Goal: Task Accomplishment & Management: Use online tool/utility

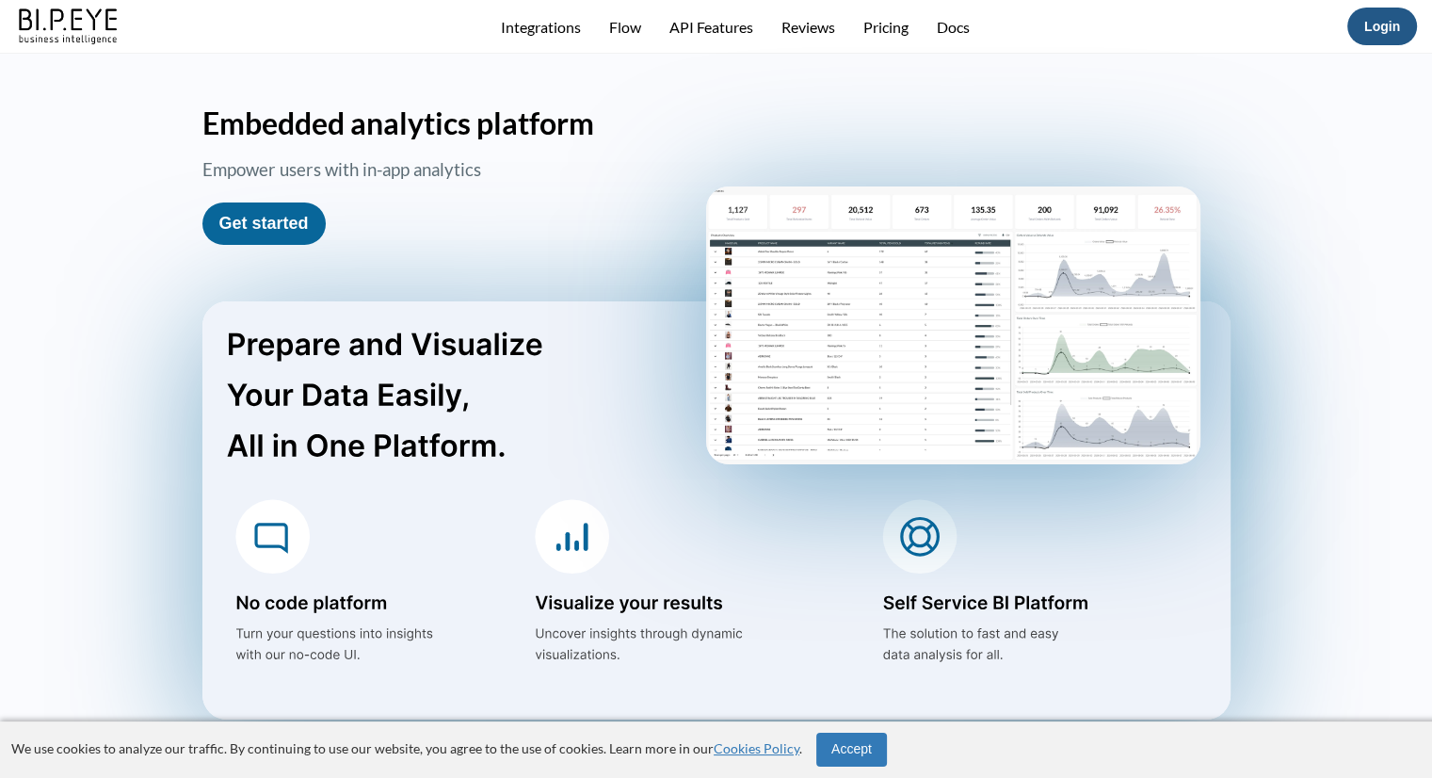
click at [1380, 27] on link "Login" at bounding box center [1382, 26] width 36 height 15
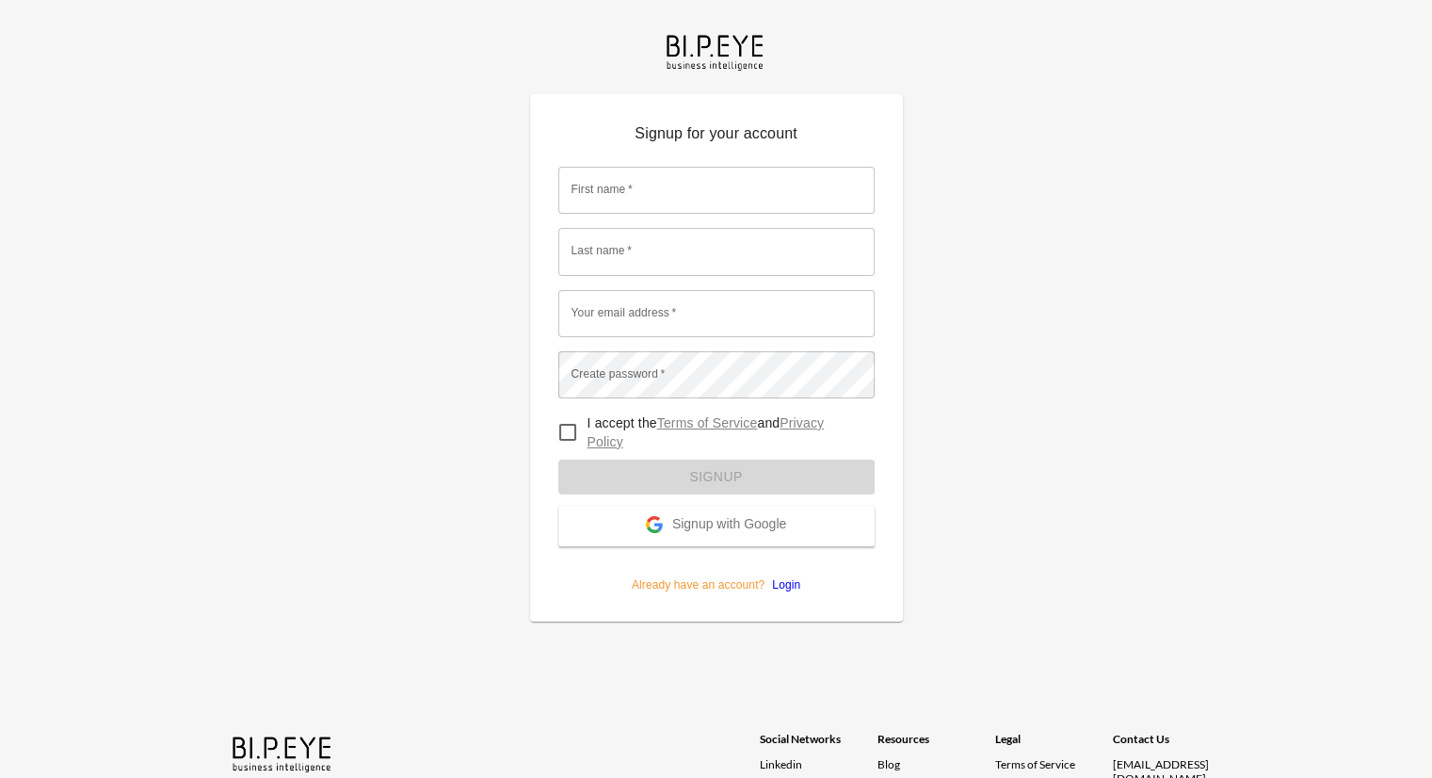
click at [768, 522] on span "Signup with Google" at bounding box center [729, 525] width 114 height 19
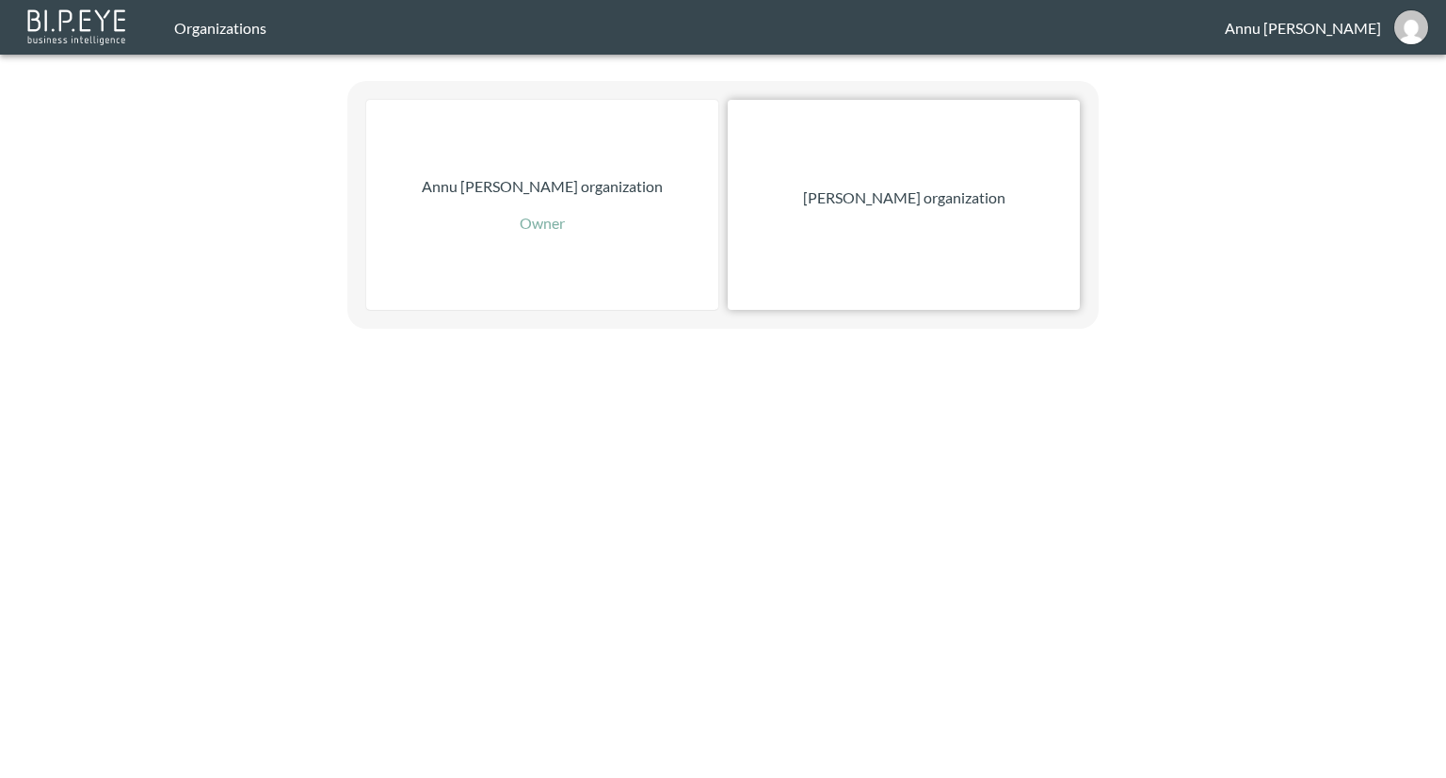
click at [904, 205] on p "[PERSON_NAME] organization" at bounding box center [904, 197] width 202 height 23
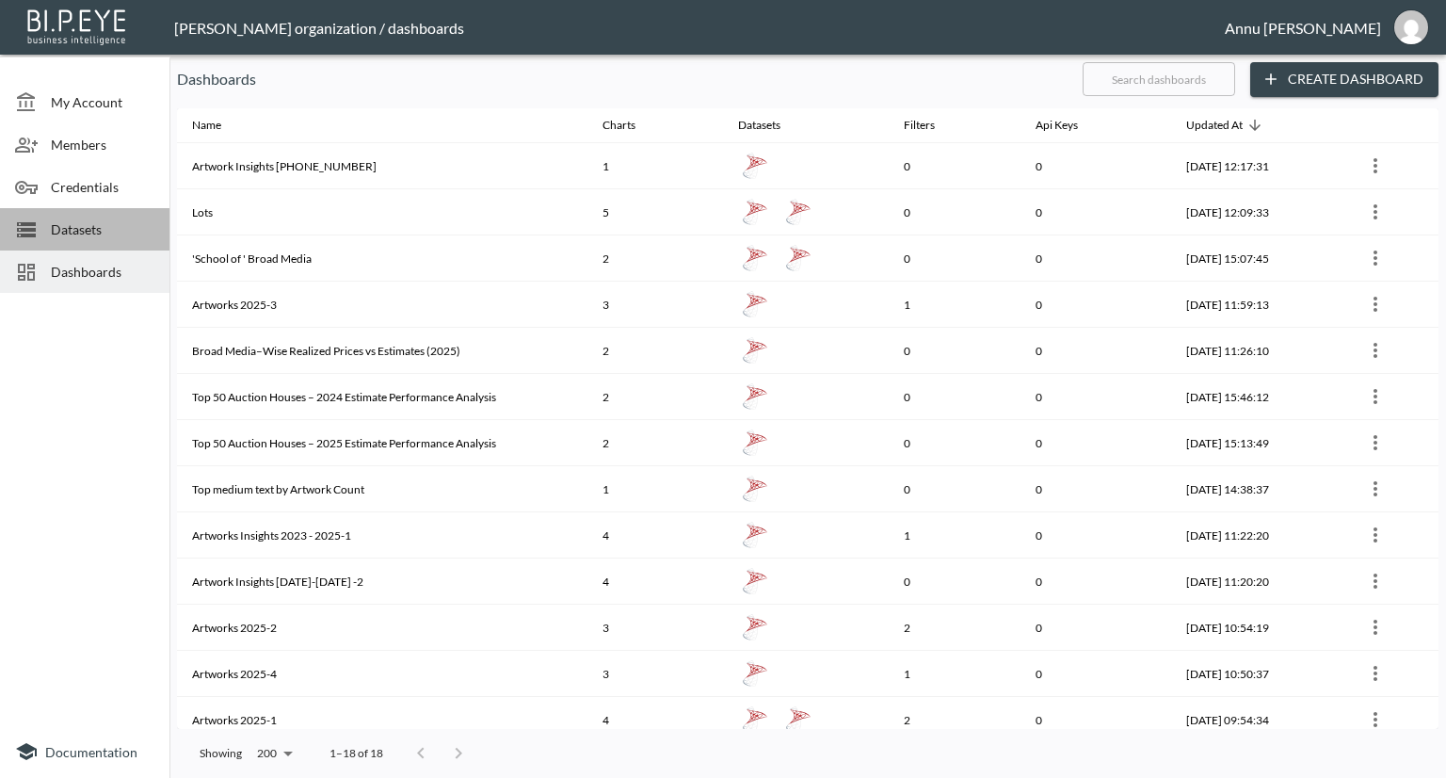
click at [83, 234] on span "Datasets" at bounding box center [103, 229] width 104 height 20
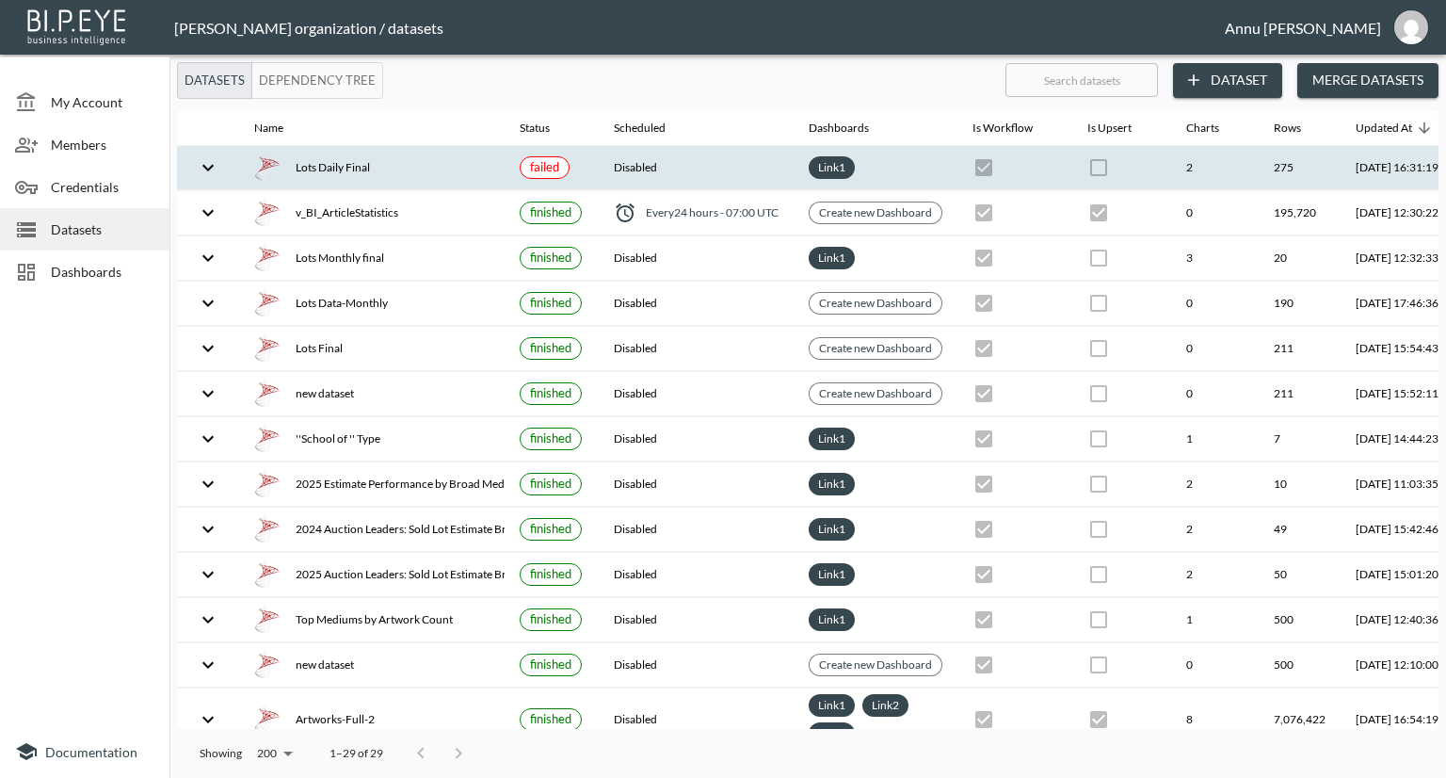
click at [369, 169] on div "Lots Daily Final" at bounding box center [371, 167] width 235 height 26
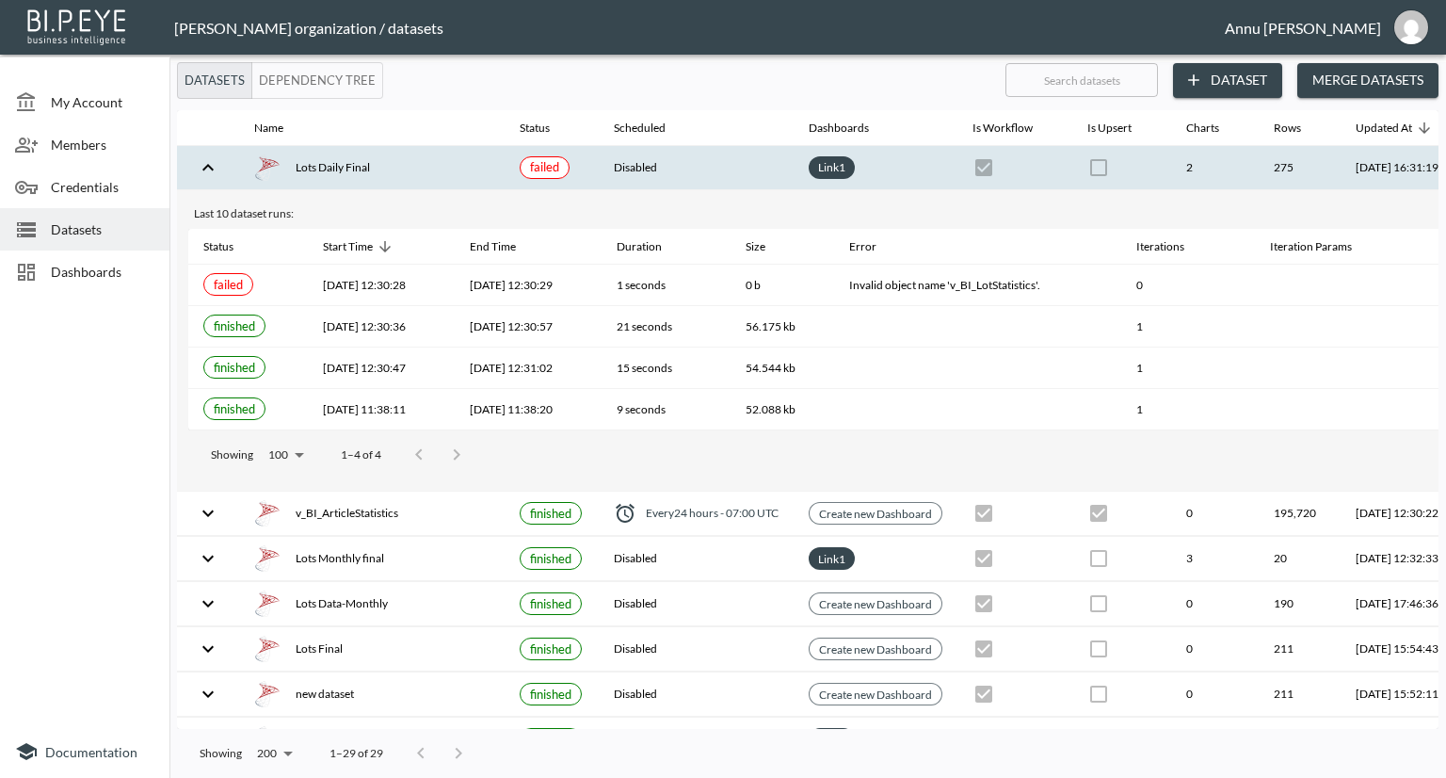
click at [112, 272] on span "Dashboards" at bounding box center [103, 272] width 104 height 20
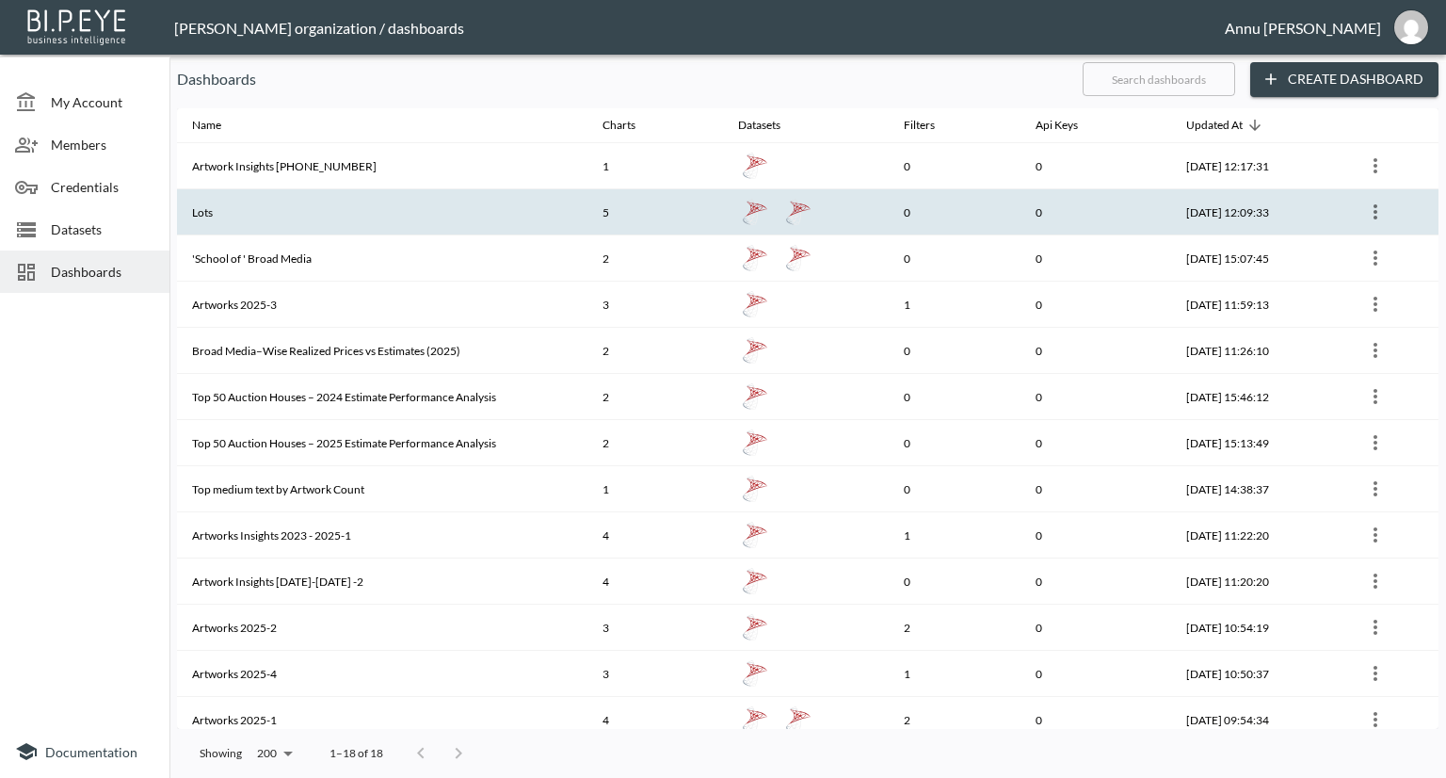
click at [372, 209] on th "Lots" at bounding box center [382, 212] width 411 height 46
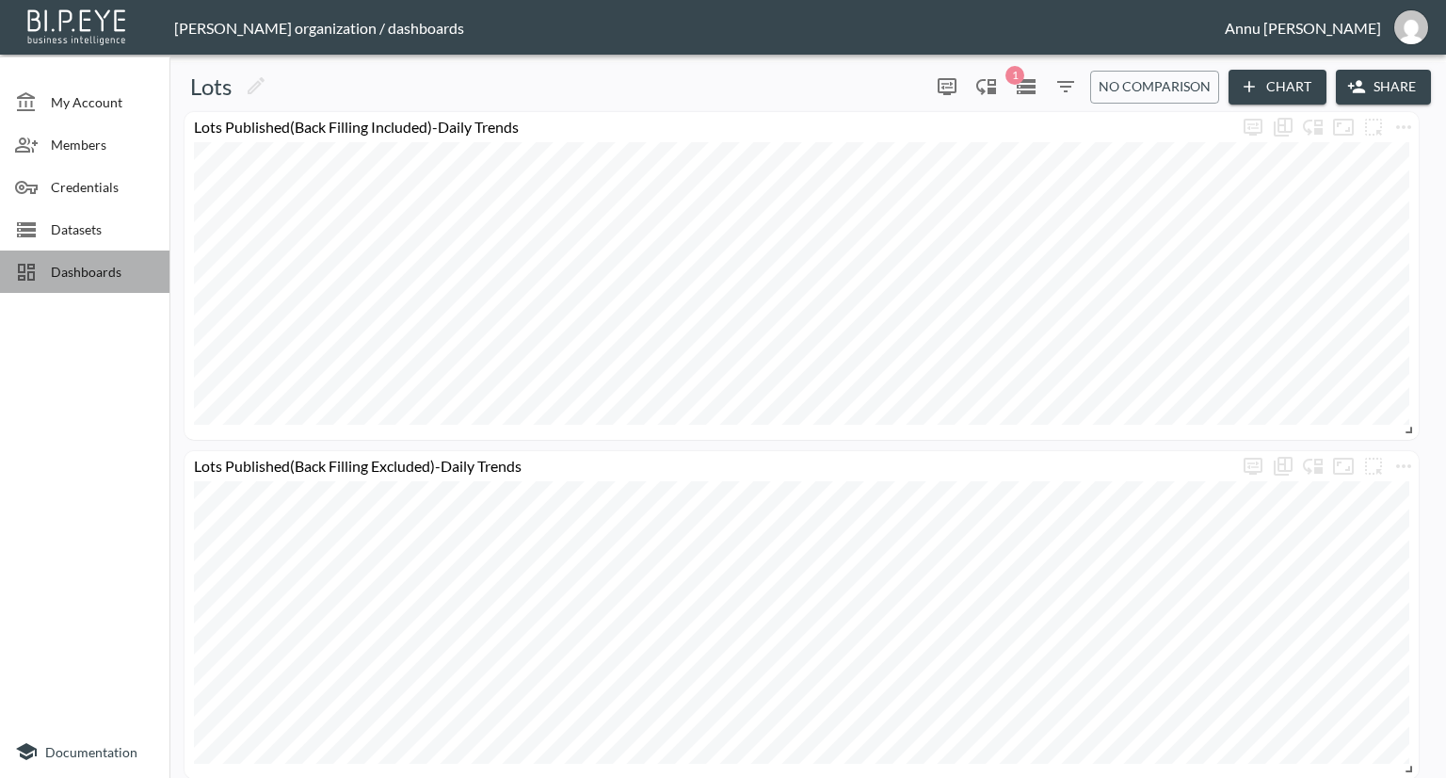
click at [107, 272] on span "Dashboards" at bounding box center [103, 272] width 104 height 20
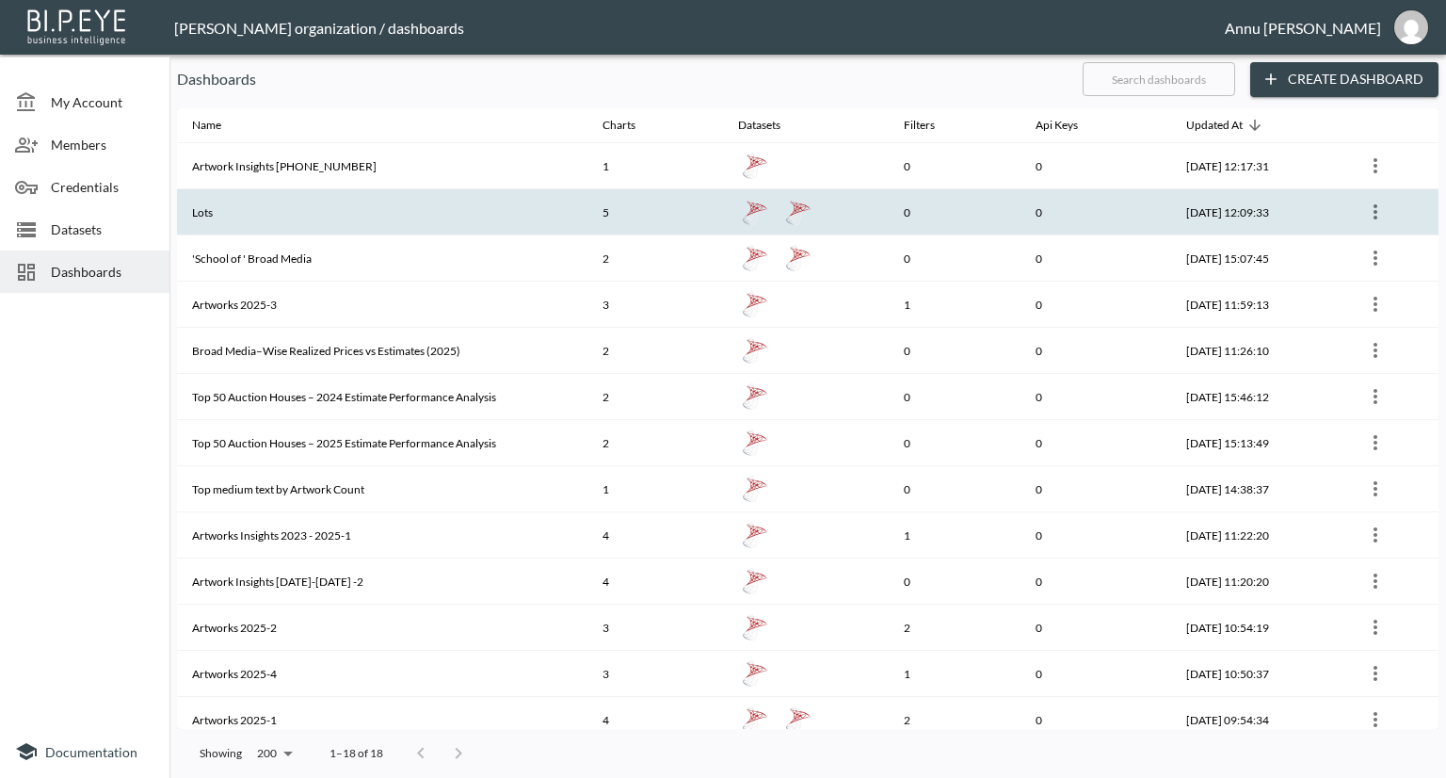
click at [432, 202] on th "Lots" at bounding box center [382, 212] width 411 height 46
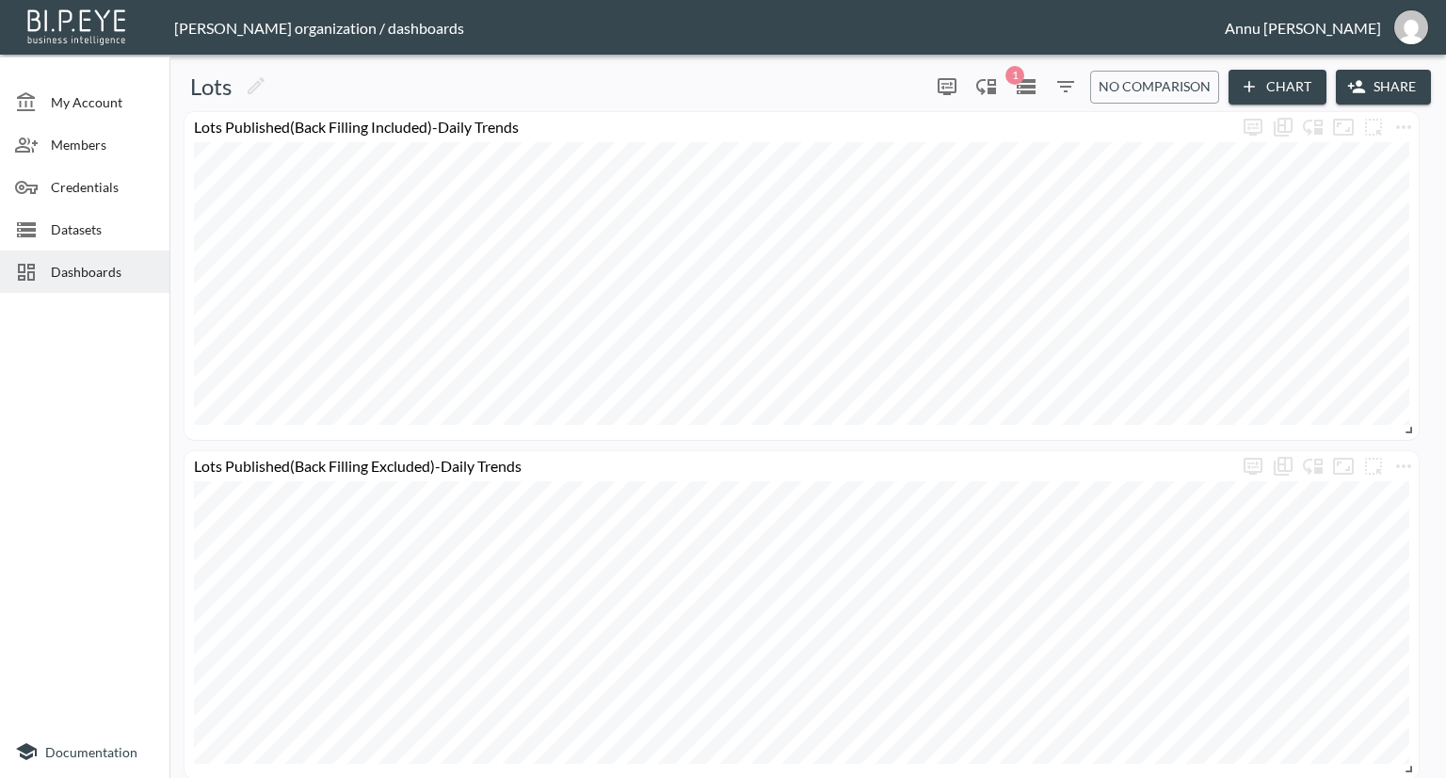
click at [1266, 92] on button "Chart" at bounding box center [1278, 87] width 98 height 35
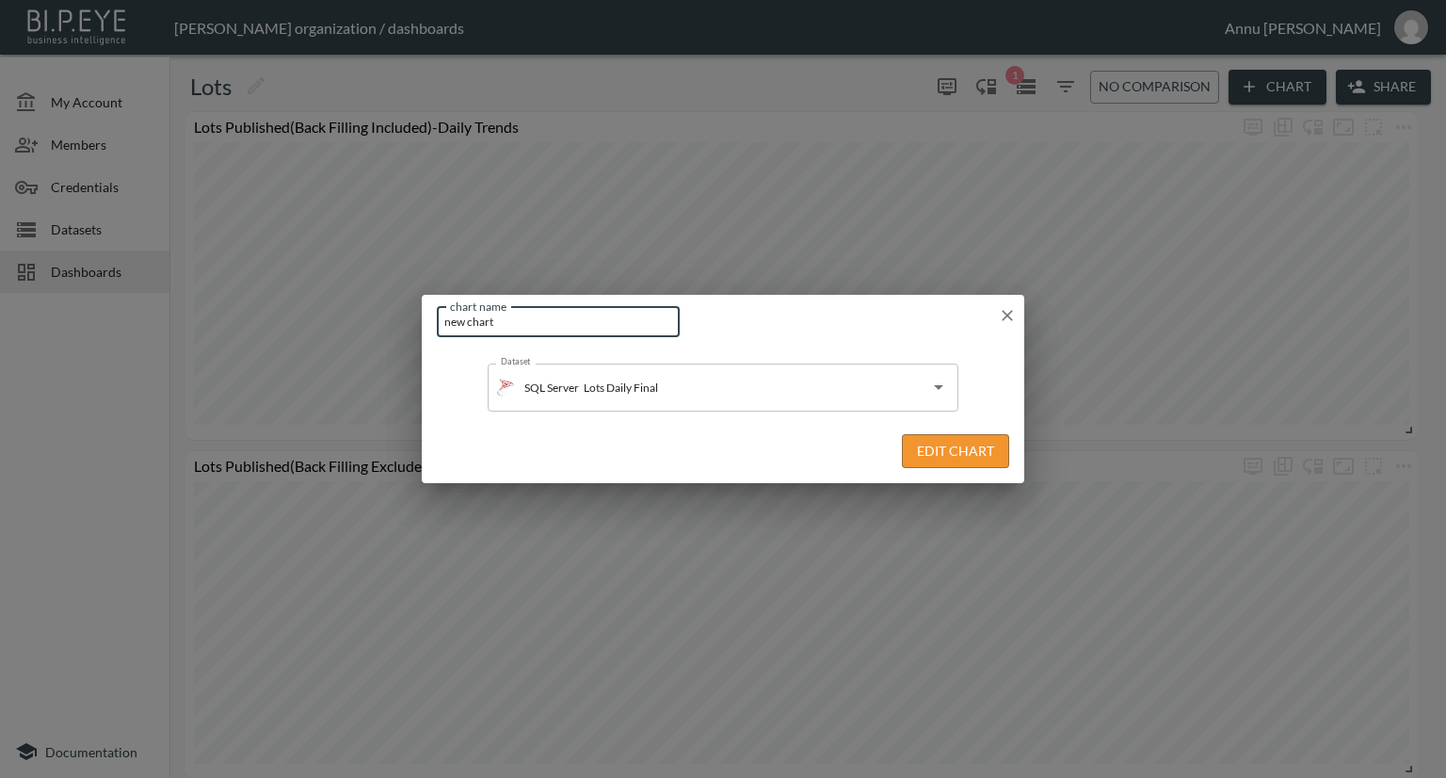
drag, startPoint x: 539, startPoint y: 325, endPoint x: 367, endPoint y: 327, distance: 171.4
click at [367, 327] on div "chart name new chart chart name Dataset SQL Server Lots Daily Final Dataset Edi…" at bounding box center [723, 389] width 1446 height 778
click at [514, 319] on input "Lots Published(Back Filling Included)-Daily Trends" at bounding box center [558, 321] width 243 height 31
type input "Lots Collected(Back Filling Included)-Daily Trends"
click at [945, 448] on button "Edit Chart" at bounding box center [955, 451] width 107 height 35
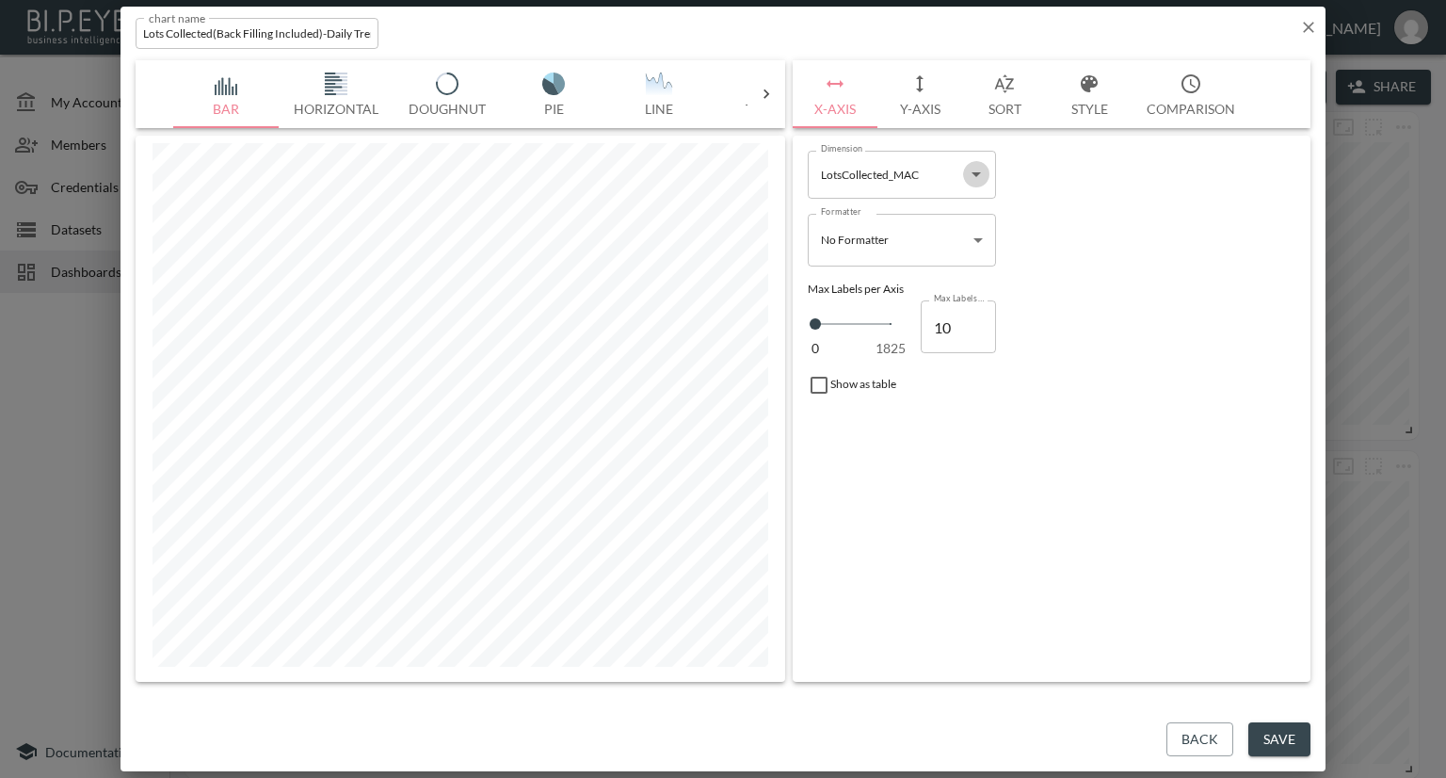
click at [981, 173] on icon "Open" at bounding box center [976, 174] width 23 height 23
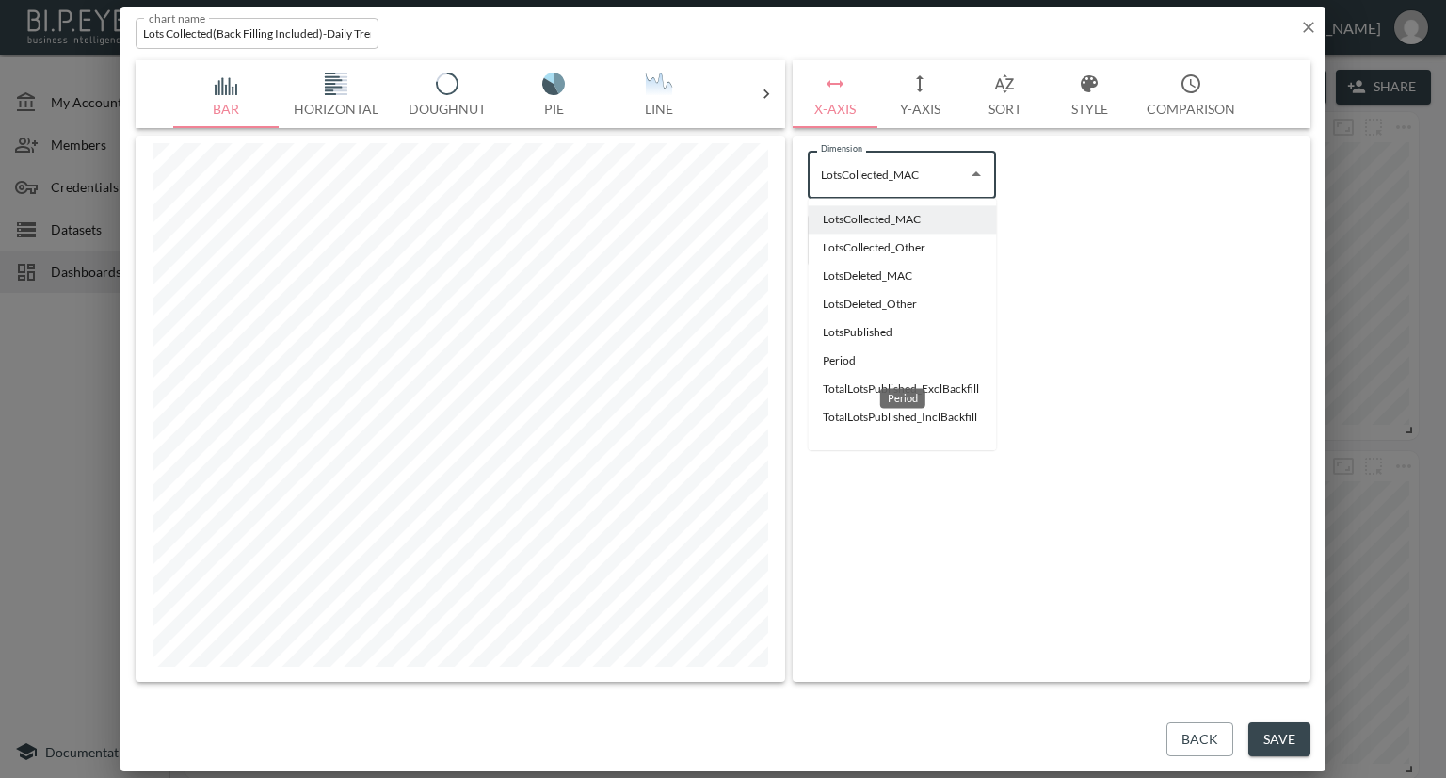
click at [847, 363] on li "Period" at bounding box center [902, 361] width 188 height 28
type input "Period"
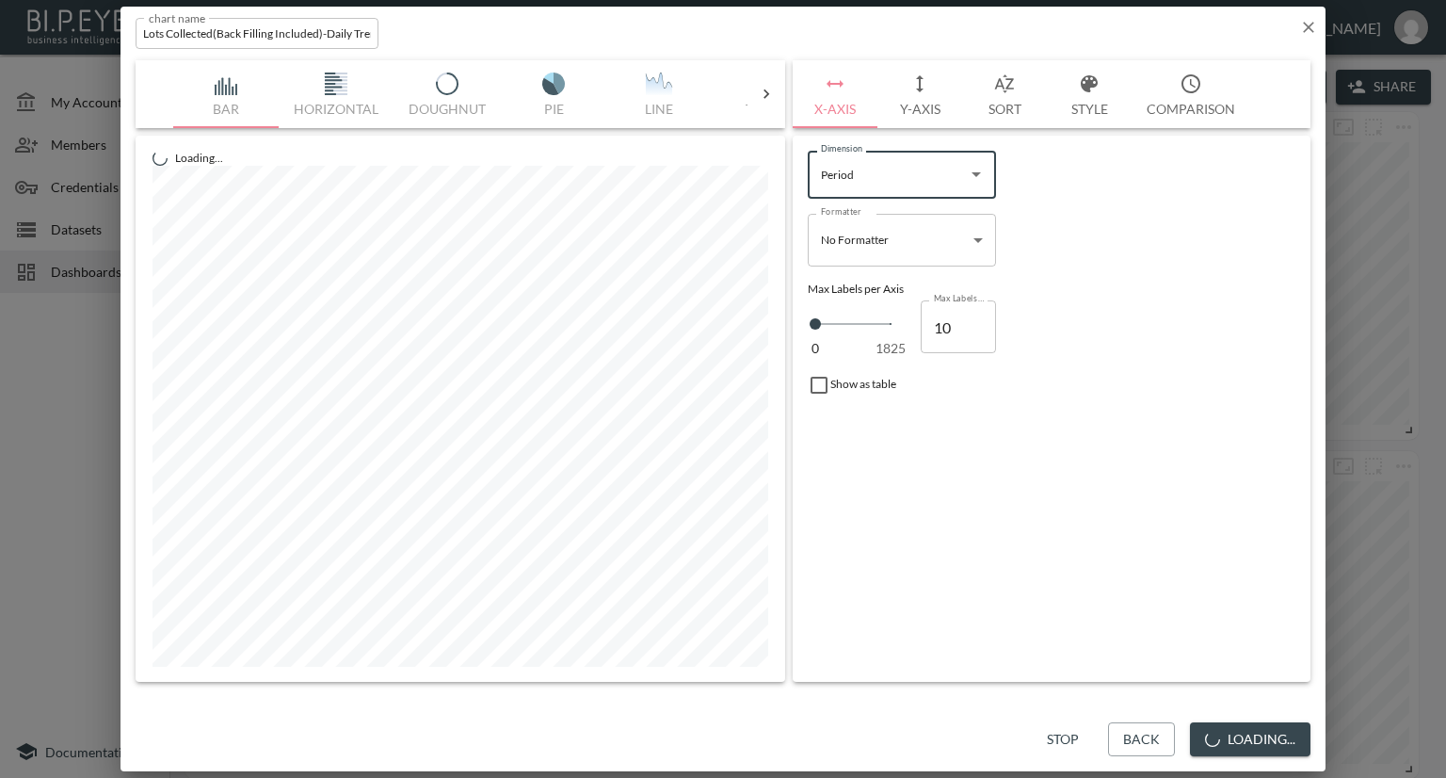
click at [915, 116] on button "Y-Axis" at bounding box center [920, 94] width 85 height 68
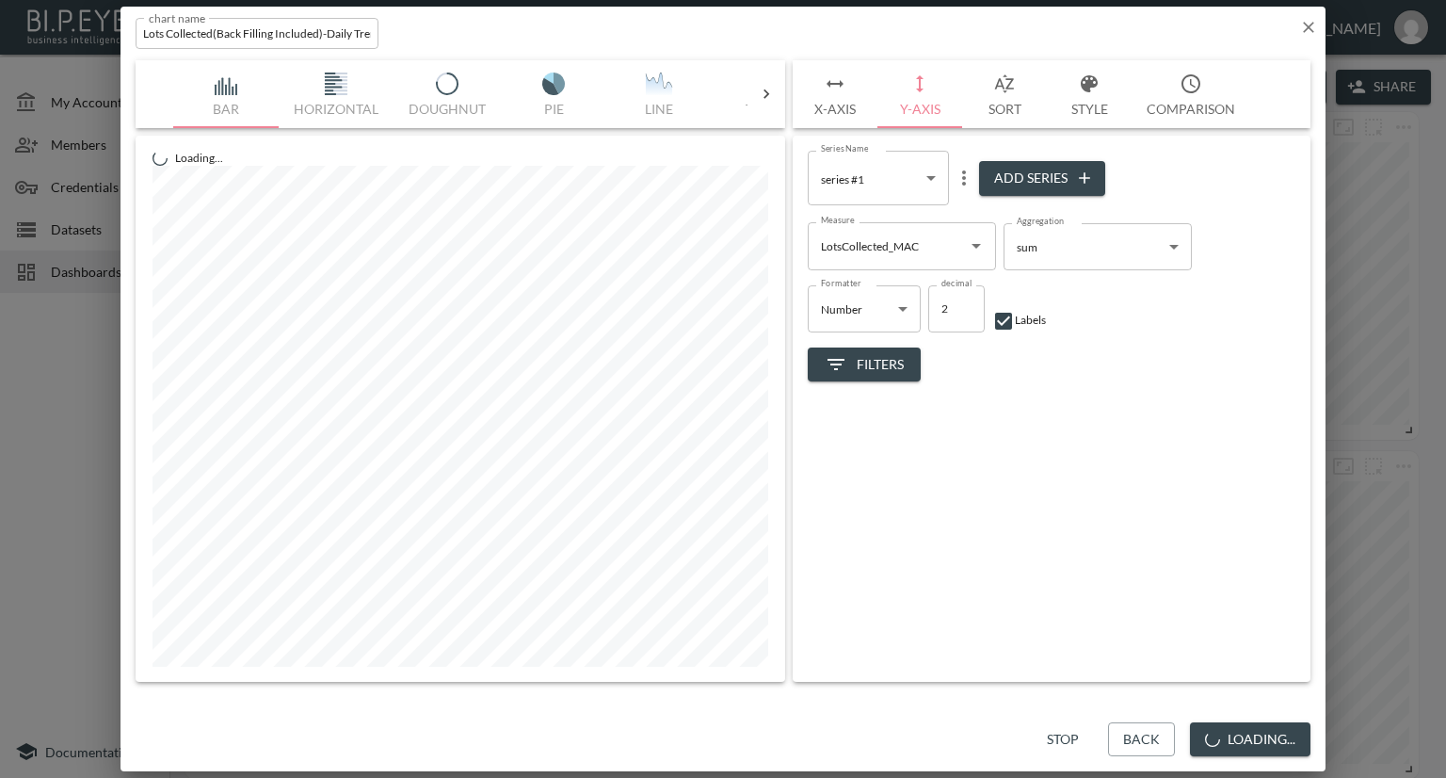
click at [918, 178] on body "BI.P.EYE, Interactive Analytics Dashboards - app [PERSON_NAME] organization / d…" at bounding box center [723, 389] width 1446 height 778
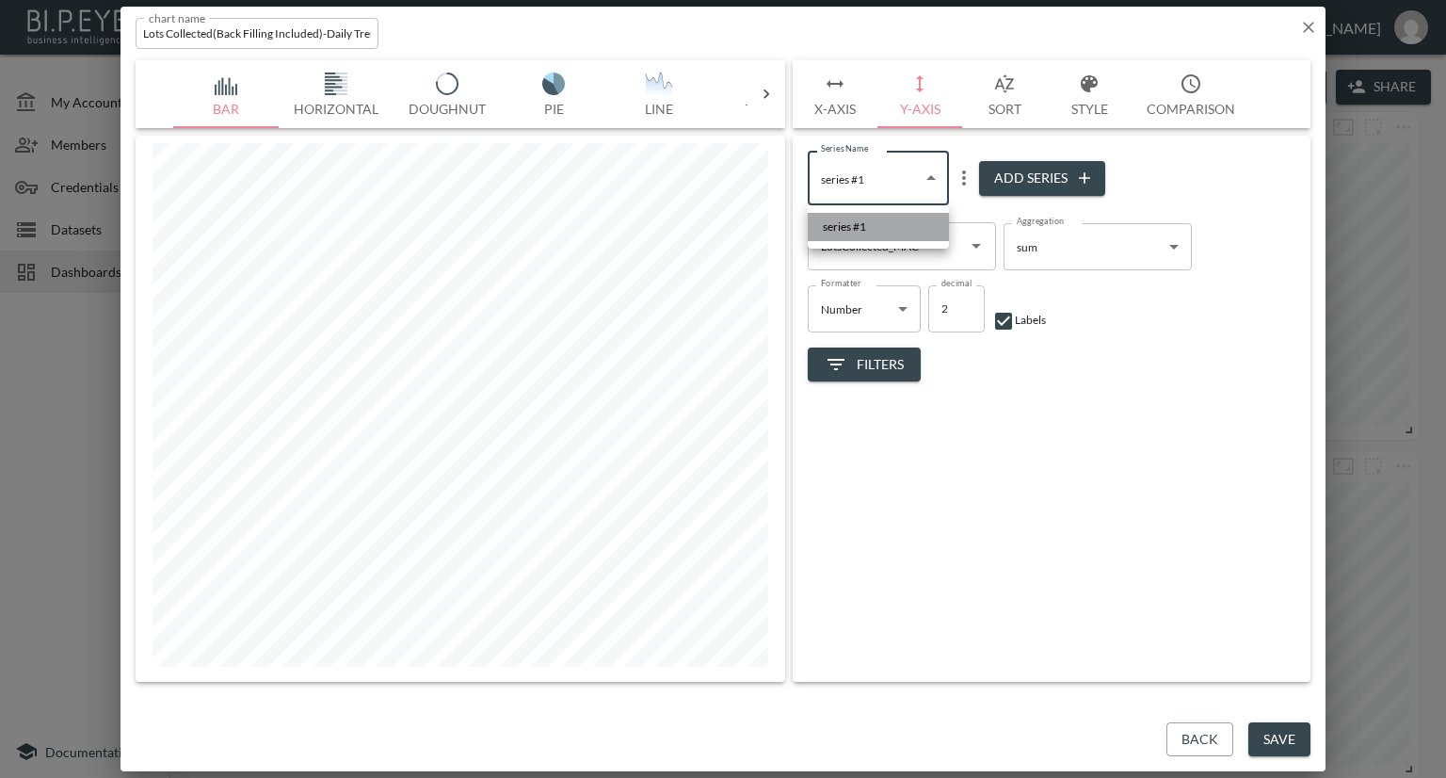
click at [894, 227] on li "series #1" at bounding box center [878, 227] width 141 height 28
click at [965, 178] on icon "more" at bounding box center [964, 177] width 4 height 15
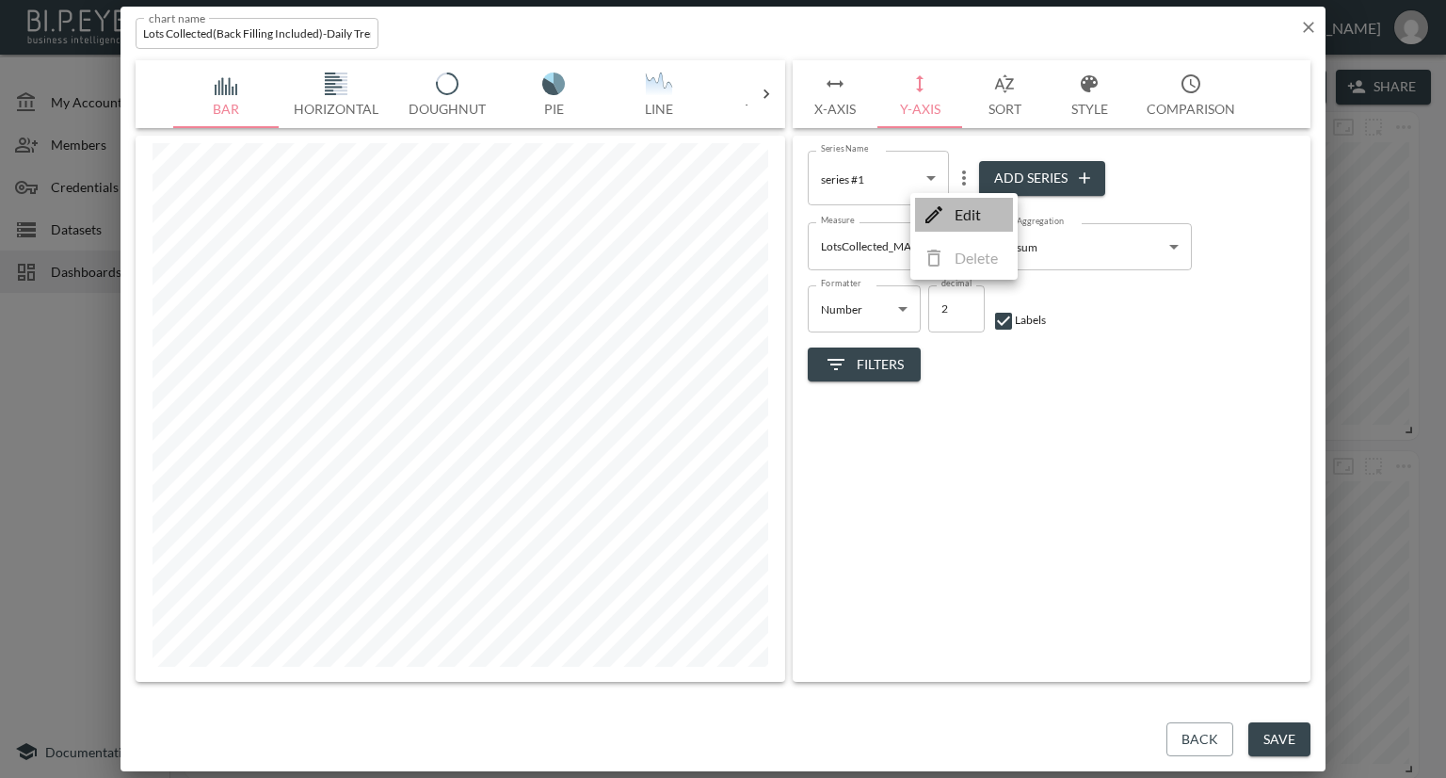
click at [976, 213] on p "Edit" at bounding box center [968, 214] width 26 height 23
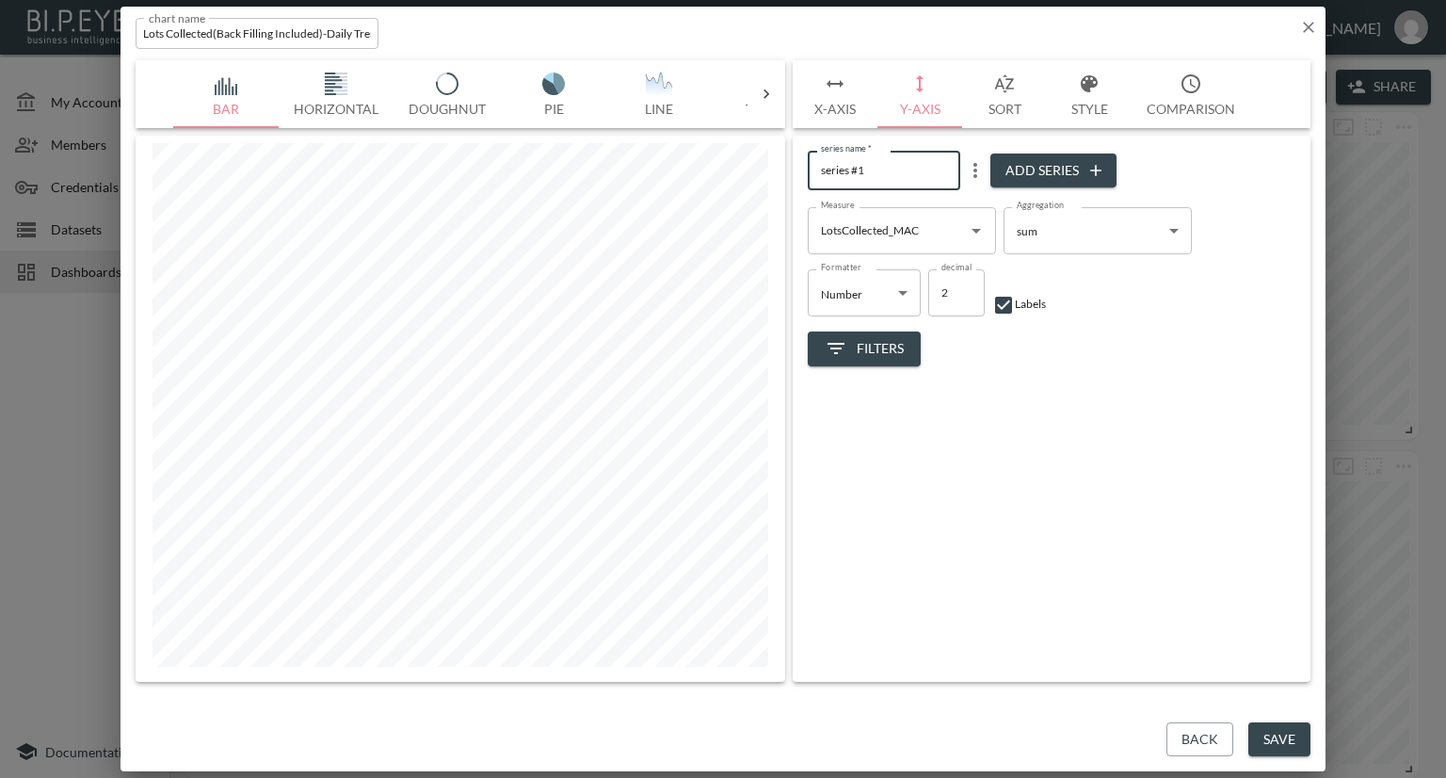
click at [765, 168] on div "Bar Horizontal Doughnut Pie Line Table Single Map Google Stacked Calendar Title…" at bounding box center [723, 370] width 1175 height 621
type input "Lots Collected MACrawler"
click at [1028, 167] on button "Add Series" at bounding box center [1054, 170] width 126 height 35
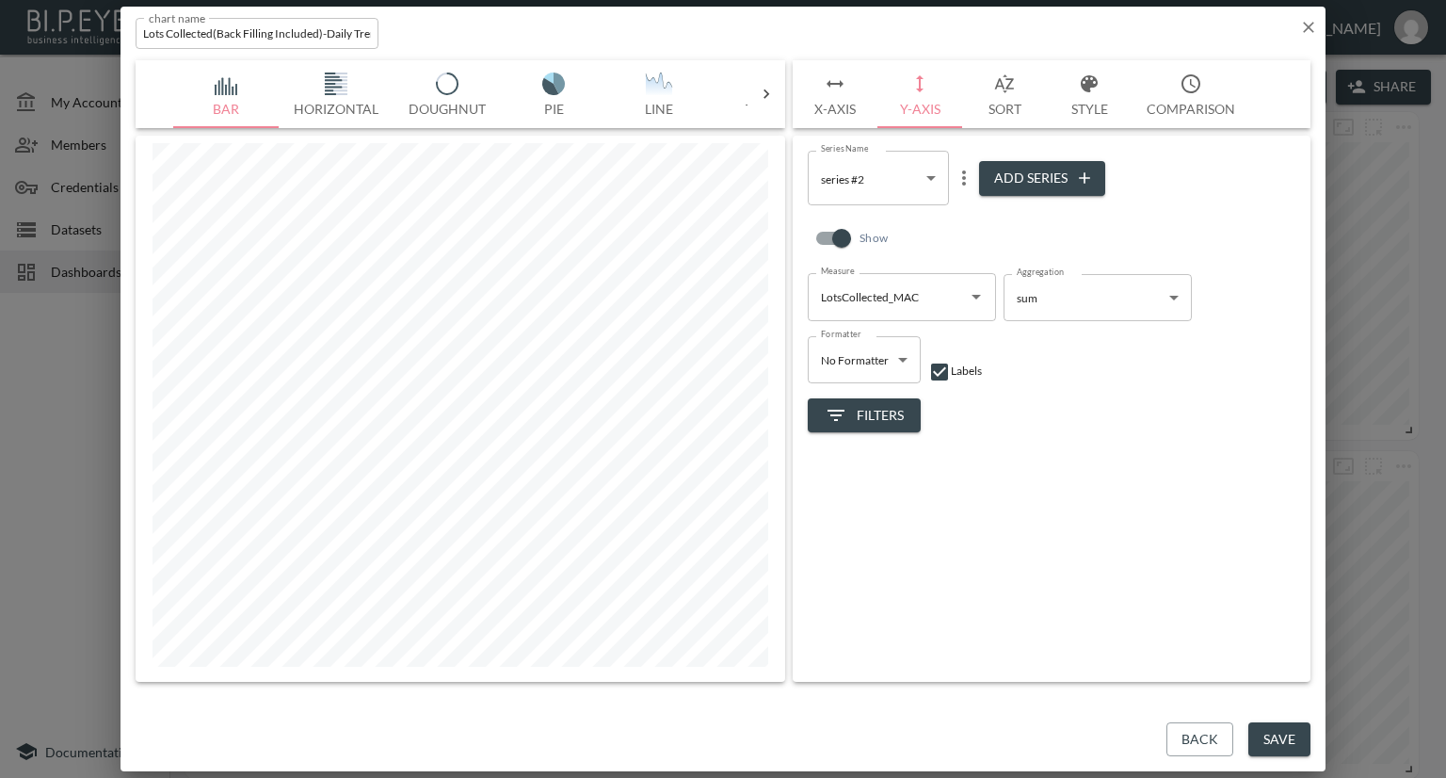
click at [976, 298] on icon "Open" at bounding box center [976, 296] width 23 height 23
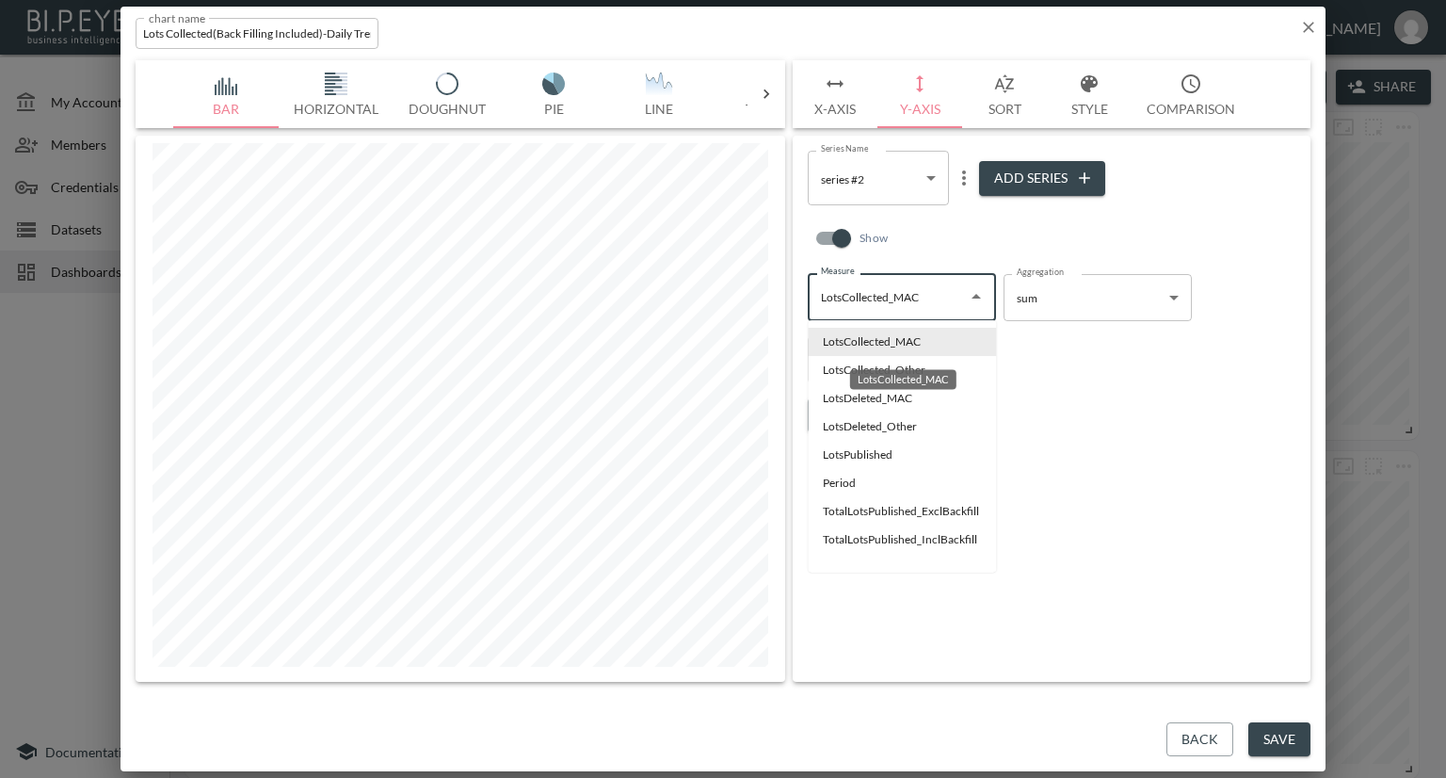
click at [933, 365] on div "LotsCollected_MAC" at bounding box center [903, 373] width 110 height 35
click at [928, 361] on div "LotsCollected_MAC" at bounding box center [903, 373] width 110 height 35
click at [849, 364] on div "LotsCollected_MAC" at bounding box center [903, 373] width 110 height 35
click at [837, 371] on li "LotsCollected_Other" at bounding box center [902, 370] width 188 height 28
type input "LotsCollected_Other"
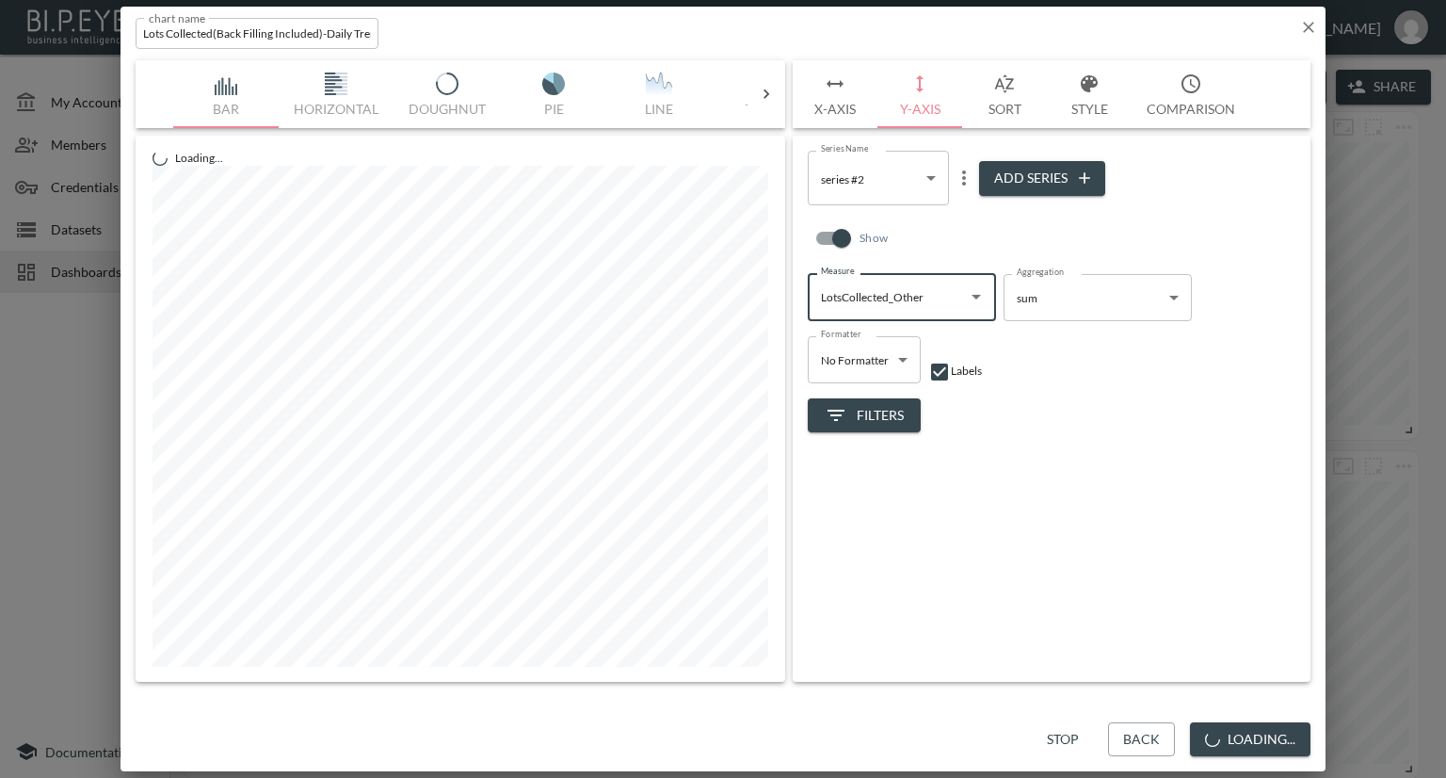
click at [960, 174] on icon "more" at bounding box center [964, 178] width 23 height 23
click at [970, 216] on p "Edit" at bounding box center [968, 214] width 26 height 23
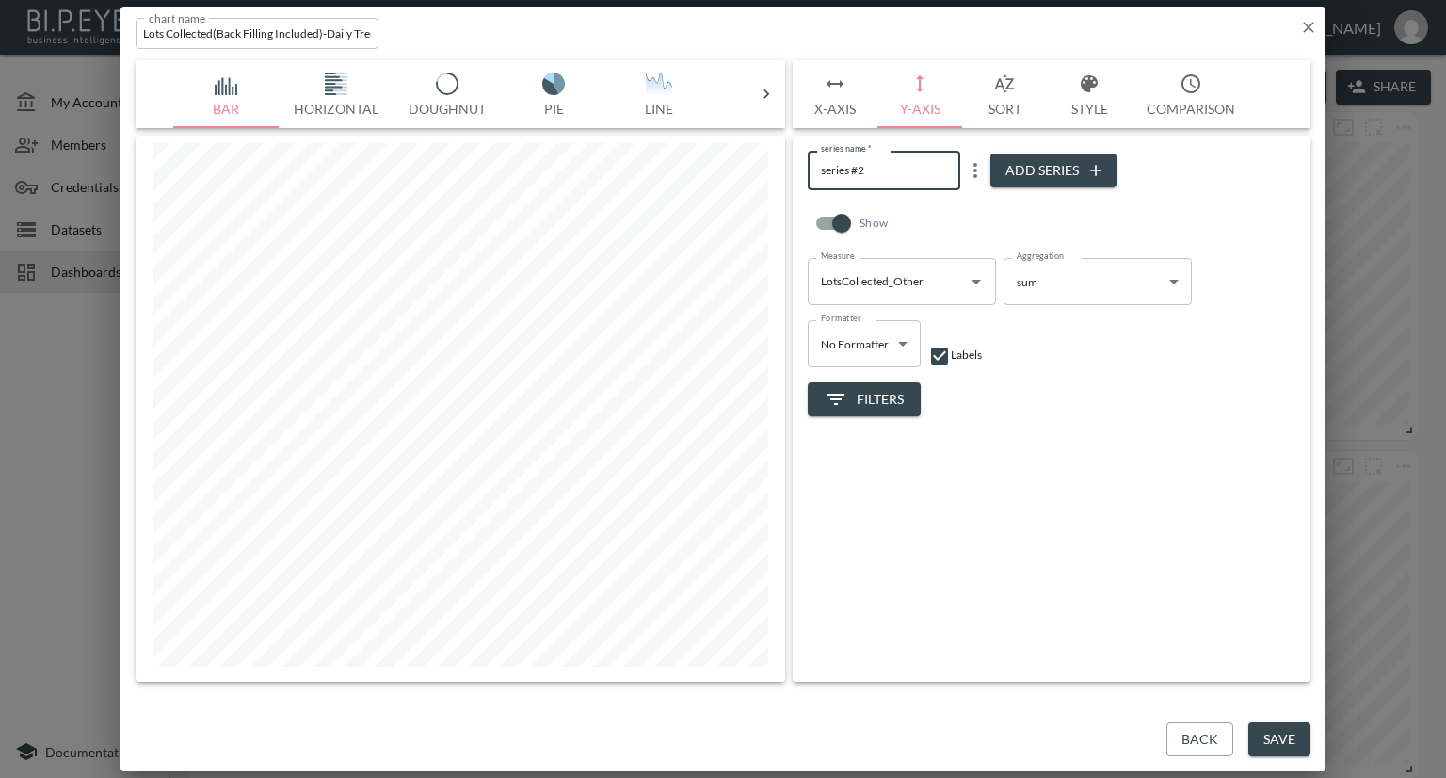
drag, startPoint x: 873, startPoint y: 173, endPoint x: 815, endPoint y: 173, distance: 57.4
click at [815, 173] on input "series #2" at bounding box center [884, 170] width 153 height 39
type input "Lots Collected Other"
click at [1274, 743] on button "Save" at bounding box center [1280, 739] width 62 height 35
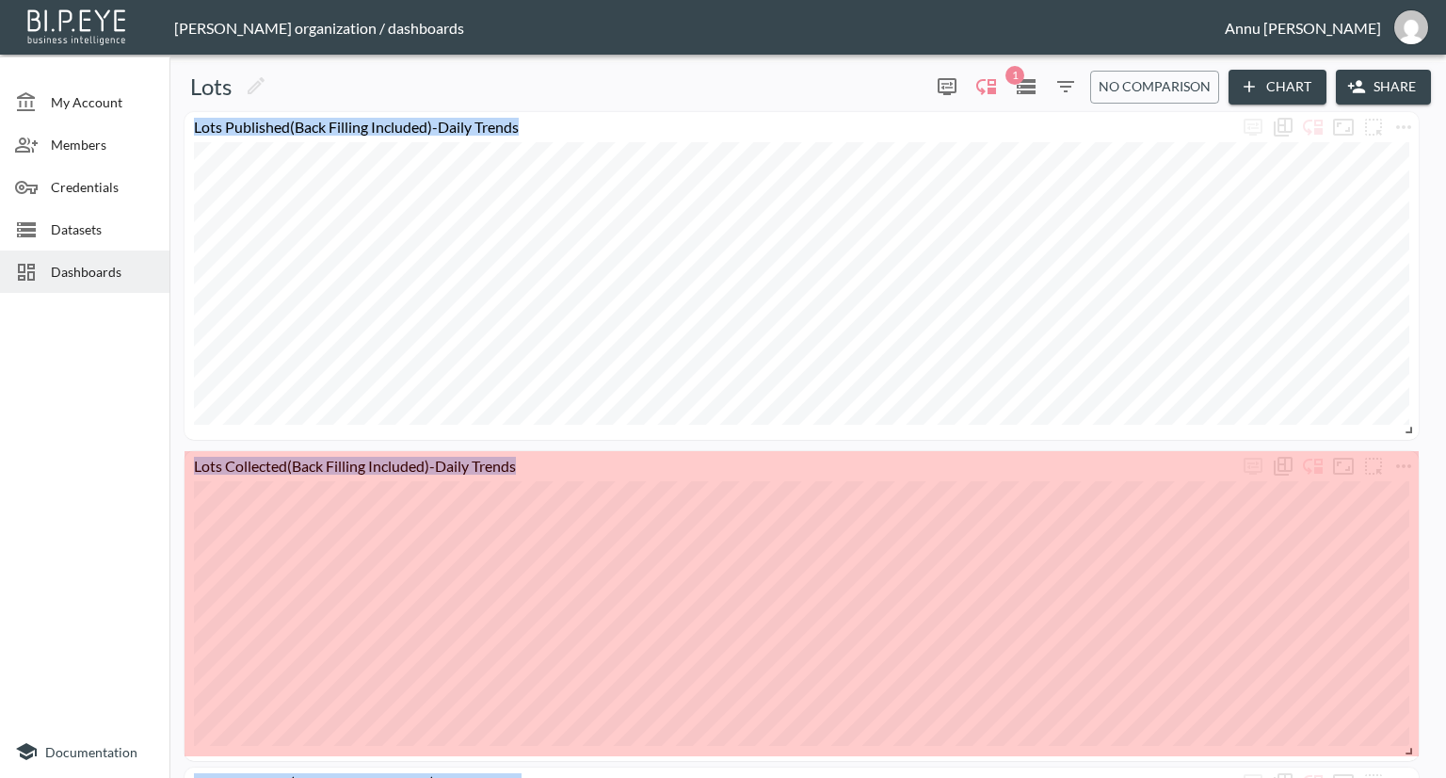
drag, startPoint x: 475, startPoint y: 563, endPoint x: 1431, endPoint y: 749, distance: 974.5
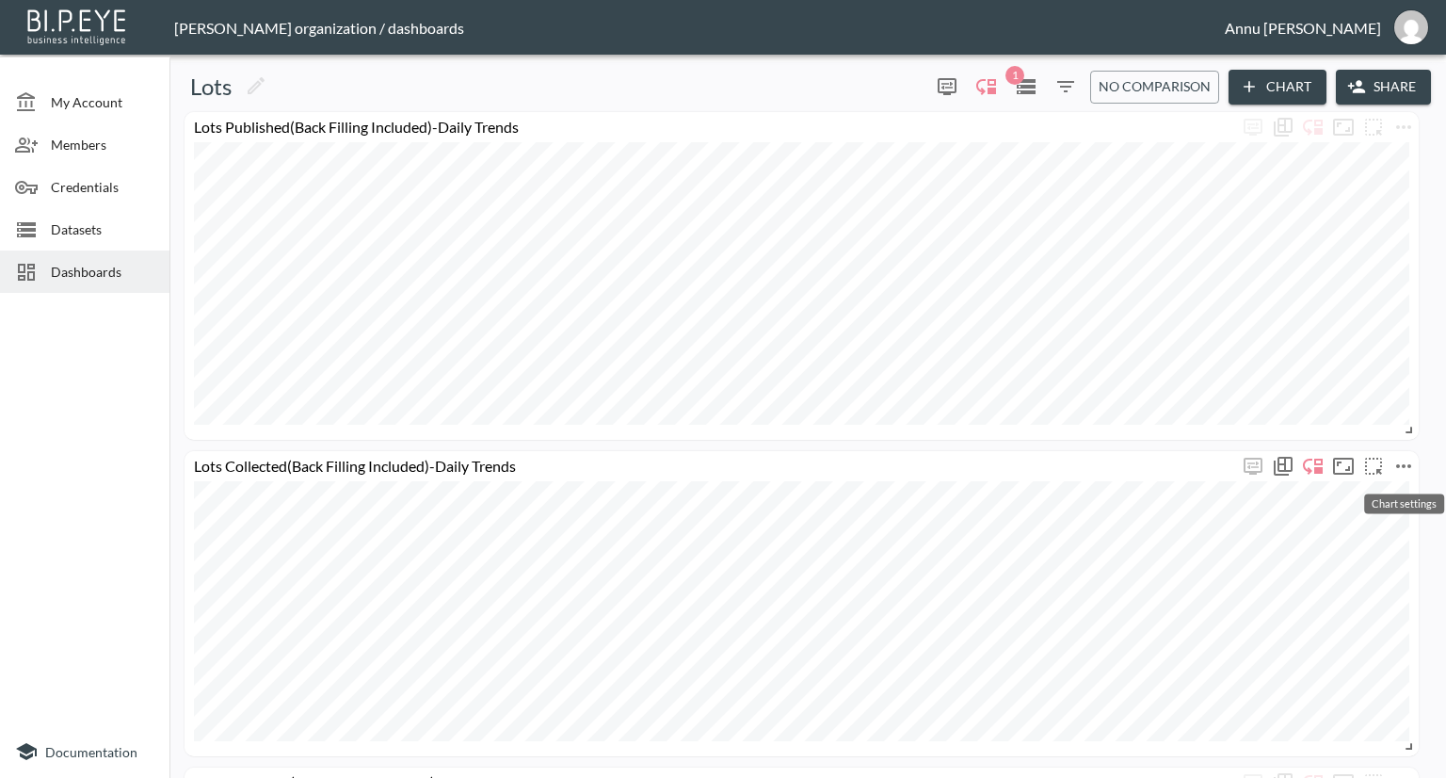
click at [1398, 461] on icon "more" at bounding box center [1404, 466] width 23 height 23
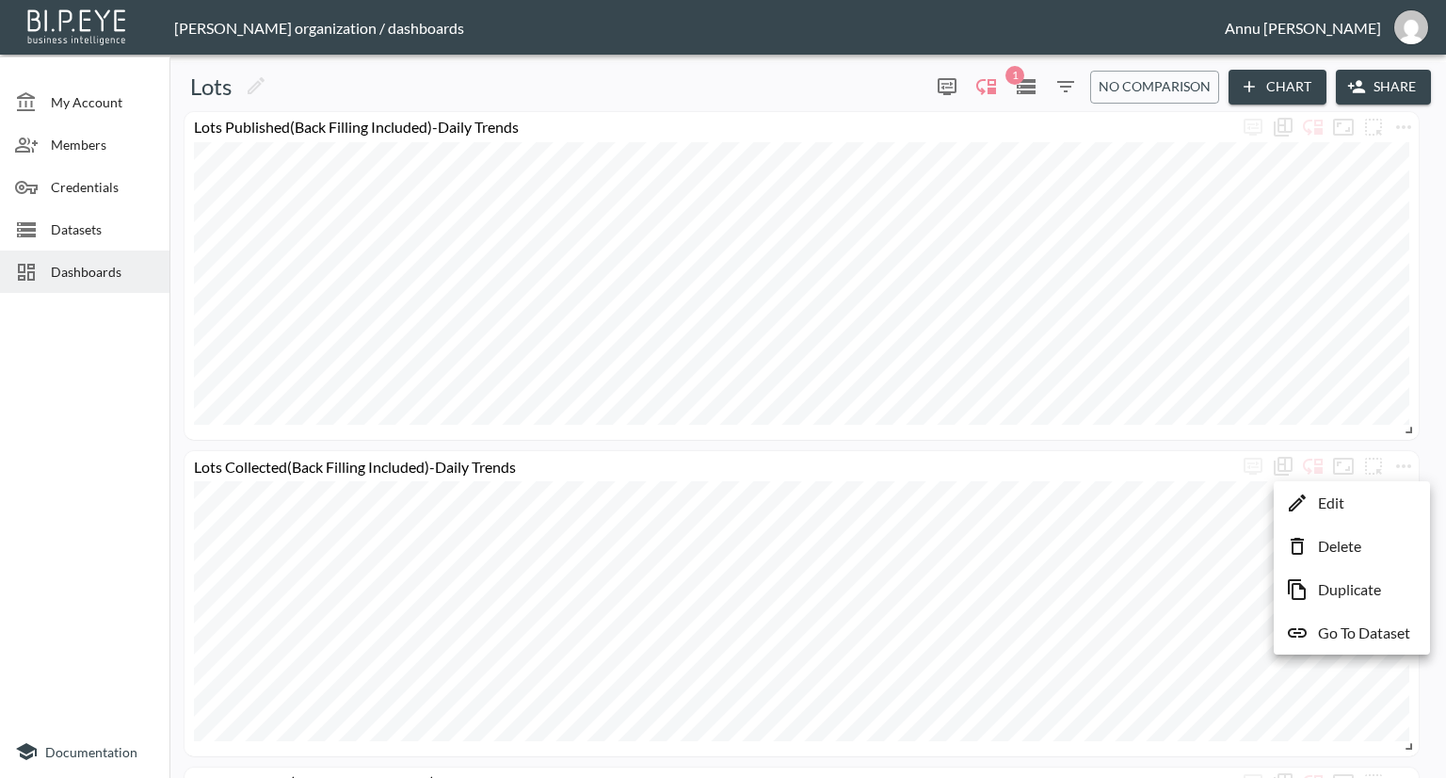
click at [1354, 502] on li "Edit" at bounding box center [1352, 503] width 147 height 34
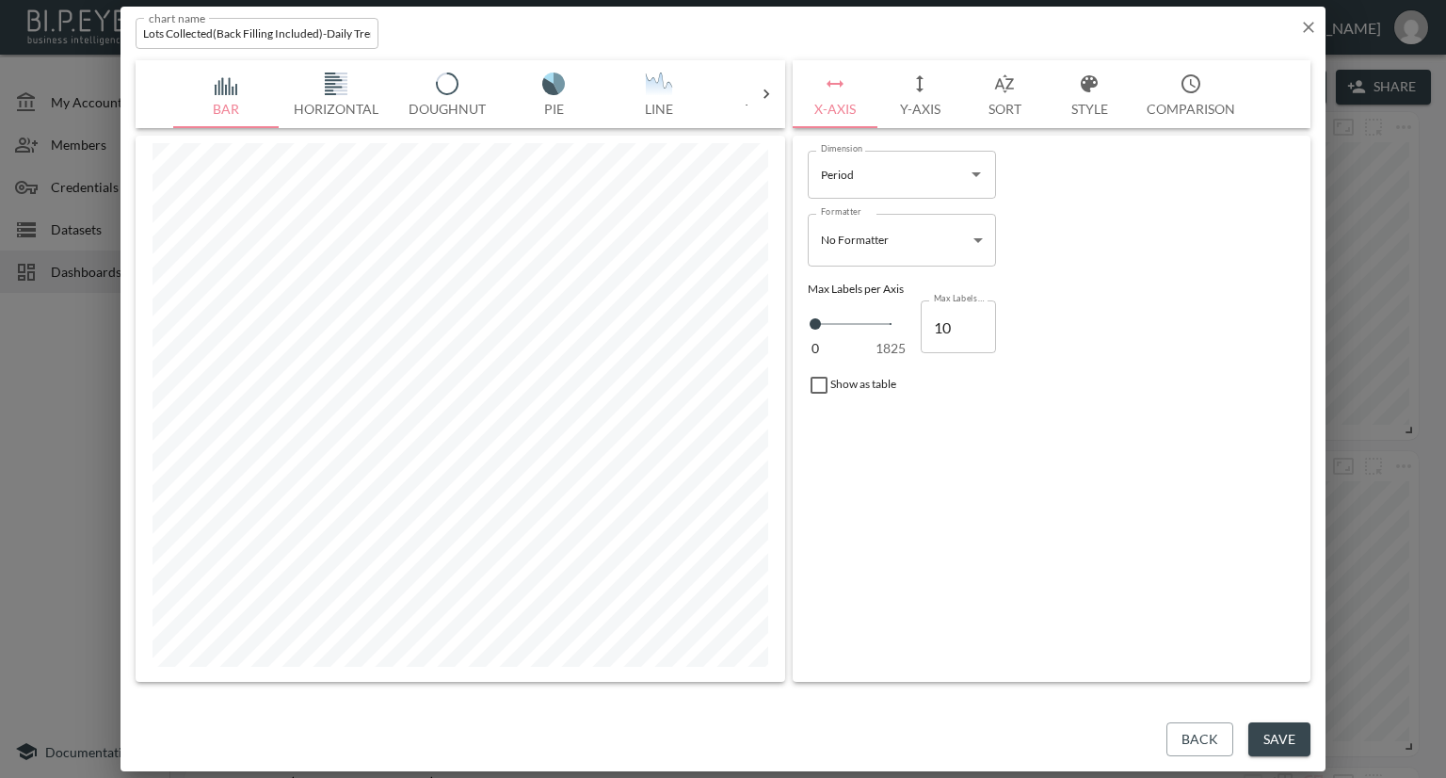
click at [958, 325] on input "10" at bounding box center [958, 326] width 75 height 53
type input "100"
click at [911, 107] on button "Y-Axis" at bounding box center [920, 94] width 85 height 68
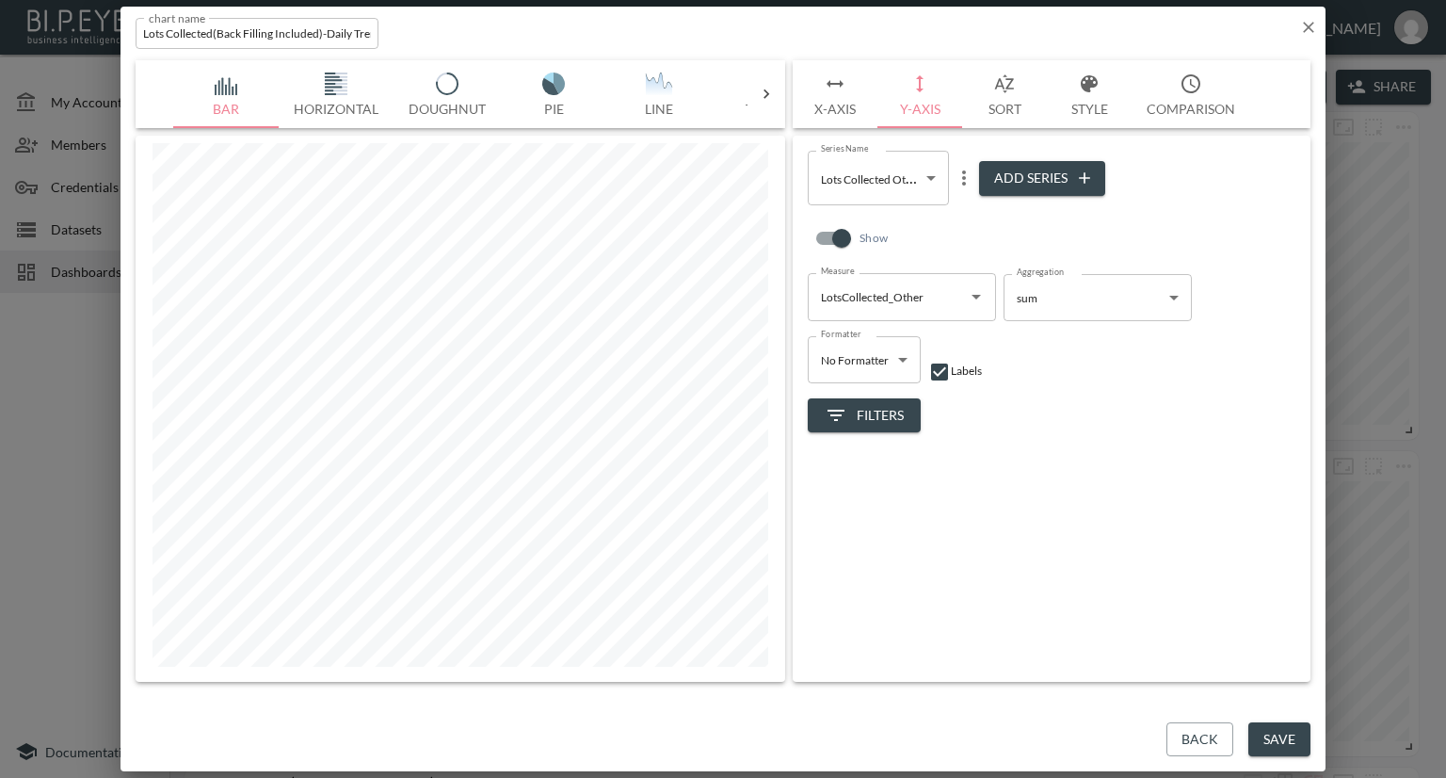
click at [997, 105] on button "Sort" at bounding box center [1004, 94] width 85 height 68
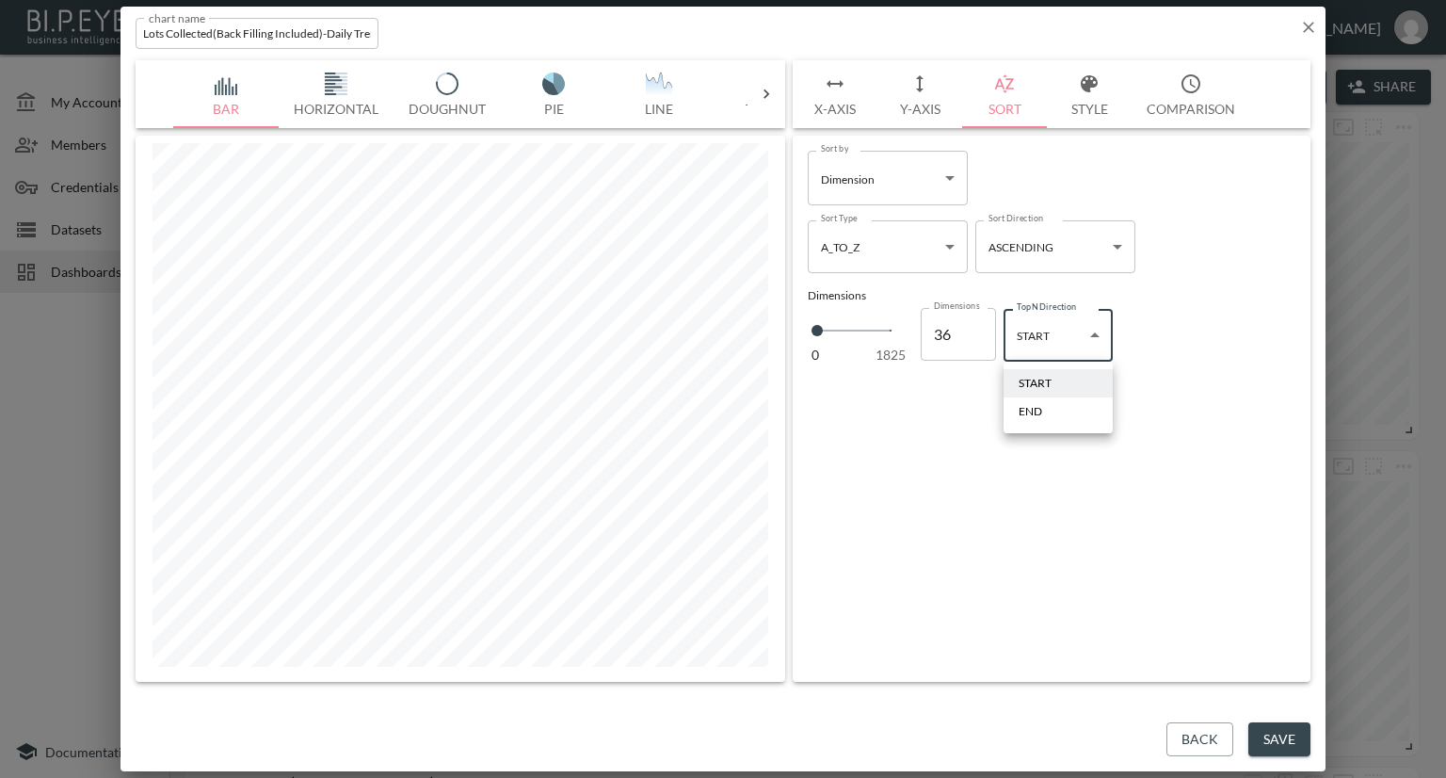
click at [1089, 329] on body "BI.P.EYE, Interactive Analytics Dashboards - app [PERSON_NAME] organization / d…" at bounding box center [723, 389] width 1446 height 778
click at [1055, 408] on li "END" at bounding box center [1058, 411] width 109 height 28
type input "end"
drag, startPoint x: 960, startPoint y: 334, endPoint x: 889, endPoint y: 336, distance: 71.6
click at [889, 336] on div "0 1825 Dimensions 36 Dimensions" at bounding box center [902, 333] width 188 height 63
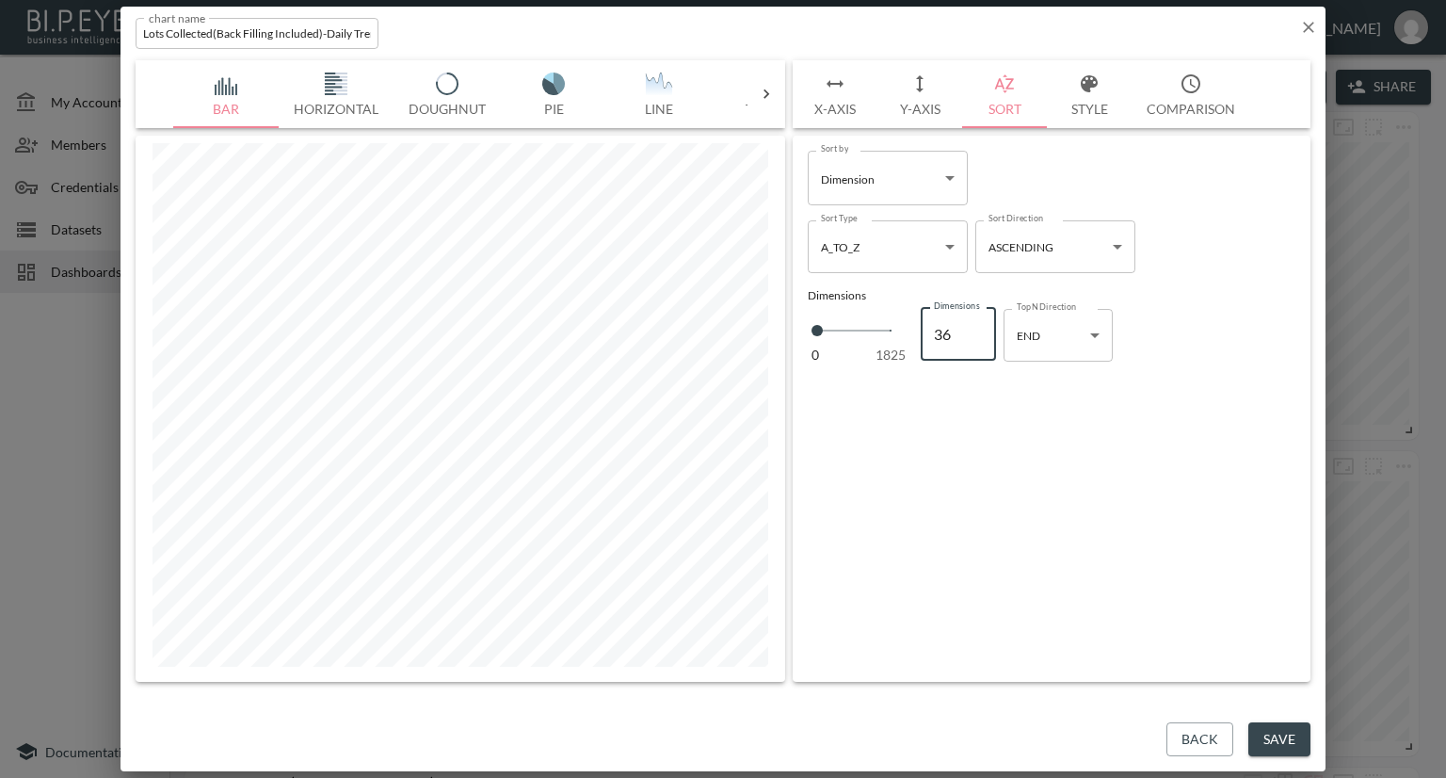
type input "1"
type input "10"
type input "100"
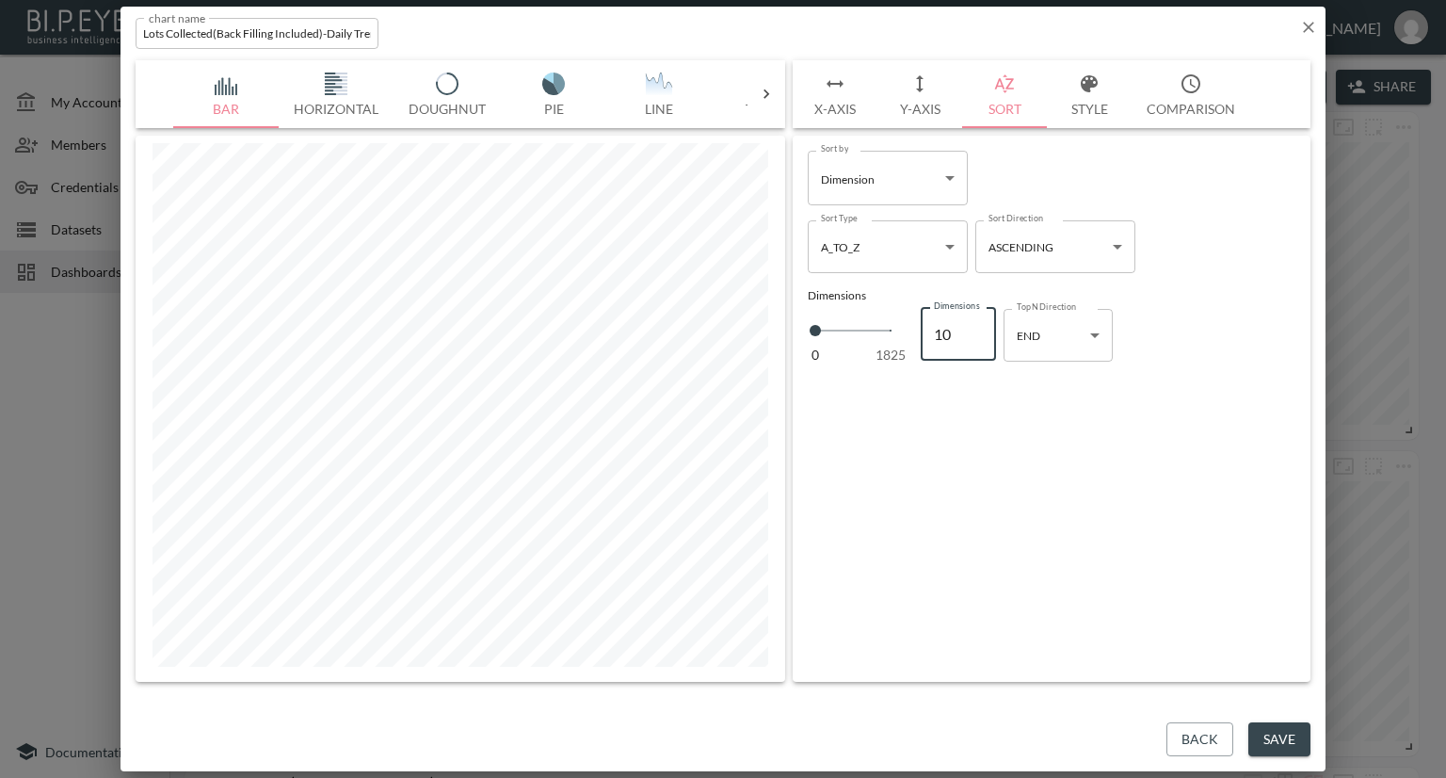
type input "100"
type input "10"
type input "1"
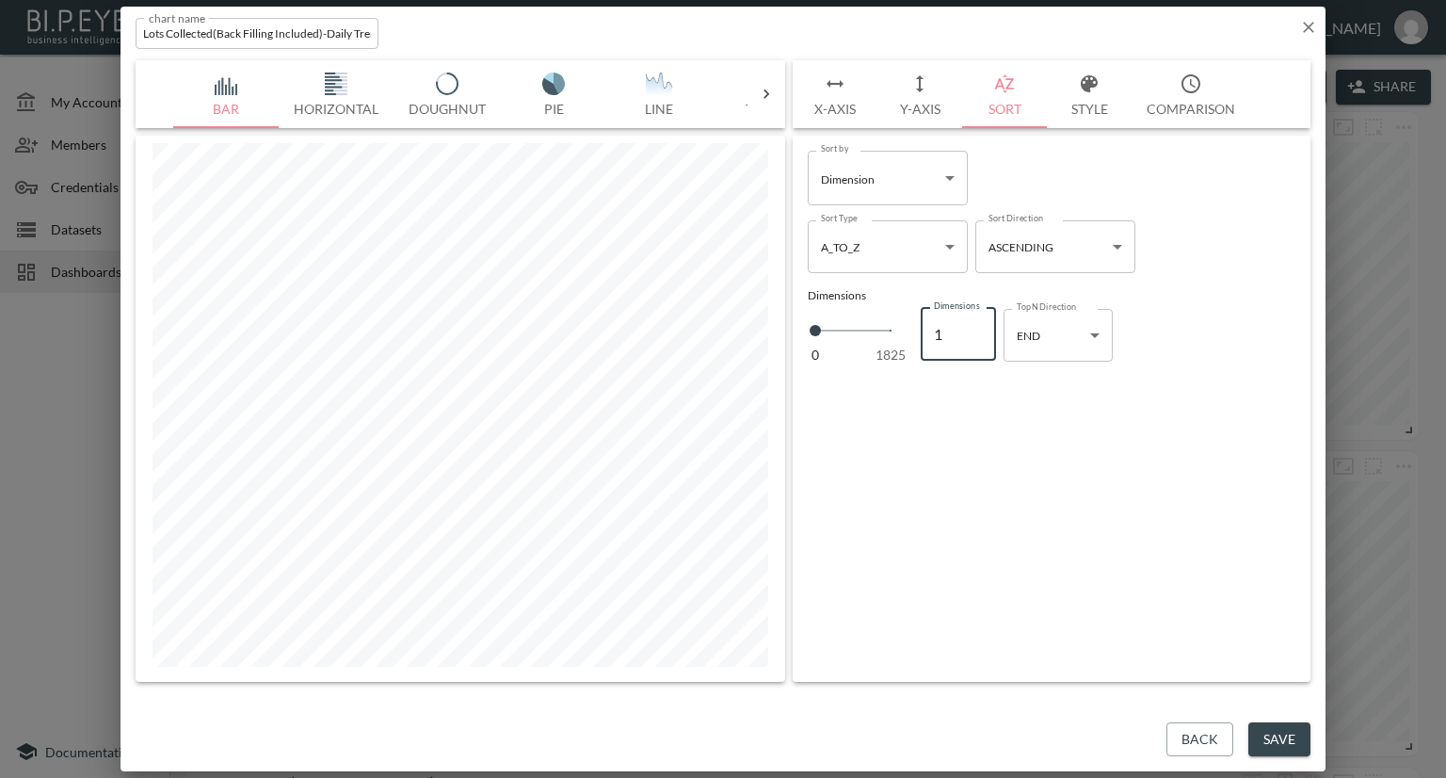
type input "0"
type input "3"
type input "03"
type input "36"
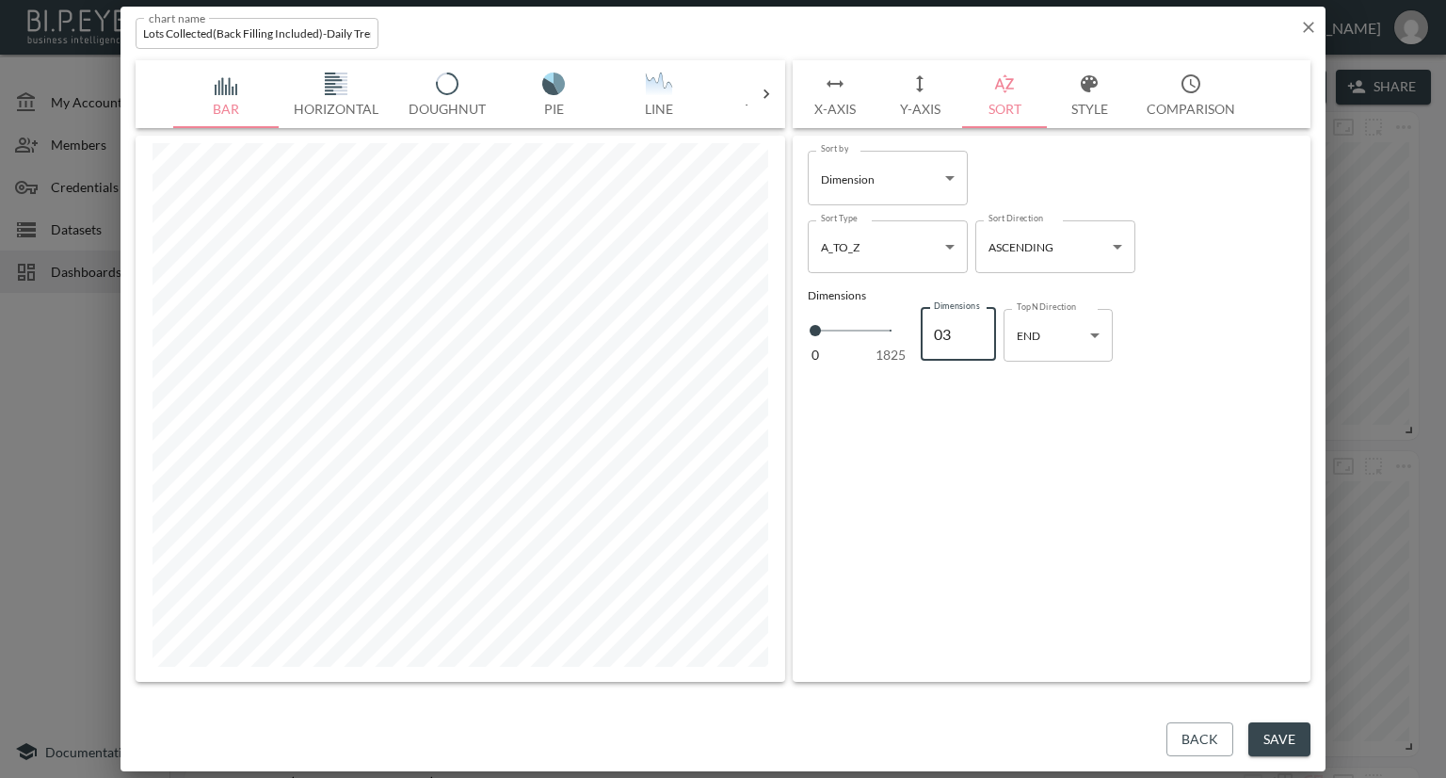
type input "036"
type input "3"
type input "03"
type input "0"
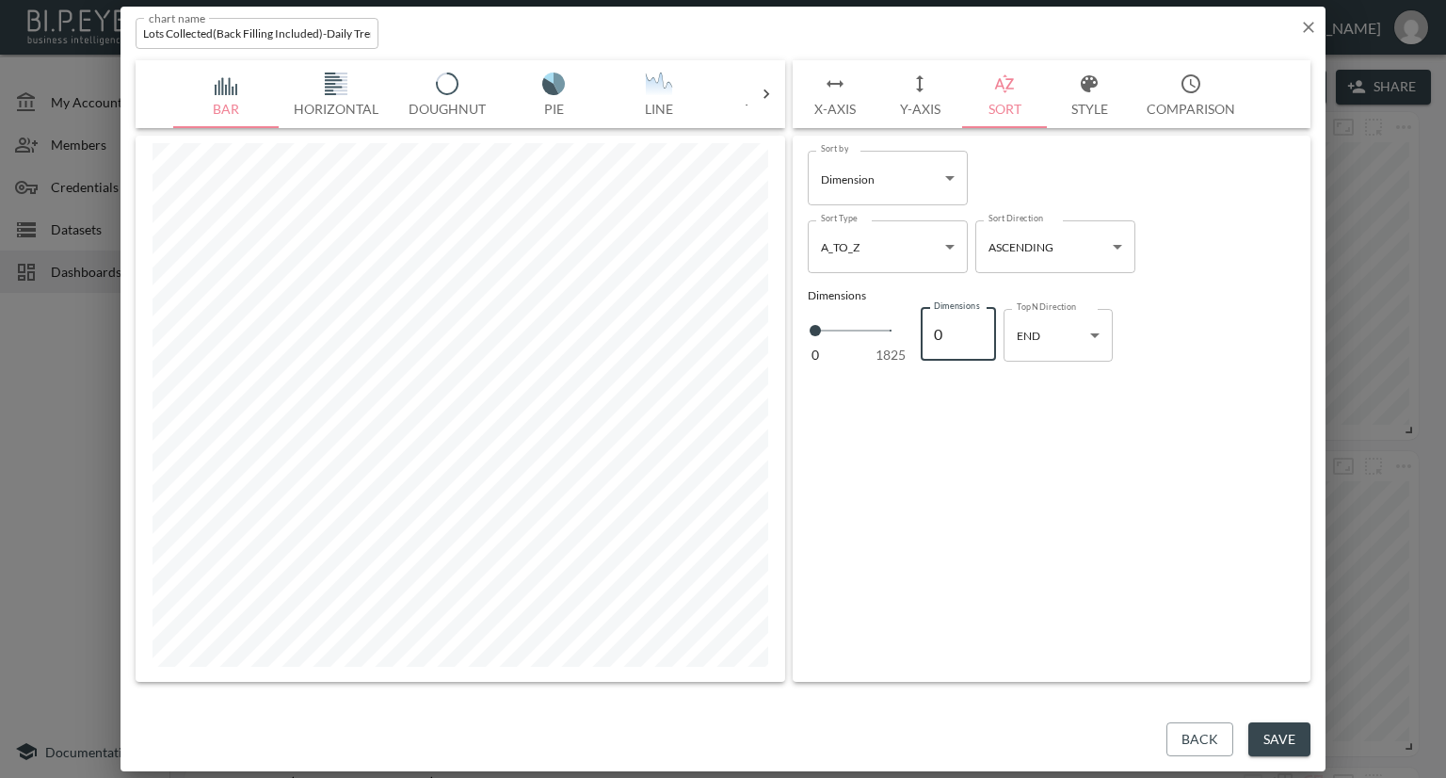
type input "1"
click at [976, 329] on input "1" at bounding box center [958, 334] width 75 height 53
type input "2"
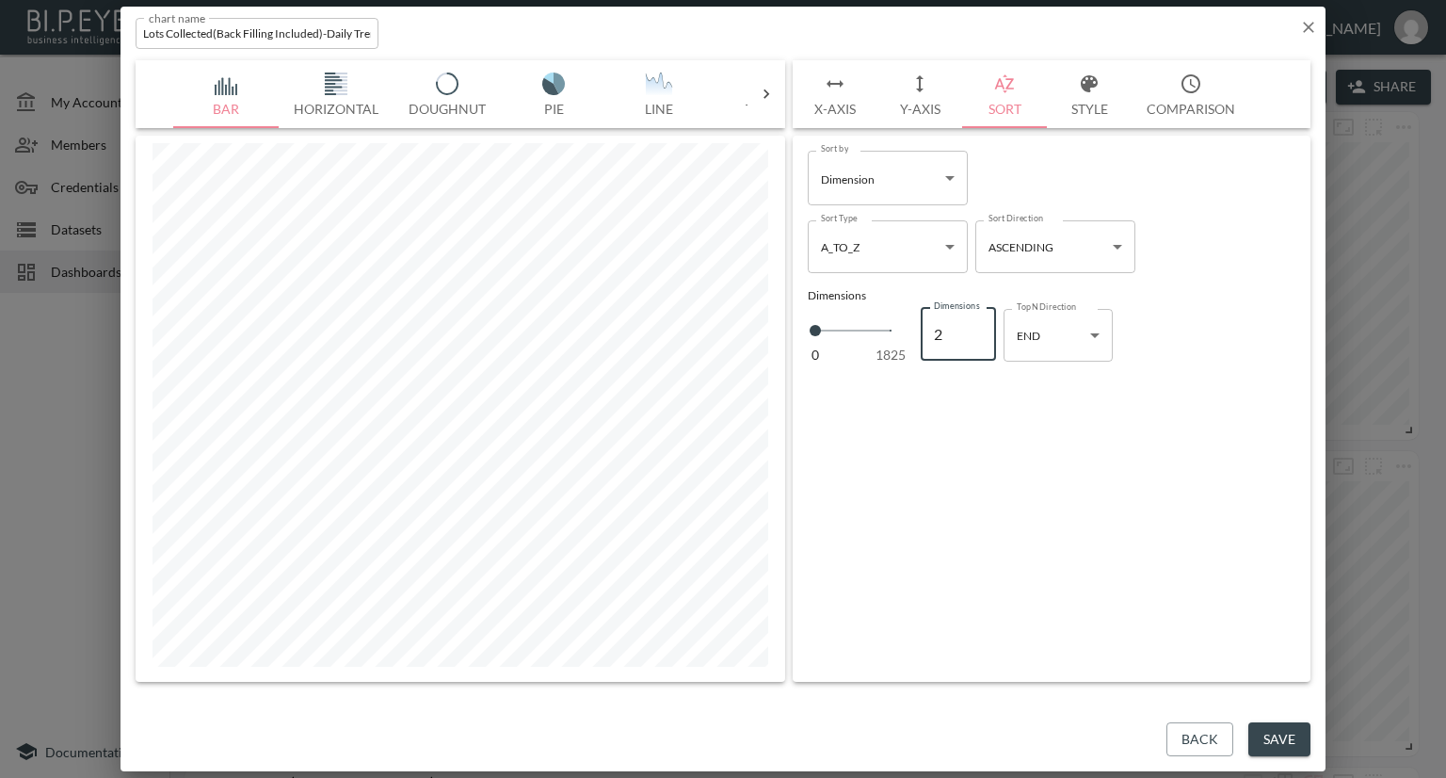
click at [976, 329] on input "2" at bounding box center [958, 334] width 75 height 53
type input "3"
click at [976, 329] on input "3" at bounding box center [958, 334] width 75 height 53
type input "4"
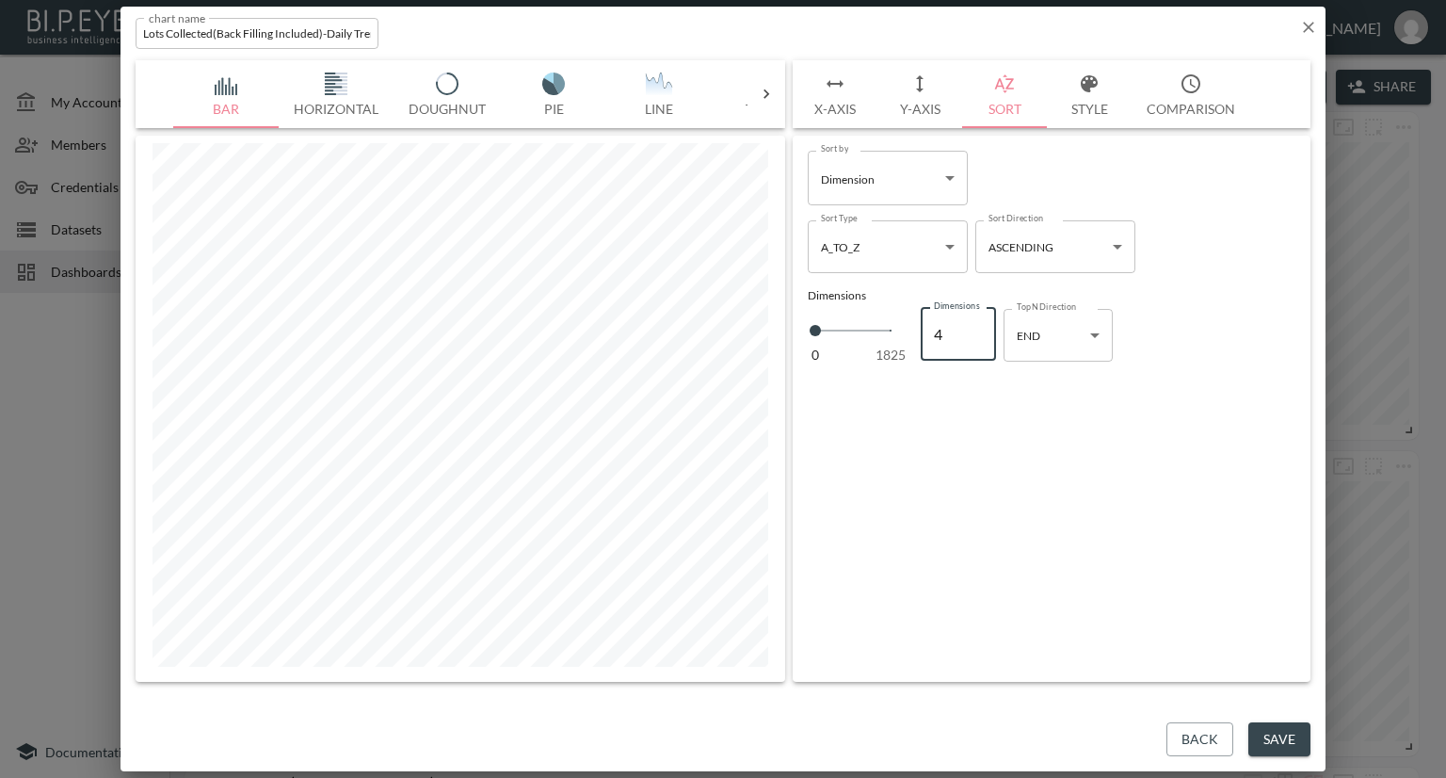
type input "4"
click at [976, 329] on input "4" at bounding box center [958, 334] width 75 height 53
type input "5"
click at [976, 329] on input "5" at bounding box center [958, 334] width 75 height 53
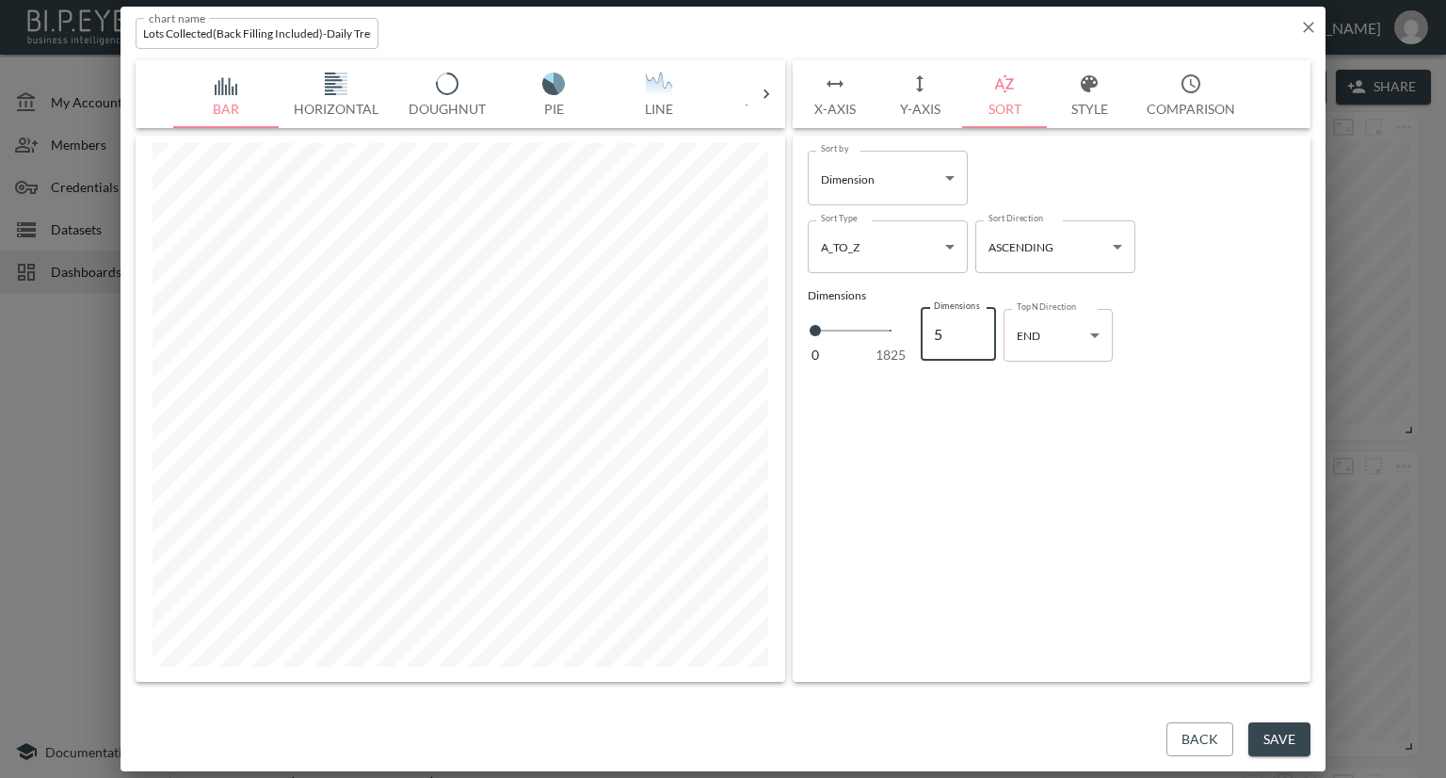
type input "6"
click at [976, 329] on input "6" at bounding box center [958, 334] width 75 height 53
type input "7"
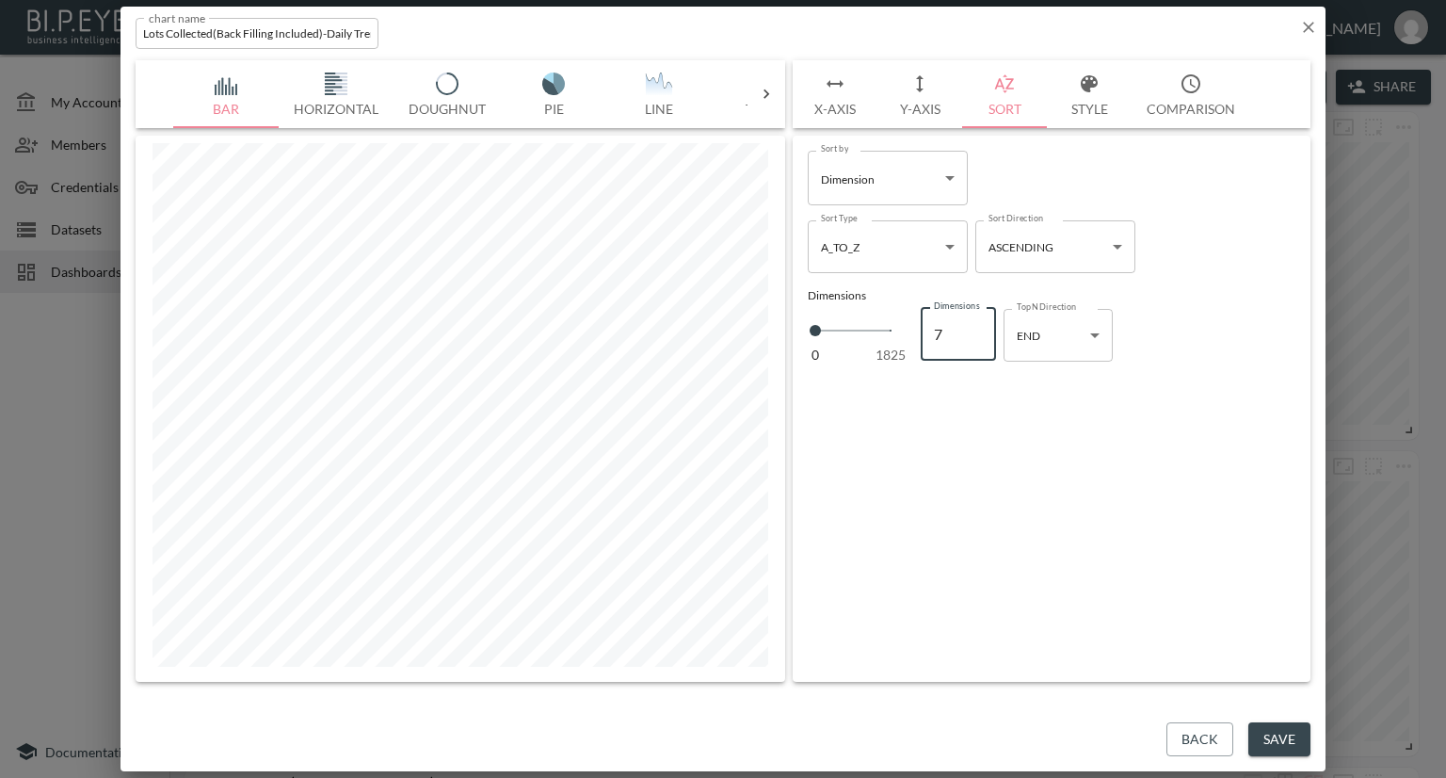
click at [976, 329] on input "7" at bounding box center [958, 334] width 75 height 53
type input "8"
click at [976, 329] on input "8" at bounding box center [958, 334] width 75 height 53
type input "9"
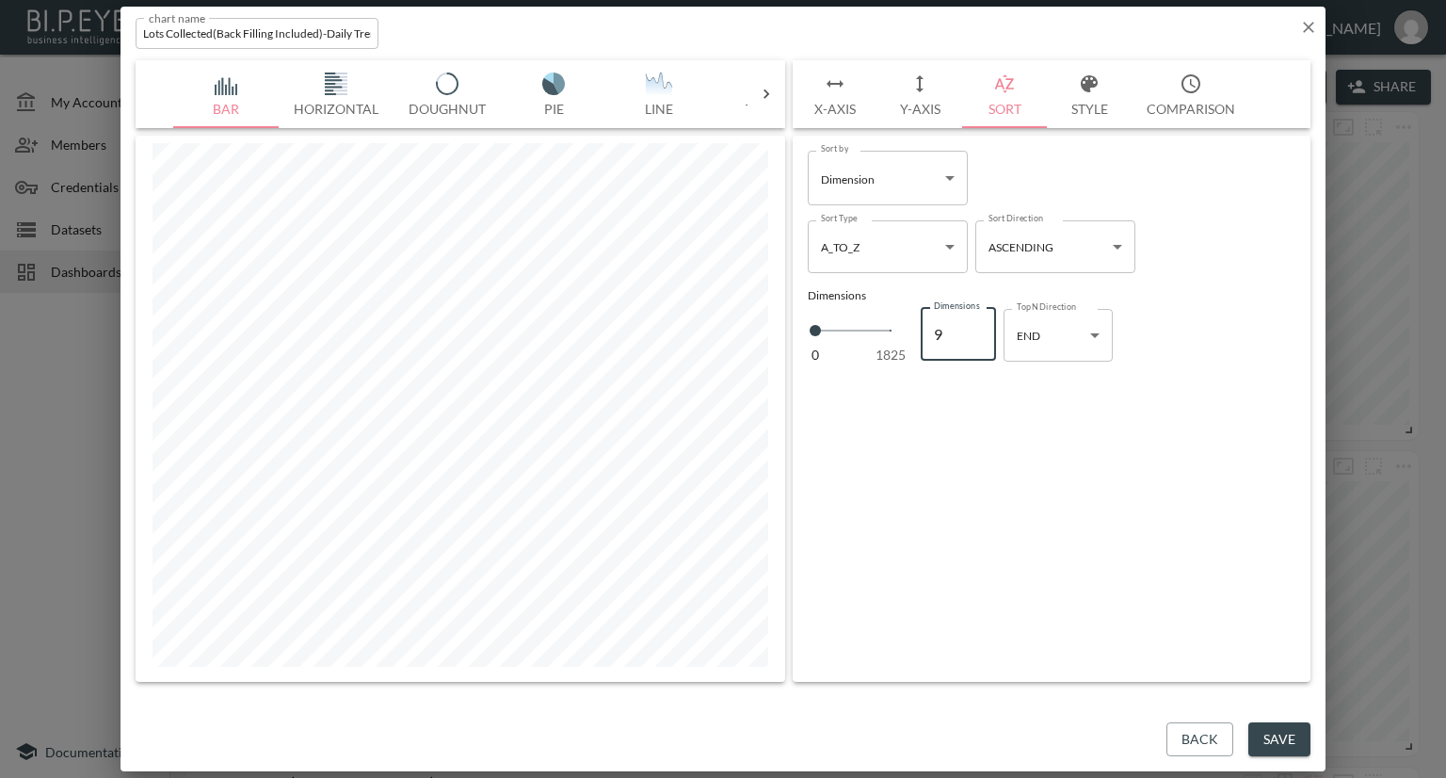
type input "9"
click at [976, 329] on input "9" at bounding box center [958, 334] width 75 height 53
type input "10"
click at [976, 329] on input "10" at bounding box center [958, 334] width 75 height 53
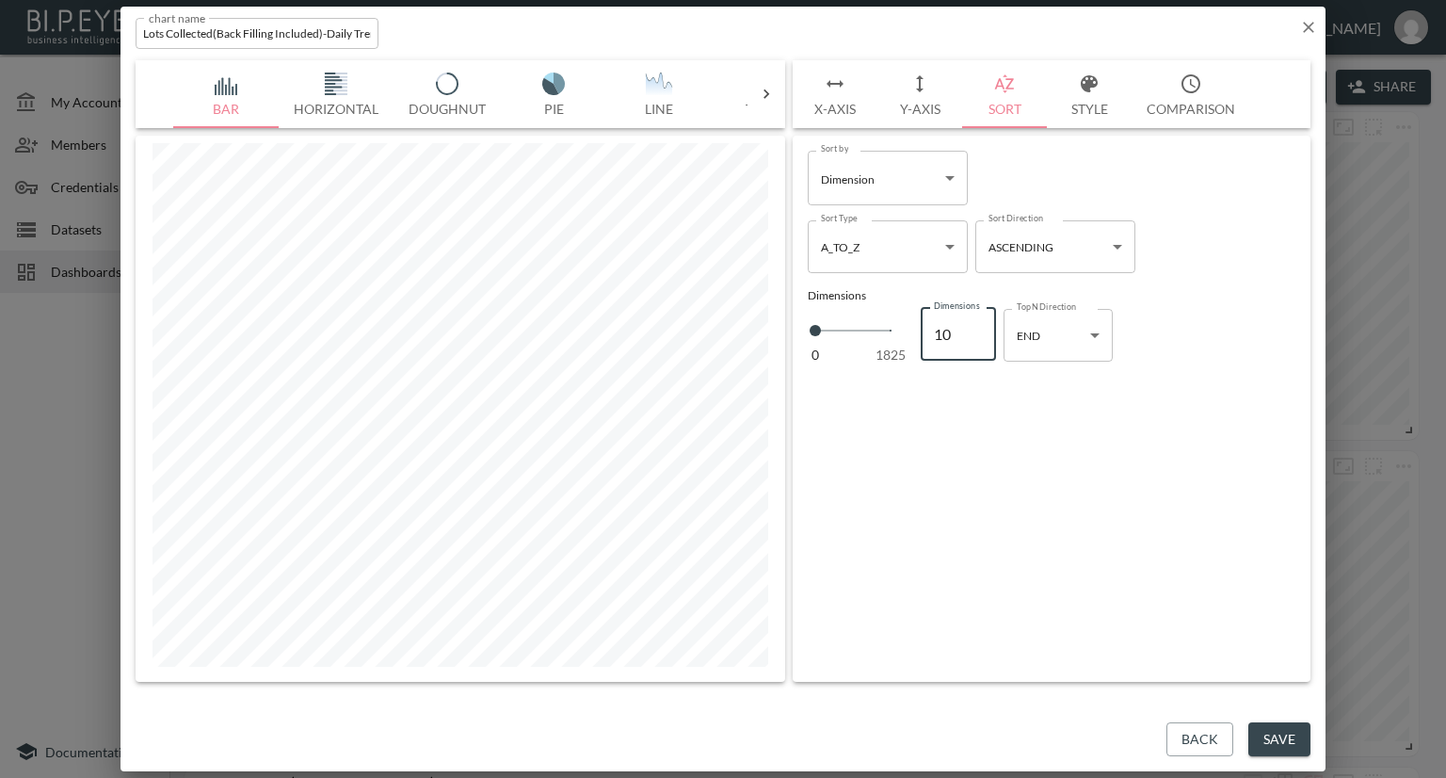
type input "11"
click at [976, 329] on input "11" at bounding box center [958, 334] width 75 height 53
type input "12"
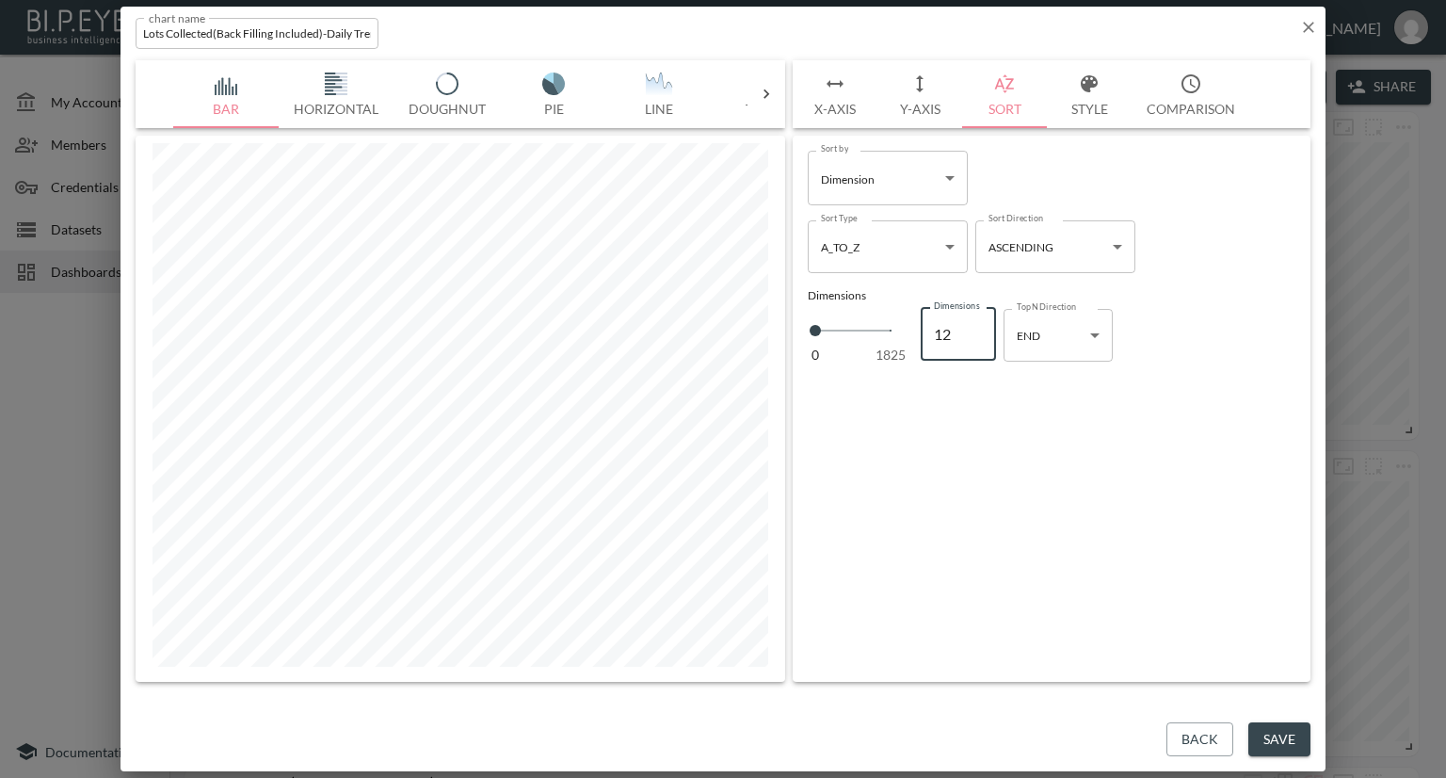
click at [976, 329] on input "12" at bounding box center [958, 334] width 75 height 53
type input "13"
click at [976, 329] on input "13" at bounding box center [958, 334] width 75 height 53
type input "14"
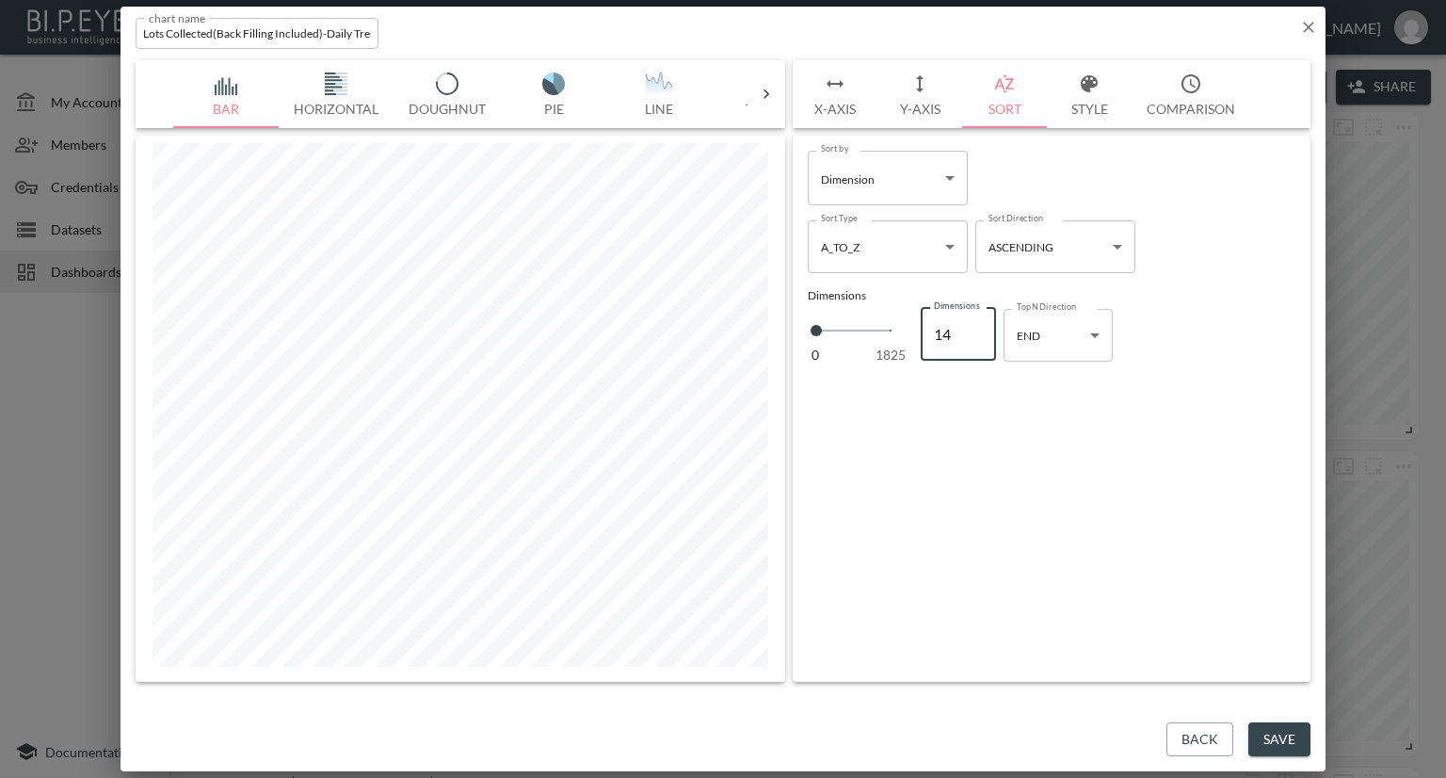
type input "14"
click at [976, 329] on input "14" at bounding box center [958, 334] width 75 height 53
type input "15"
click at [976, 329] on input "15" at bounding box center [958, 334] width 75 height 53
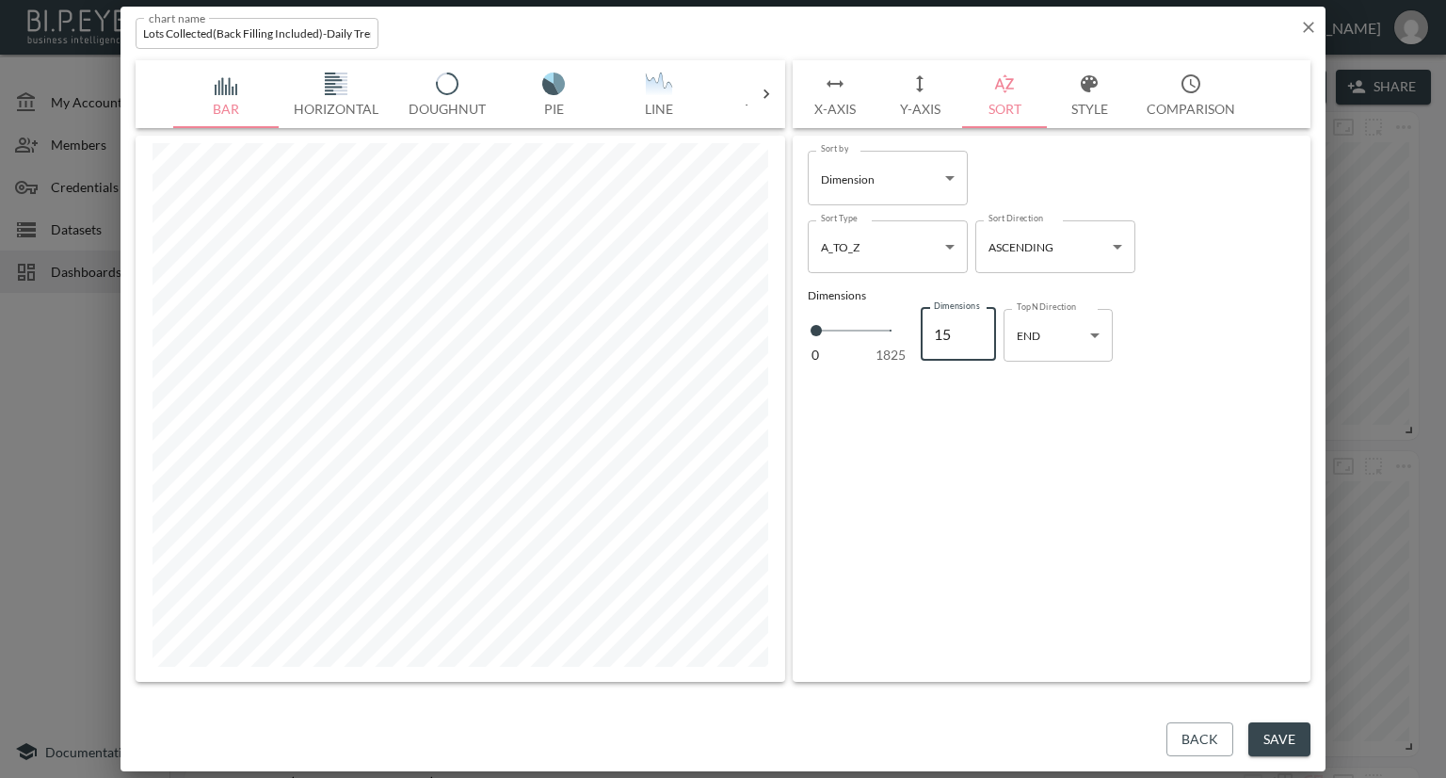
type input "16"
click at [976, 329] on input "16" at bounding box center [958, 334] width 75 height 53
type input "17"
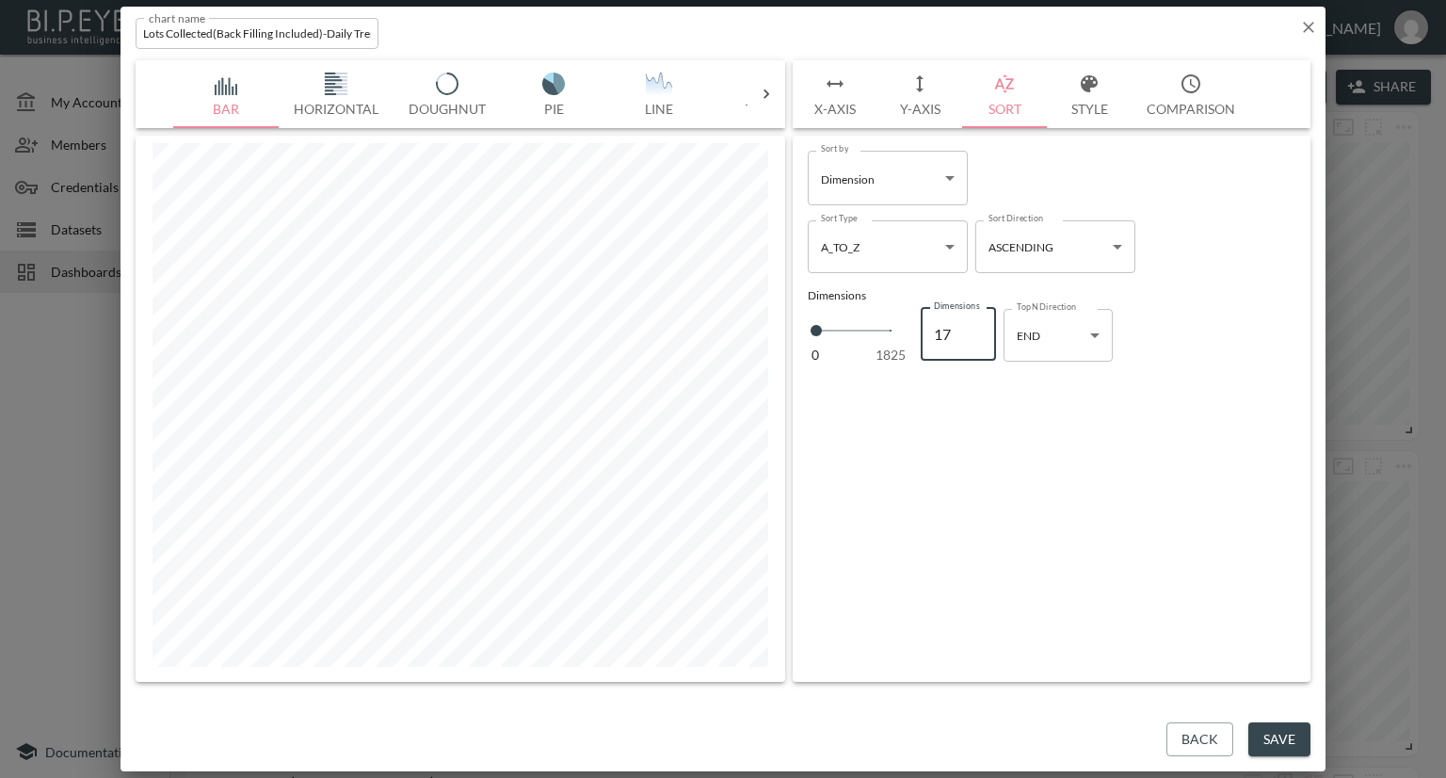
click at [976, 329] on input "17" at bounding box center [958, 334] width 75 height 53
type input "18"
click at [976, 329] on input "18" at bounding box center [958, 334] width 75 height 53
type input "19"
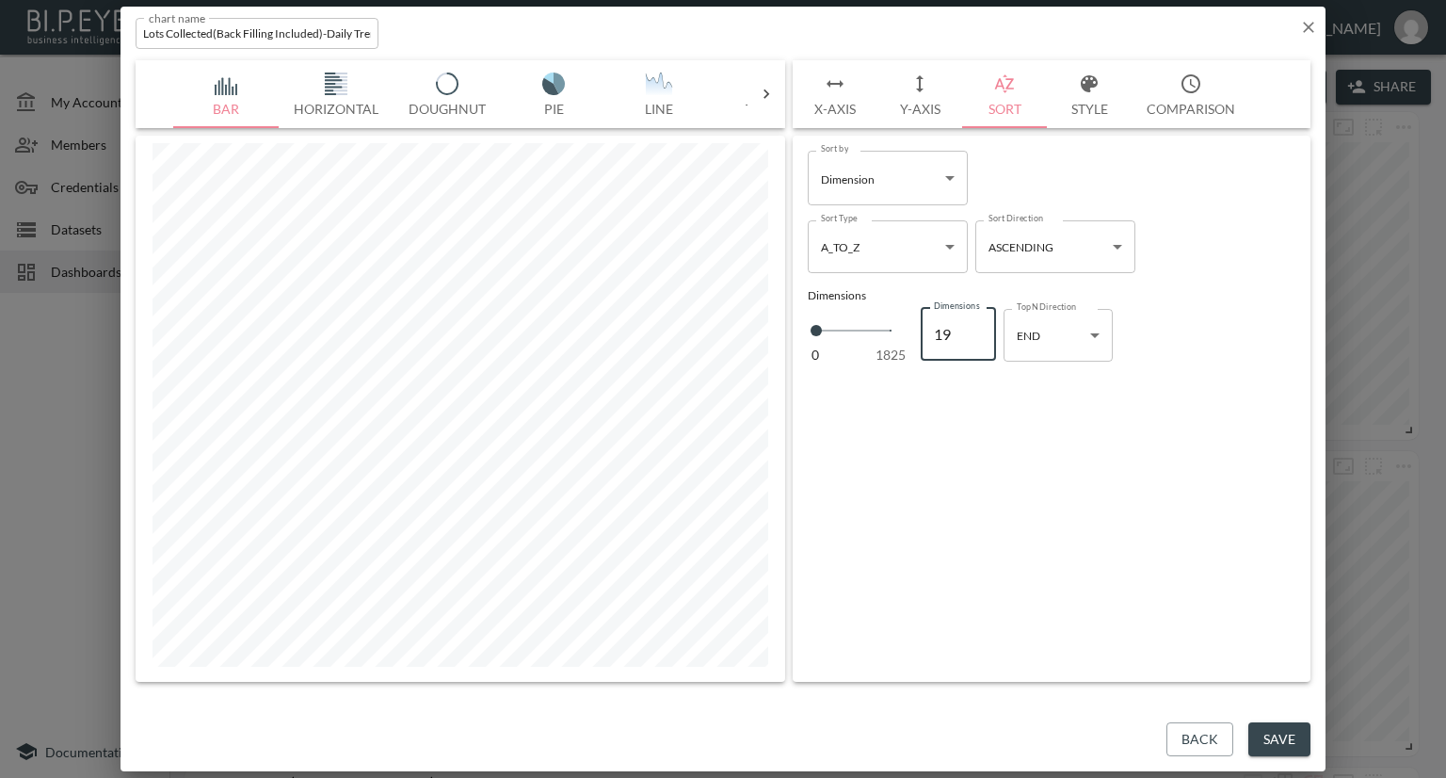
type input "19"
click at [976, 329] on input "19" at bounding box center [958, 334] width 75 height 53
type input "20"
click at [976, 329] on input "20" at bounding box center [958, 334] width 75 height 53
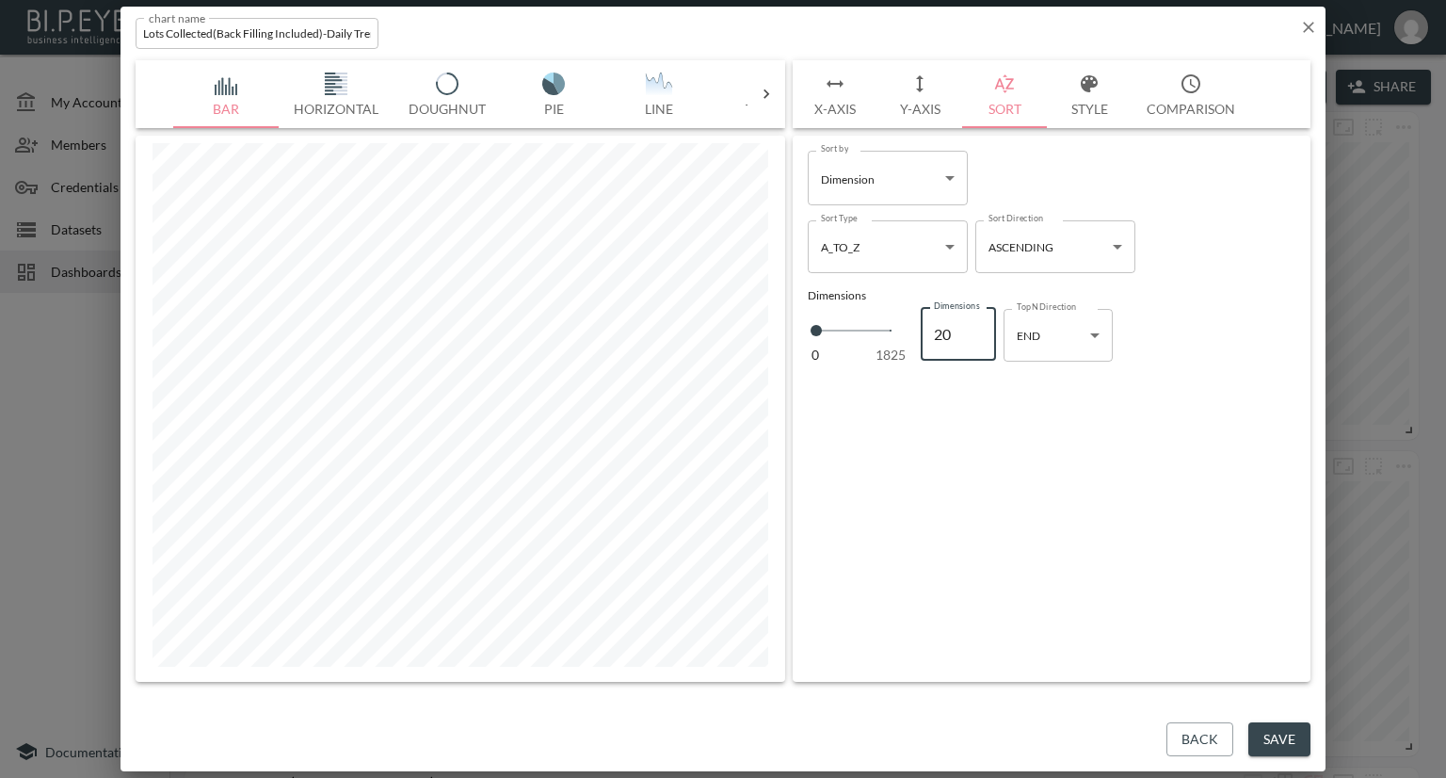
type input "21"
click at [976, 329] on input "21" at bounding box center [958, 334] width 75 height 53
type input "22"
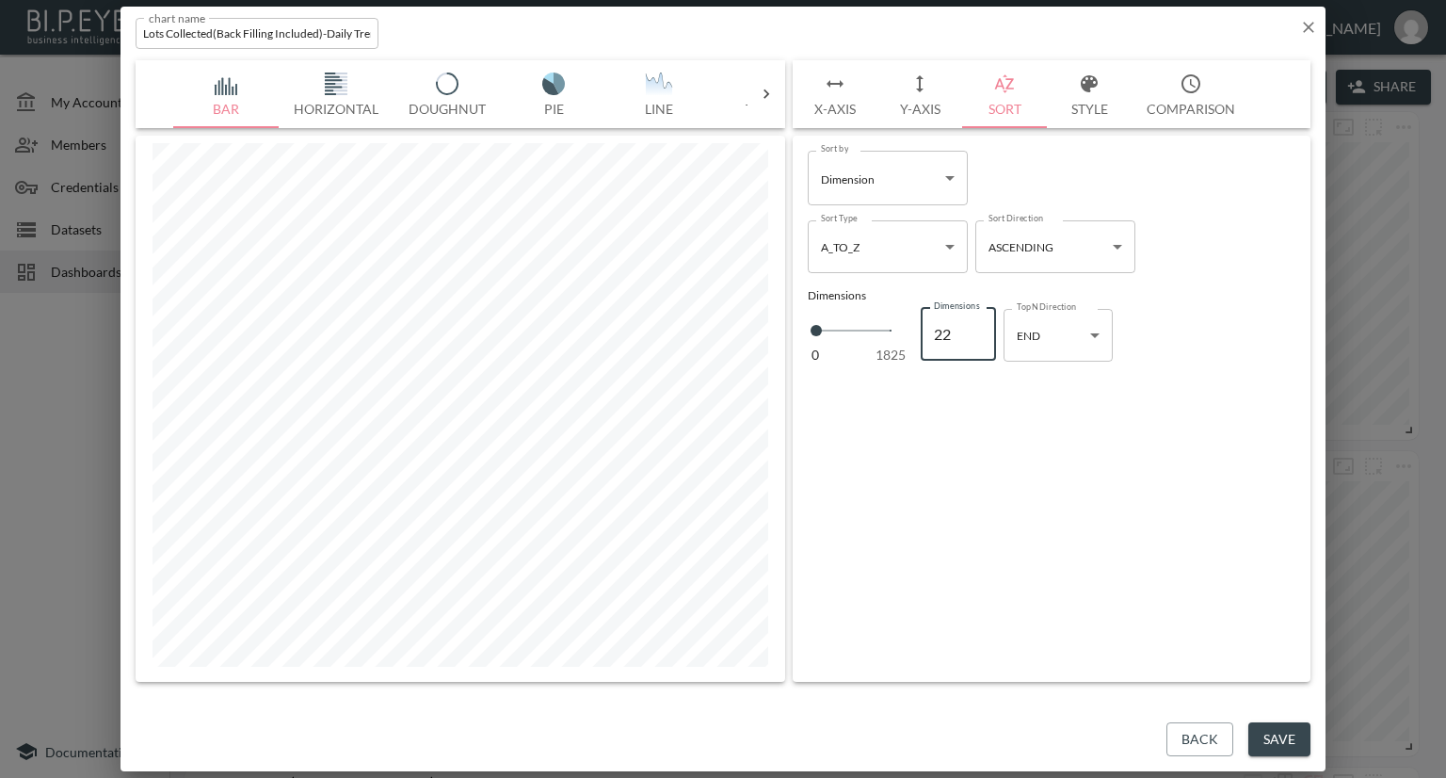
click at [976, 329] on input "22" at bounding box center [958, 334] width 75 height 53
type input "23"
click at [976, 329] on input "23" at bounding box center [958, 334] width 75 height 53
type input "24"
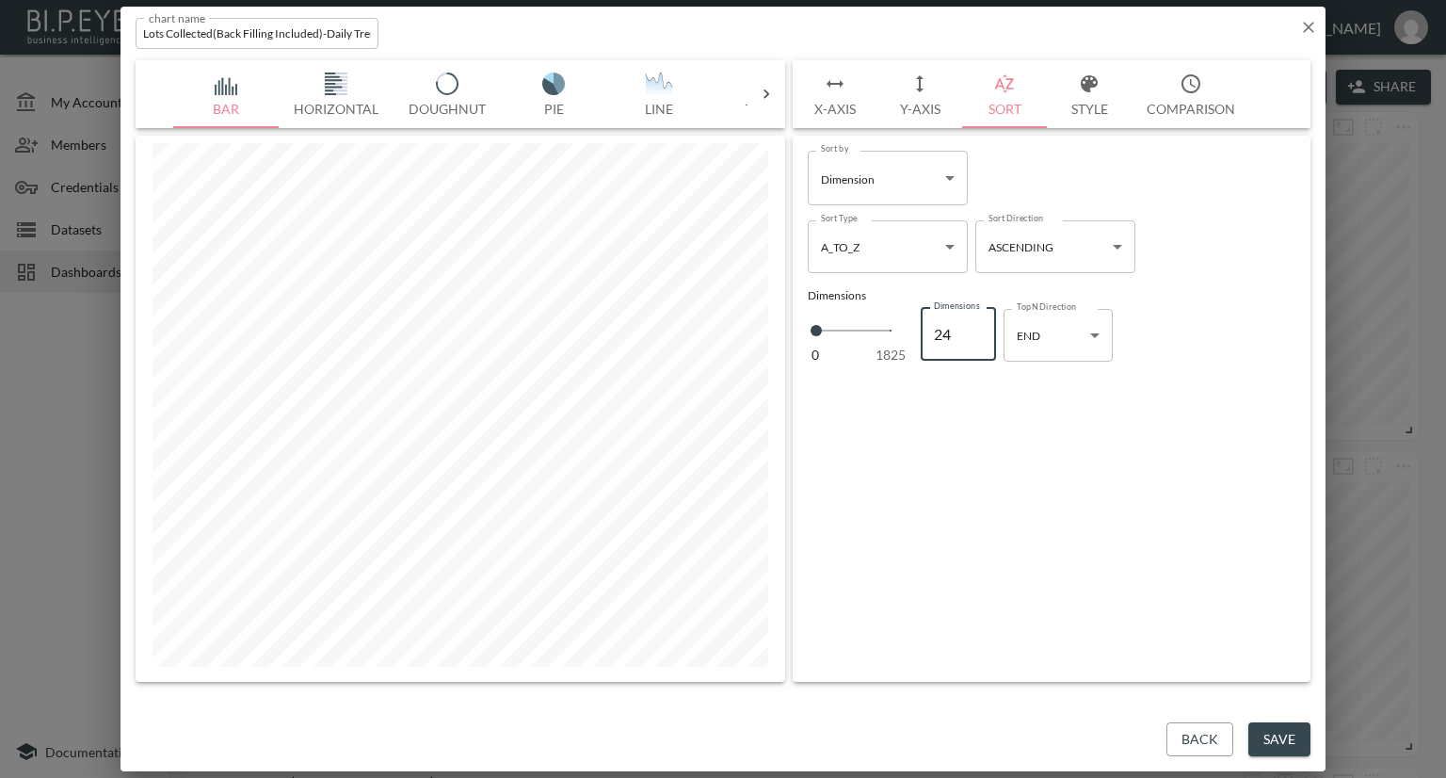
type input "24"
click at [976, 329] on input "24" at bounding box center [958, 334] width 75 height 53
type input "25"
click at [976, 329] on input "25" at bounding box center [958, 334] width 75 height 53
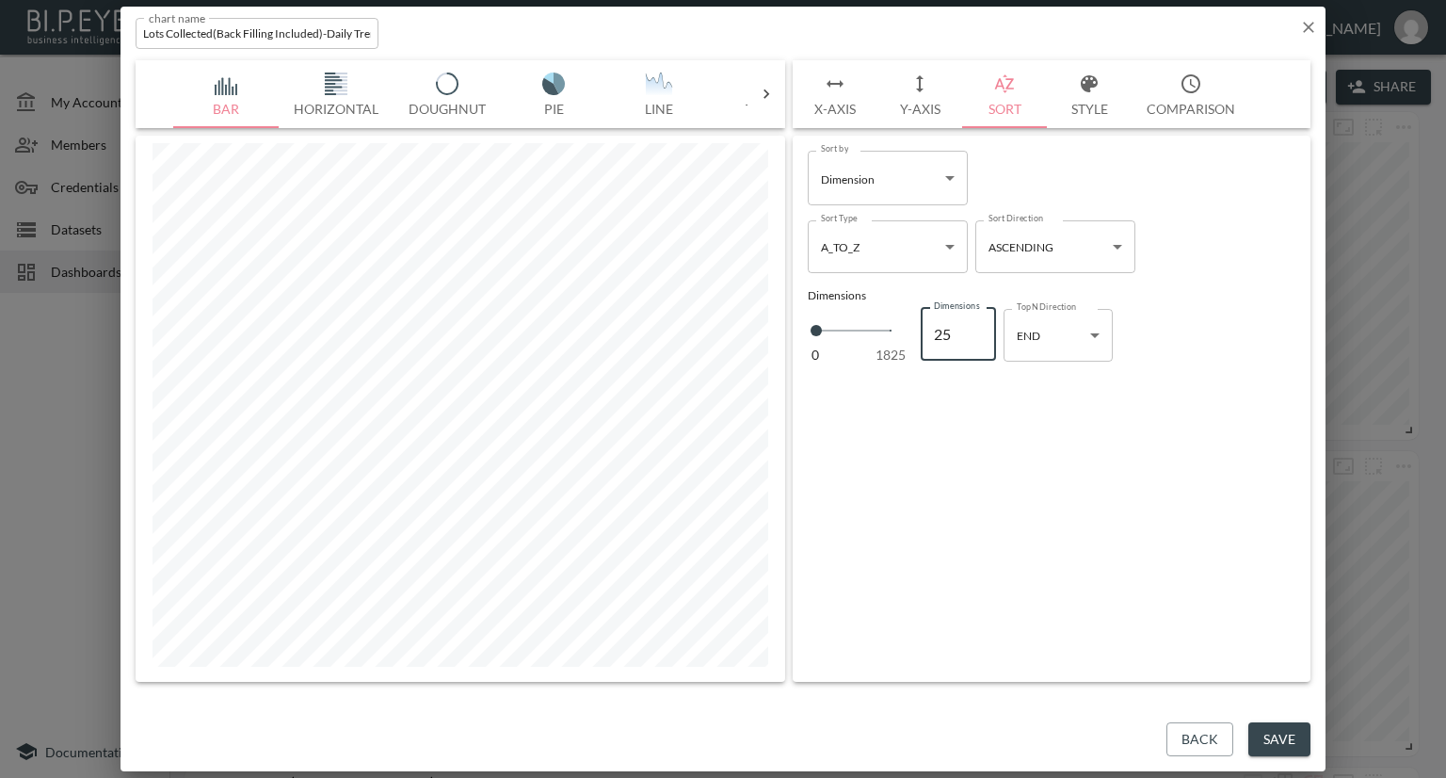
type input "26"
click at [976, 329] on input "26" at bounding box center [958, 334] width 75 height 53
type input "27"
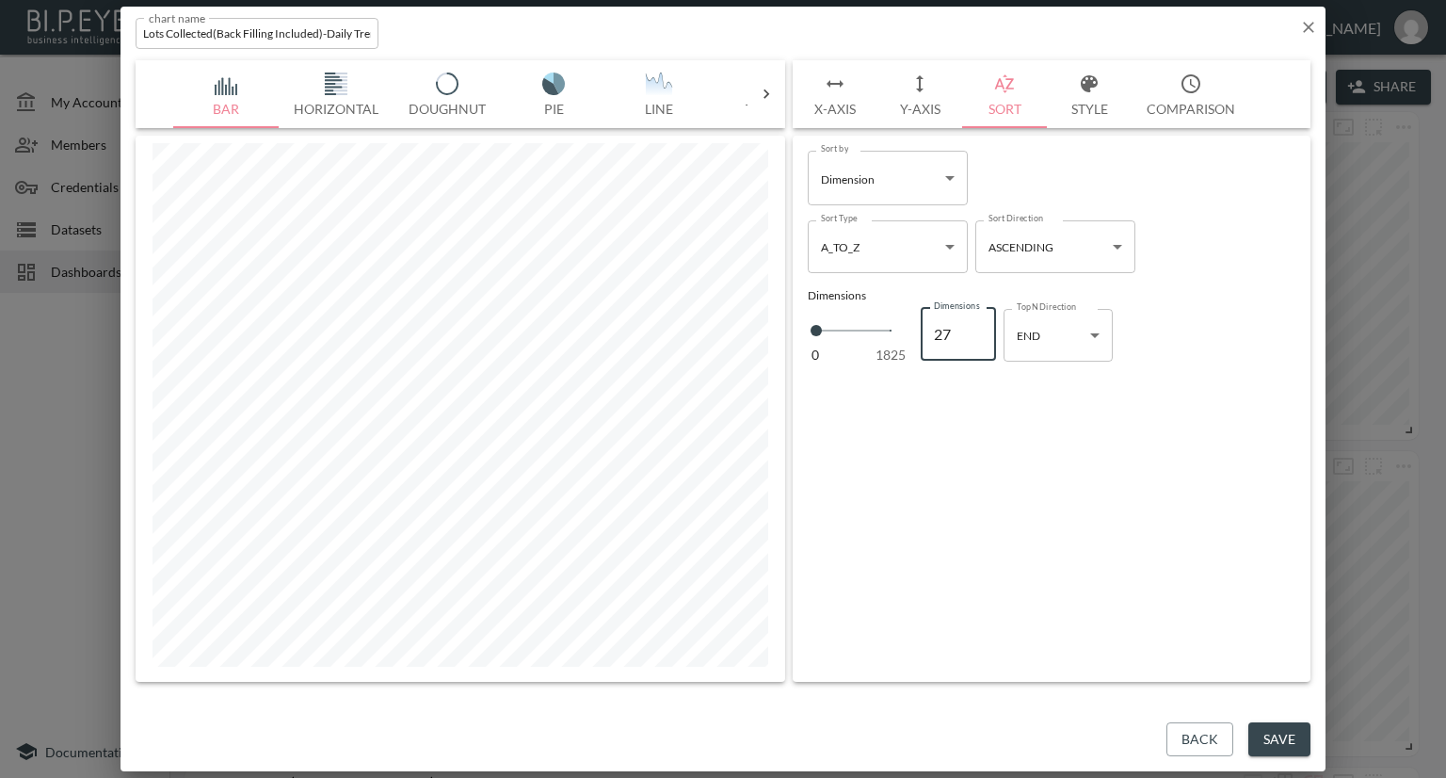
click at [976, 329] on input "27" at bounding box center [958, 334] width 75 height 53
type input "28"
click at [976, 329] on input "28" at bounding box center [958, 334] width 75 height 53
type input "29"
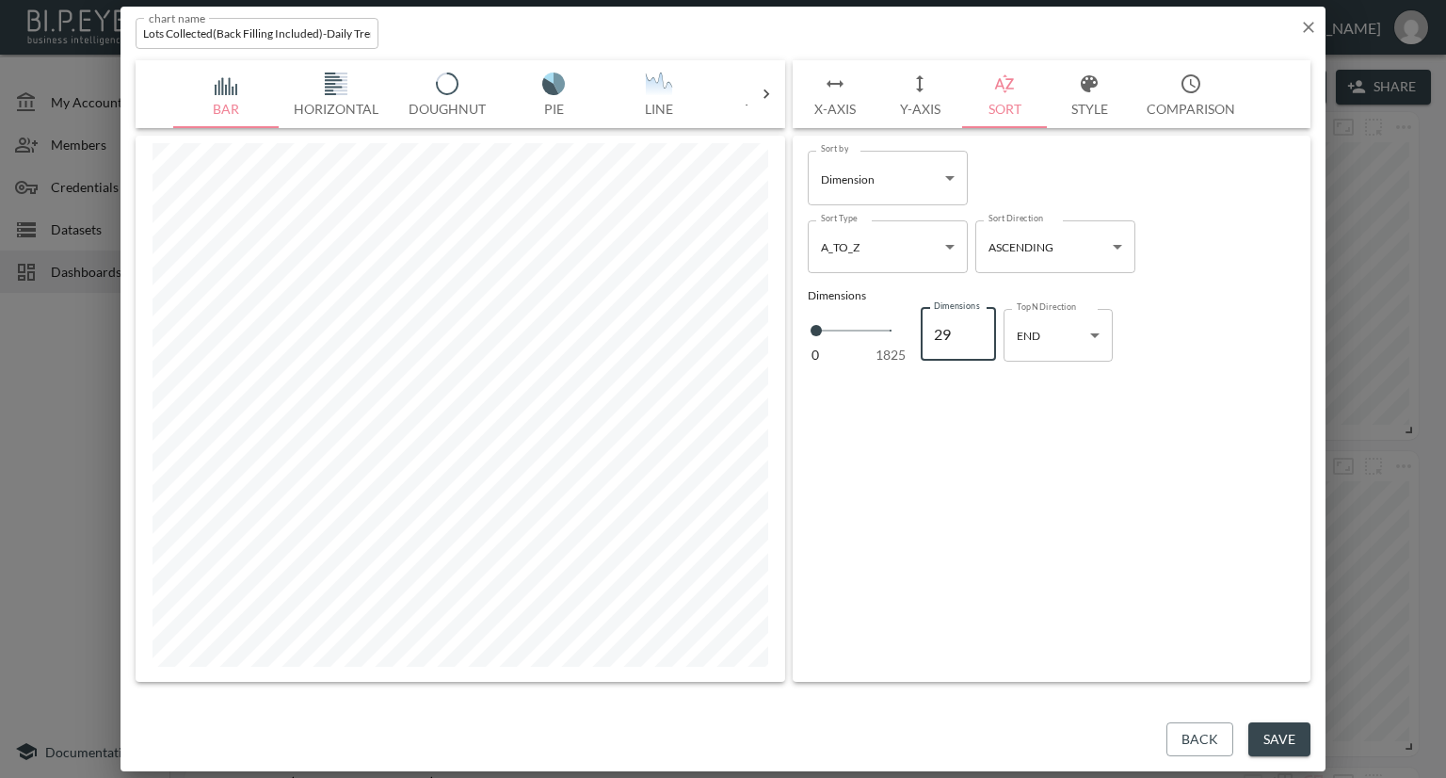
type input "29"
click at [976, 329] on input "29" at bounding box center [958, 334] width 75 height 53
type input "30"
click at [976, 329] on input "30" at bounding box center [958, 334] width 75 height 53
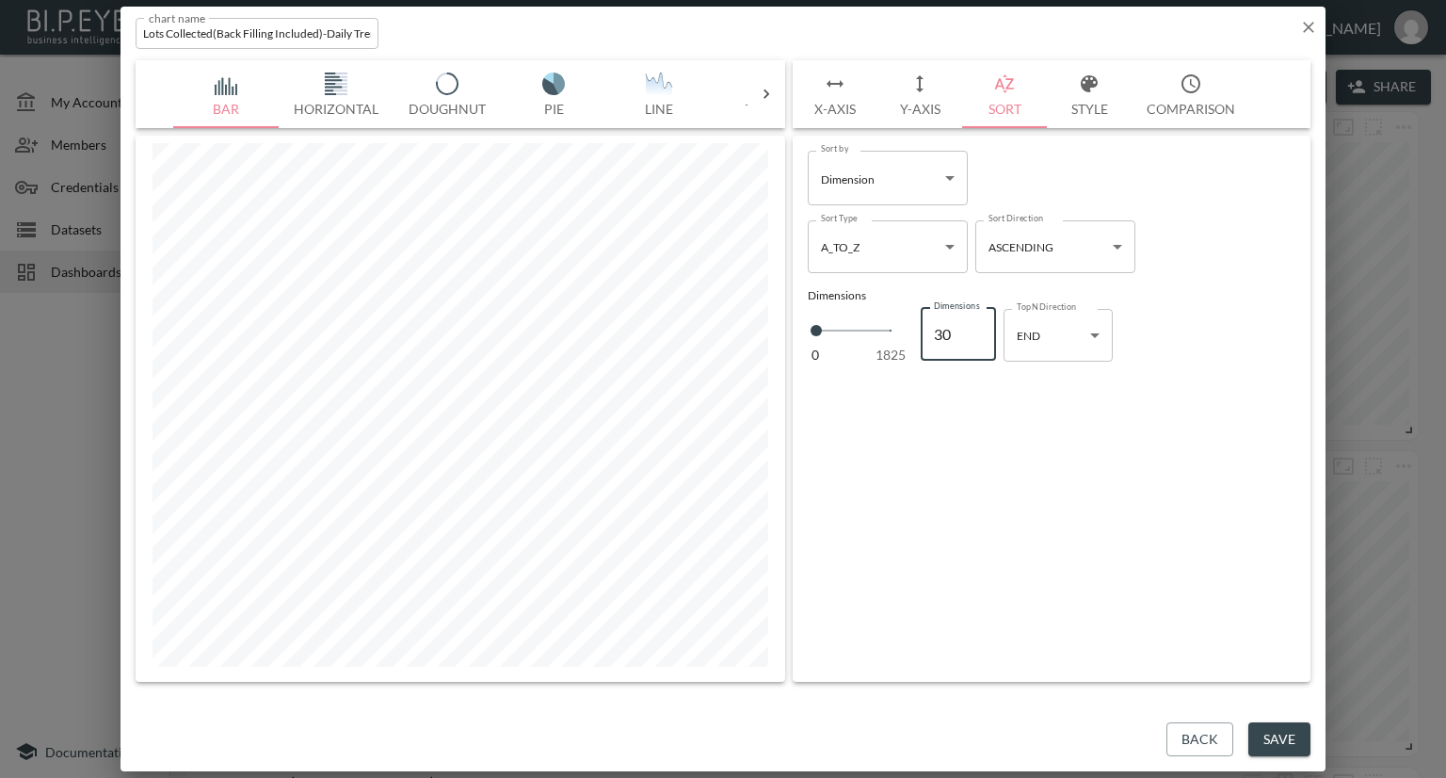
type input "31"
click at [976, 329] on input "31" at bounding box center [958, 334] width 75 height 53
type input "32"
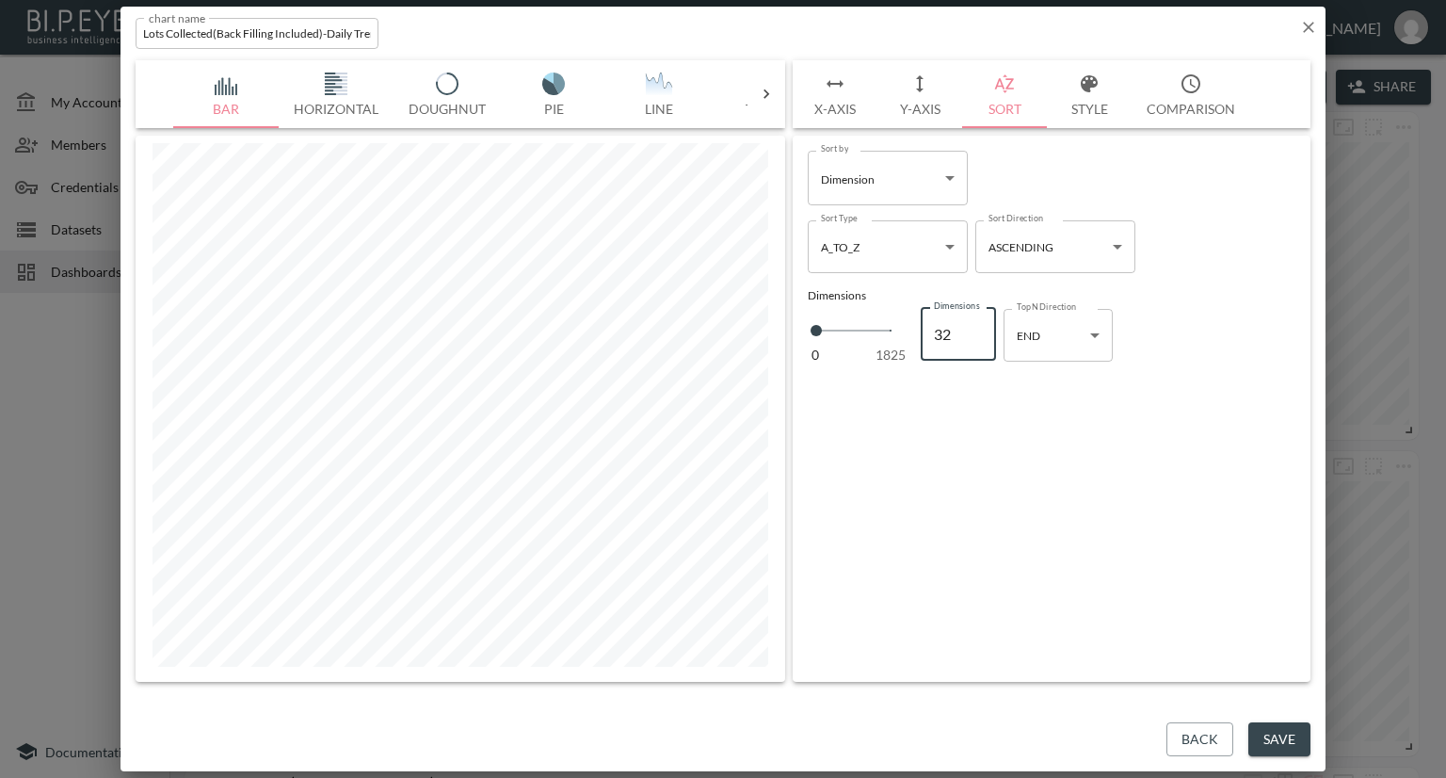
click at [976, 329] on input "32" at bounding box center [958, 334] width 75 height 53
type input "33"
click at [976, 329] on input "33" at bounding box center [958, 334] width 75 height 53
type input "34"
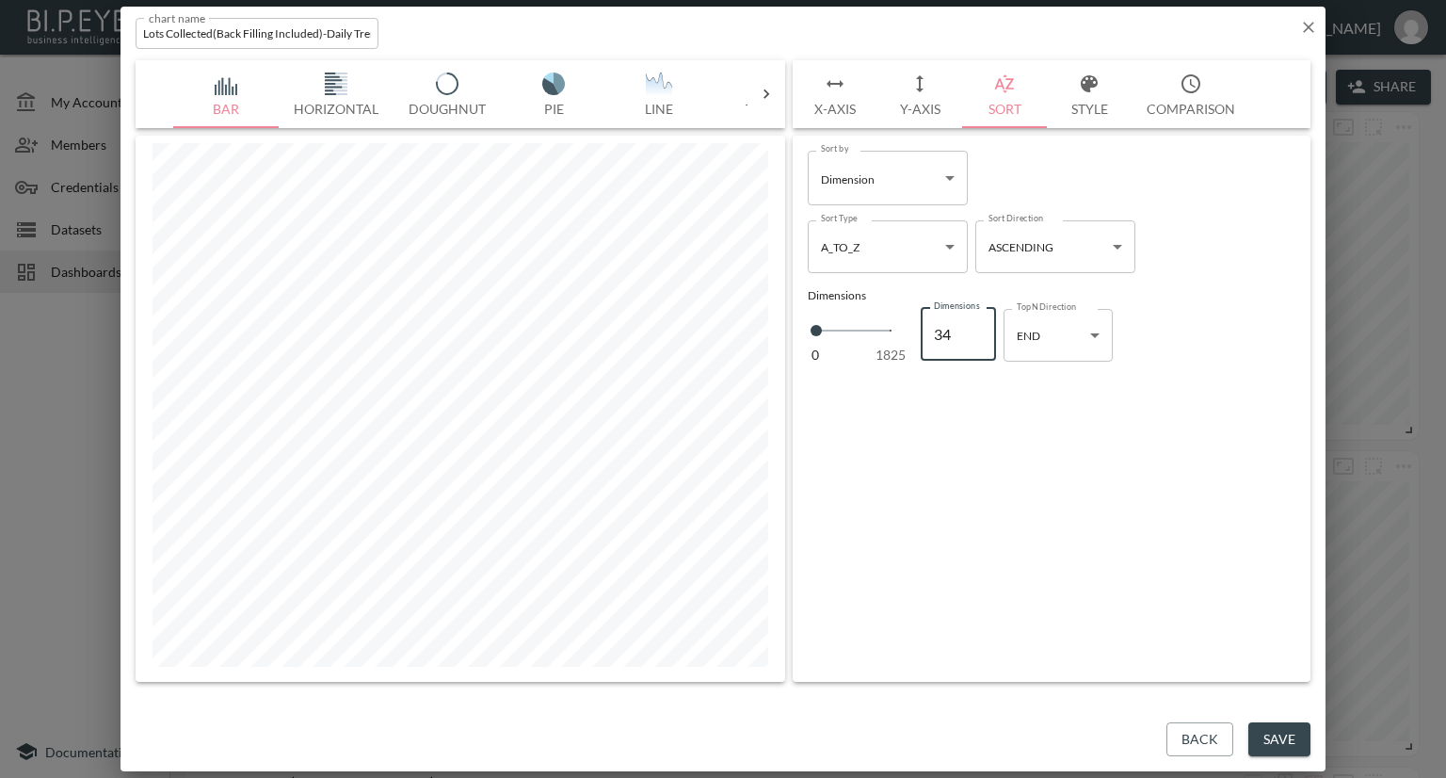
type input "34"
click at [976, 329] on input "34" at bounding box center [958, 334] width 75 height 53
type input "35"
click at [976, 329] on input "35" at bounding box center [958, 334] width 75 height 53
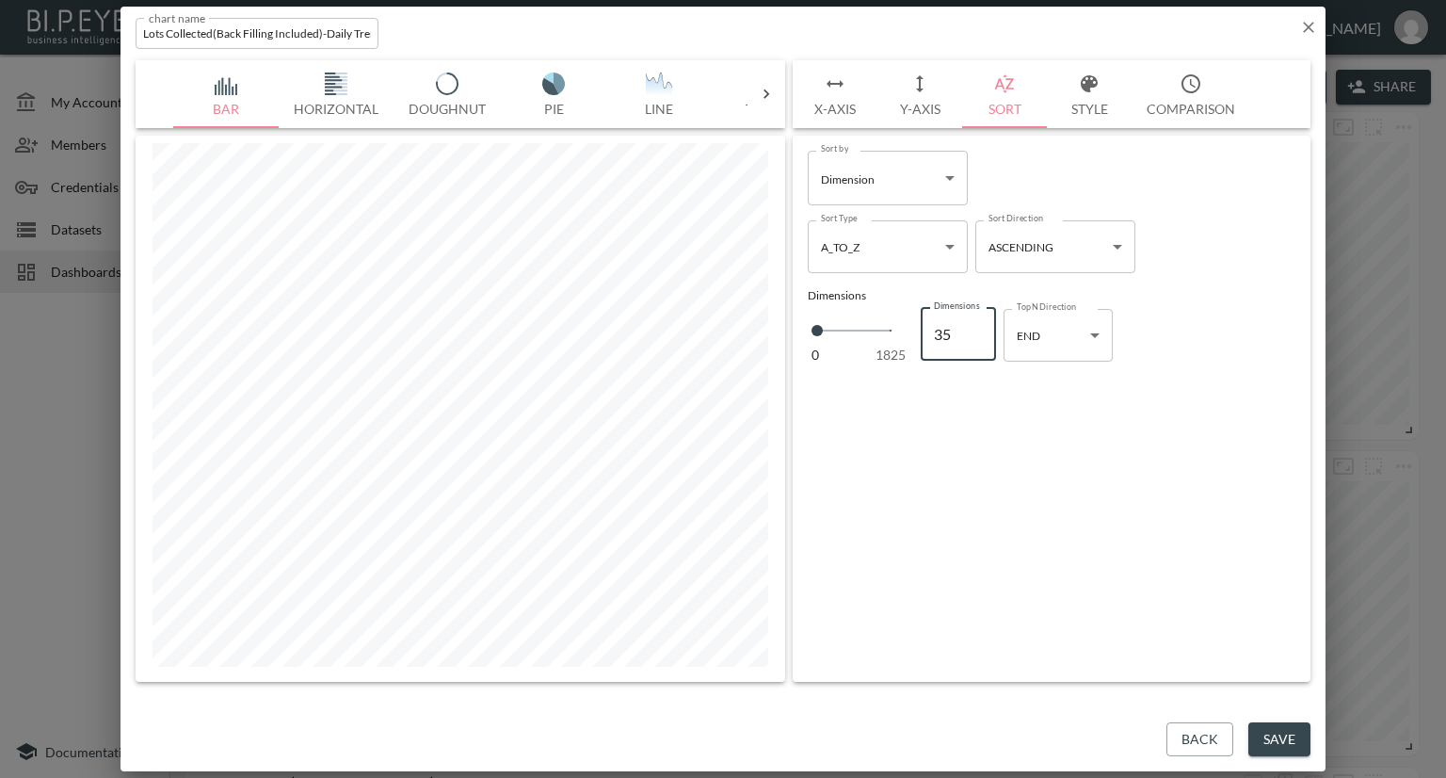
type input "36"
click at [976, 329] on input "36" at bounding box center [958, 334] width 75 height 53
click at [1280, 735] on button "Save" at bounding box center [1280, 739] width 62 height 35
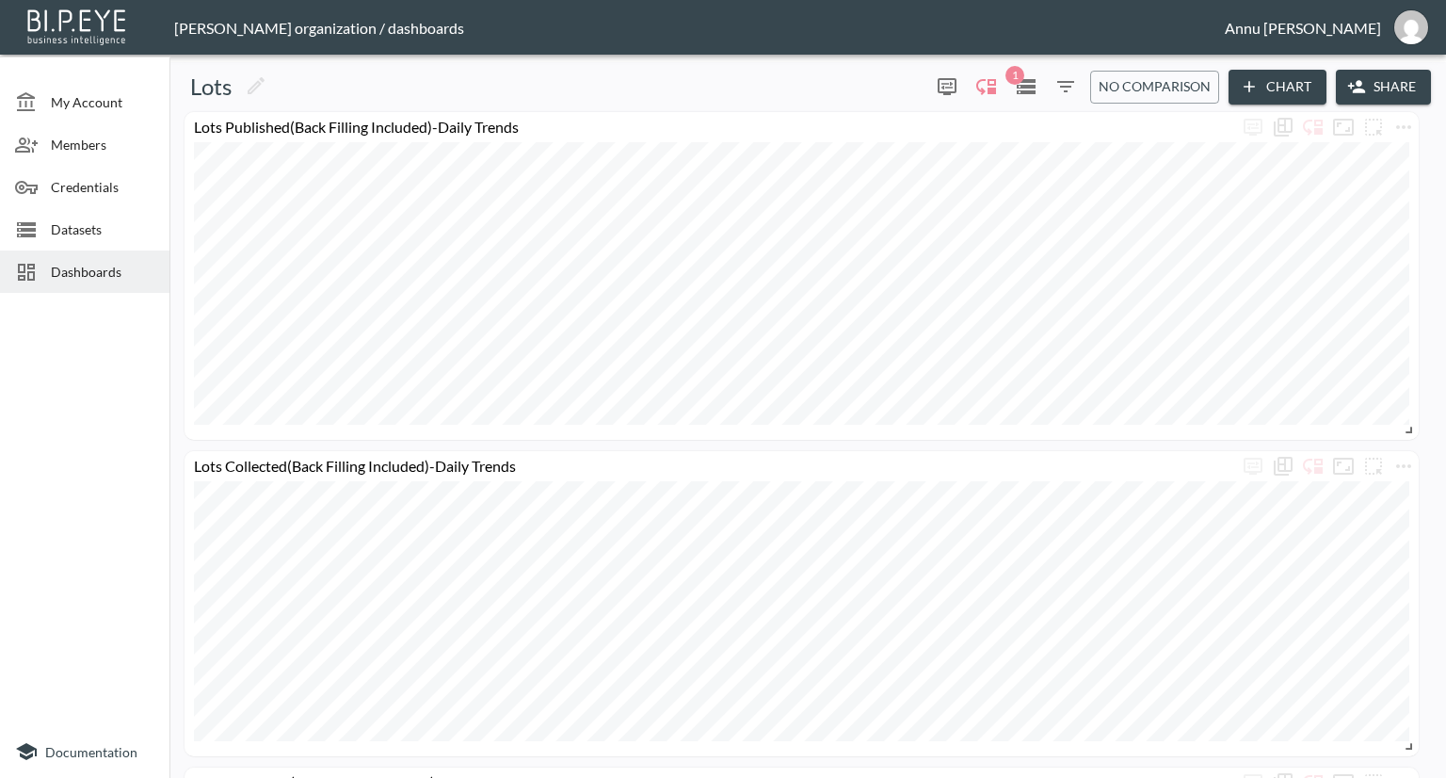
scroll to position [94, 0]
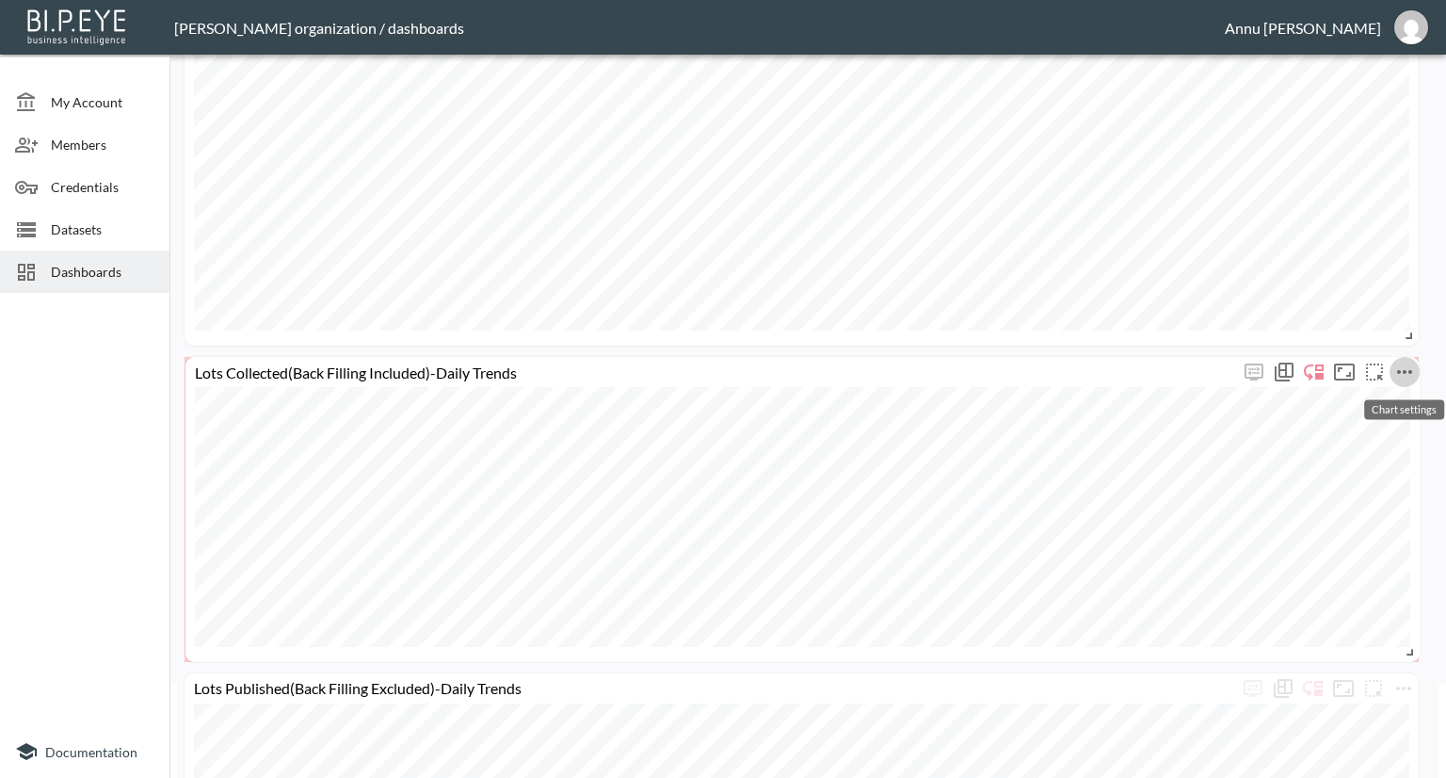
click at [1398, 368] on icon "more" at bounding box center [1405, 372] width 23 height 23
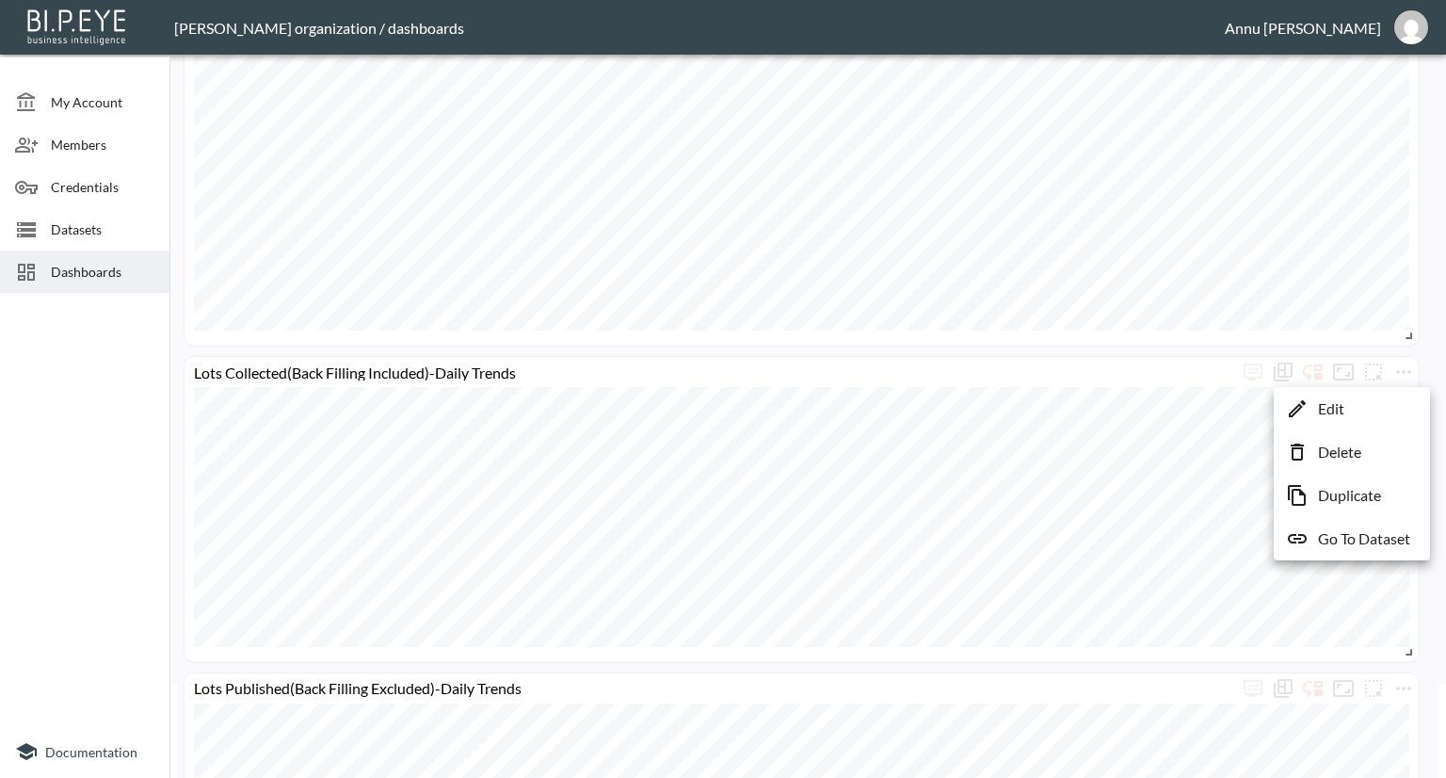
click at [1323, 404] on p "Edit" at bounding box center [1331, 408] width 26 height 23
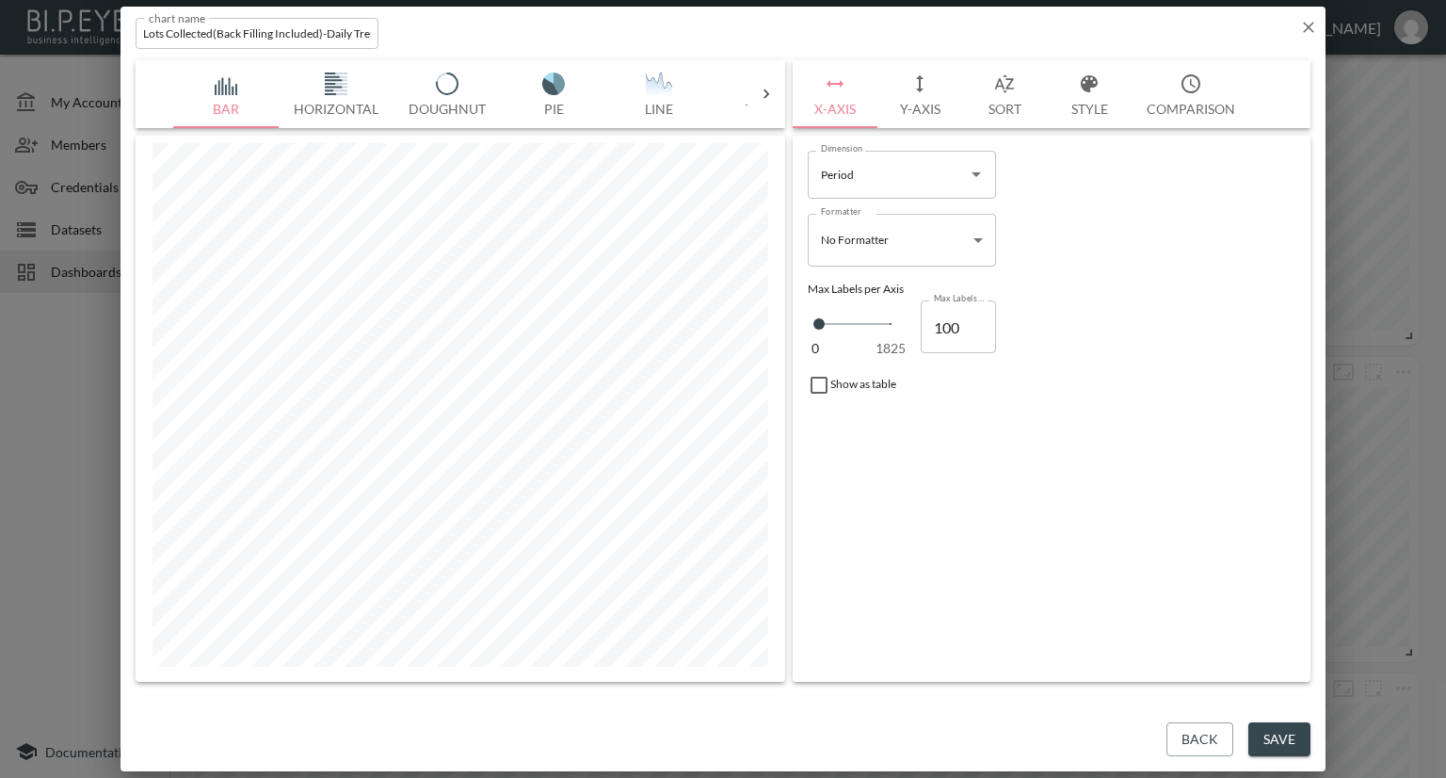
click at [931, 107] on button "Y-Axis" at bounding box center [920, 94] width 85 height 68
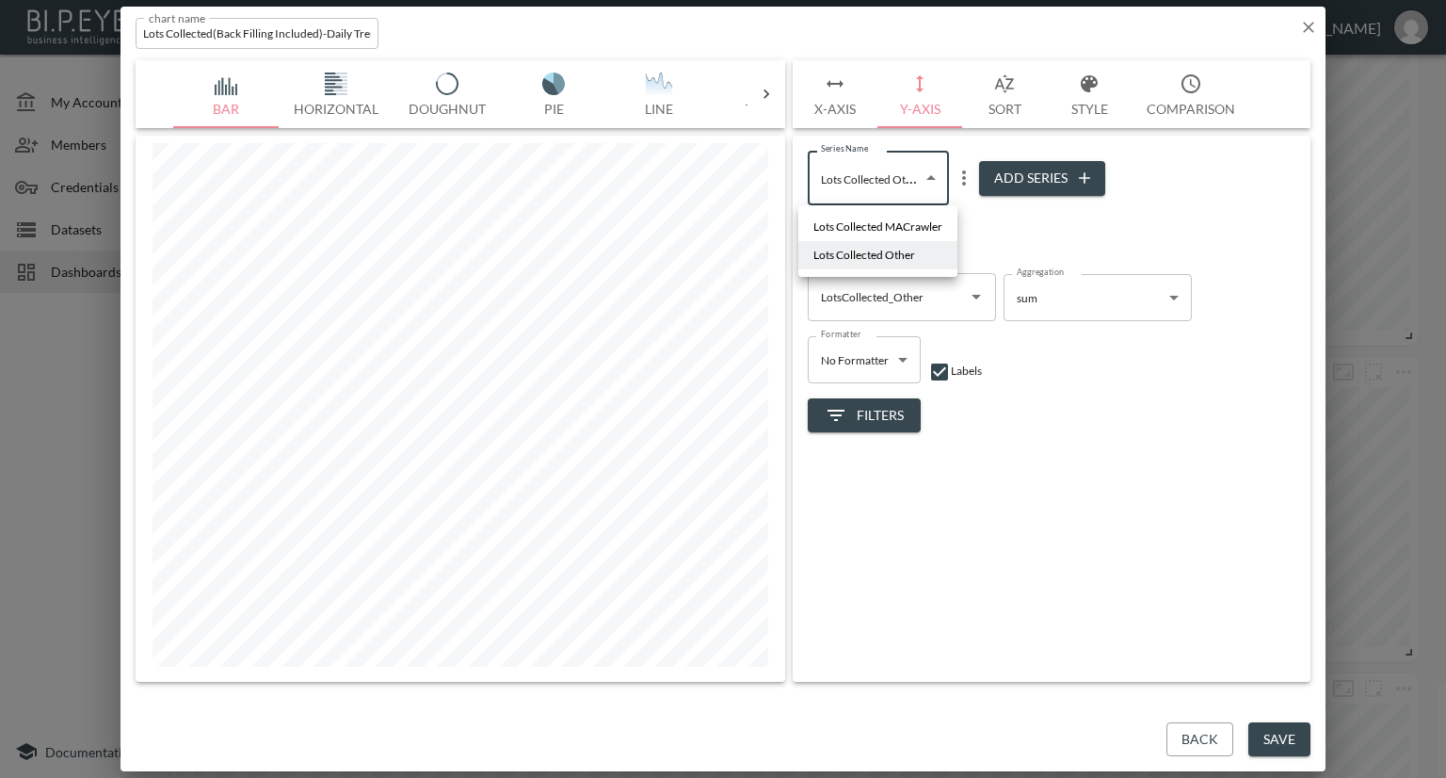
click at [934, 175] on body "BI.P.EYE, Interactive Analytics Dashboards - app [PERSON_NAME] organization / d…" at bounding box center [723, 389] width 1446 height 778
click at [1097, 234] on div at bounding box center [723, 389] width 1446 height 778
click at [976, 297] on icon "Open" at bounding box center [976, 297] width 9 height 5
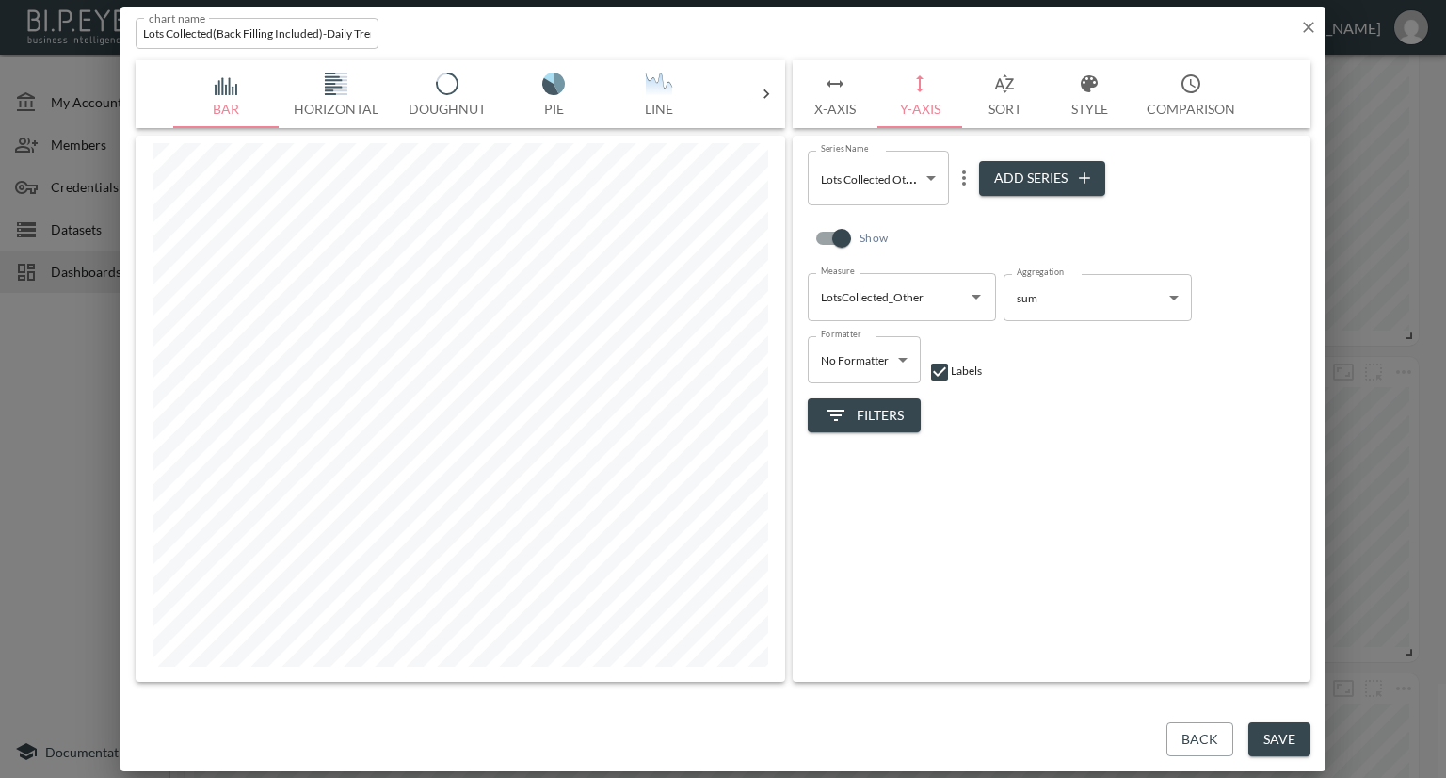
click at [1079, 383] on div "Filters" at bounding box center [1052, 408] width 488 height 50
click at [1104, 104] on button "Style" at bounding box center [1089, 94] width 85 height 68
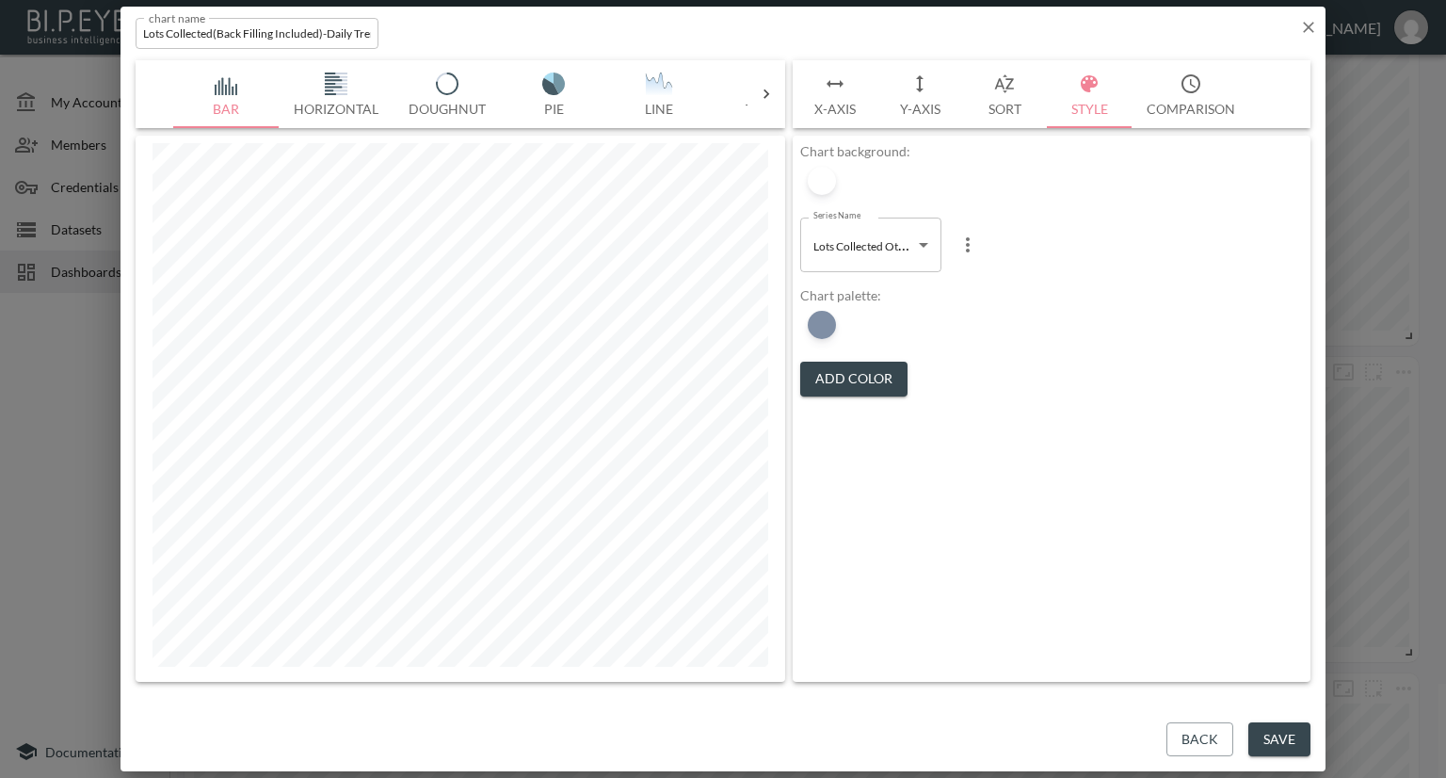
click at [916, 248] on body "BI.P.EYE, Interactive Analytics Dashboards - app [PERSON_NAME] organization / d…" at bounding box center [723, 389] width 1446 height 778
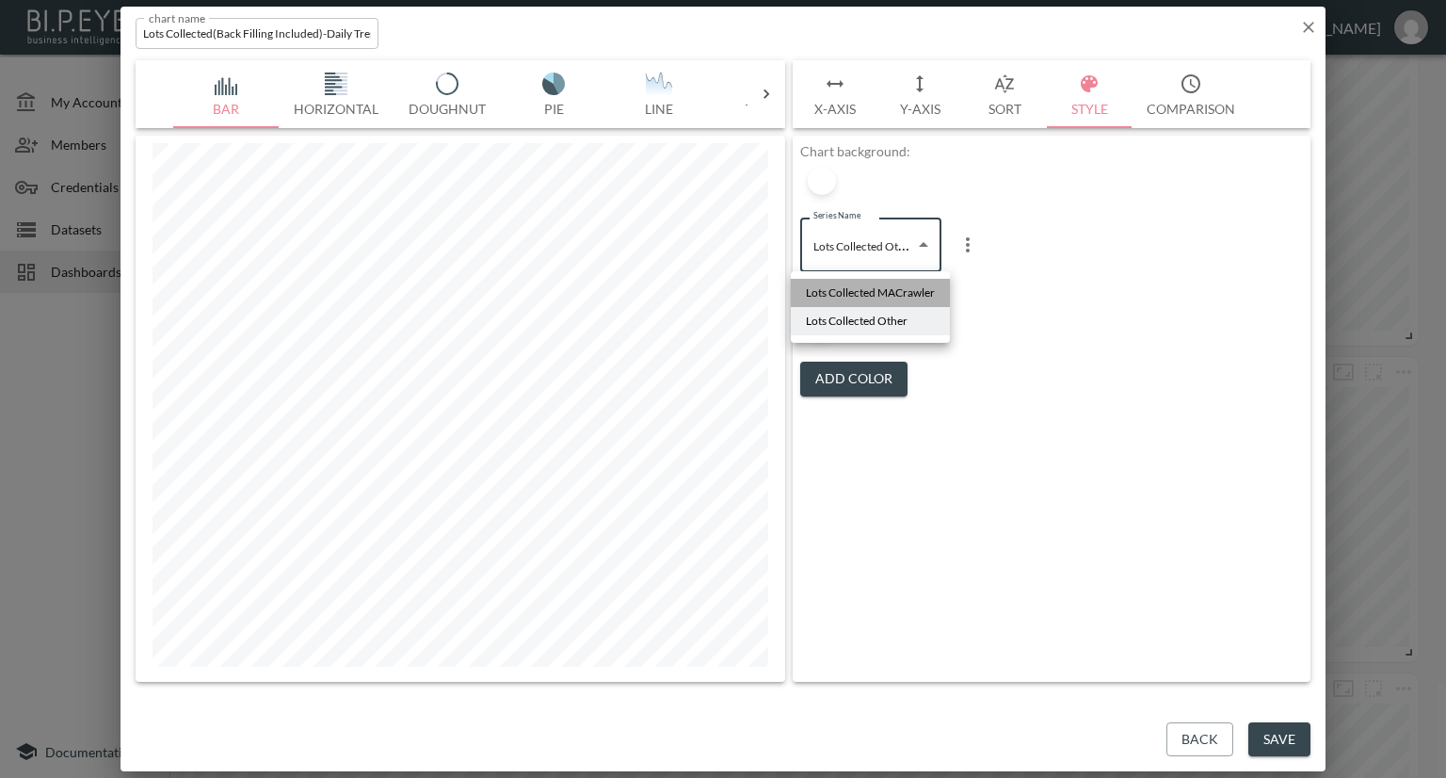
click at [893, 286] on span "Lots Collected MACrawler" at bounding box center [870, 292] width 129 height 17
type input "948ff9ae-d52f-499d-8ba2-64650695a52f"
click at [859, 373] on button "Add Color" at bounding box center [853, 379] width 107 height 35
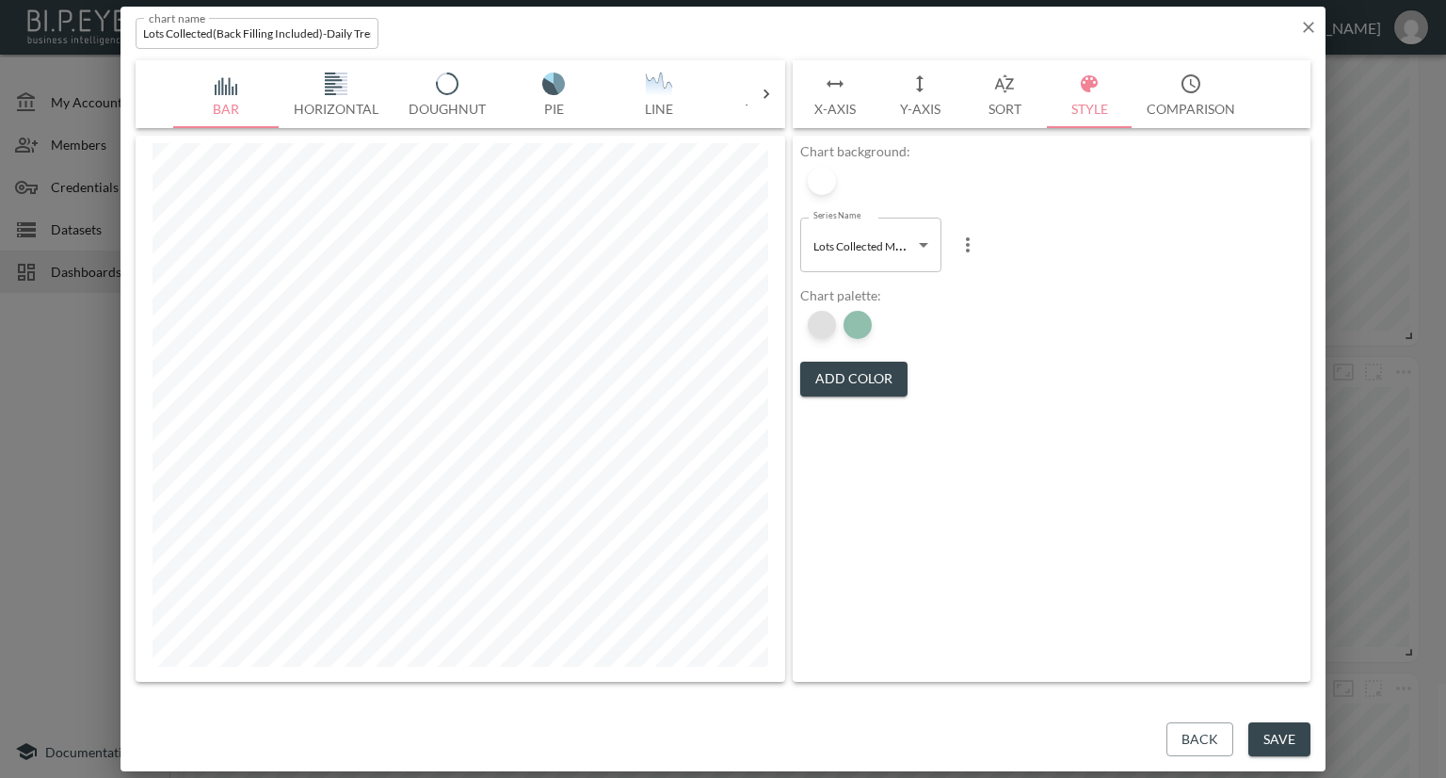
click at [821, 324] on div at bounding box center [822, 325] width 28 height 28
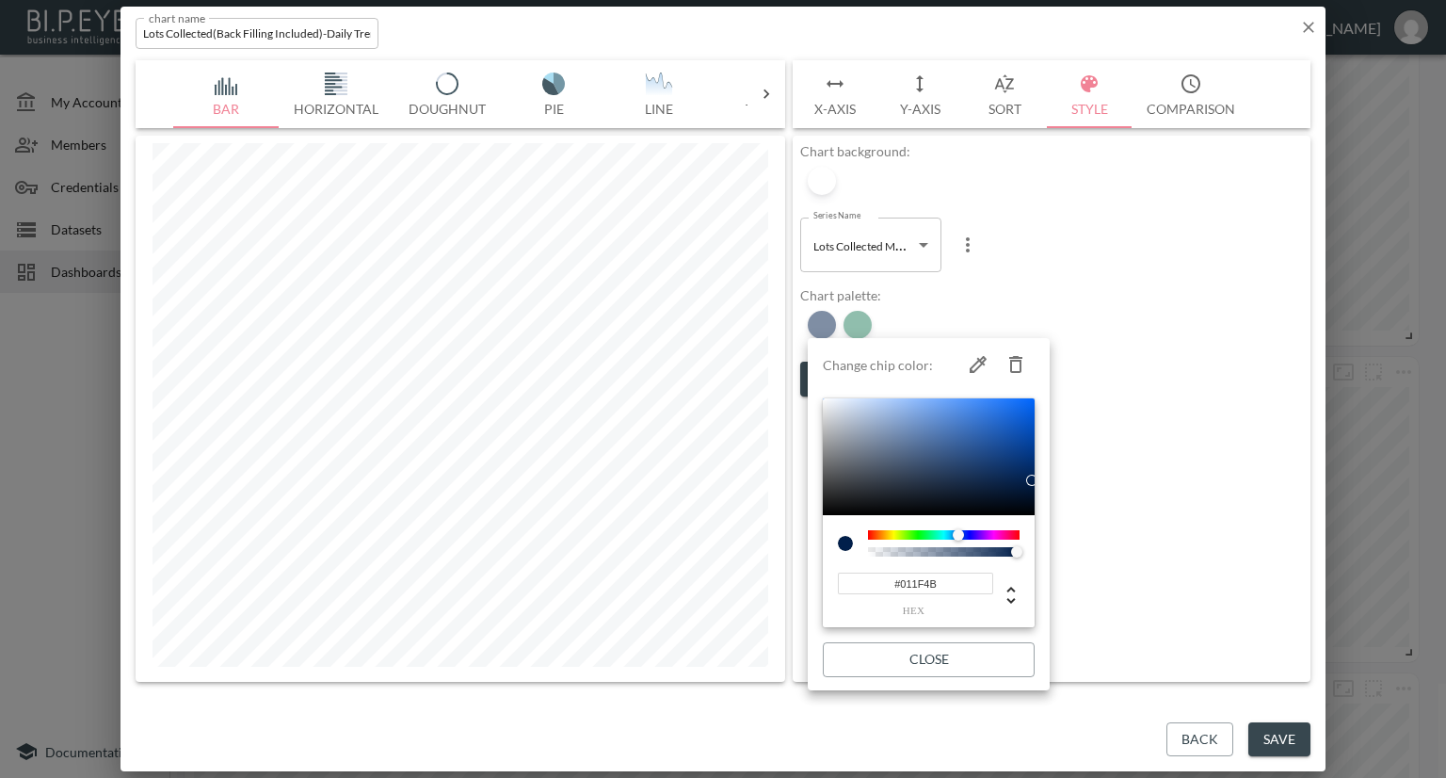
click at [1015, 363] on icon "button" at bounding box center [1016, 364] width 23 height 23
type input "#237F5D"
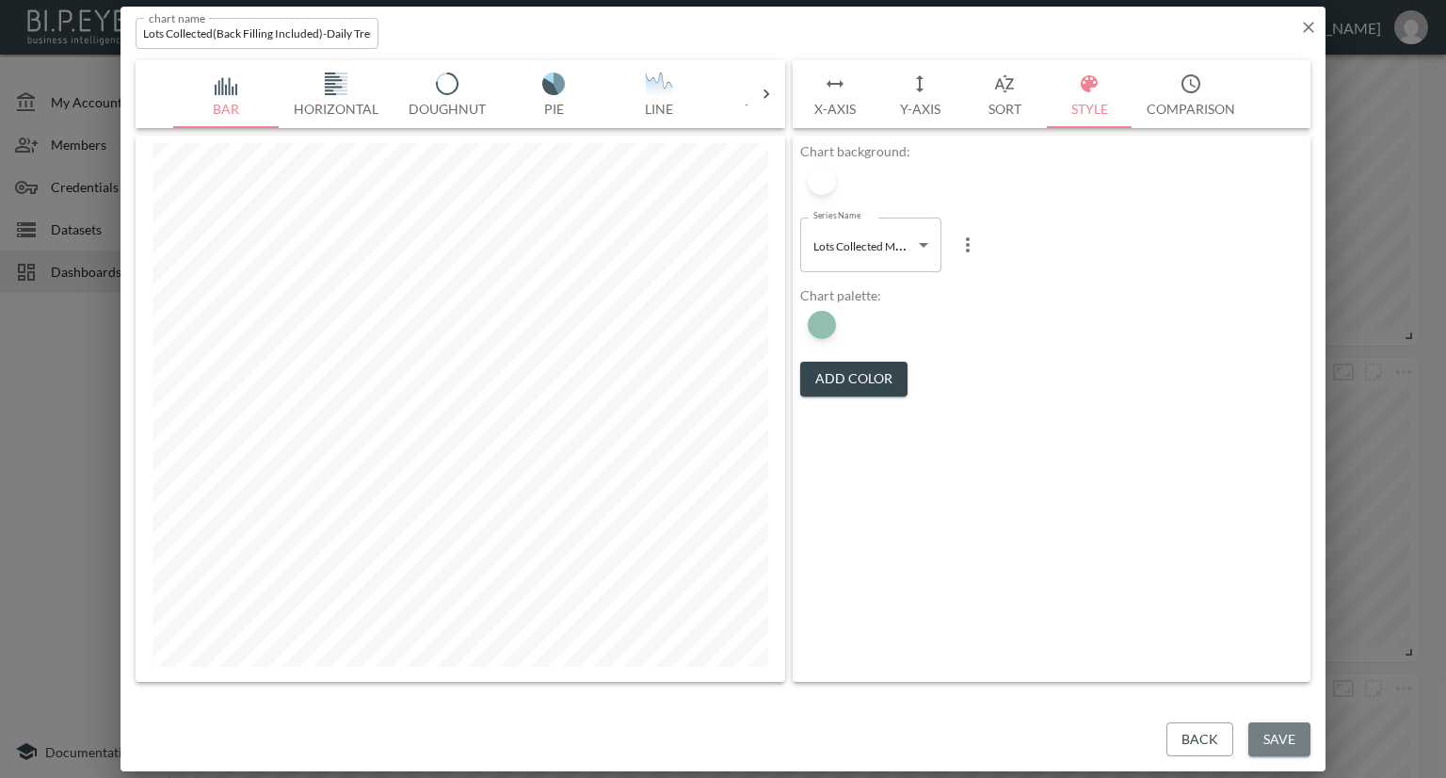
click at [1293, 744] on button "Save" at bounding box center [1280, 739] width 62 height 35
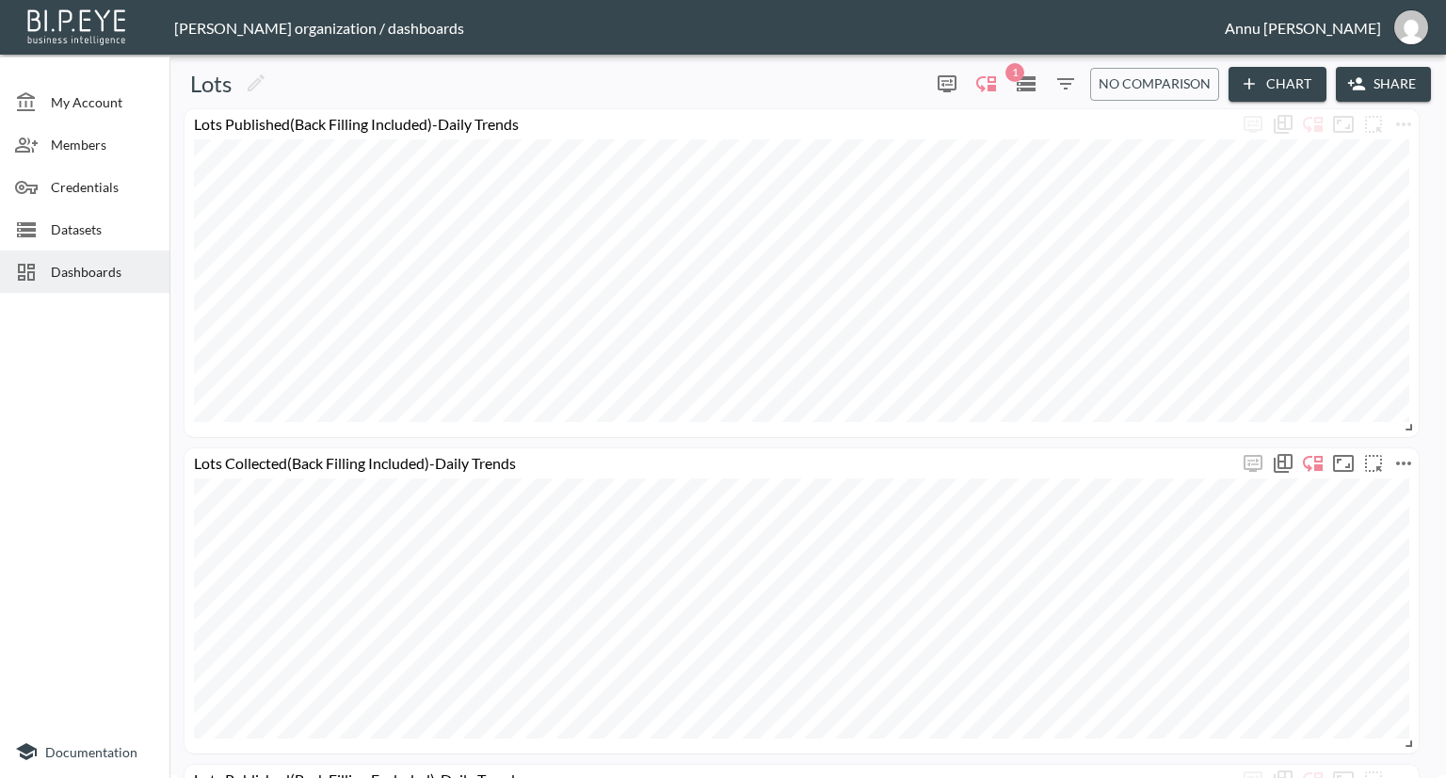
scroll to position [0, 0]
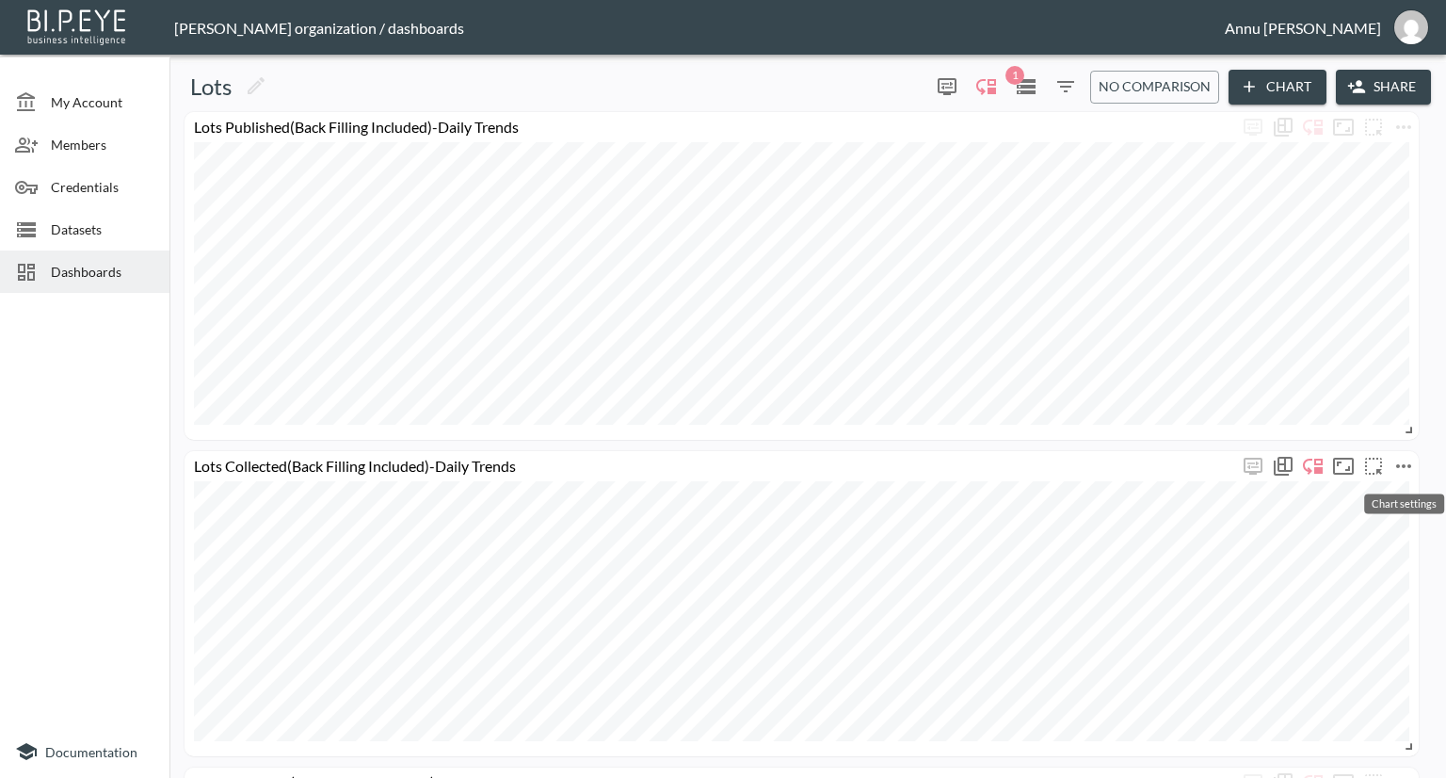
click at [1410, 466] on icon "more" at bounding box center [1403, 466] width 15 height 4
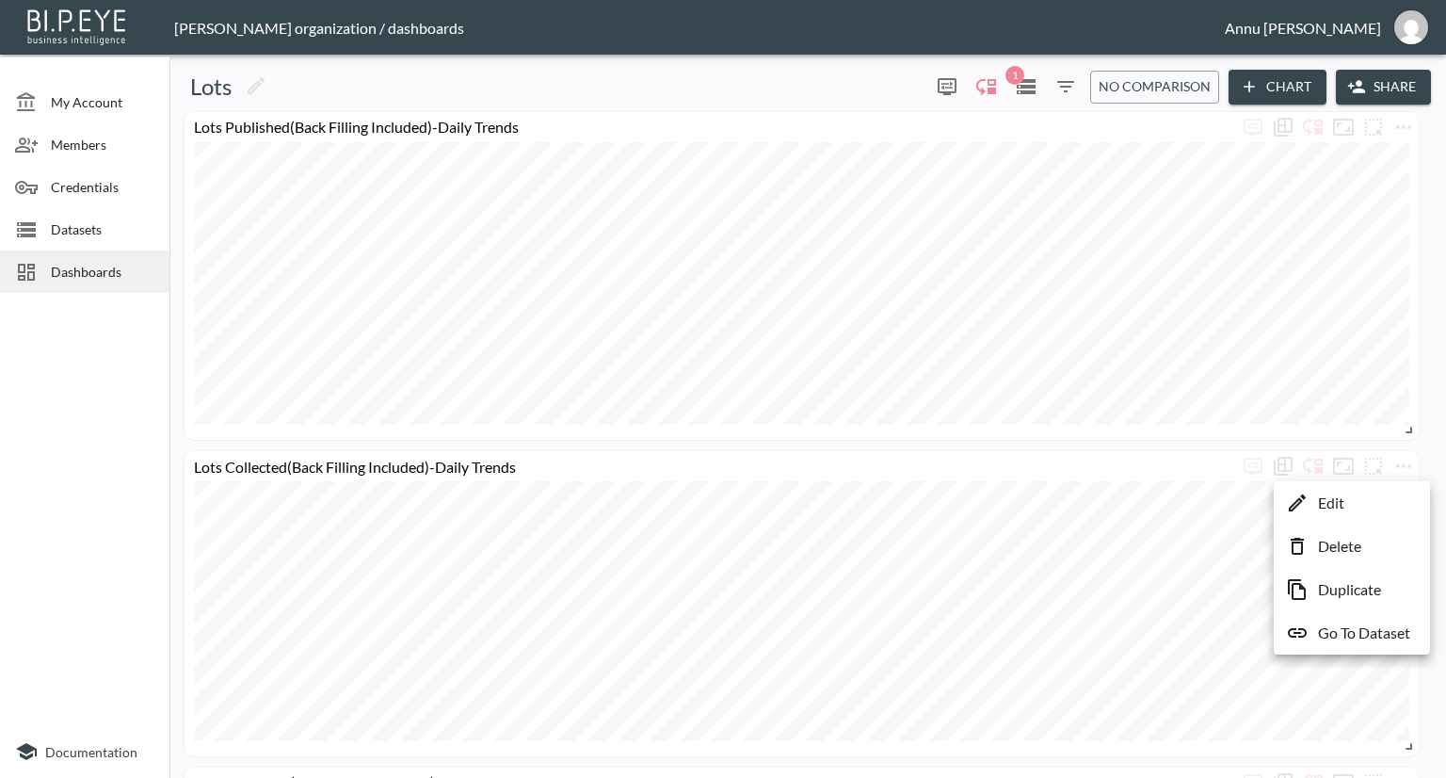
click at [1337, 497] on p "Edit" at bounding box center [1331, 503] width 26 height 23
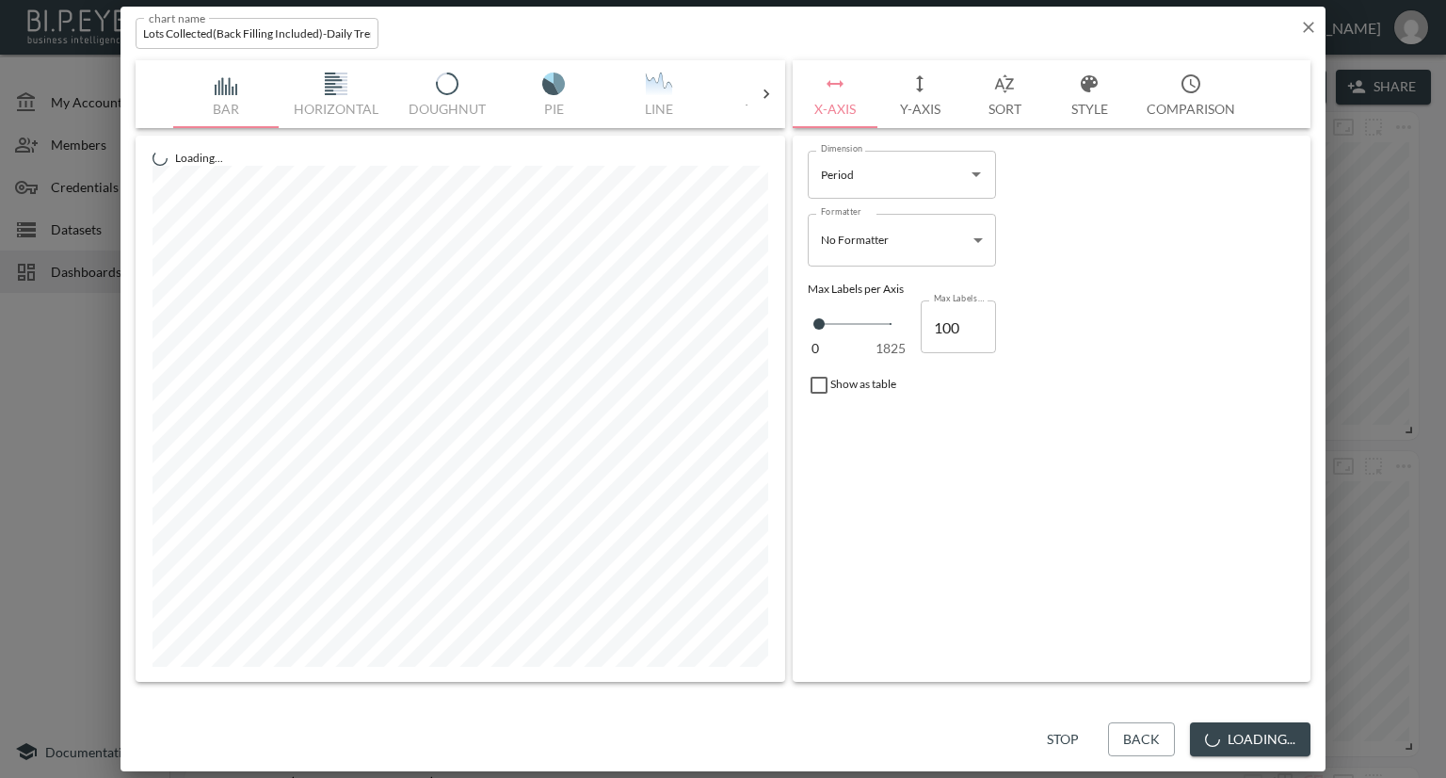
click at [1089, 99] on button "Style" at bounding box center [1089, 94] width 85 height 68
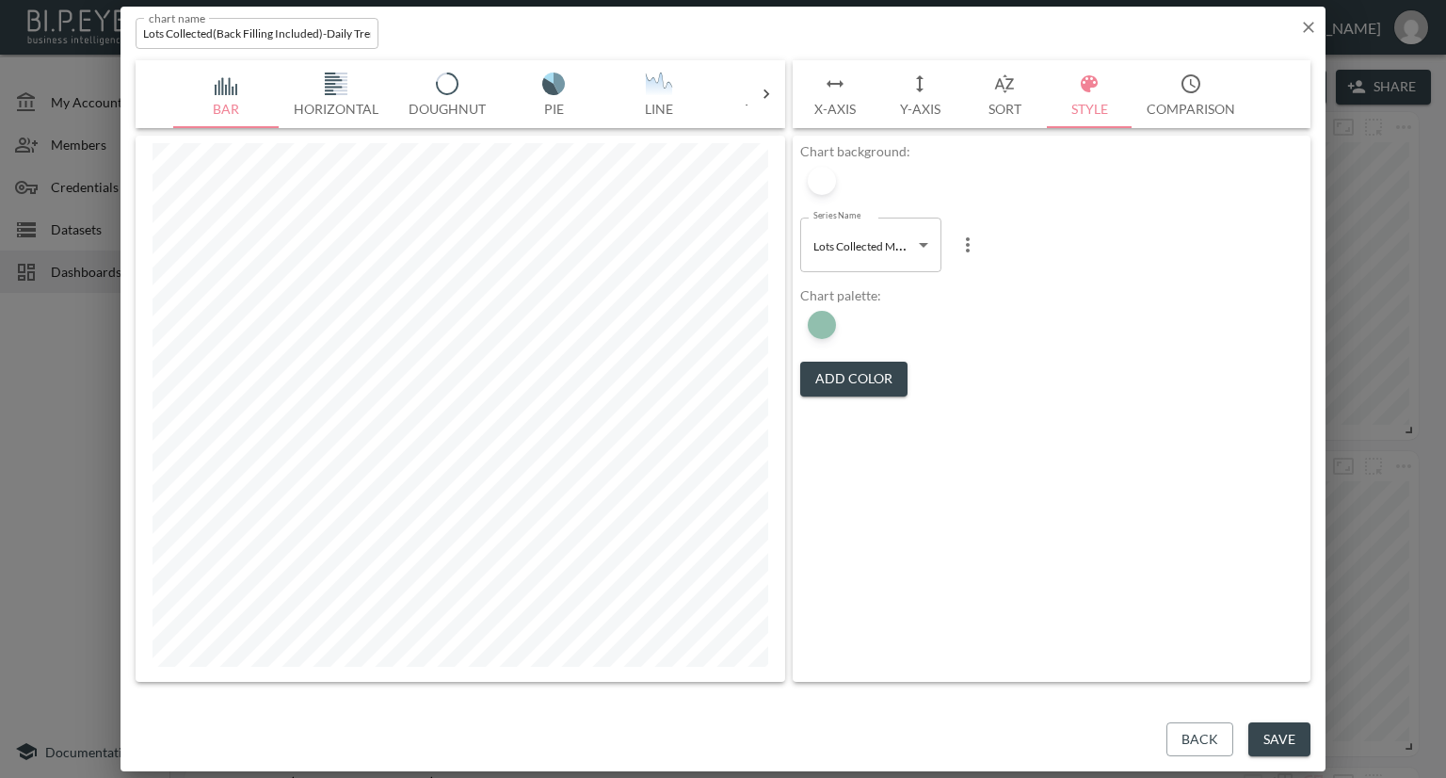
click at [881, 250] on body "BI.P.EYE, Interactive Analytics Dashboards - app [PERSON_NAME] organization / d…" at bounding box center [723, 389] width 1446 height 778
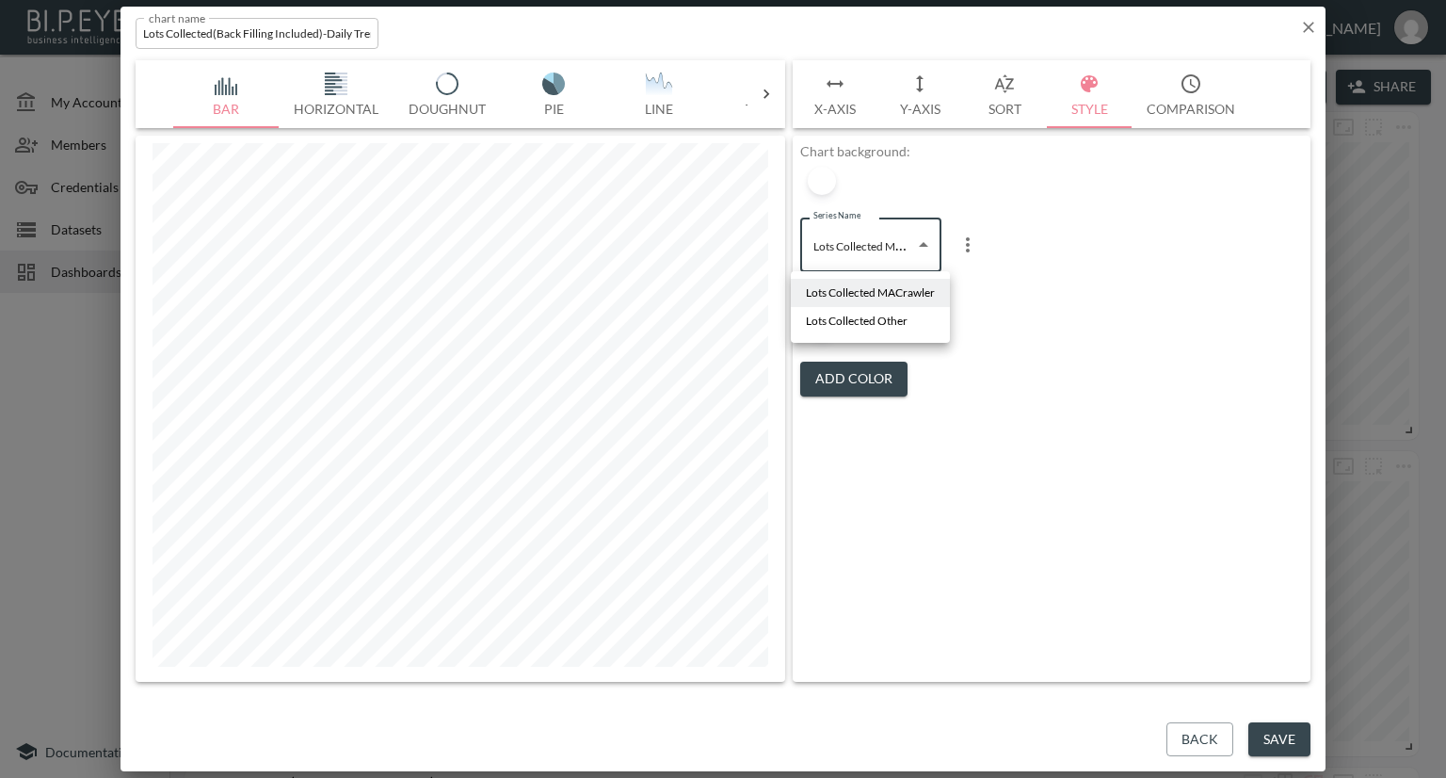
click at [989, 344] on div at bounding box center [723, 389] width 1446 height 778
click at [866, 373] on button "Add Color" at bounding box center [853, 379] width 107 height 35
click at [824, 325] on div at bounding box center [822, 325] width 28 height 28
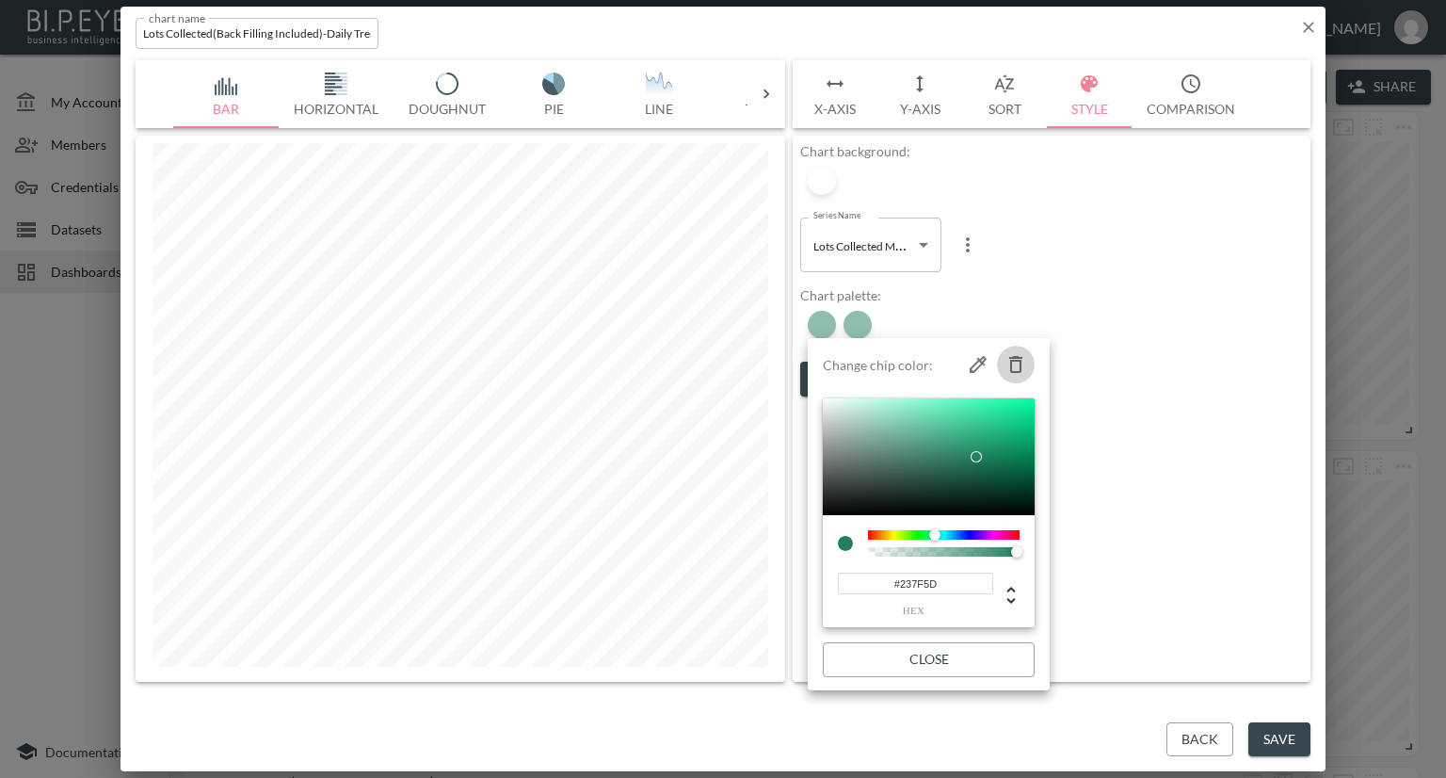
click at [1019, 359] on icon "button" at bounding box center [1016, 364] width 23 height 23
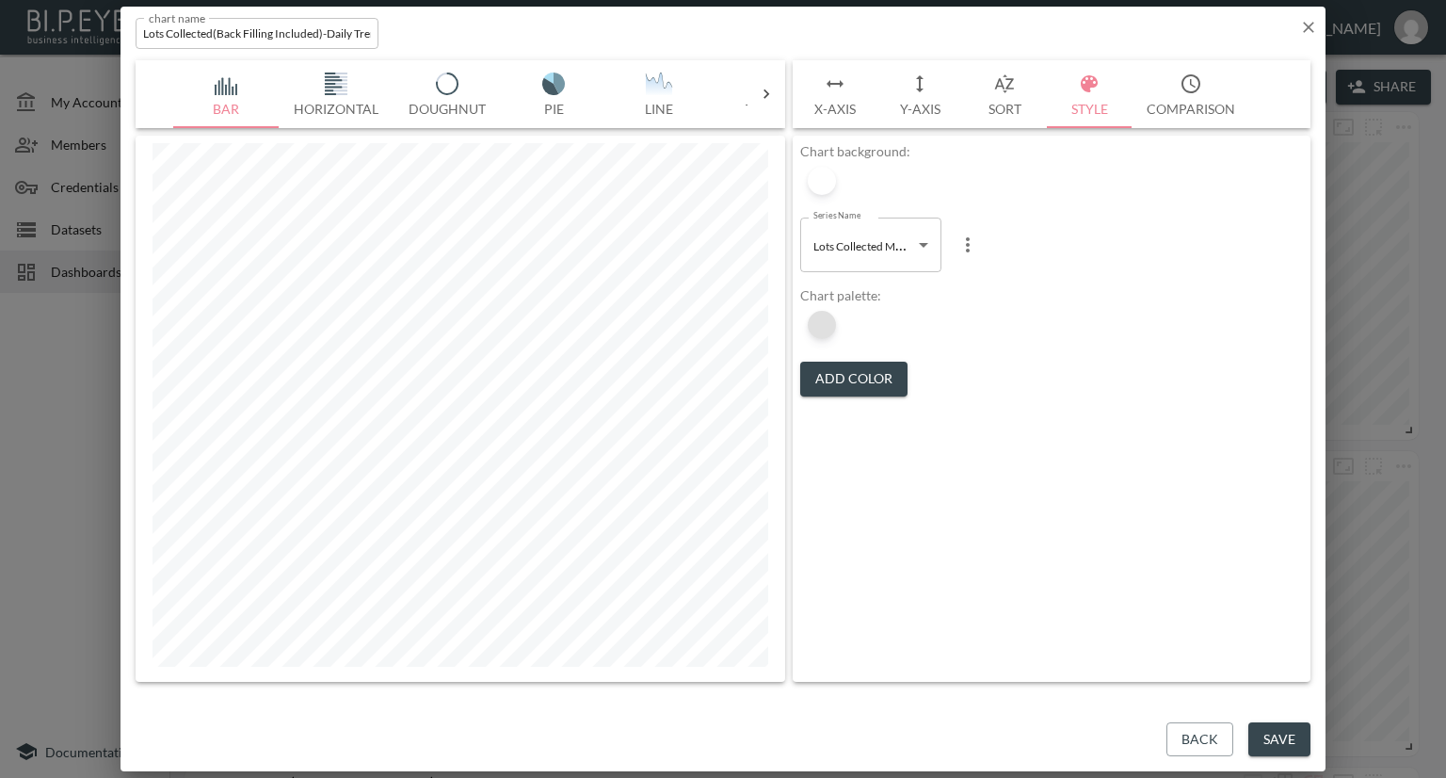
click at [830, 323] on div at bounding box center [822, 325] width 28 height 28
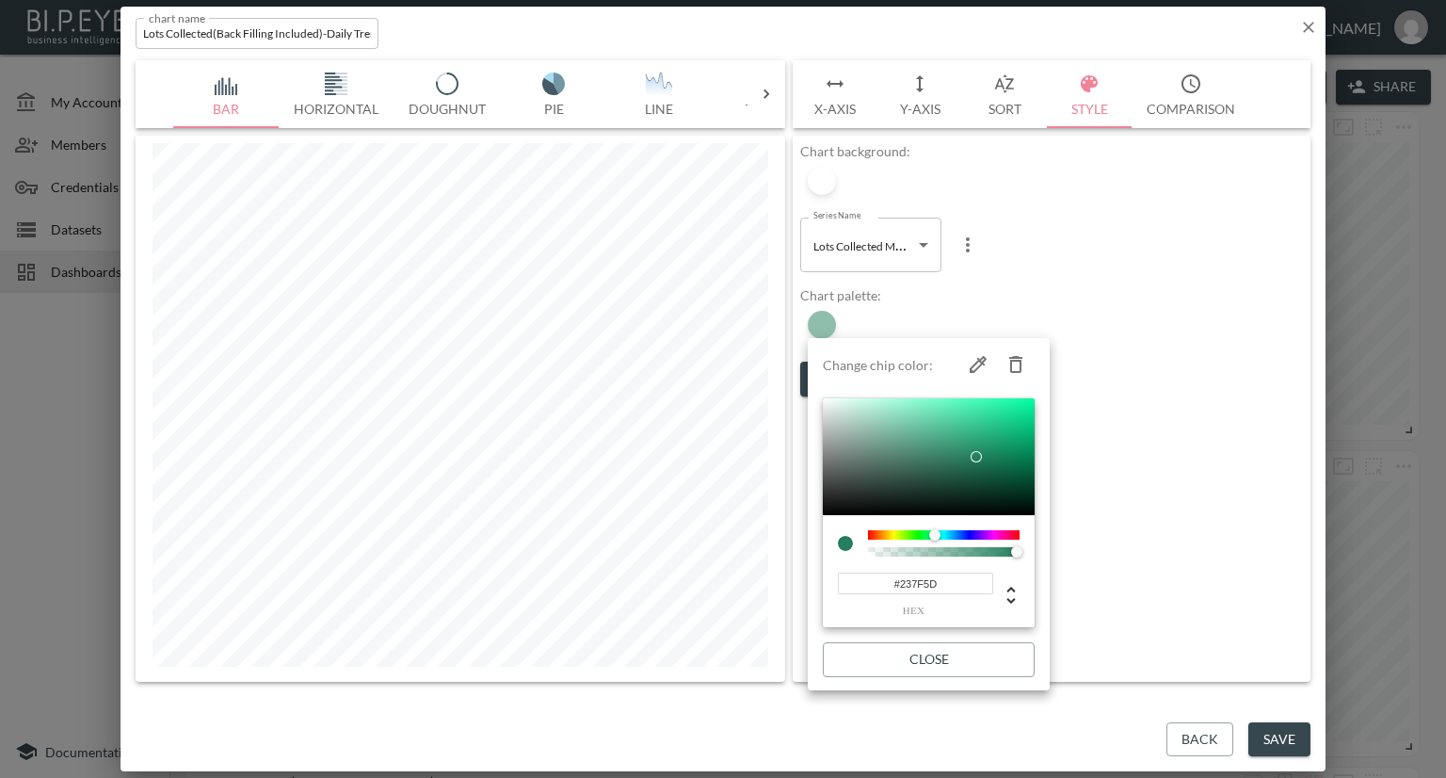
click at [1013, 363] on icon "button" at bounding box center [1016, 364] width 23 height 23
type input "#22194D"
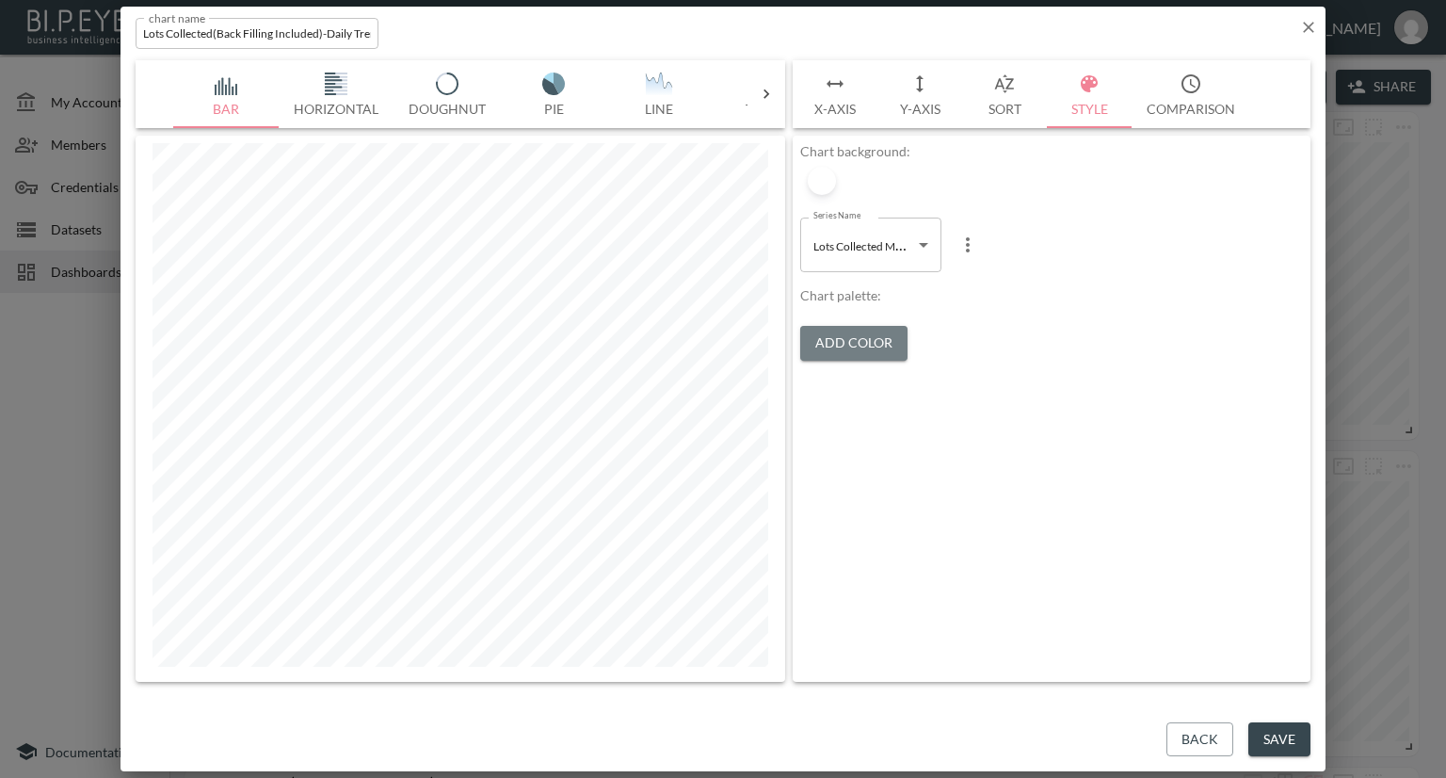
click at [863, 344] on button "Add Color" at bounding box center [853, 343] width 107 height 35
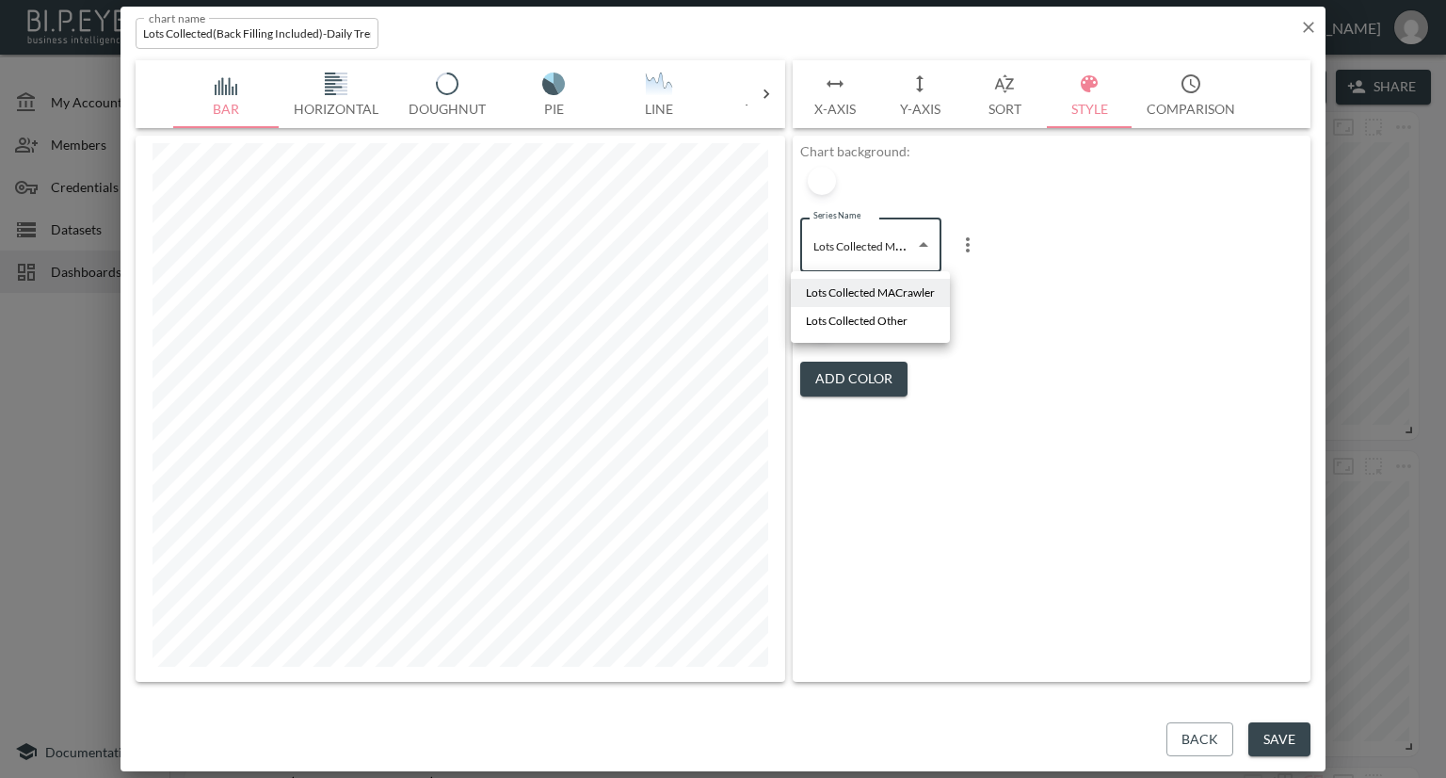
click at [883, 256] on body "BI.P.EYE, Interactive Analytics Dashboards - app [PERSON_NAME] organization / d…" at bounding box center [723, 389] width 1446 height 778
click at [880, 314] on span "Lots Collected Other" at bounding box center [857, 321] width 102 height 17
type input "5c71a065-7649-413f-ba59-fad53e031d56"
click at [825, 320] on div at bounding box center [822, 325] width 28 height 28
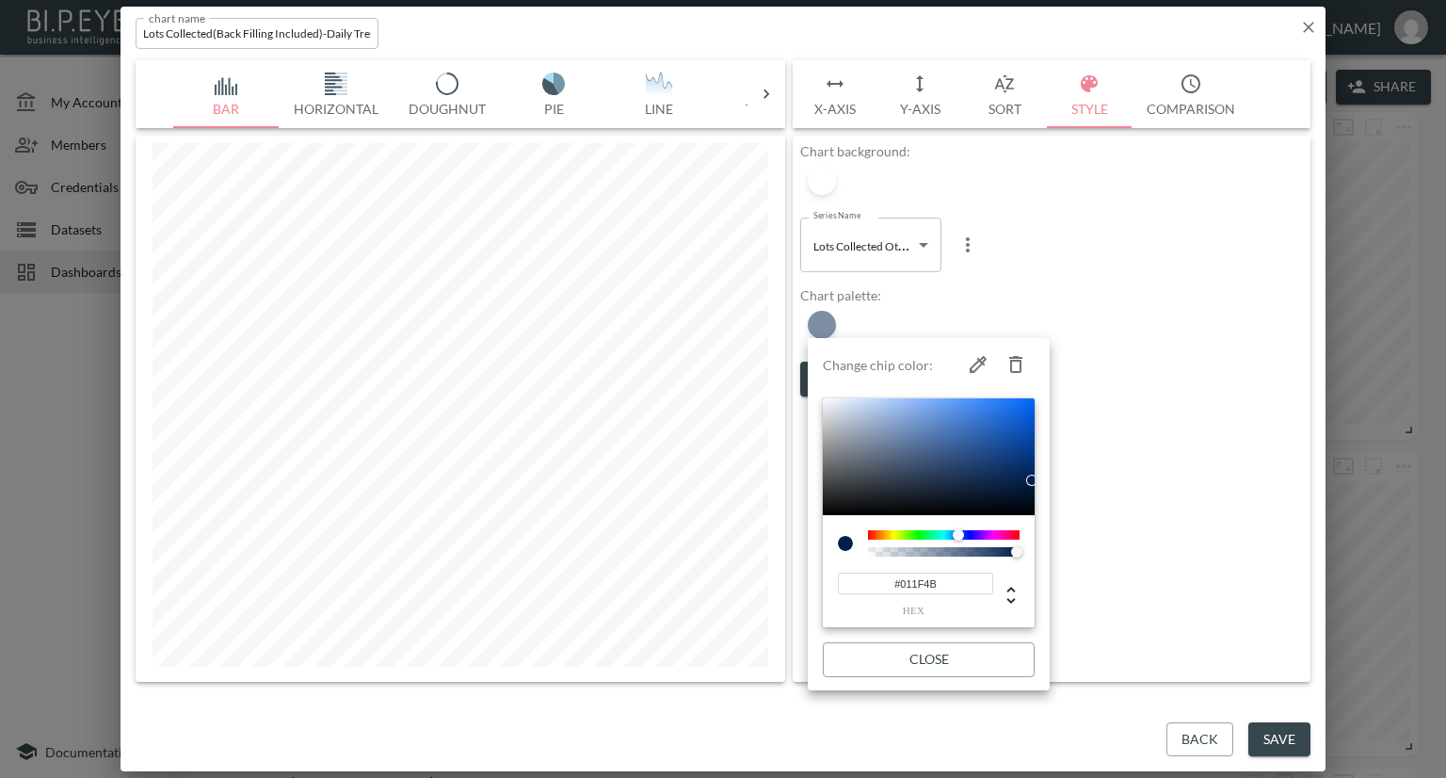
click at [941, 310] on div at bounding box center [723, 389] width 1446 height 778
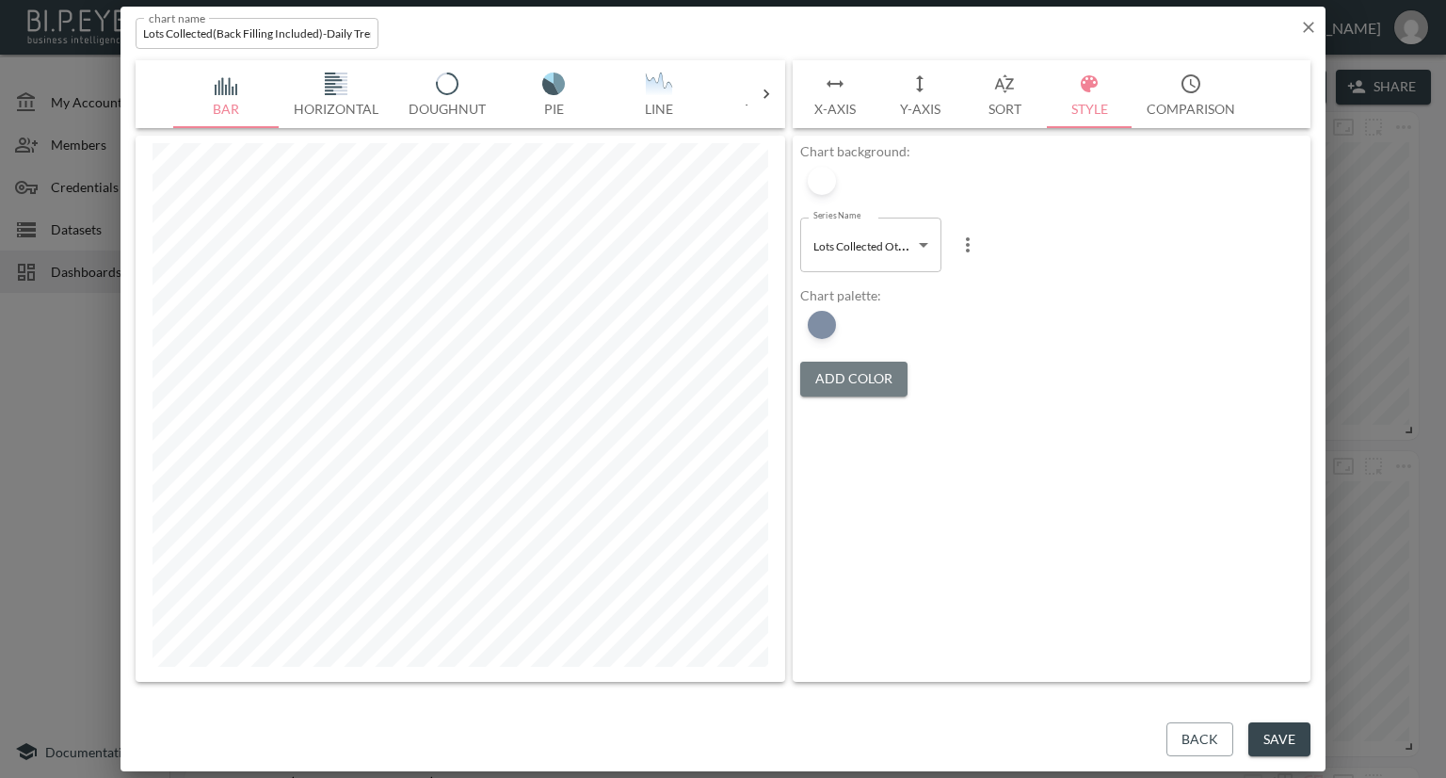
click at [855, 369] on button "Add Color" at bounding box center [853, 379] width 107 height 35
click at [854, 369] on button "Add Color" at bounding box center [853, 379] width 107 height 35
click at [968, 329] on div at bounding box center [965, 325] width 28 height 28
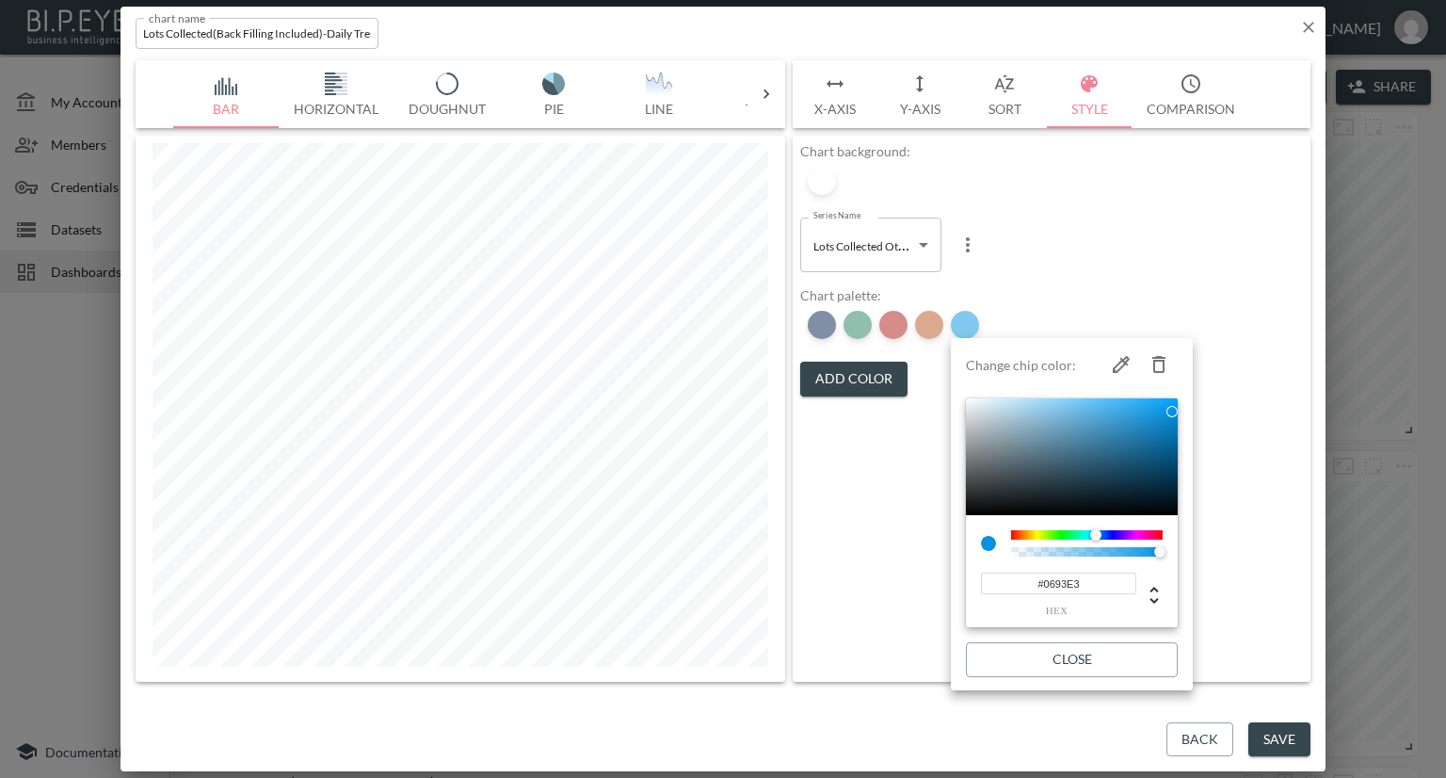
drag, startPoint x: 1162, startPoint y: 366, endPoint x: 1121, endPoint y: 361, distance: 41.8
click at [1162, 366] on icon "button" at bounding box center [1159, 364] width 23 height 23
type input "#22194D"
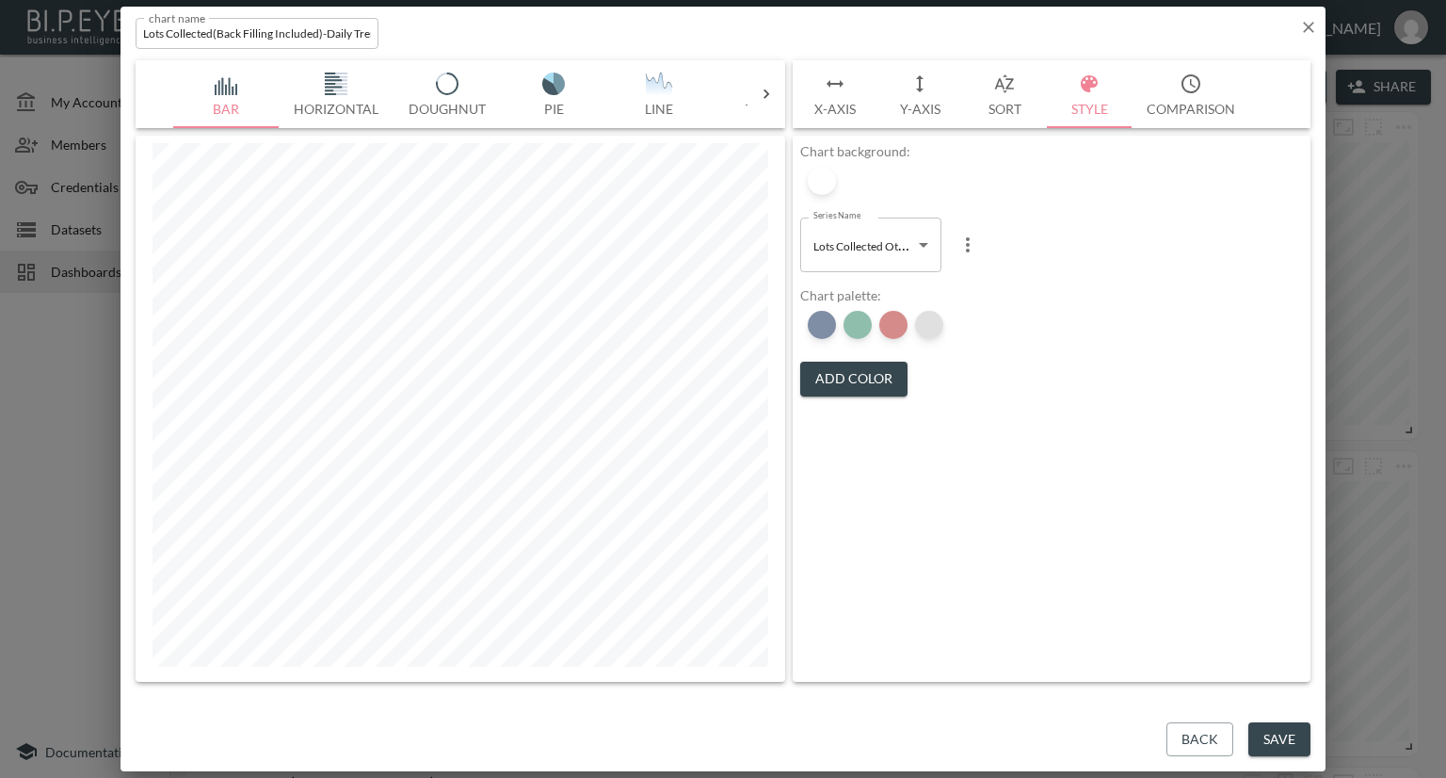
click at [937, 321] on div at bounding box center [929, 325] width 28 height 28
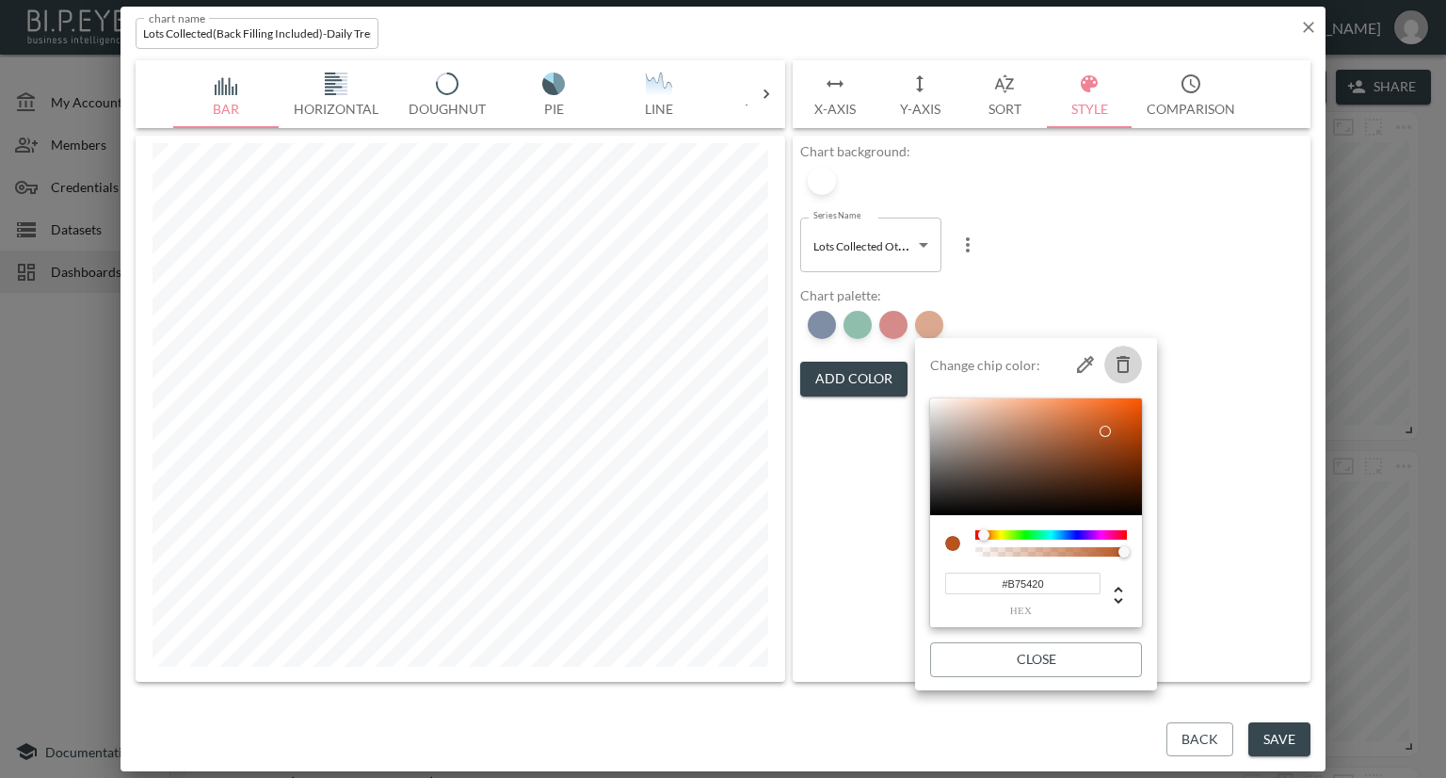
click at [1121, 357] on icon "button" at bounding box center [1123, 364] width 13 height 17
type input "#22194D"
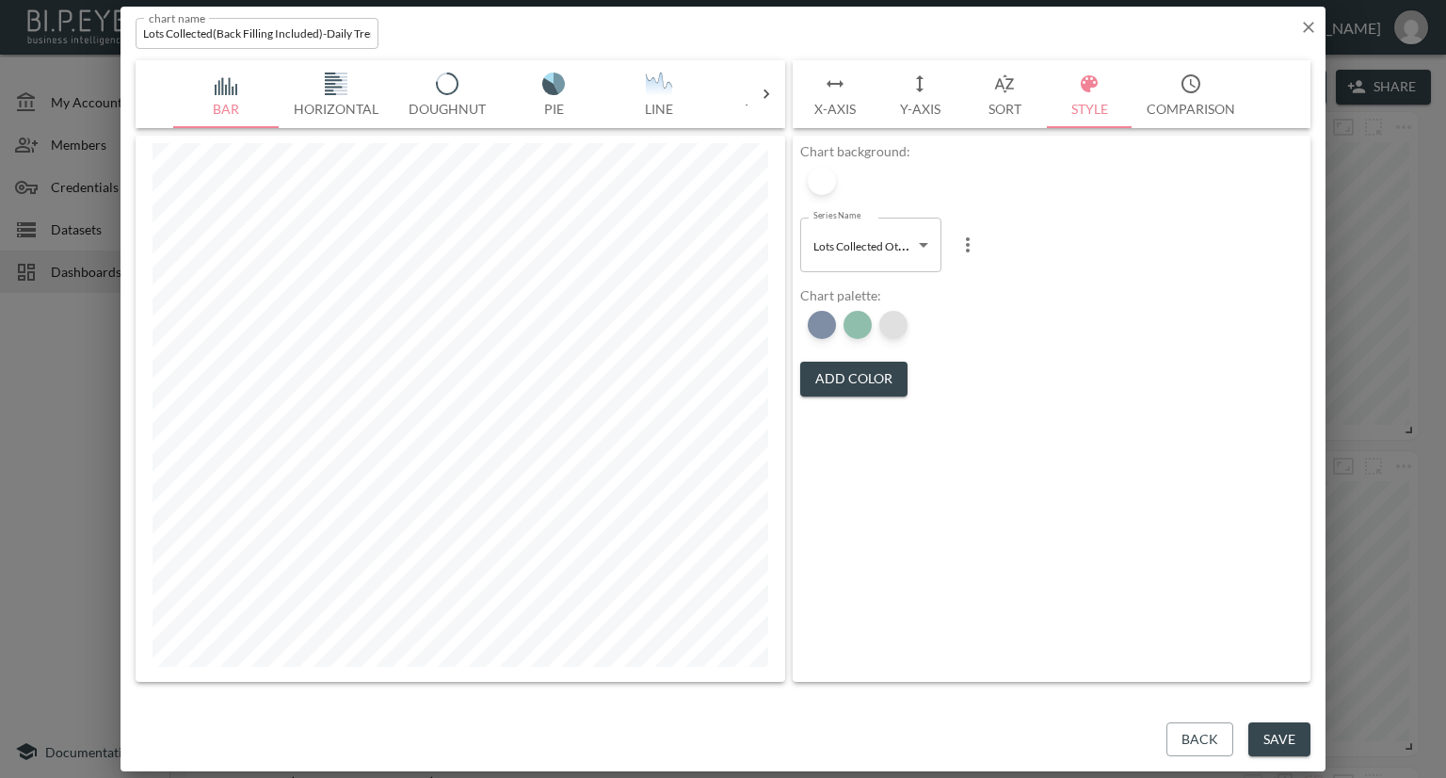
click at [895, 323] on div at bounding box center [893, 325] width 28 height 28
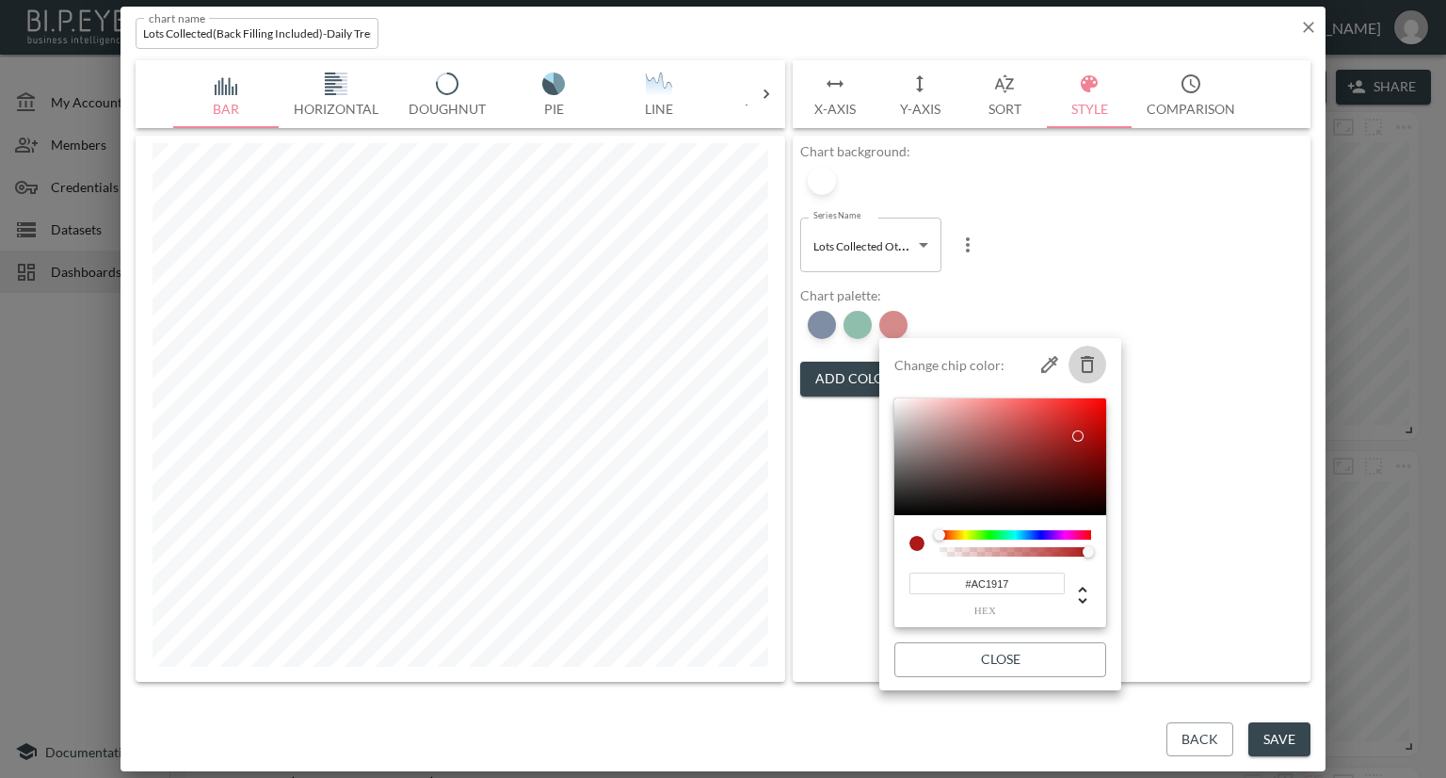
click at [1100, 358] on button "button" at bounding box center [1088, 365] width 38 height 38
type input "#22194D"
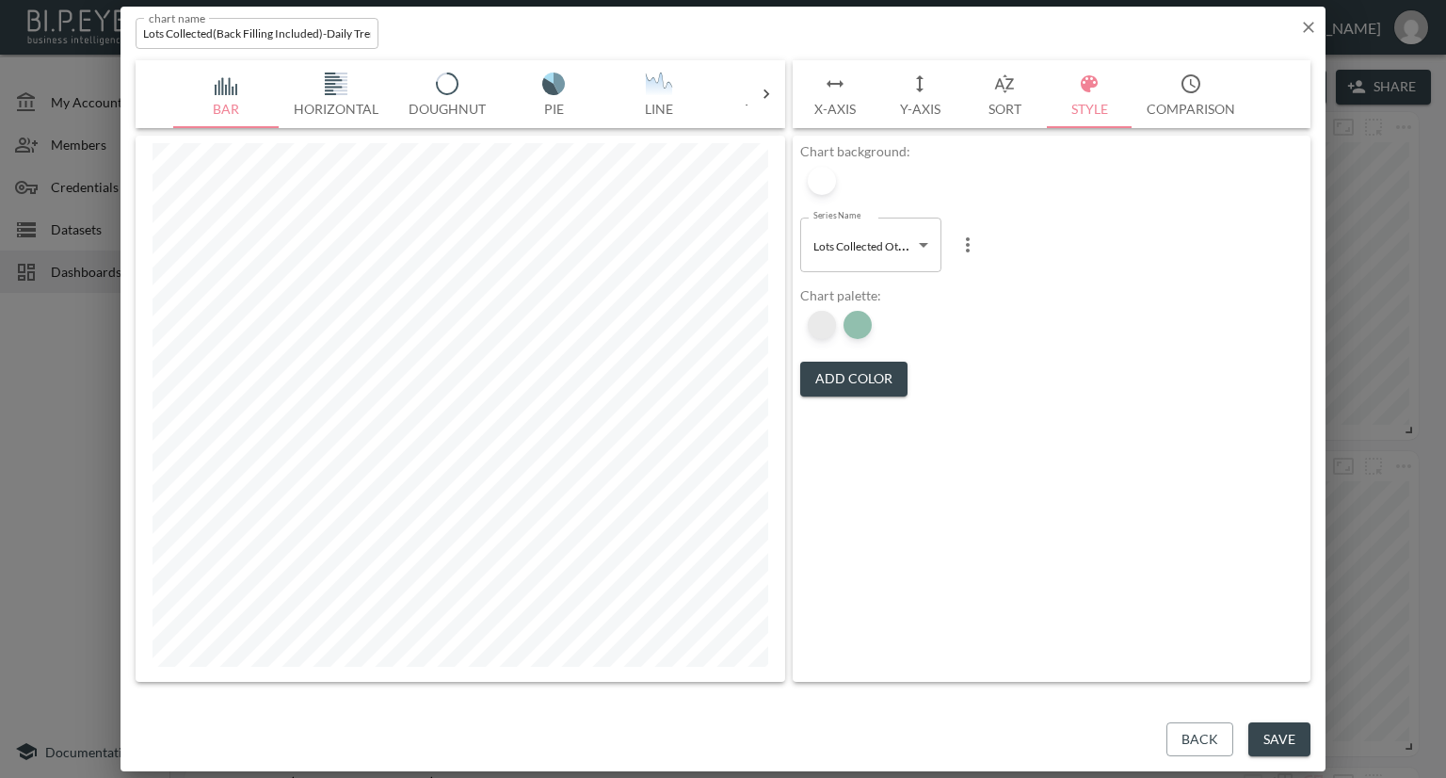
click at [811, 319] on div at bounding box center [822, 325] width 28 height 28
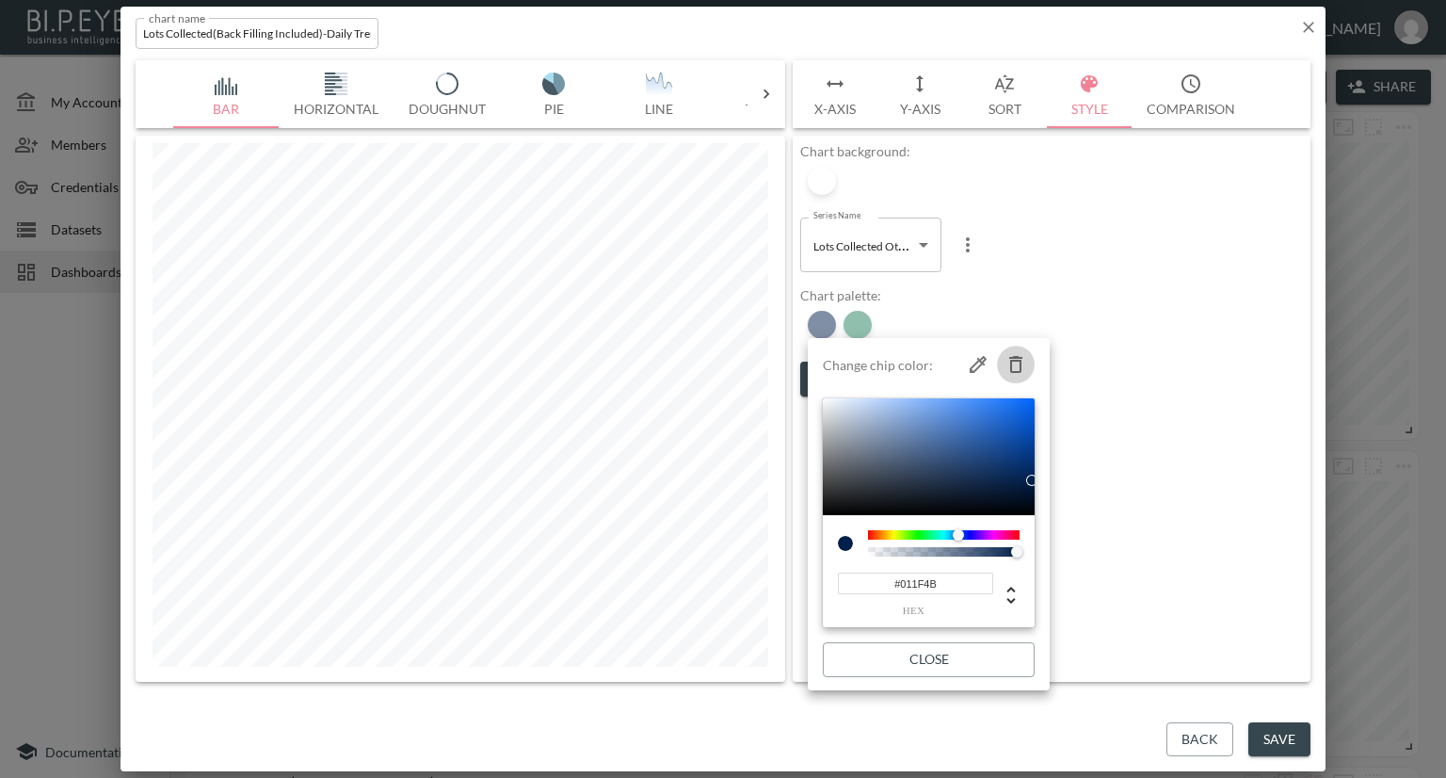
click at [1018, 354] on icon "button" at bounding box center [1016, 364] width 23 height 23
type input "#237F5D"
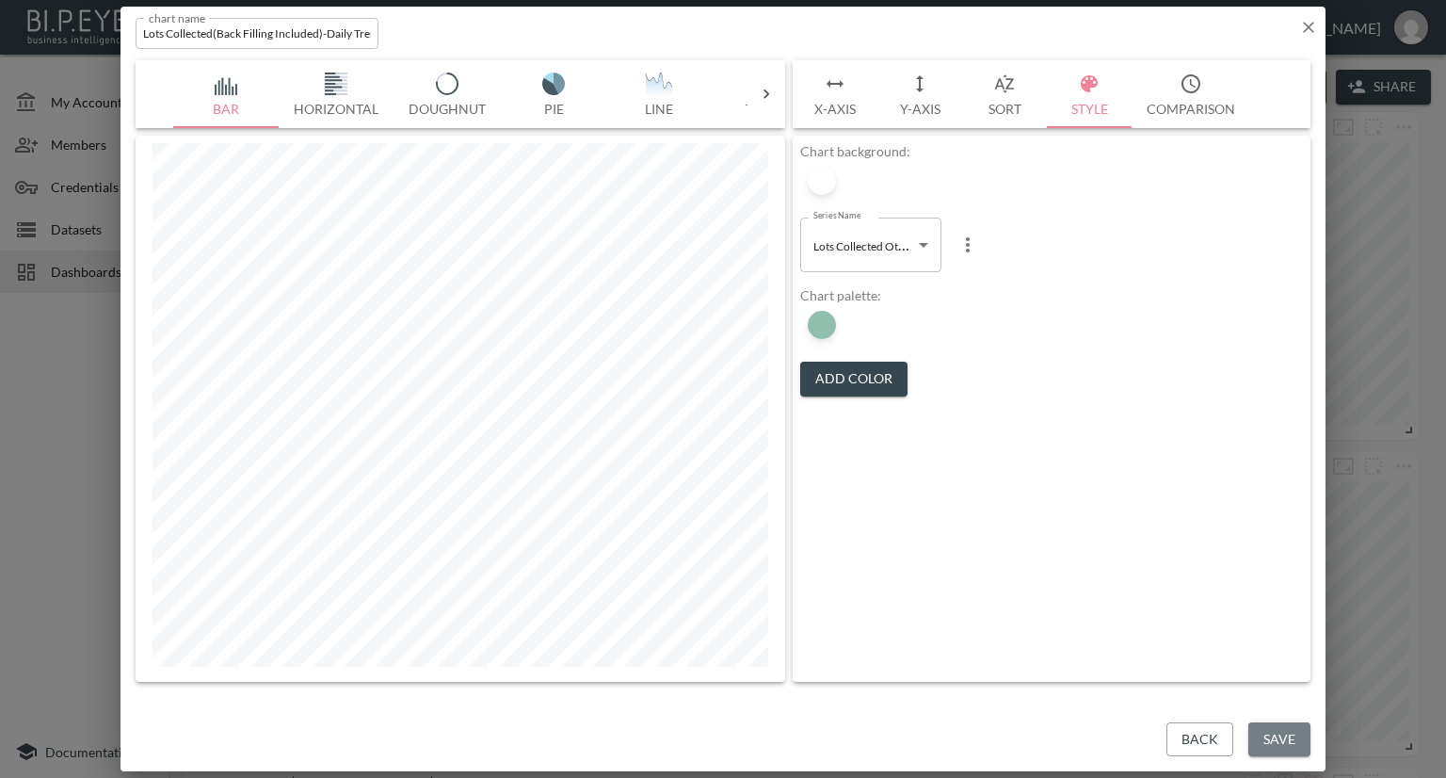
click at [1269, 736] on button "Save" at bounding box center [1280, 739] width 62 height 35
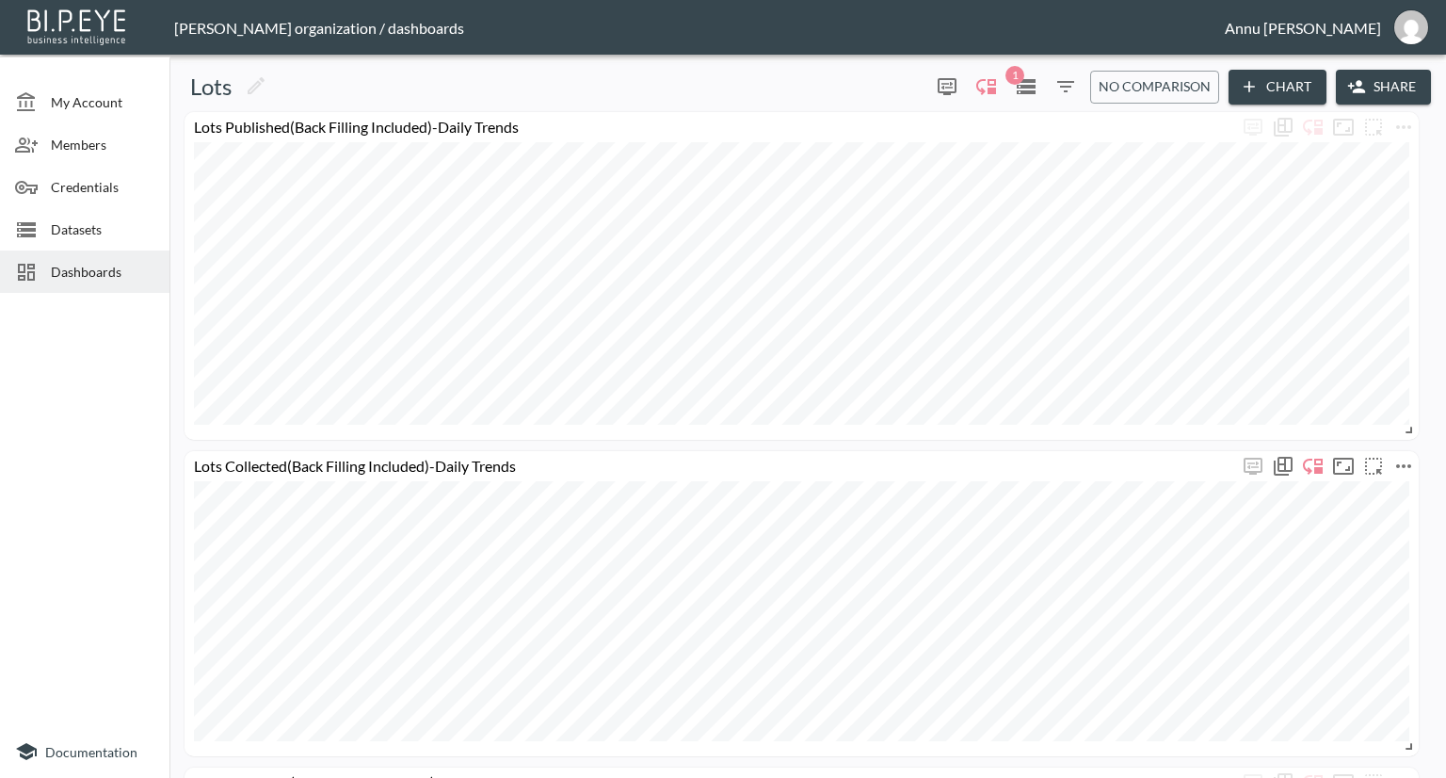
click at [1405, 467] on icon "more" at bounding box center [1404, 466] width 23 height 23
click at [1342, 489] on li "Edit" at bounding box center [1352, 503] width 147 height 34
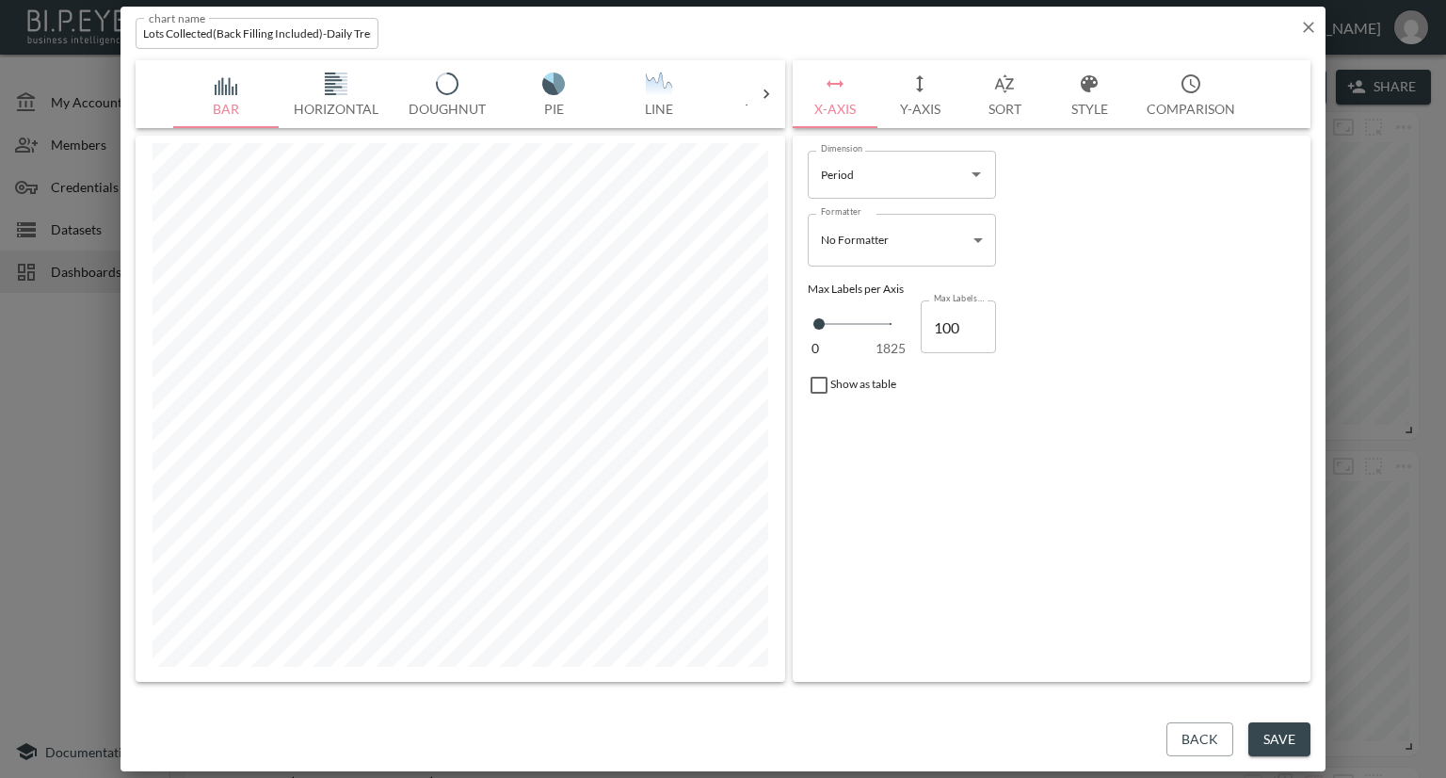
click at [320, 31] on input "Lots Collected(Back Filling Included)-Daily Trends" at bounding box center [257, 33] width 243 height 31
type input "Lots Collected-Daily Trends"
click at [1298, 746] on button "Save" at bounding box center [1280, 739] width 62 height 35
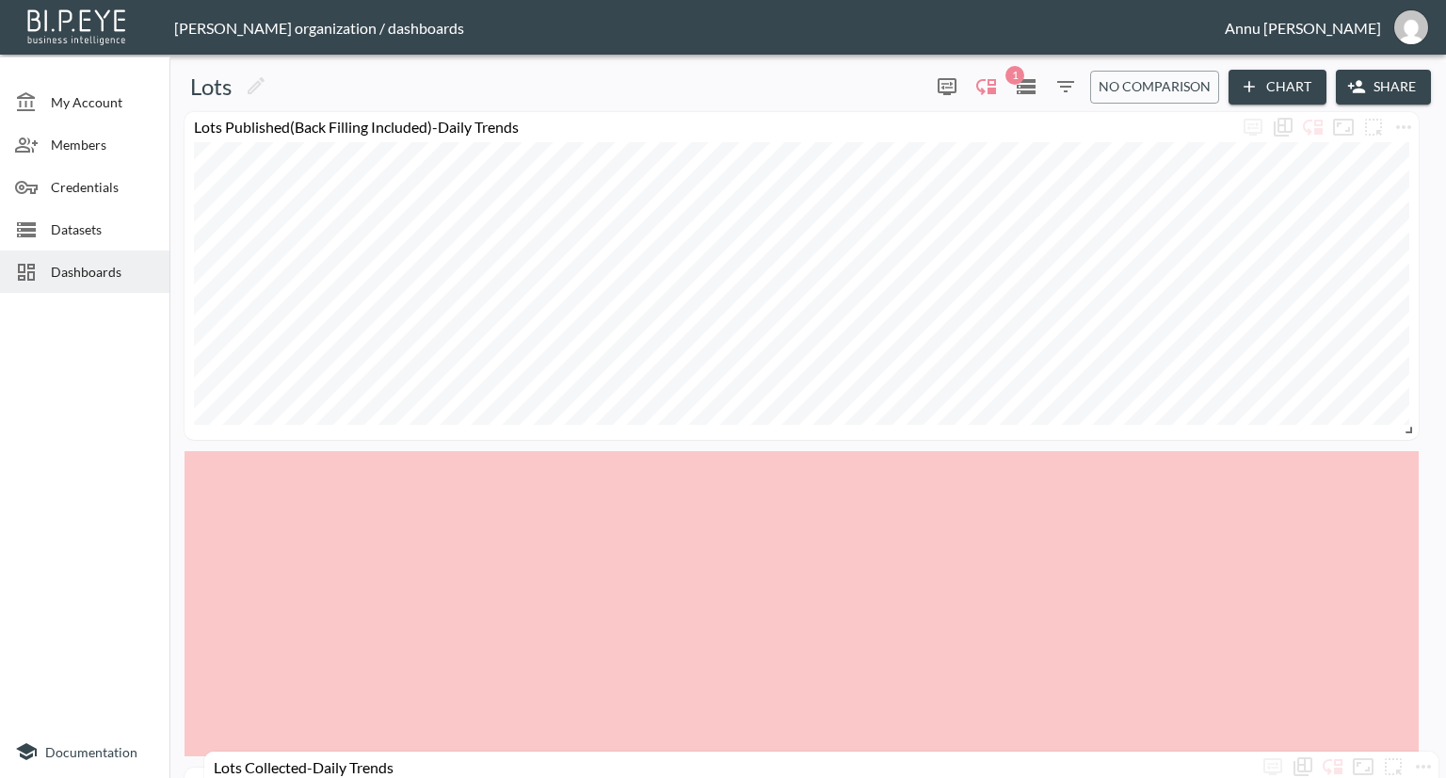
click at [1360, 777] on html "BI.P.EYE, Interactive Analytics Dashboards - app [PERSON_NAME] organization / d…" at bounding box center [723, 389] width 1446 height 778
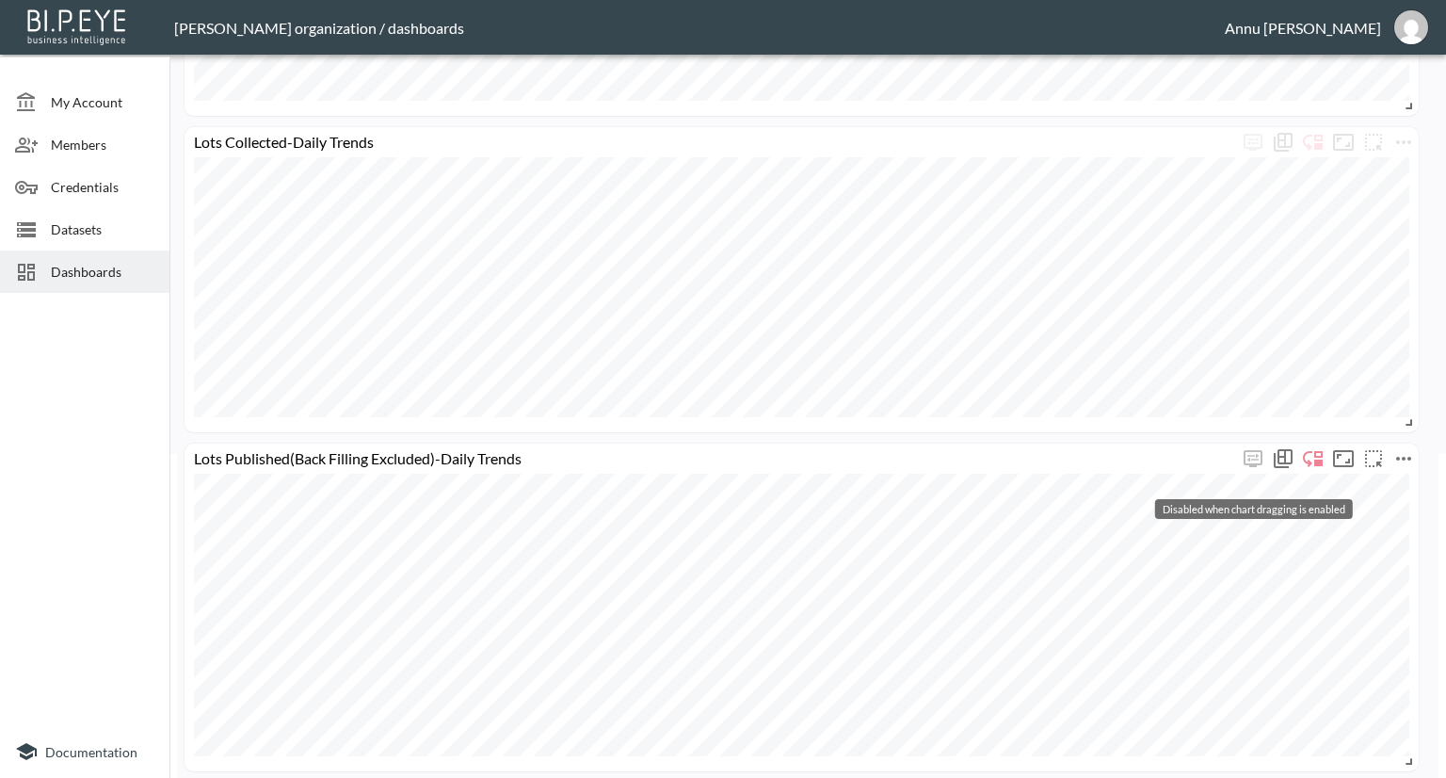
scroll to position [282, 0]
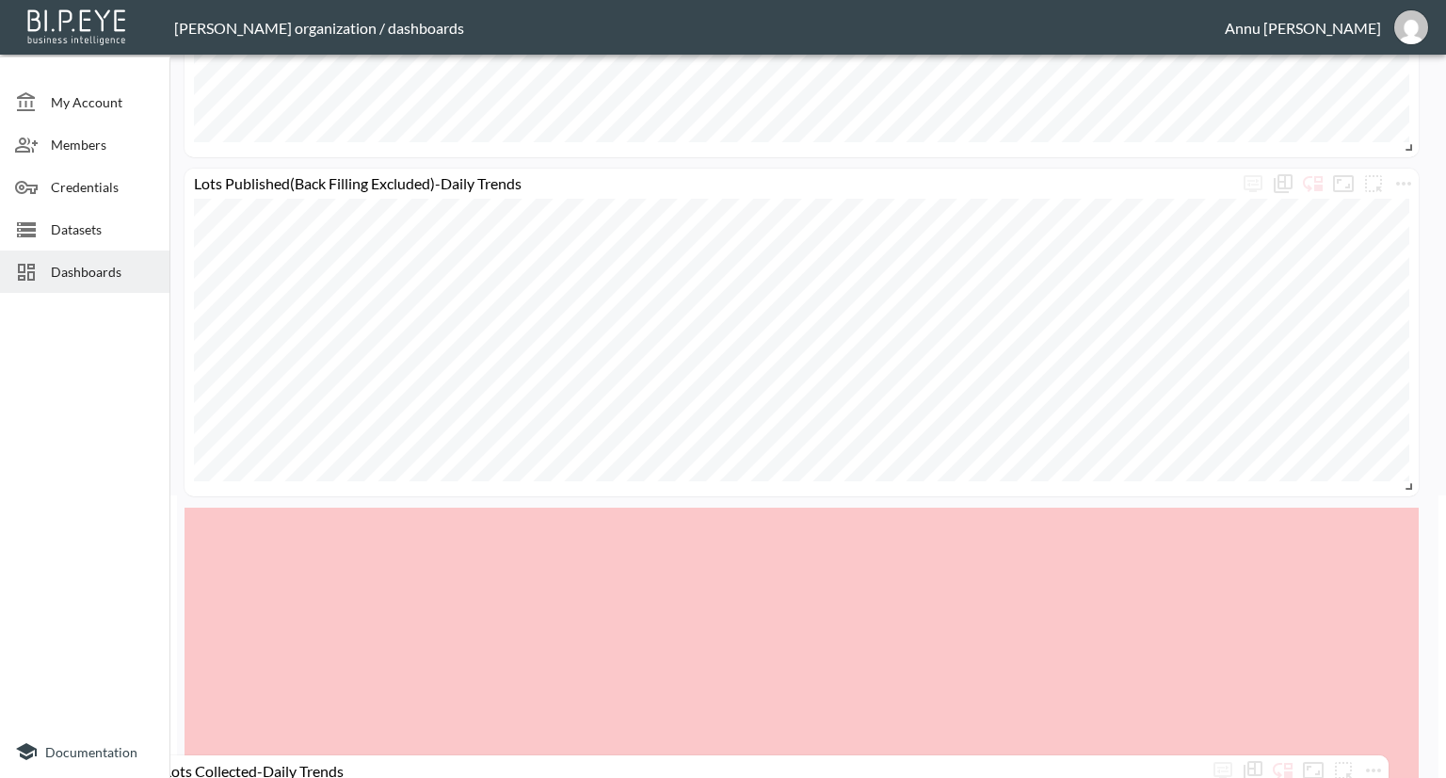
click at [1294, 777] on html "BI.P.EYE, Interactive Analytics Dashboards - app [PERSON_NAME] organization / d…" at bounding box center [723, 389] width 1446 height 778
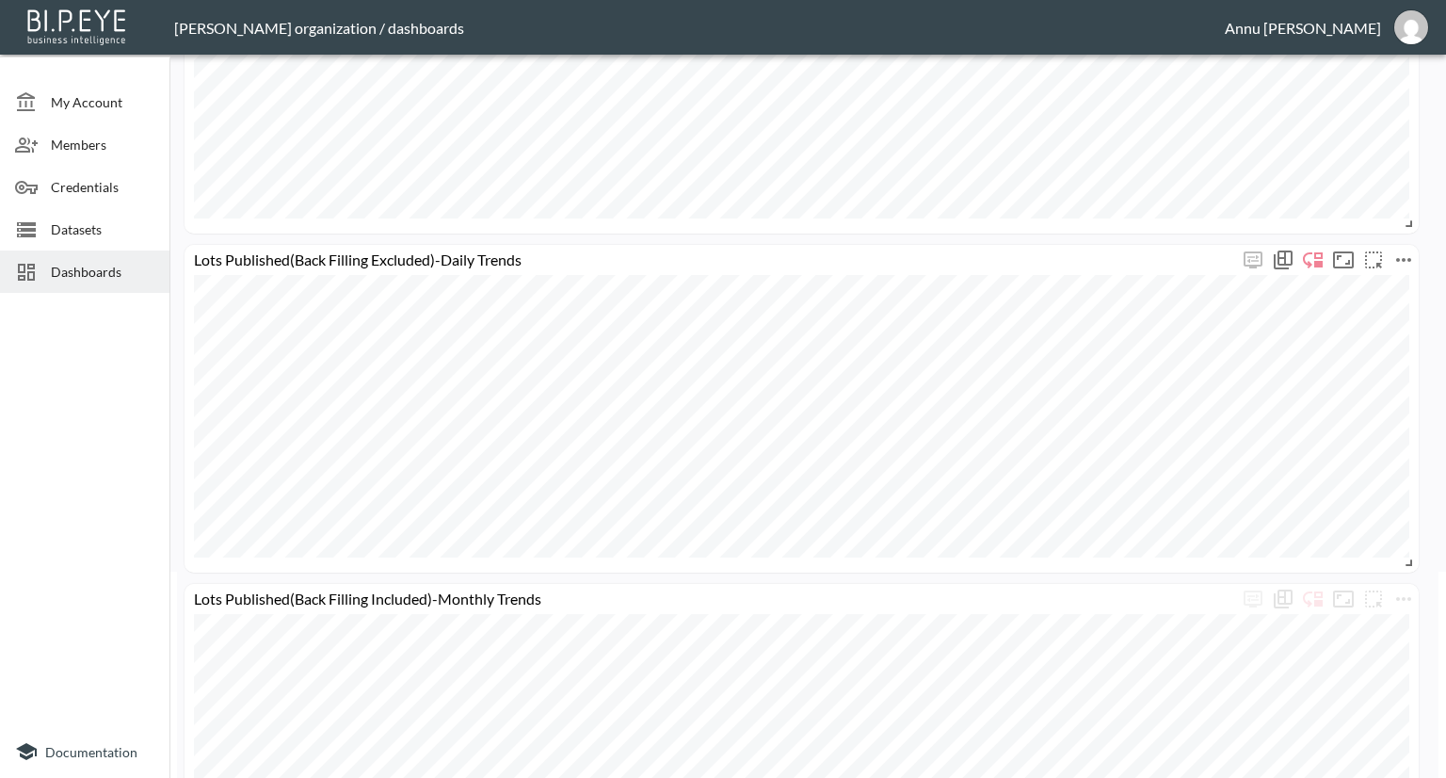
scroll to position [0, 0]
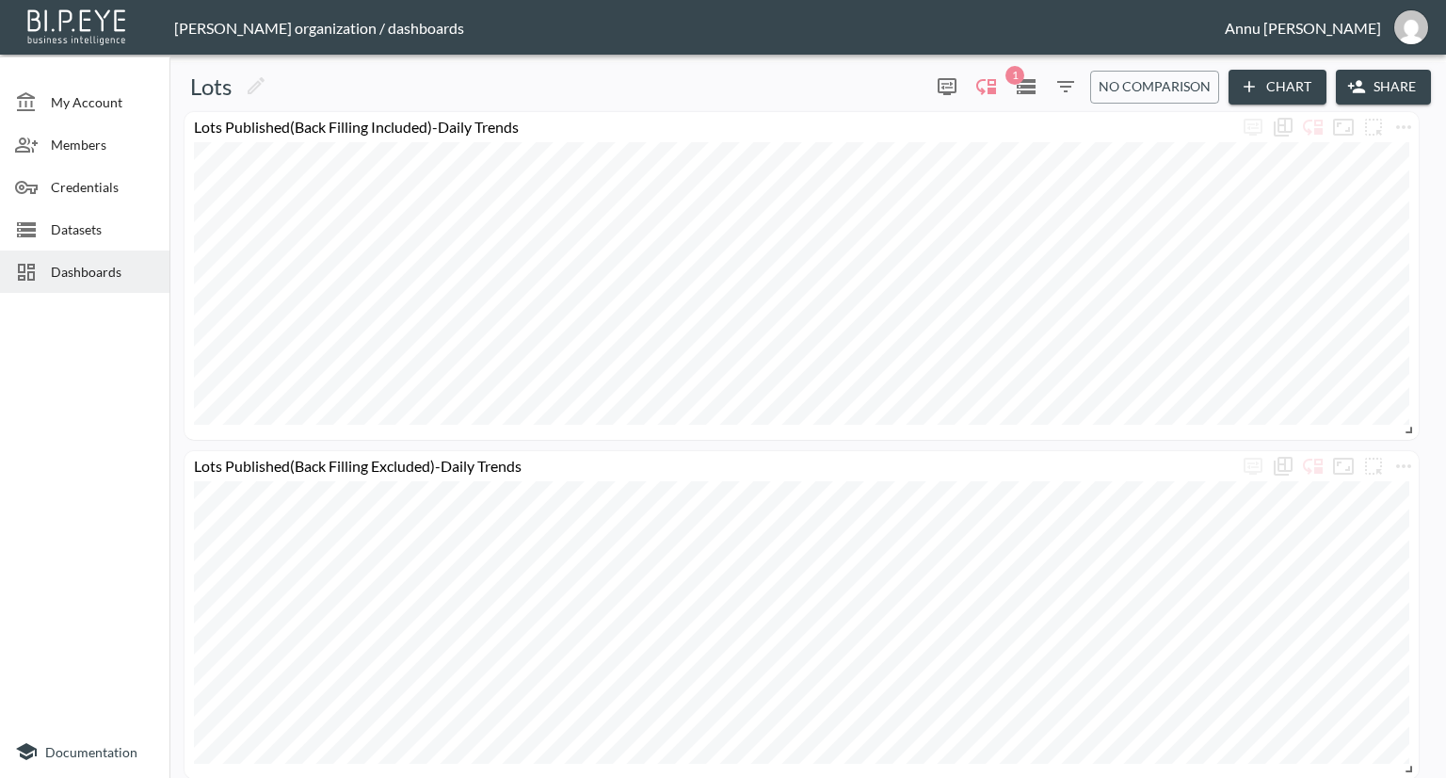
click at [62, 275] on span "Dashboards" at bounding box center [103, 272] width 104 height 20
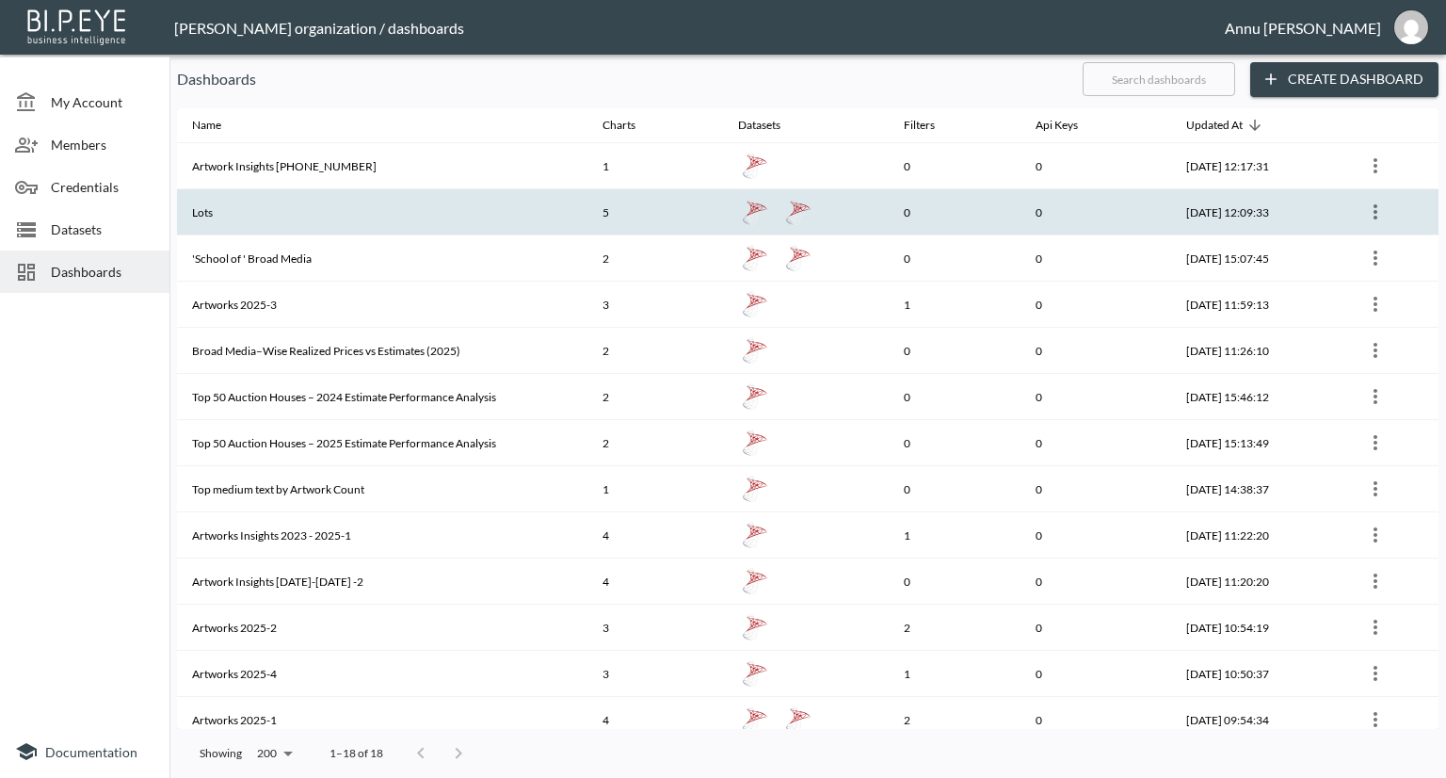
click at [352, 217] on th "Lots" at bounding box center [382, 212] width 411 height 46
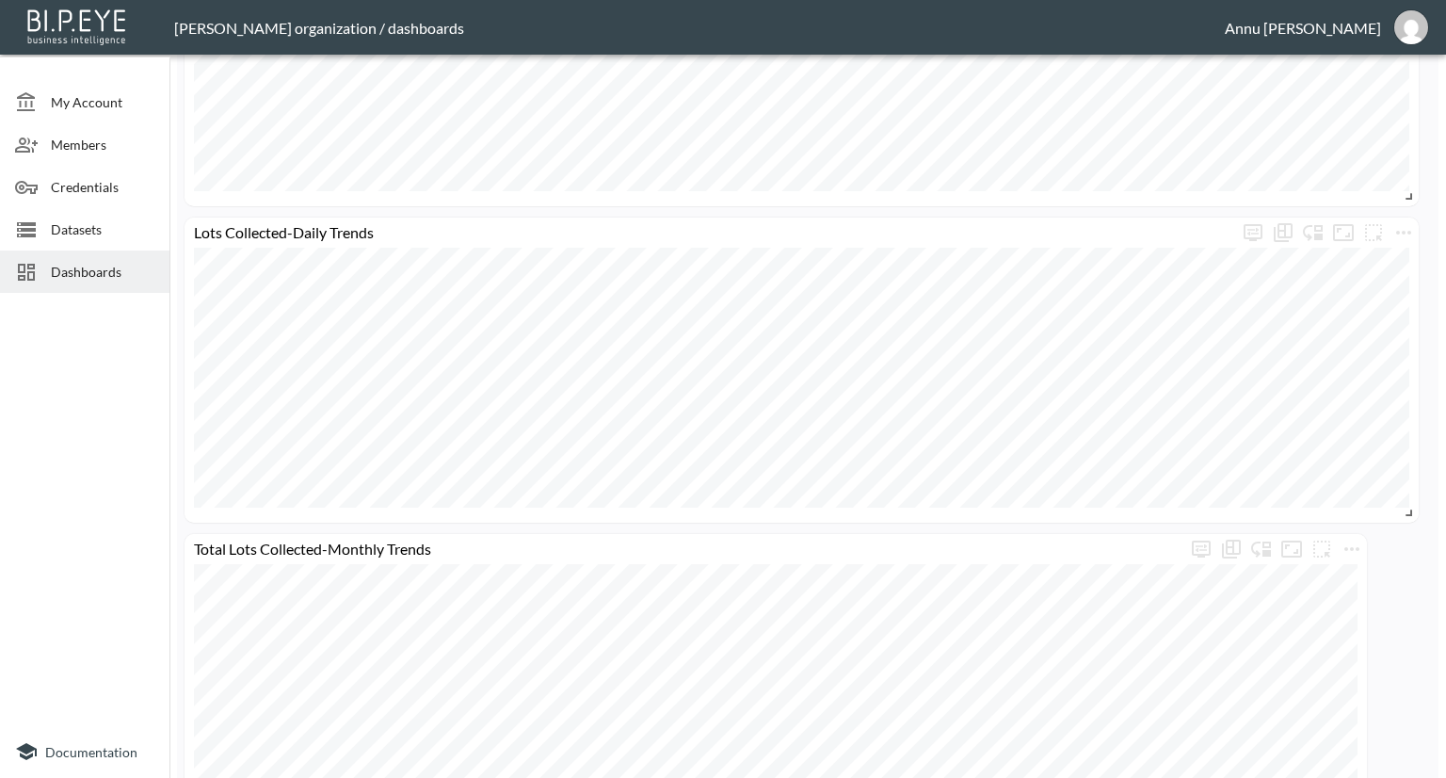
scroll to position [1315, 0]
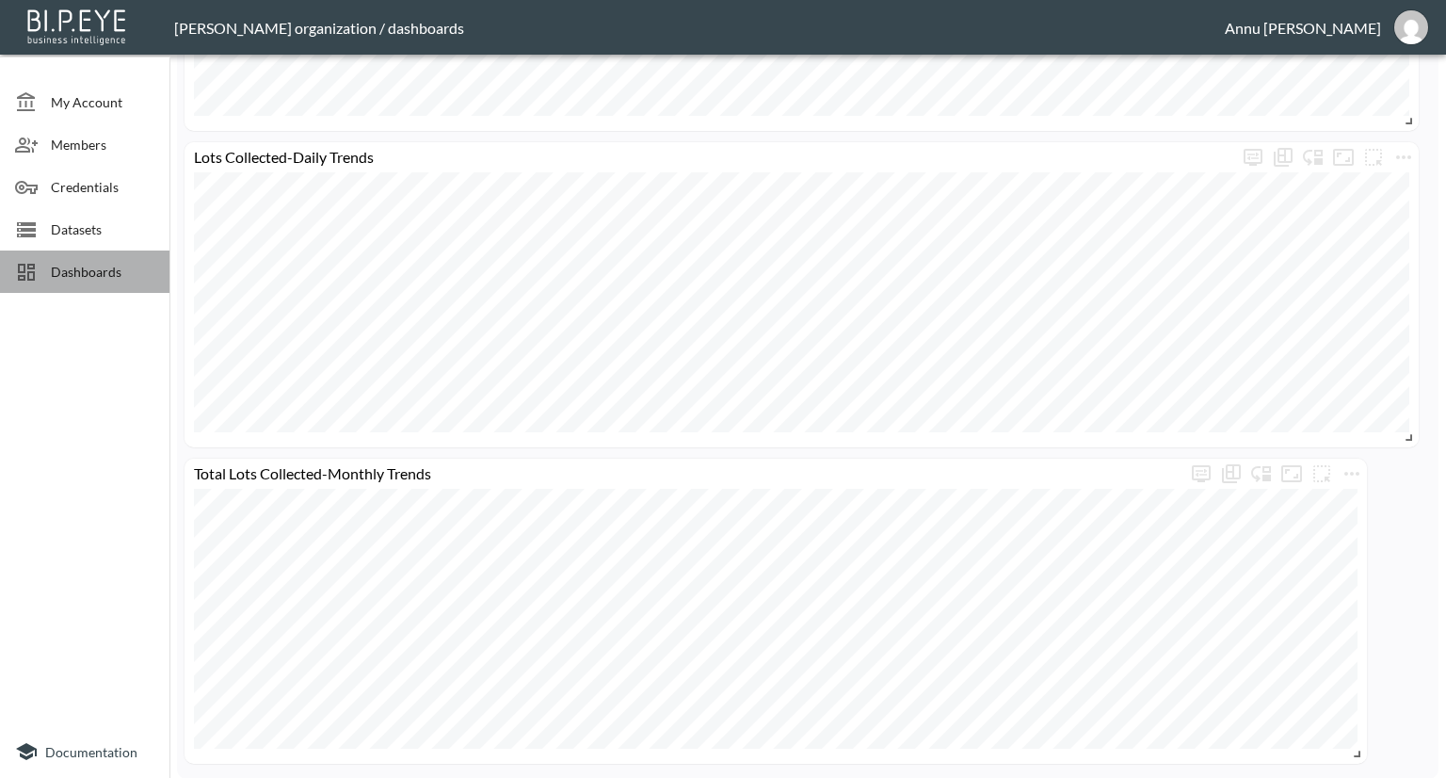
click at [151, 258] on div "Dashboards" at bounding box center [84, 271] width 169 height 42
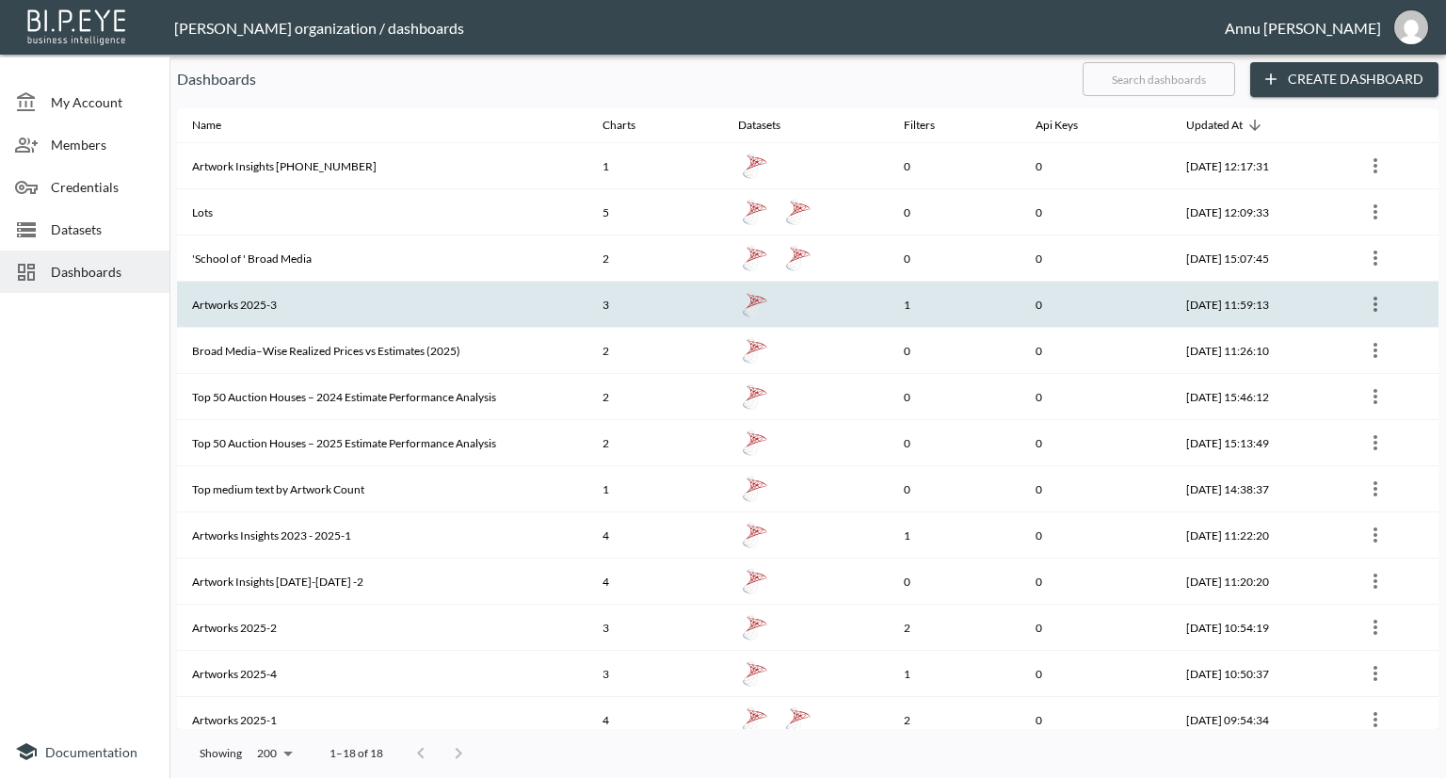
scroll to position [188, 0]
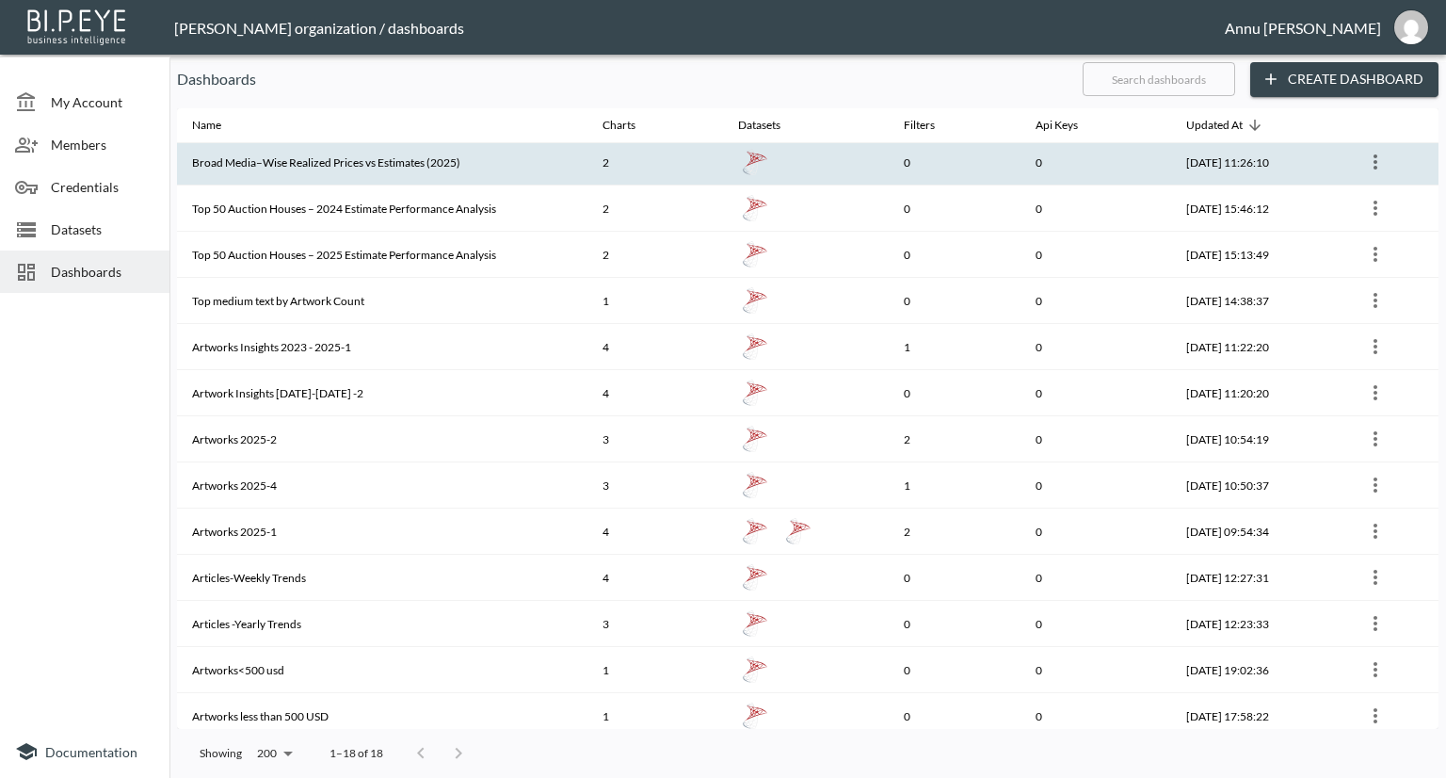
click at [403, 158] on th "Broad Media–Wise Realized Prices vs Estimates (2025)" at bounding box center [382, 162] width 411 height 46
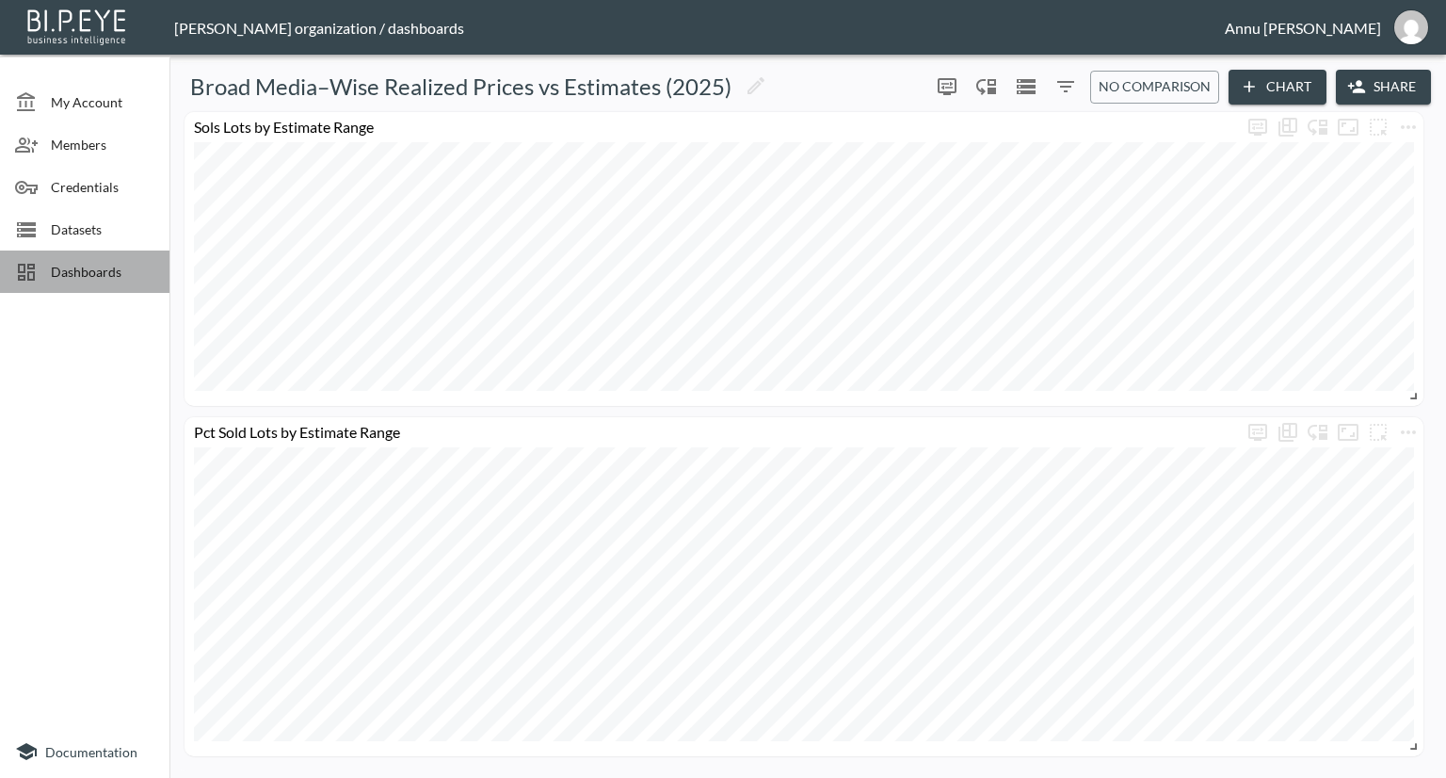
click at [133, 263] on span "Dashboards" at bounding box center [103, 272] width 104 height 20
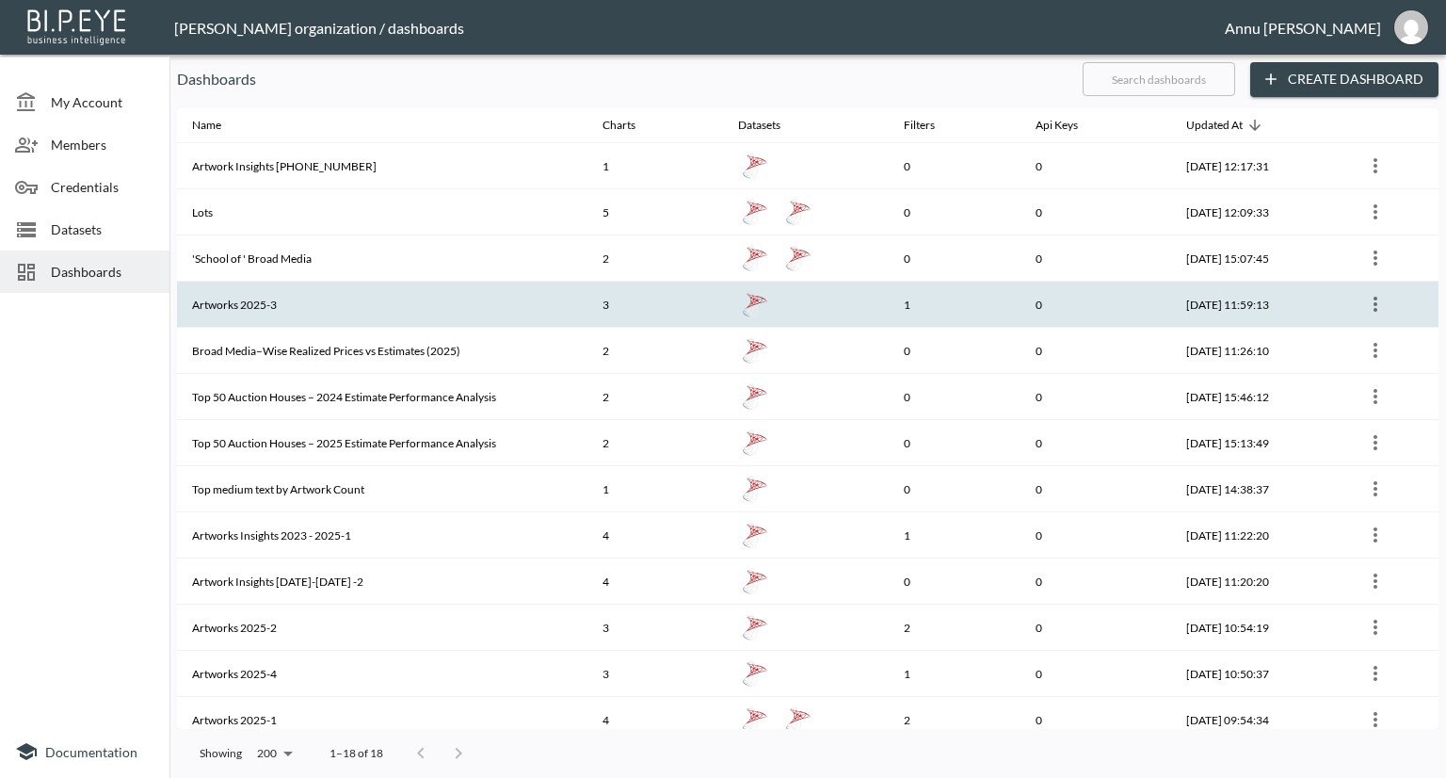
scroll to position [94, 0]
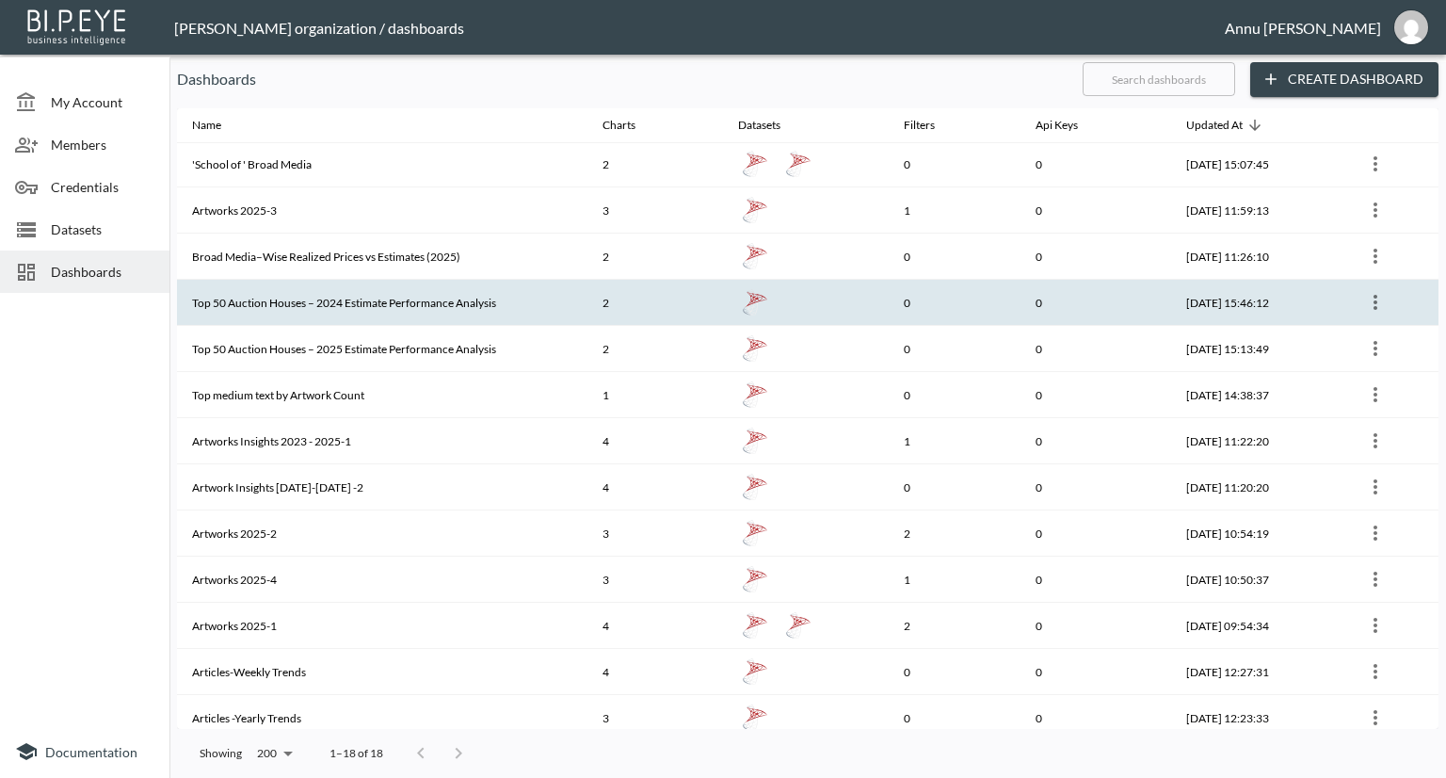
click at [377, 294] on th "Top 50 Auction Houses – 2024 Estimate Performance Analysis" at bounding box center [382, 303] width 411 height 46
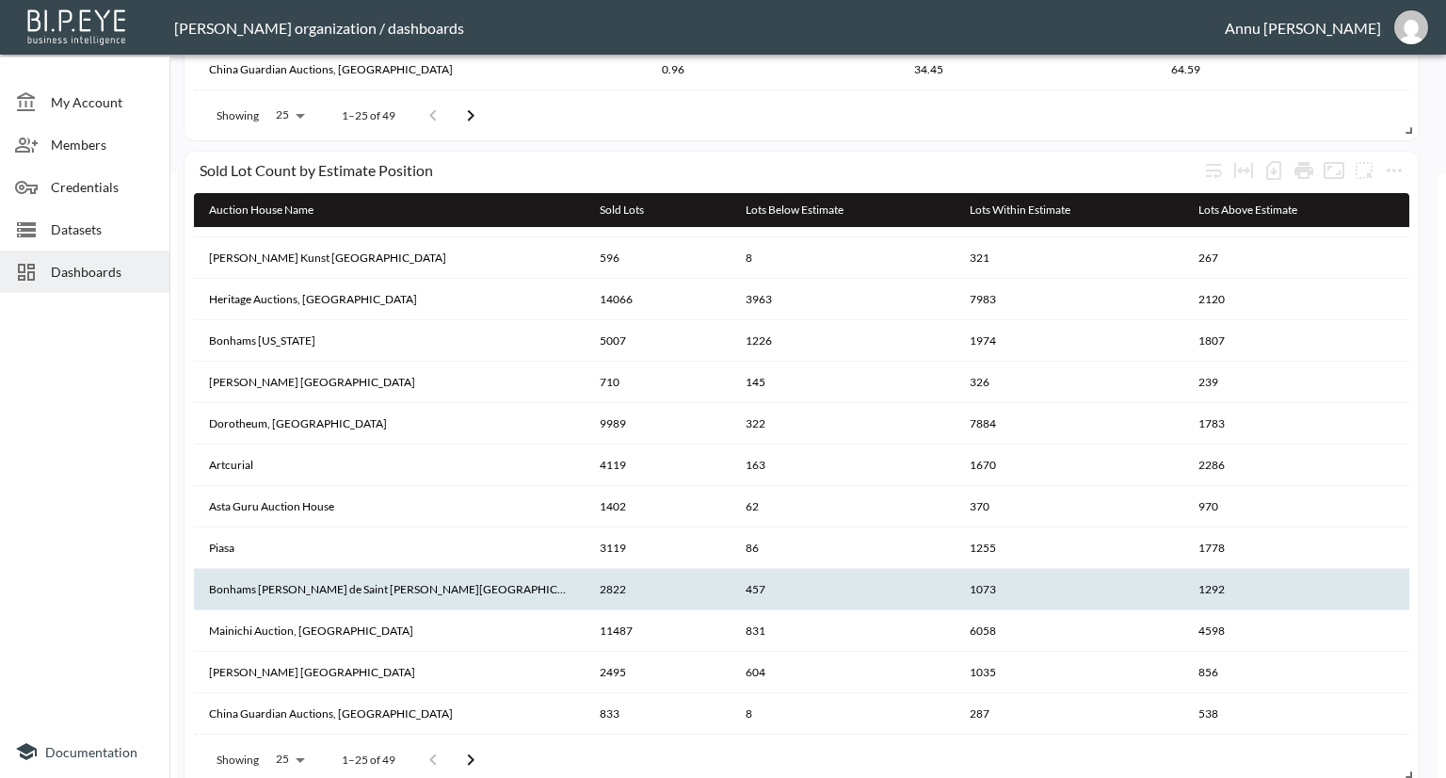
scroll to position [625, 0]
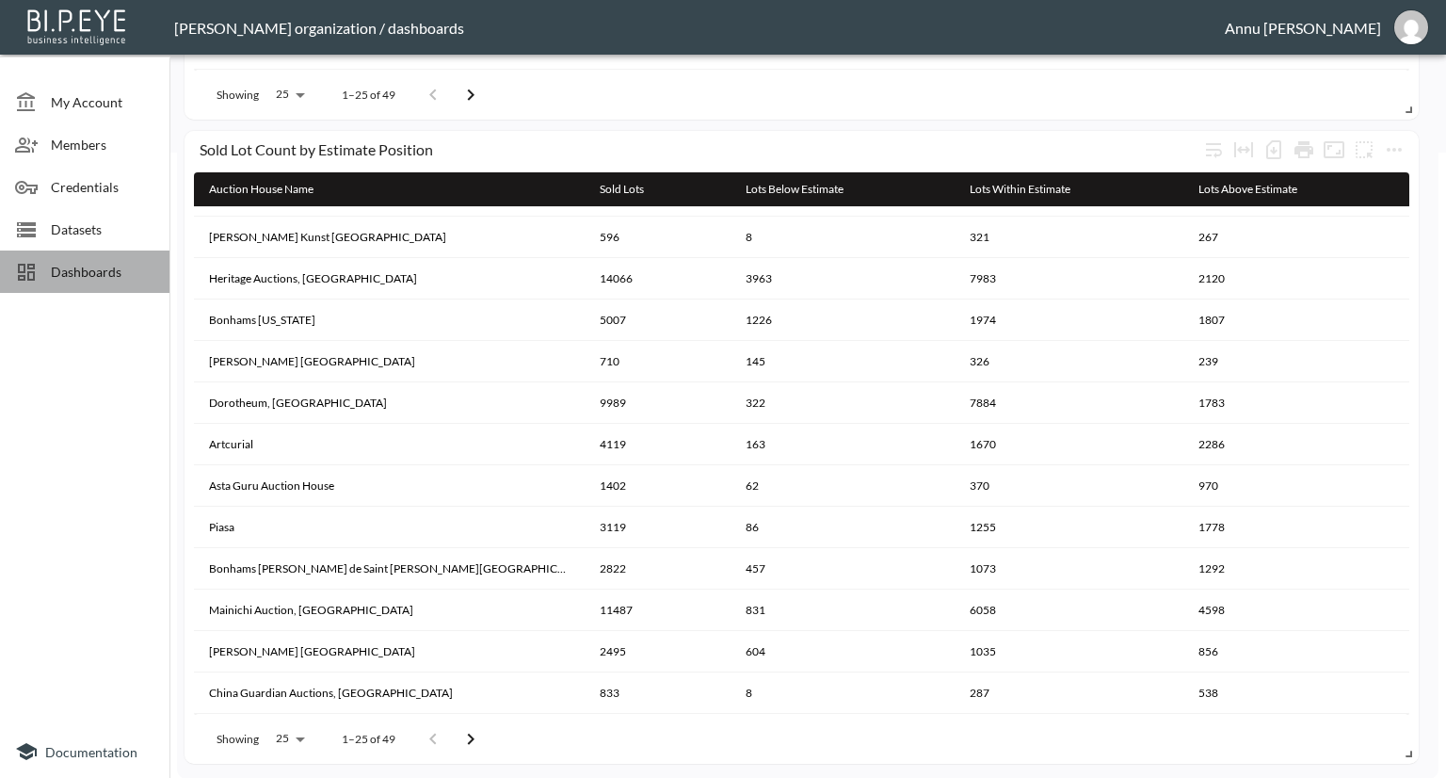
click at [118, 272] on span "Dashboards" at bounding box center [103, 272] width 104 height 20
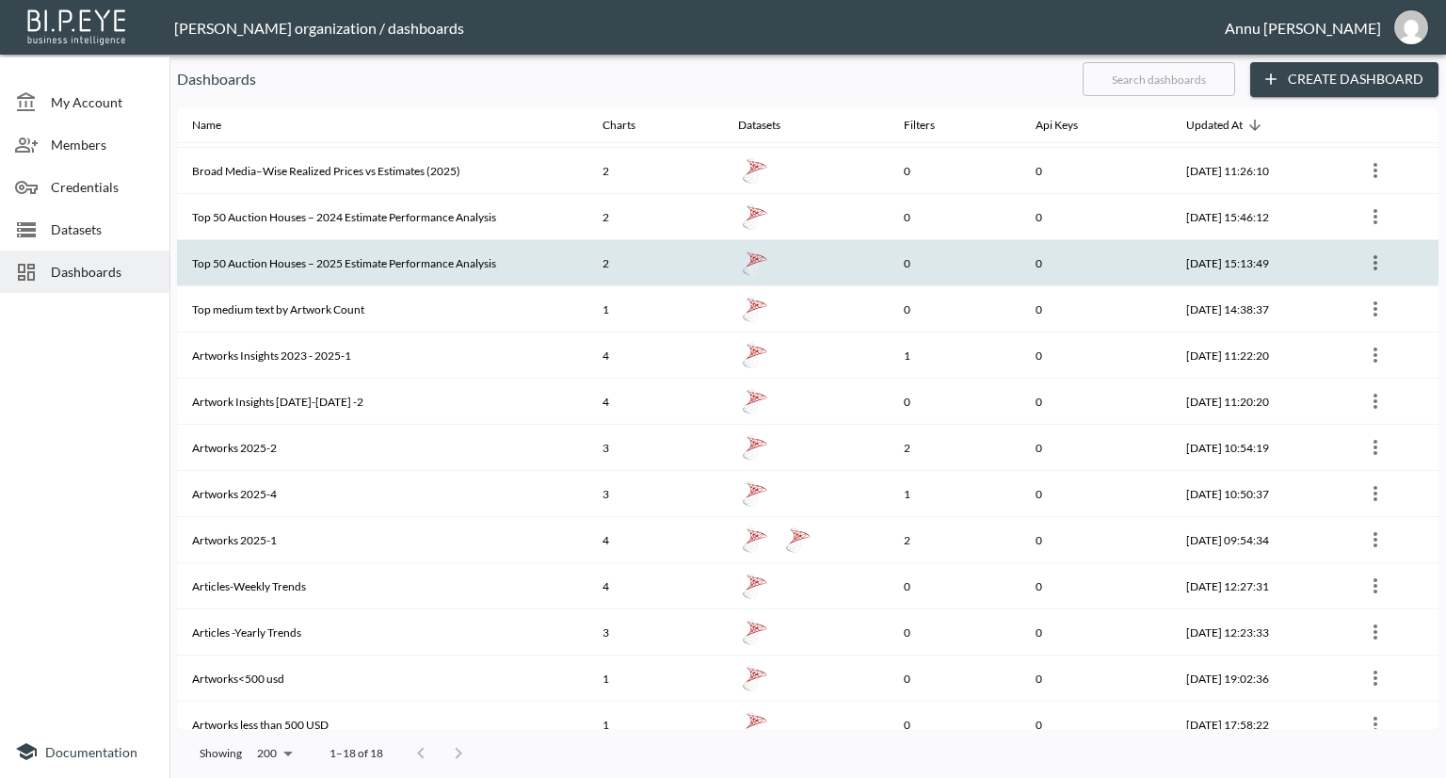
scroll to position [242, 0]
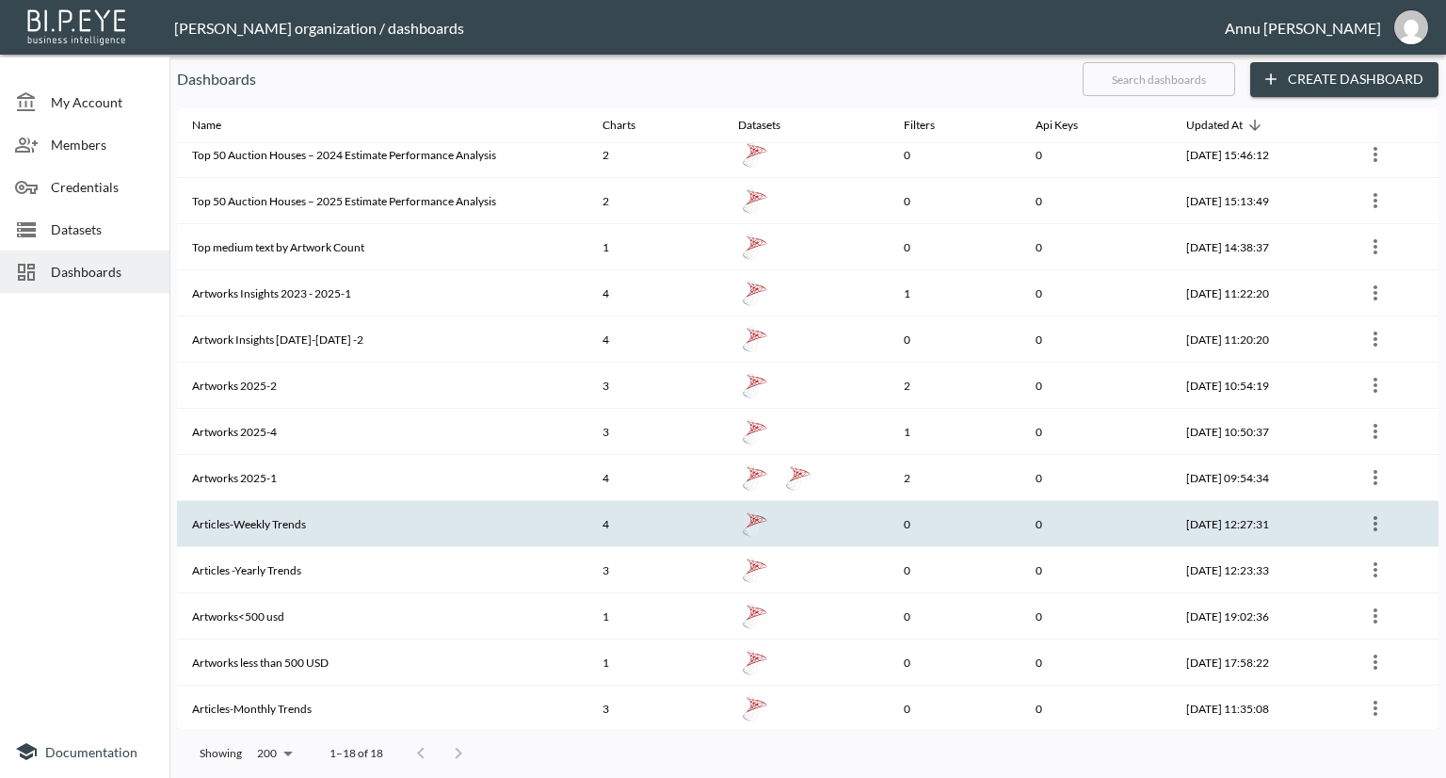
click at [302, 524] on th "Articles-Weekly Trends" at bounding box center [382, 524] width 411 height 46
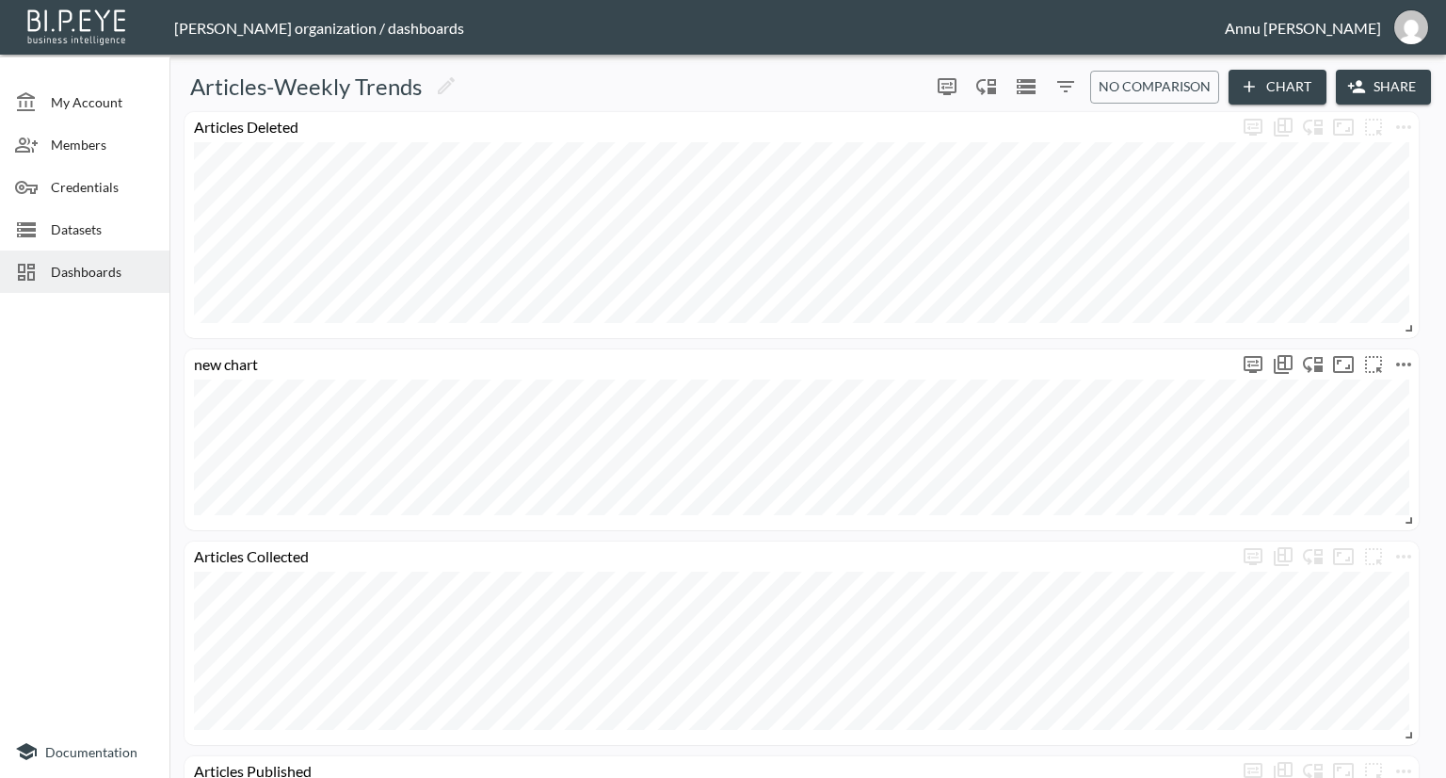
scroll to position [196, 0]
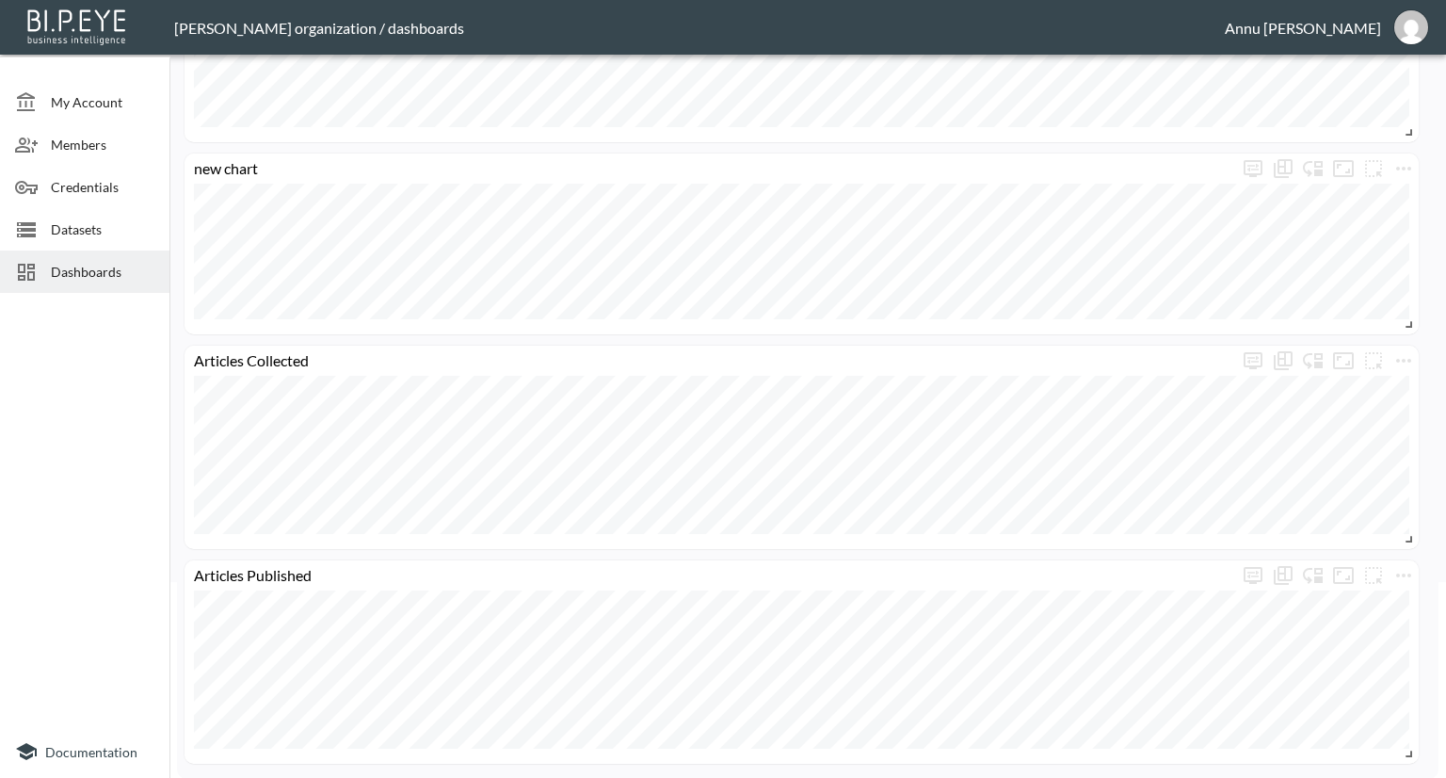
click at [105, 280] on span "Dashboards" at bounding box center [103, 272] width 104 height 20
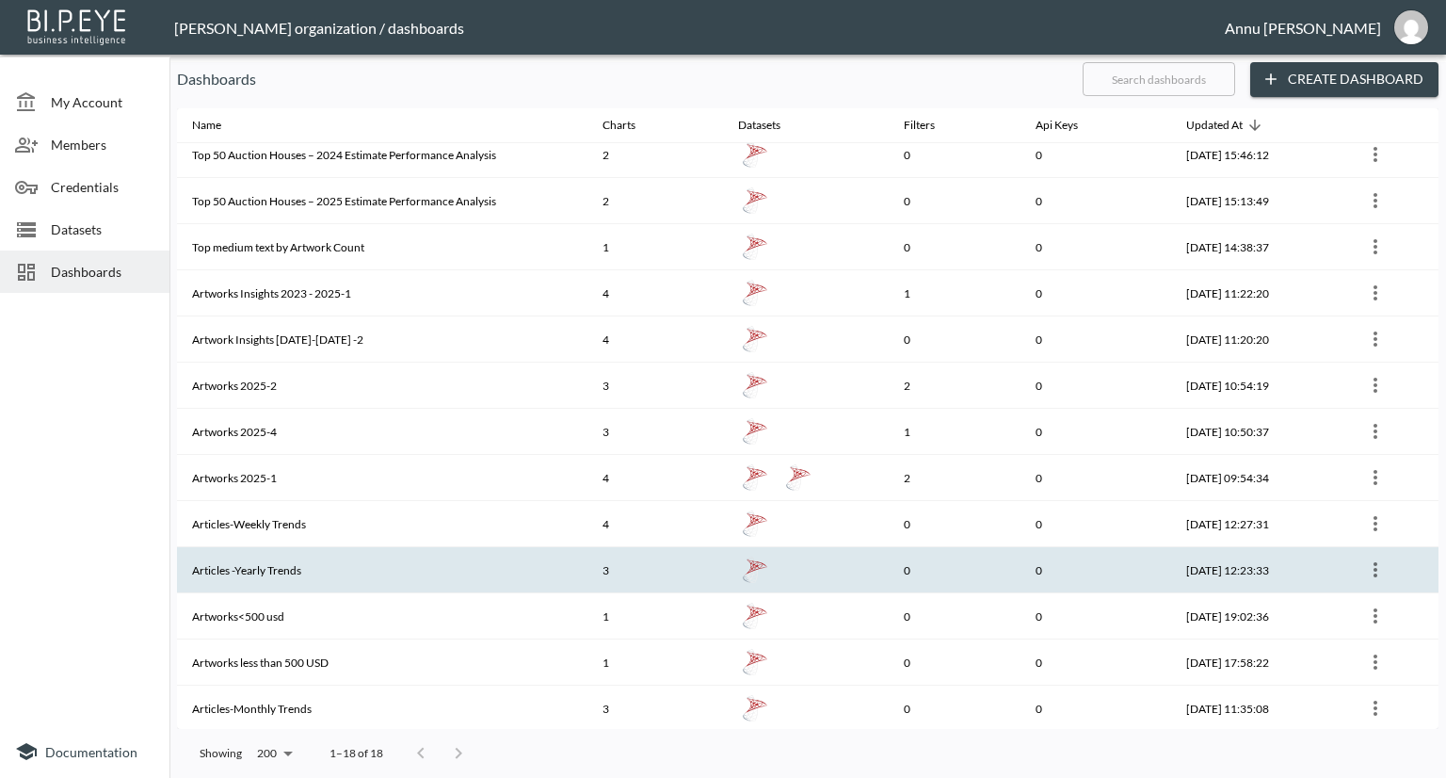
click at [350, 559] on th "Articles -Yearly Trends" at bounding box center [382, 570] width 411 height 46
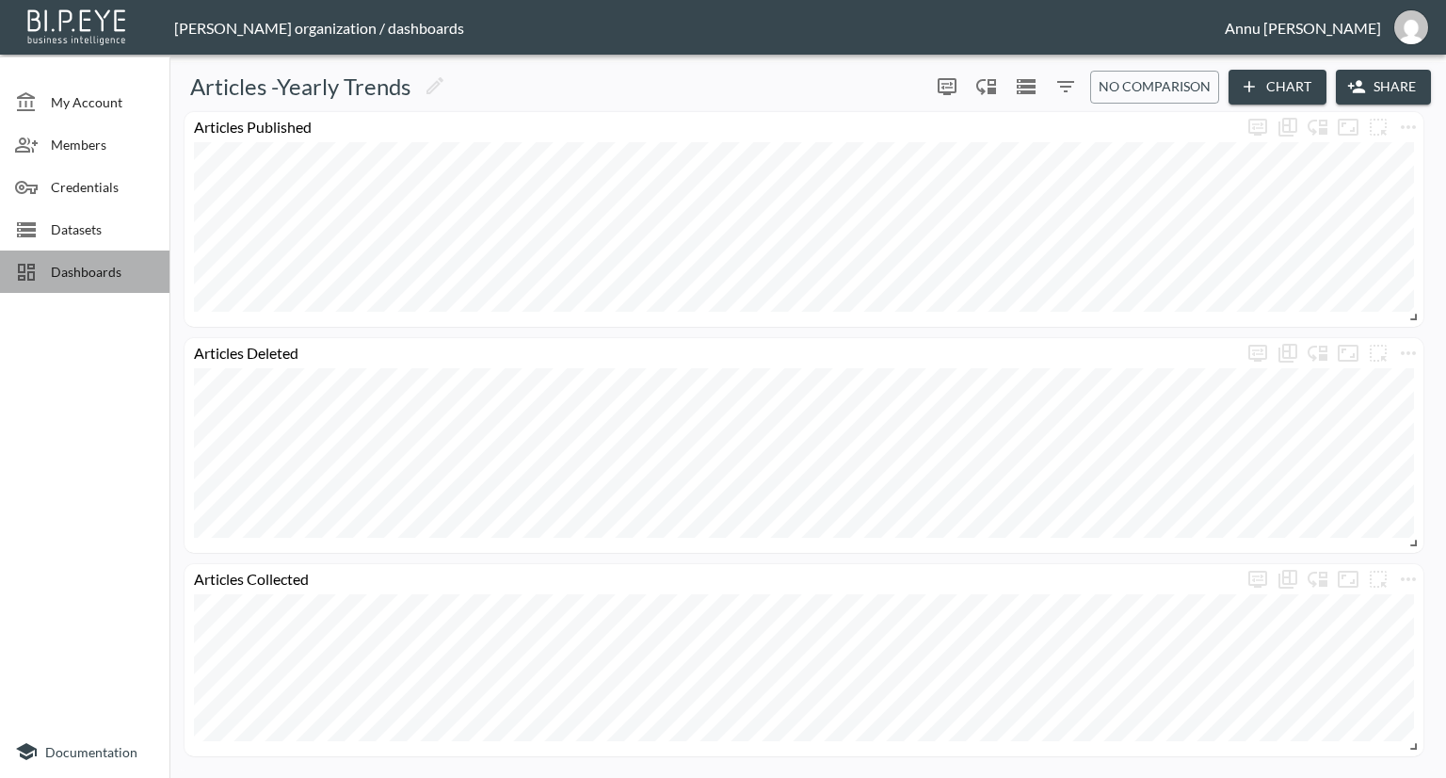
click at [65, 272] on span "Dashboards" at bounding box center [103, 272] width 104 height 20
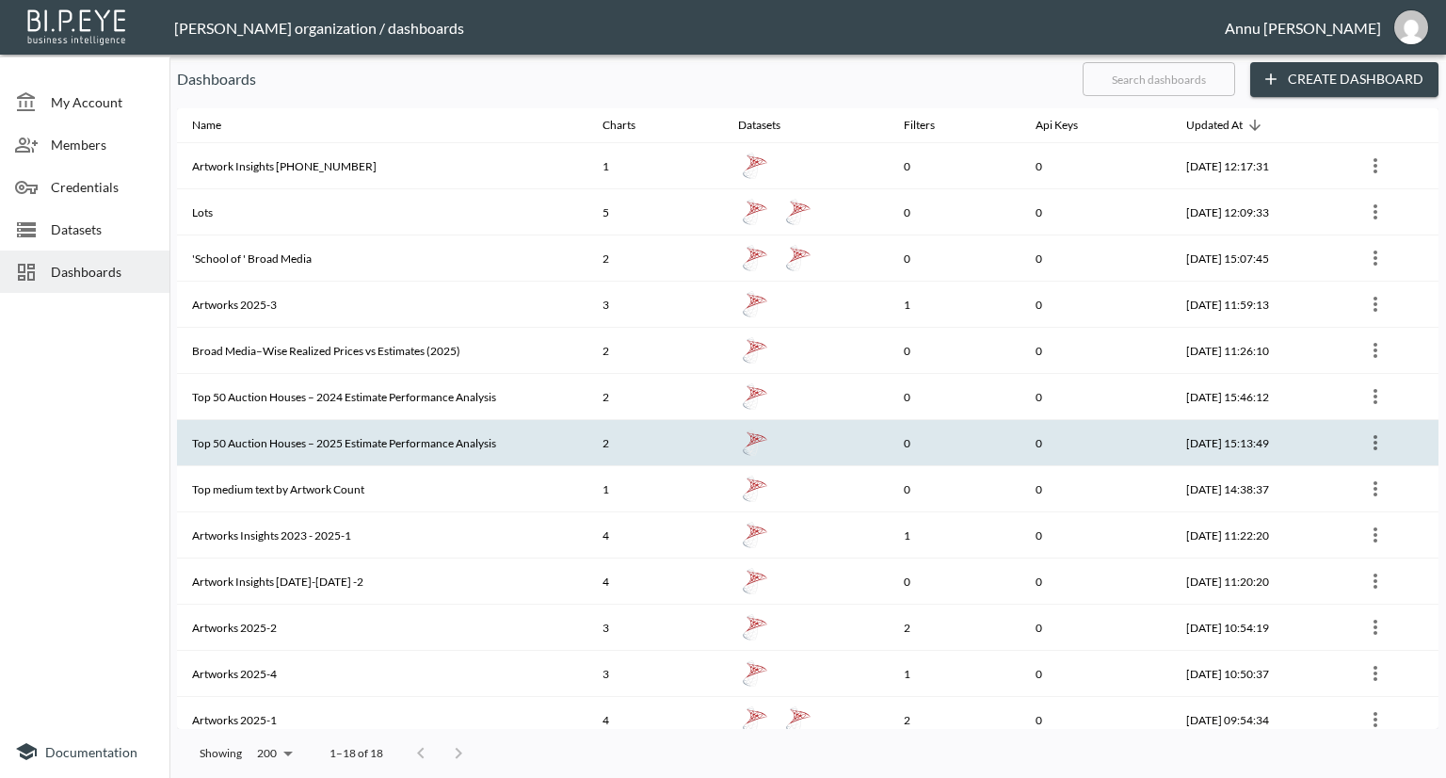
scroll to position [242, 0]
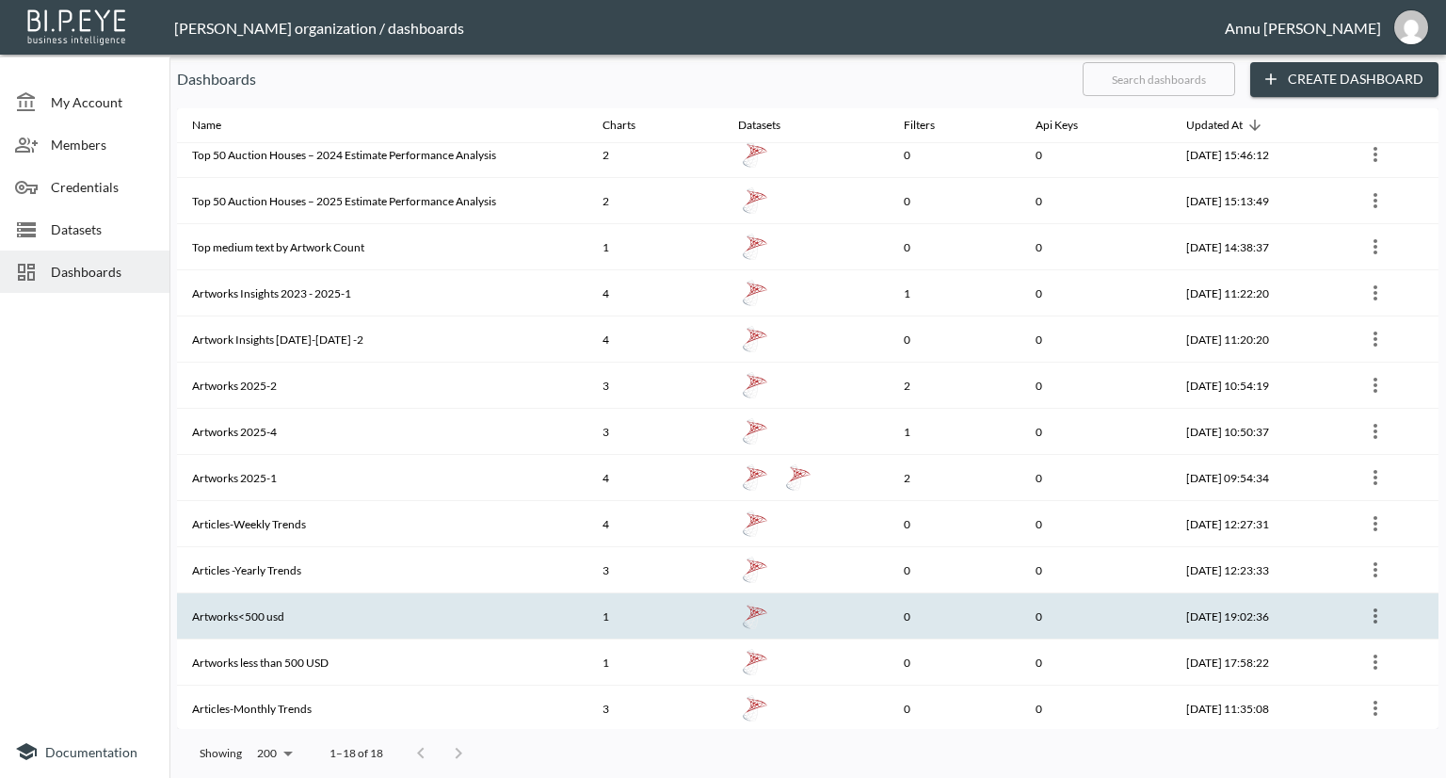
click at [324, 618] on th "Artworks<500 usd" at bounding box center [382, 616] width 411 height 46
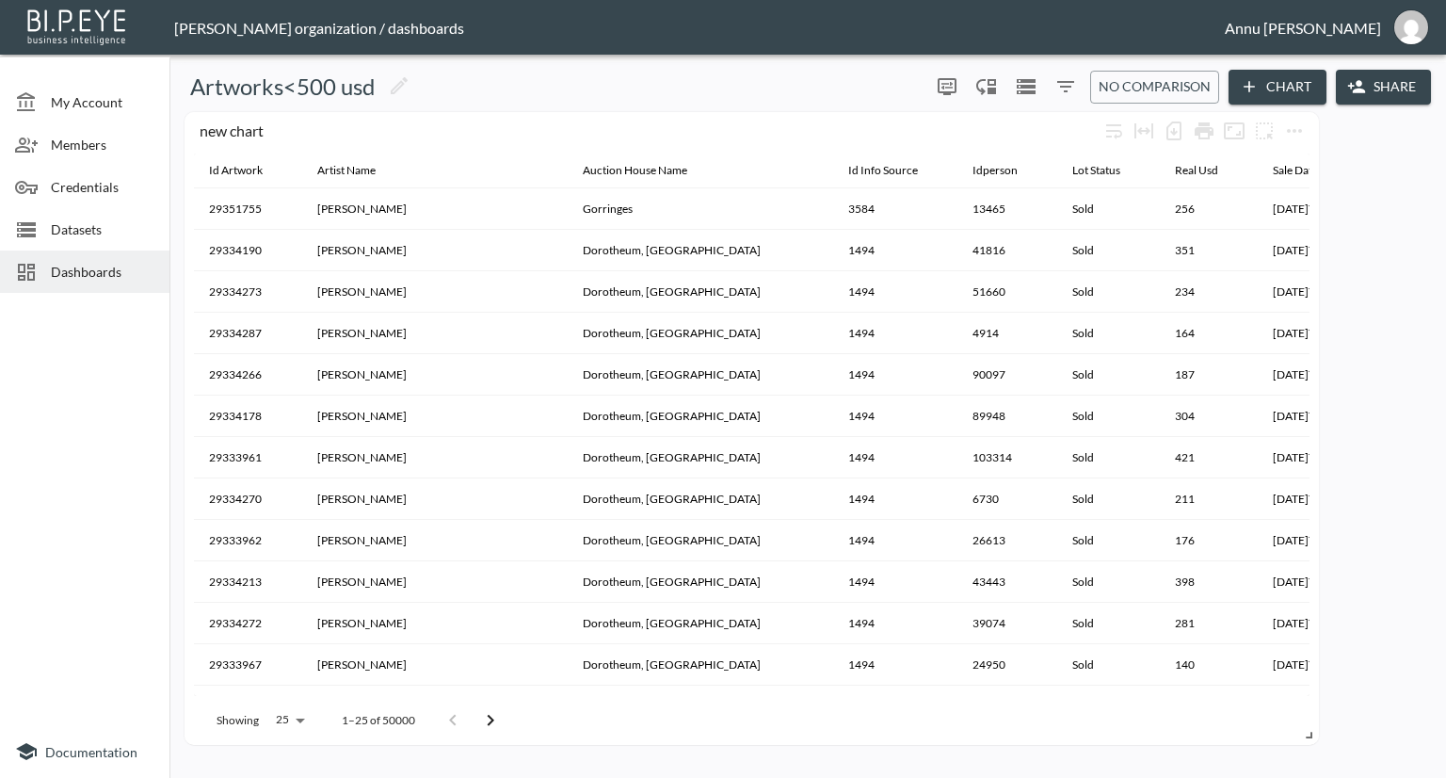
click at [85, 269] on span "Dashboards" at bounding box center [103, 272] width 104 height 20
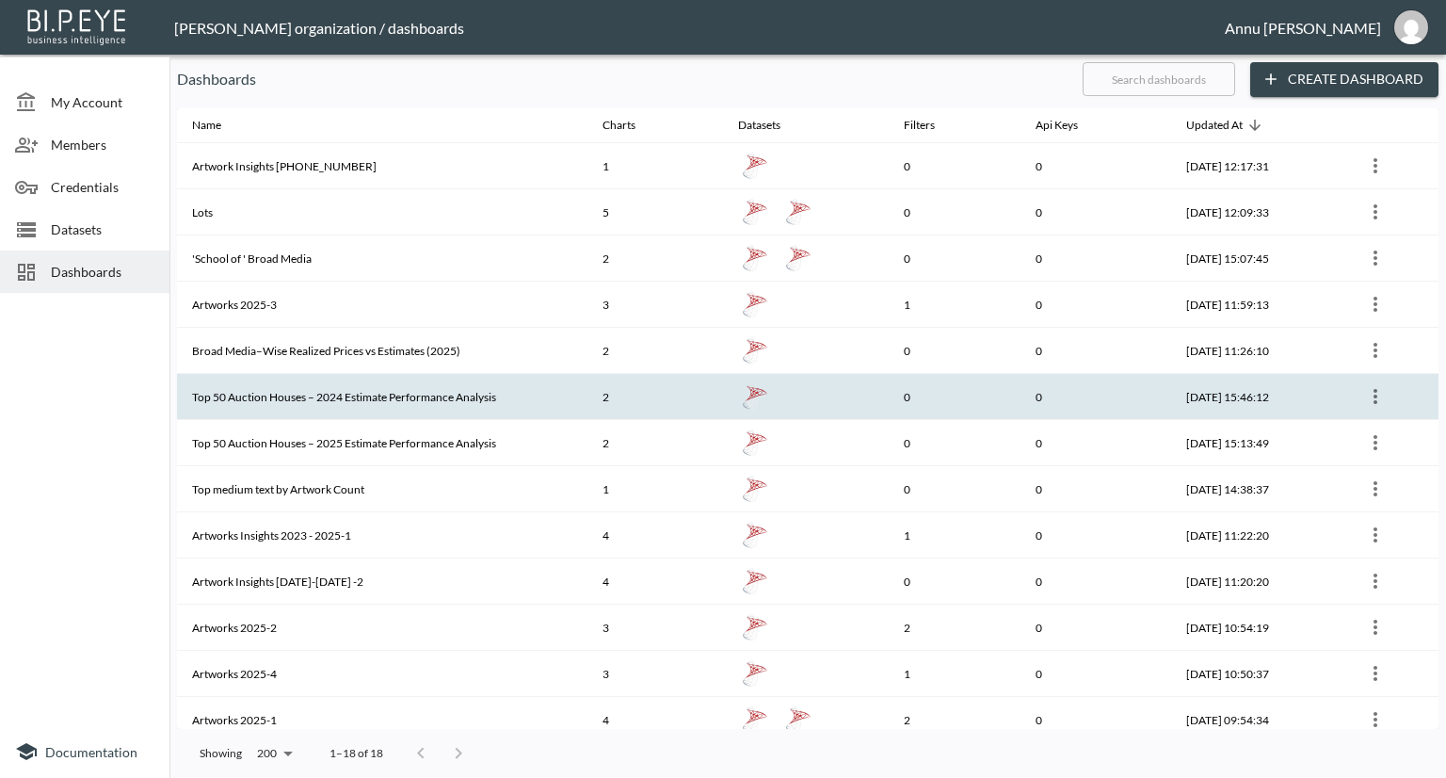
click at [298, 394] on th "Top 50 Auction Houses – 2024 Estimate Performance Analysis" at bounding box center [382, 397] width 411 height 46
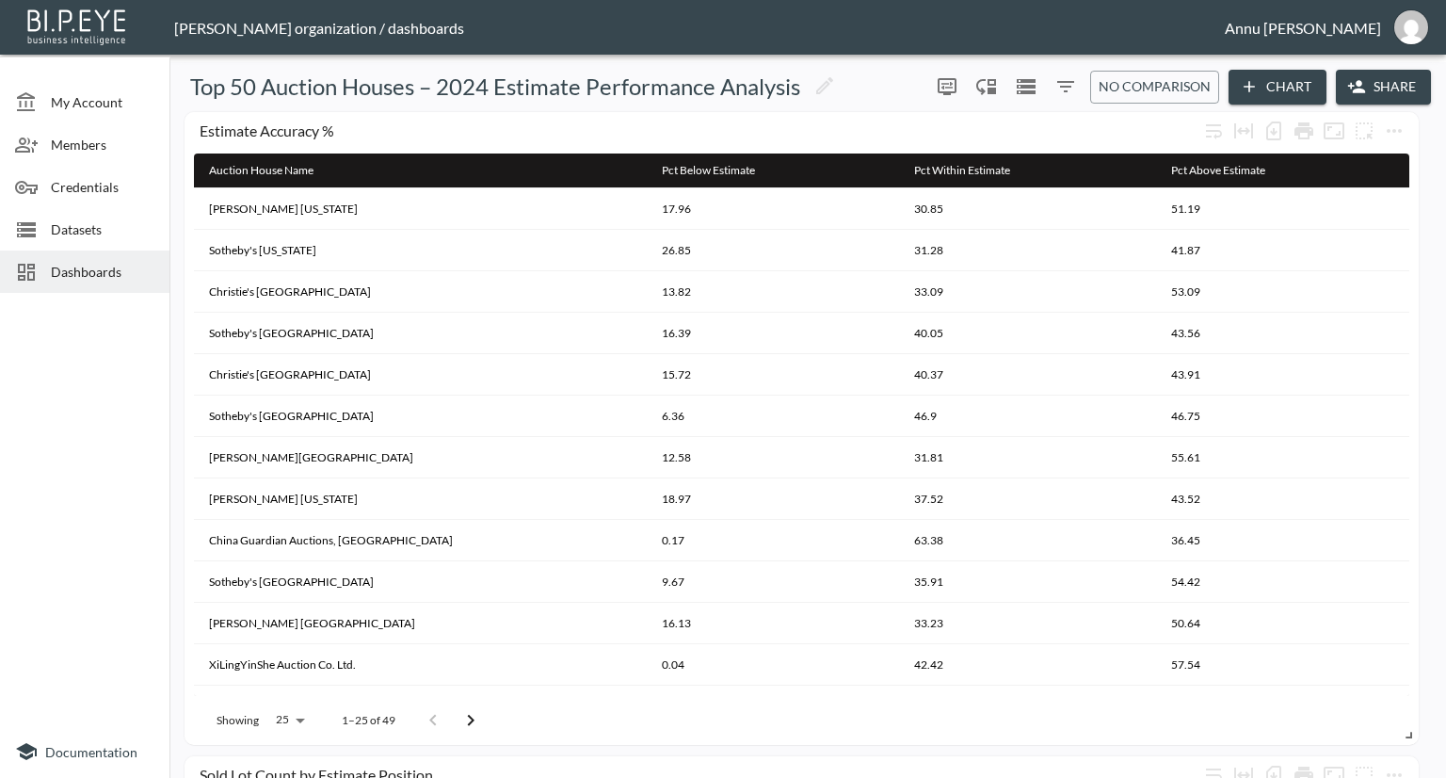
click at [110, 276] on span "Dashboards" at bounding box center [103, 272] width 104 height 20
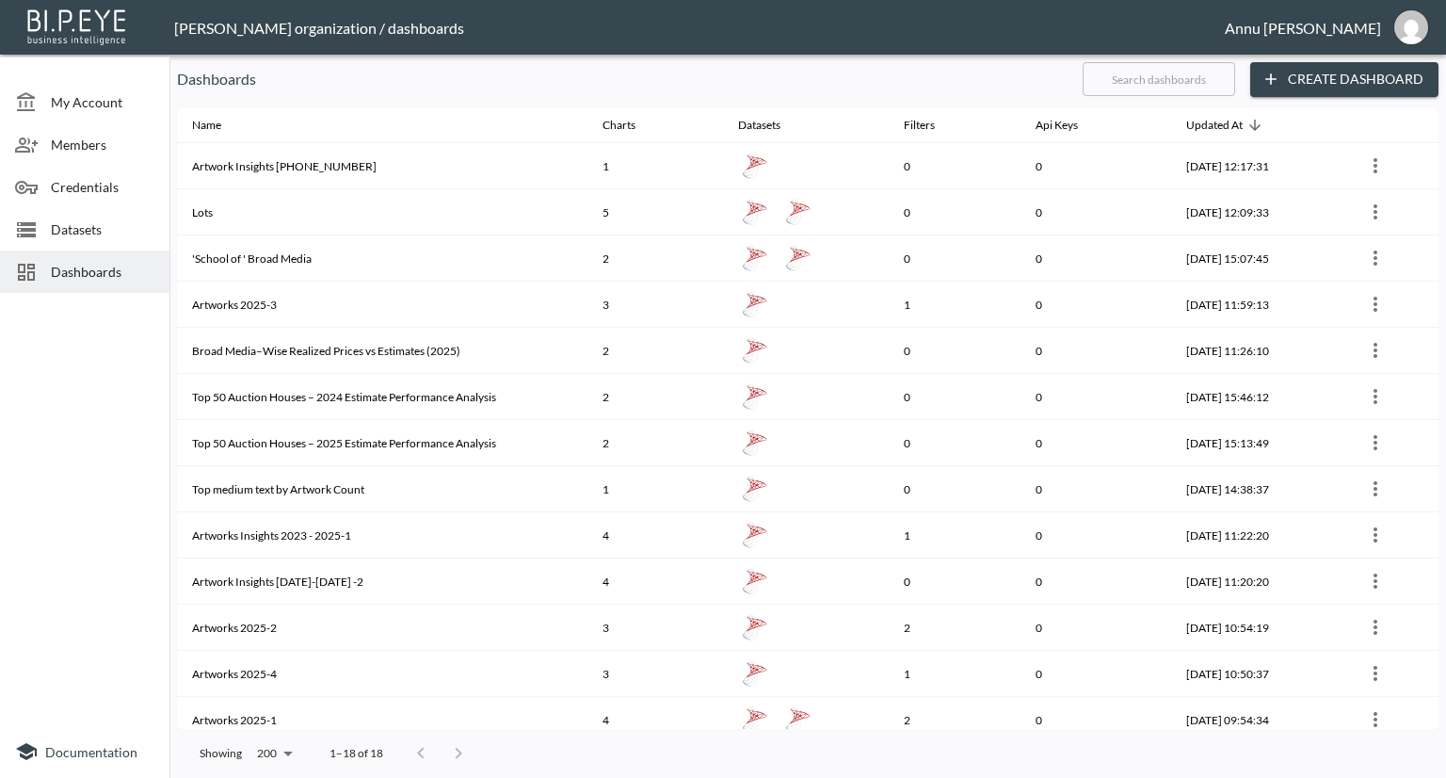
click at [95, 234] on span "Datasets" at bounding box center [103, 229] width 104 height 20
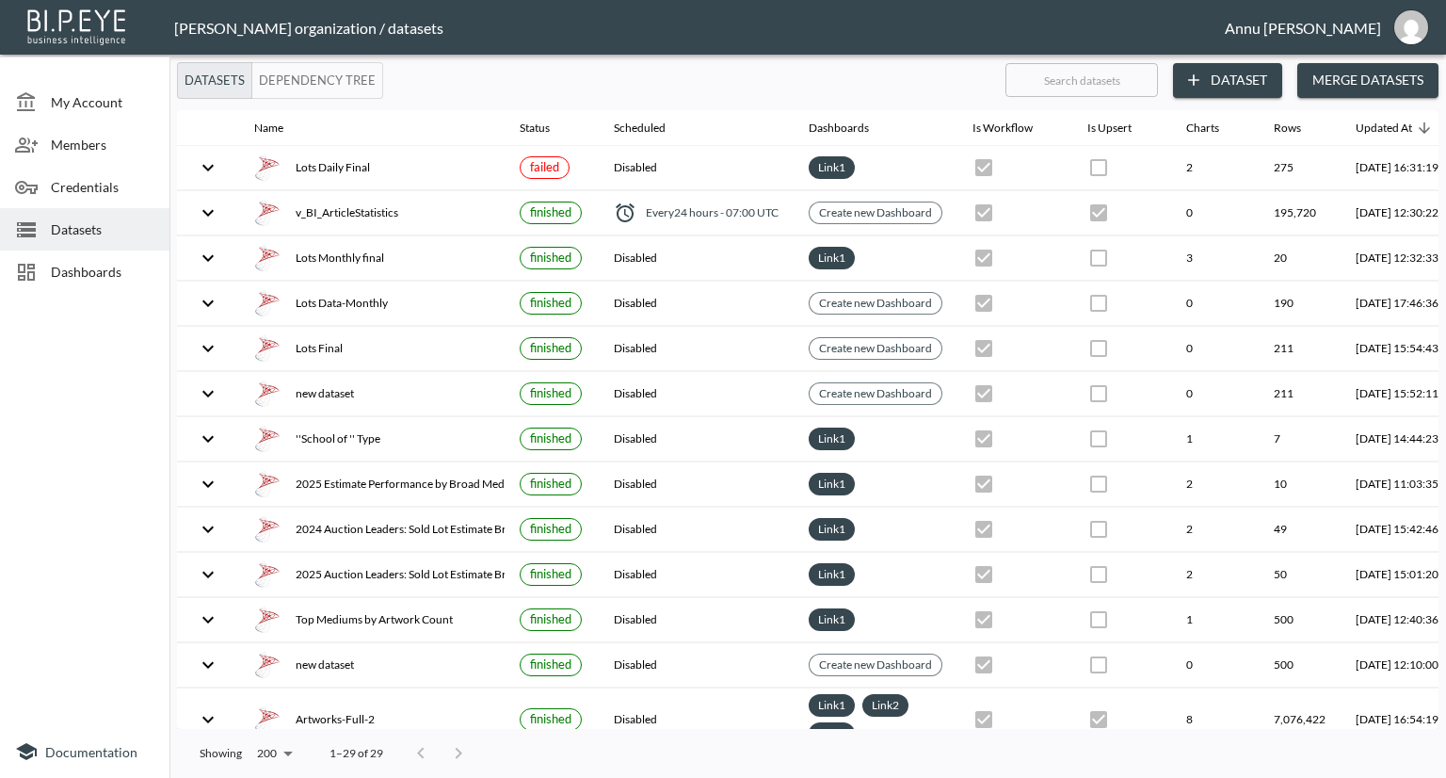
click at [1224, 76] on button "Dataset" at bounding box center [1227, 80] width 109 height 35
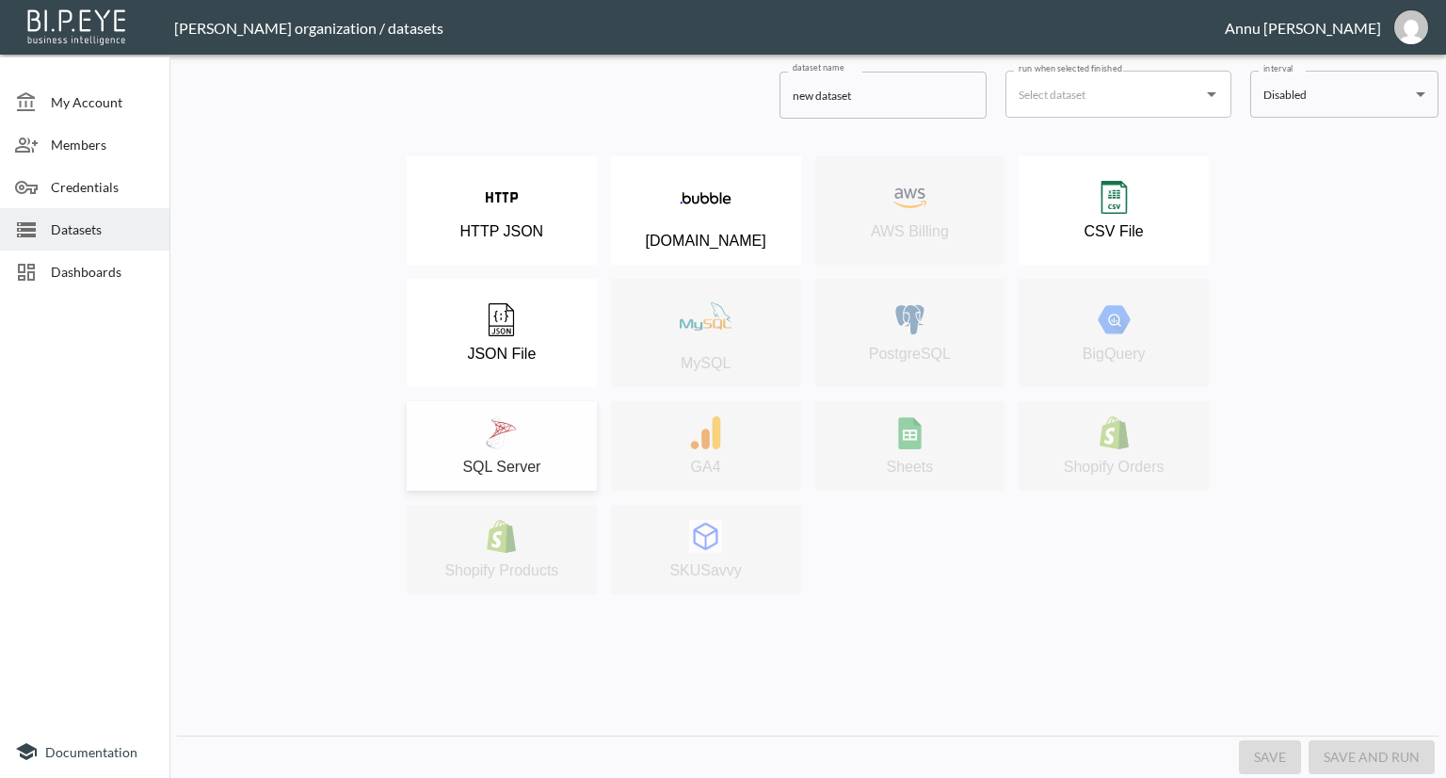
click at [527, 430] on div "SQL Server" at bounding box center [501, 445] width 171 height 59
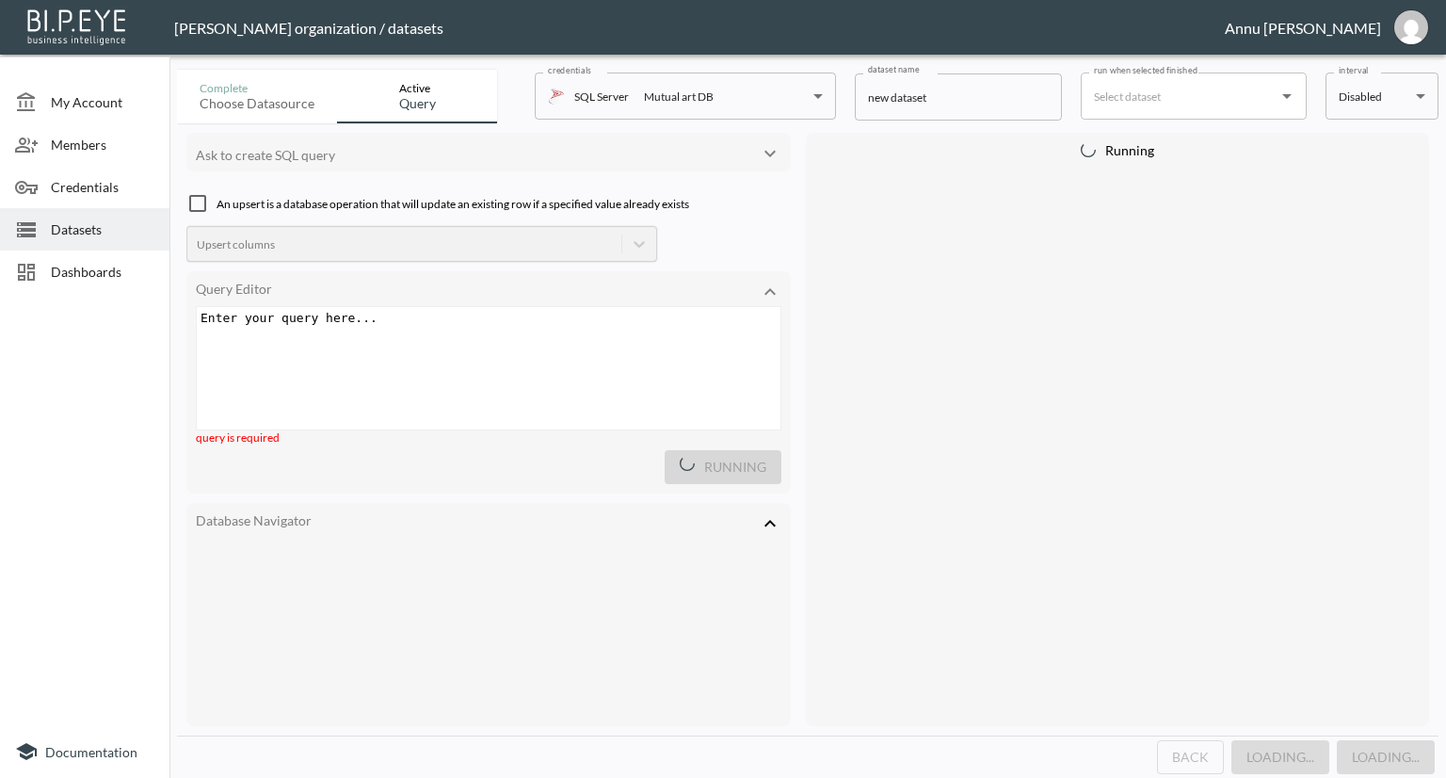
click at [441, 319] on pre "​" at bounding box center [491, 318] width 589 height 14
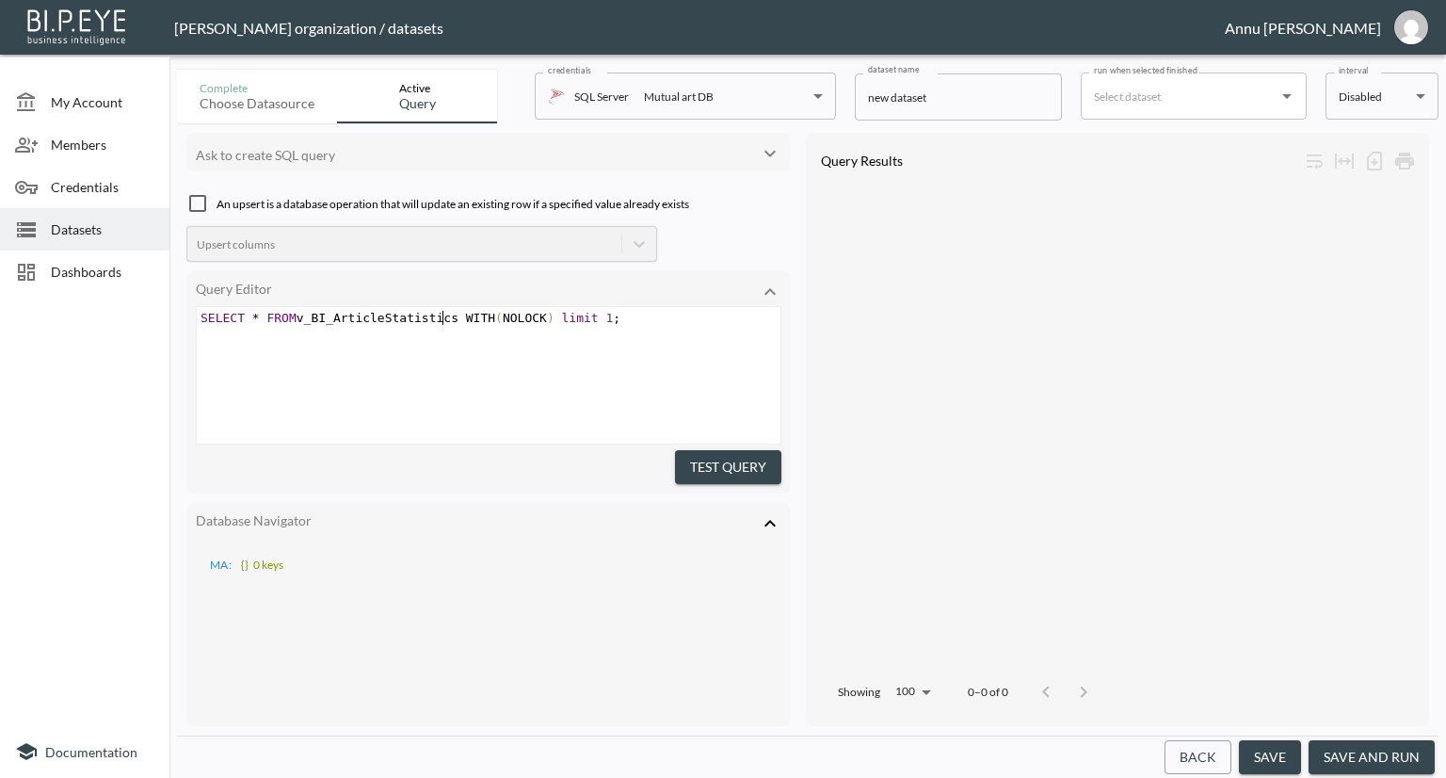
click at [442, 317] on span "SELECT * FROM v_BI_ArticleStatistics WITH ( NOLOCK ) limit 1 ;" at bounding box center [411, 318] width 420 height 14
type textarea "MessageQueue"
click at [708, 464] on button "Test Query" at bounding box center [728, 467] width 106 height 35
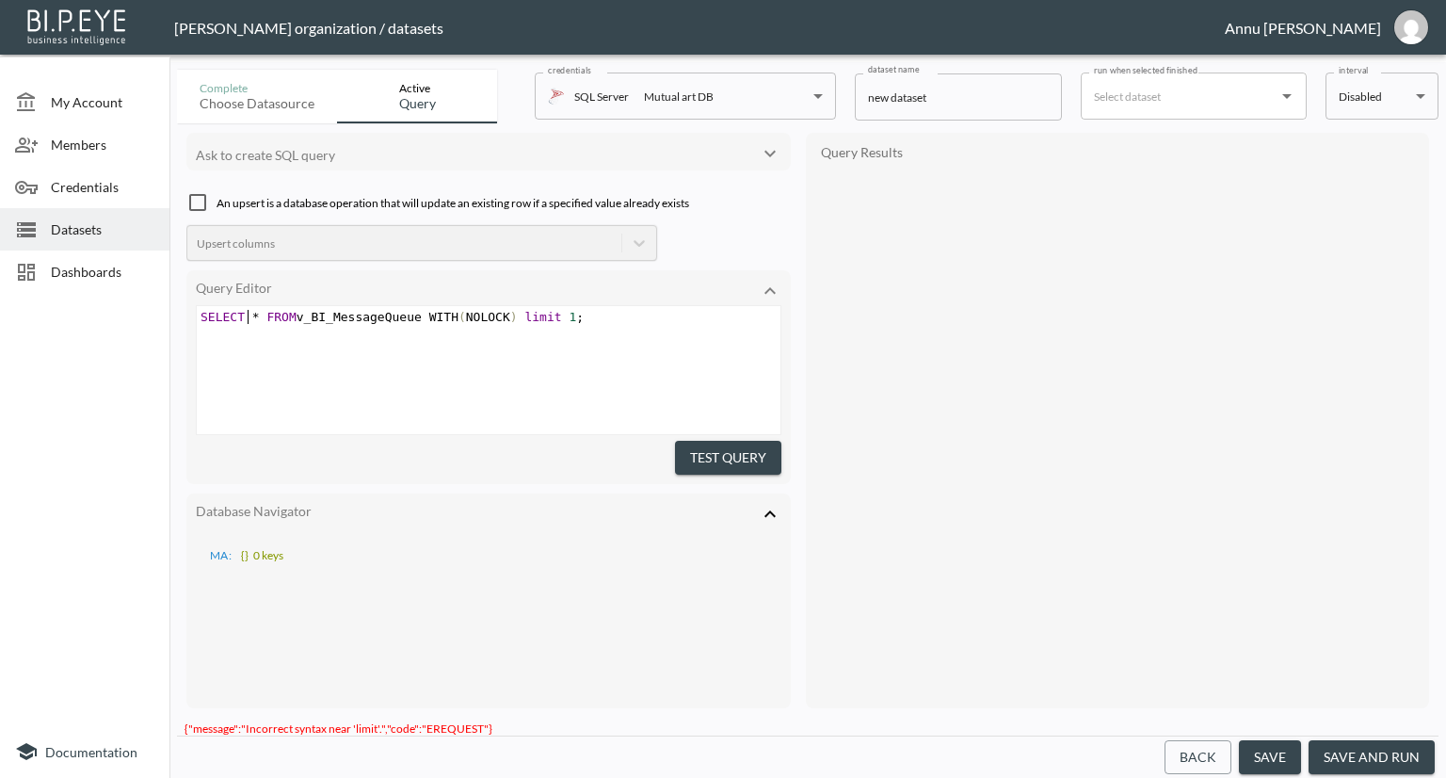
click at [252, 312] on span "*" at bounding box center [256, 317] width 8 height 14
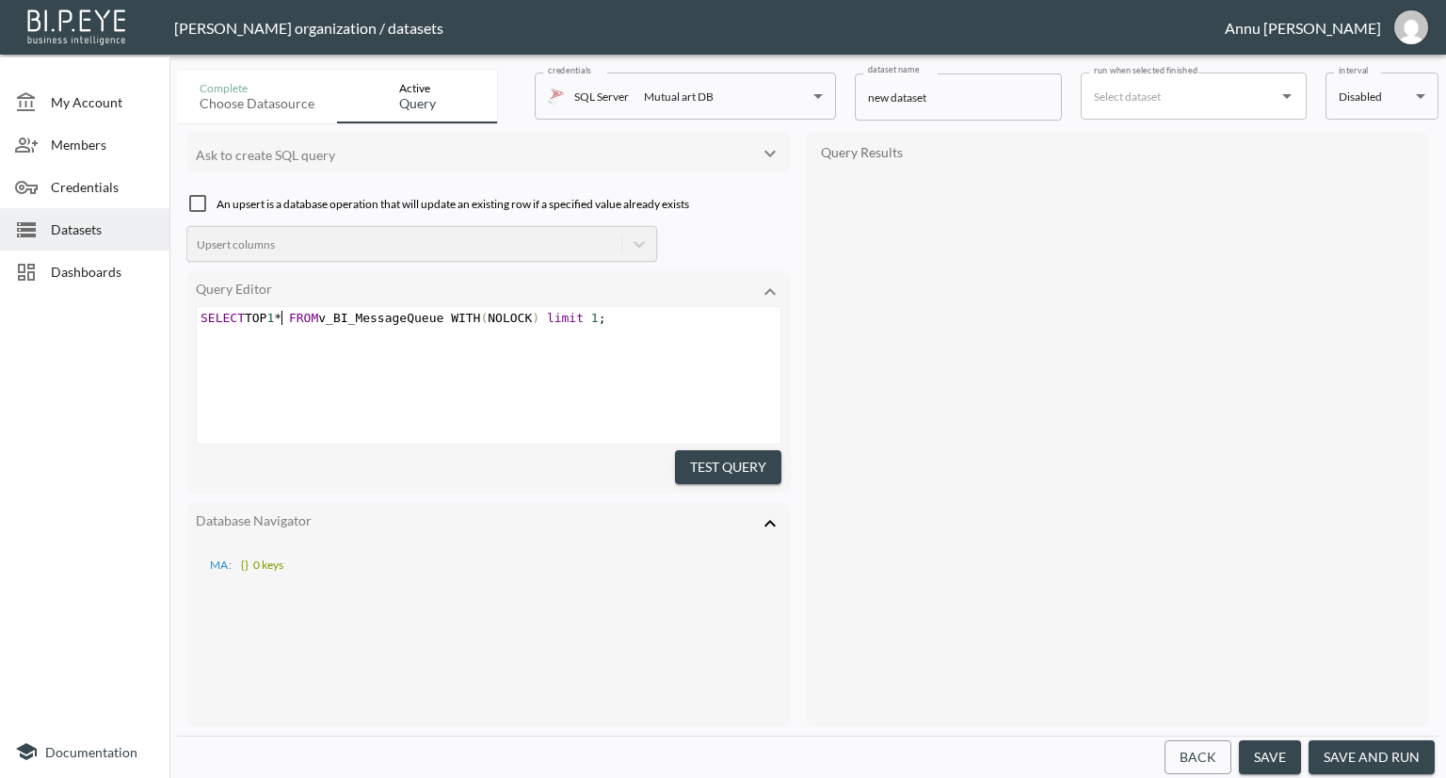
type textarea "TOP 1"
click at [606, 314] on span ";" at bounding box center [610, 318] width 8 height 14
click at [744, 460] on button "Test Query" at bounding box center [728, 467] width 106 height 35
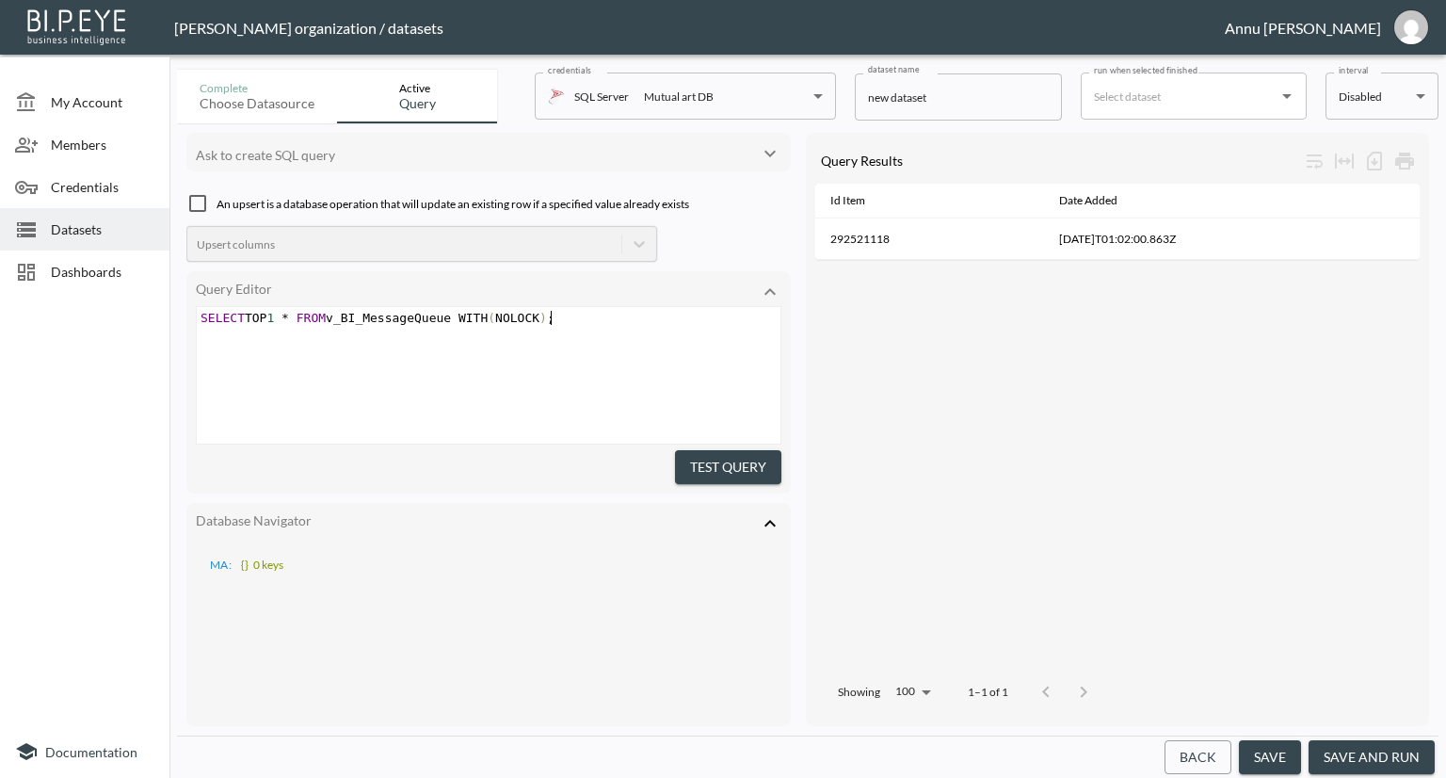
scroll to position [0, 0]
type textarea "SELECT TOP 1 * FROM v_BI_MessageQueue WITH (NOLOCK);"
drag, startPoint x: 573, startPoint y: 316, endPoint x: 211, endPoint y: 294, distance: 363.2
click at [211, 294] on div "Query Editor SELECT TOP 1 * FROM v_BI_MessageQueue WITH (NOLOCK); x SELECT TOP …" at bounding box center [488, 382] width 605 height 222
click at [1033, 277] on div "Id Item Date Added 292521118 [DATE]T01:02:00.863Z" at bounding box center [1117, 426] width 605 height 484
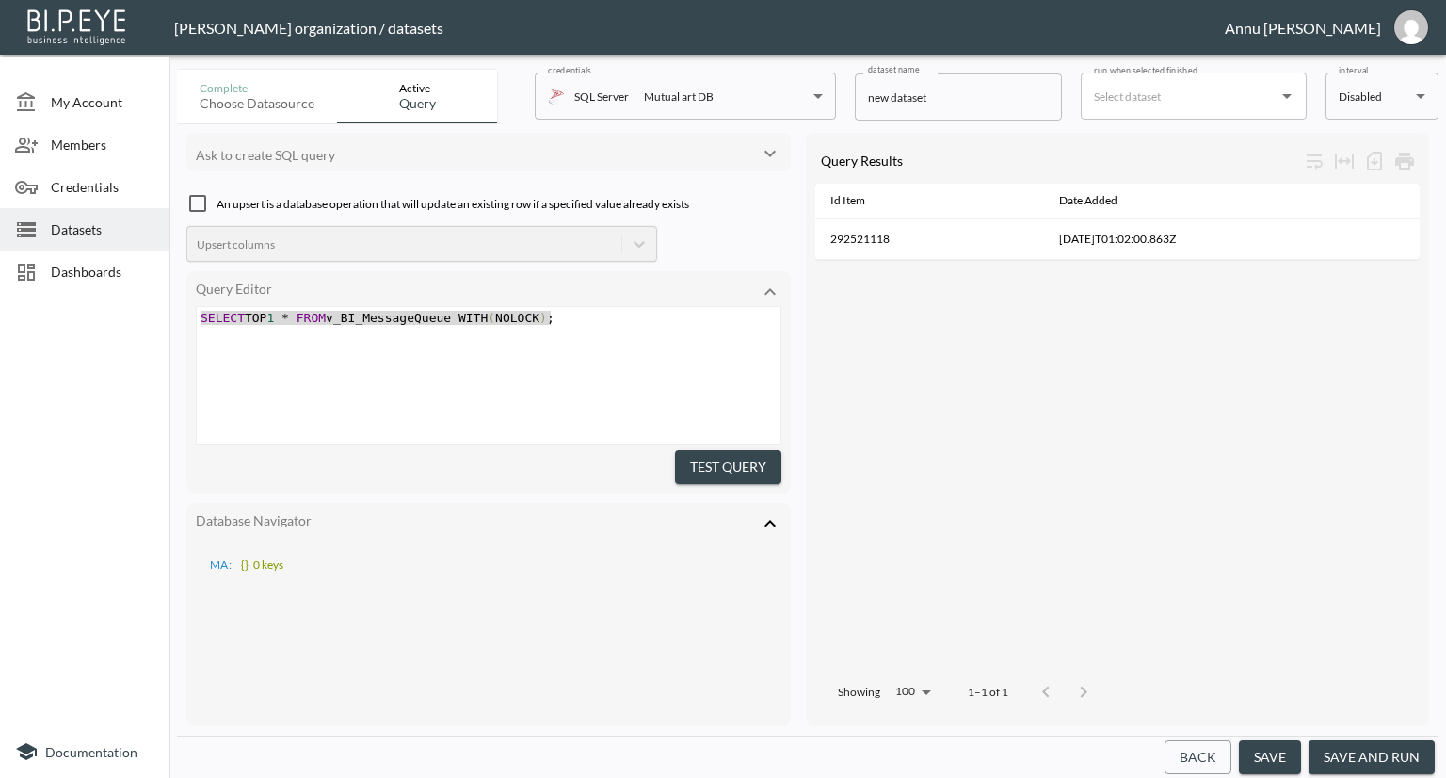
click at [428, 323] on span "SELECT TOP 1 * FROM v_BI_MessageQueue WITH ( NOLOCK ) ;" at bounding box center [378, 318] width 354 height 14
click at [282, 317] on span "SELECT TOP 1 * FROM v_BI_MessageQueue WITH ( NOLOCK ) ;" at bounding box center [378, 318] width 354 height 14
type textarea "0"
drag, startPoint x: 722, startPoint y: 466, endPoint x: 737, endPoint y: 449, distance: 22.7
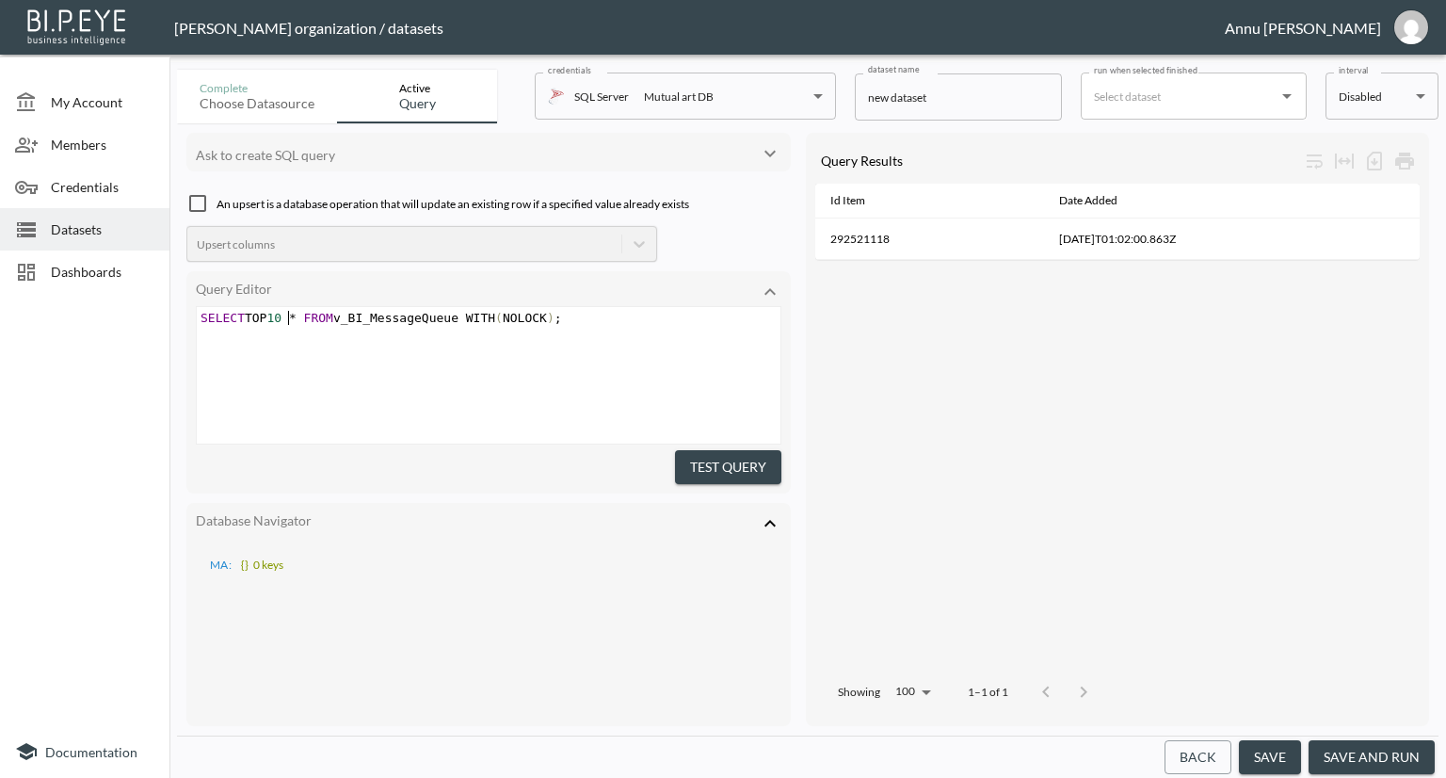
click at [723, 464] on button "Test Query" at bounding box center [728, 467] width 106 height 35
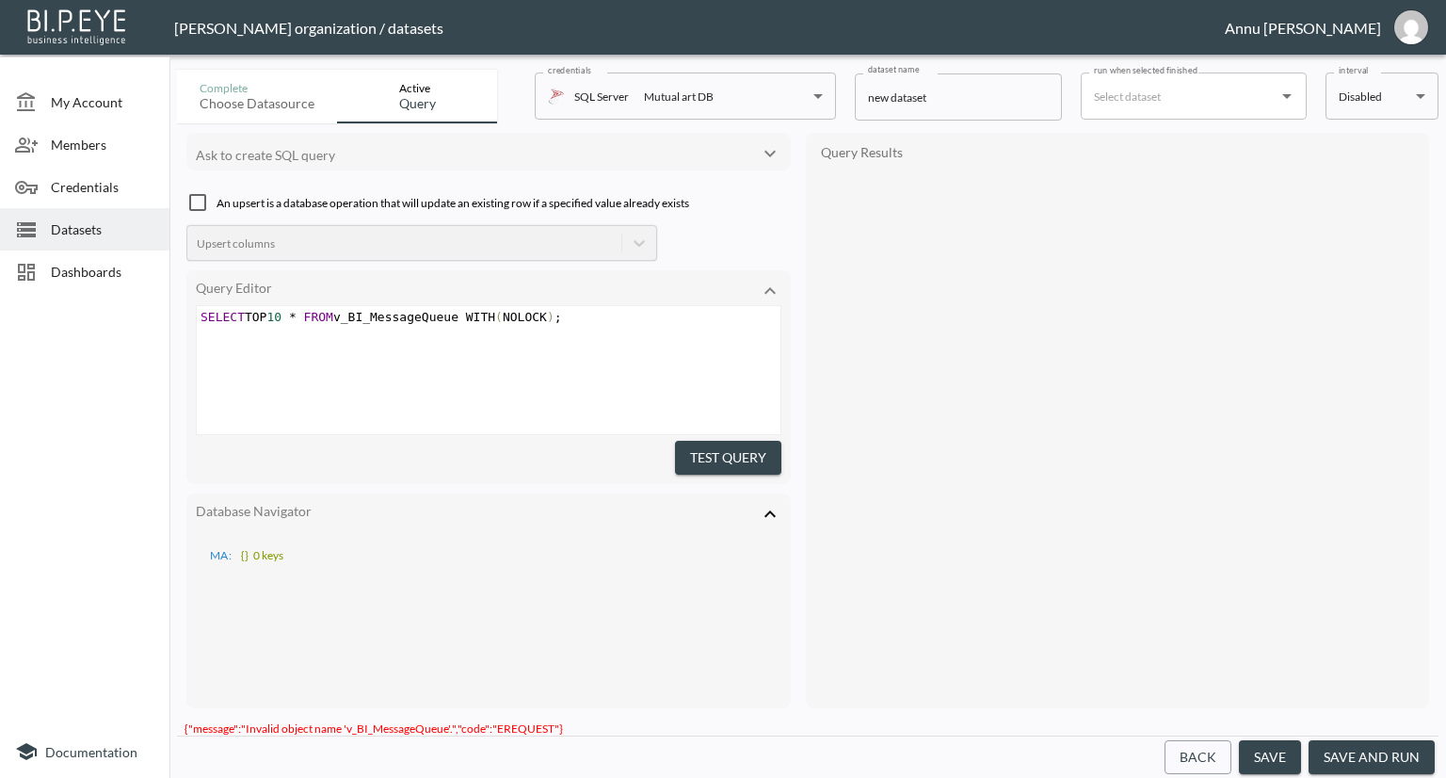
click at [703, 455] on button "Test Query" at bounding box center [728, 458] width 106 height 35
type textarea "SELECT TOP 10 * FROM v_BI_MessageQueue WITH (NOLOCK);"
drag, startPoint x: 577, startPoint y: 322, endPoint x: 95, endPoint y: 314, distance: 482.2
click at [95, 314] on div "My Account Members Credentials Datasets Dashboards Documentation Complete Choos…" at bounding box center [723, 389] width 1446 height 778
click at [575, 316] on pre "SELECT TOP 10 * FROM v_BI_MessageQueue WITH ( NOLOCK ) ;" at bounding box center [491, 317] width 589 height 14
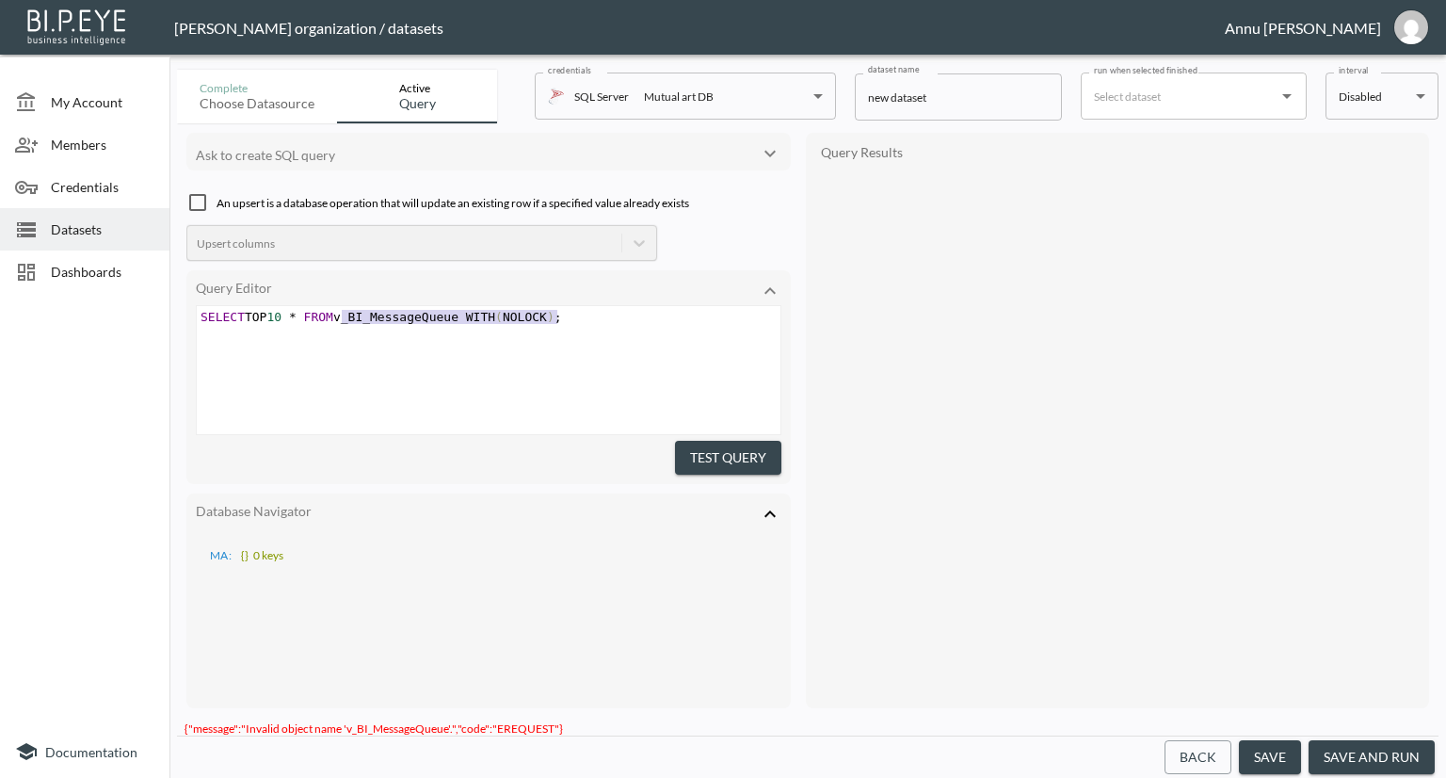
type textarea "SELECT TOP 10 * FROM v_BI_MessageQueue WITH (NOLOCK);"
drag, startPoint x: 505, startPoint y: 316, endPoint x: 192, endPoint y: 307, distance: 312.8
click at [202, 311] on pre "SELECT TOP 10 * FROM v_BI_MessageQueue WITH ( NOLOCK ) ;" at bounding box center [491, 317] width 589 height 14
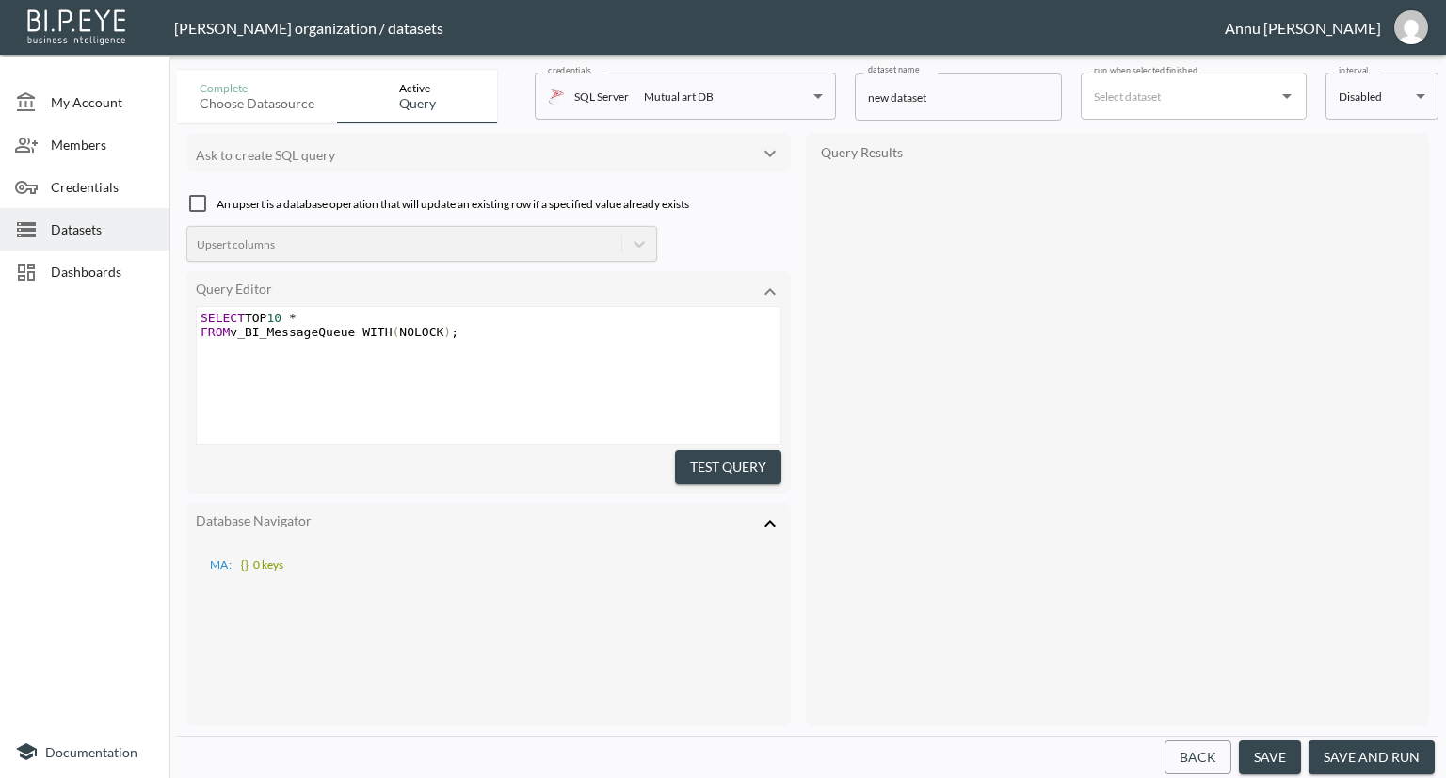
click at [709, 457] on button "Test Query" at bounding box center [728, 467] width 106 height 35
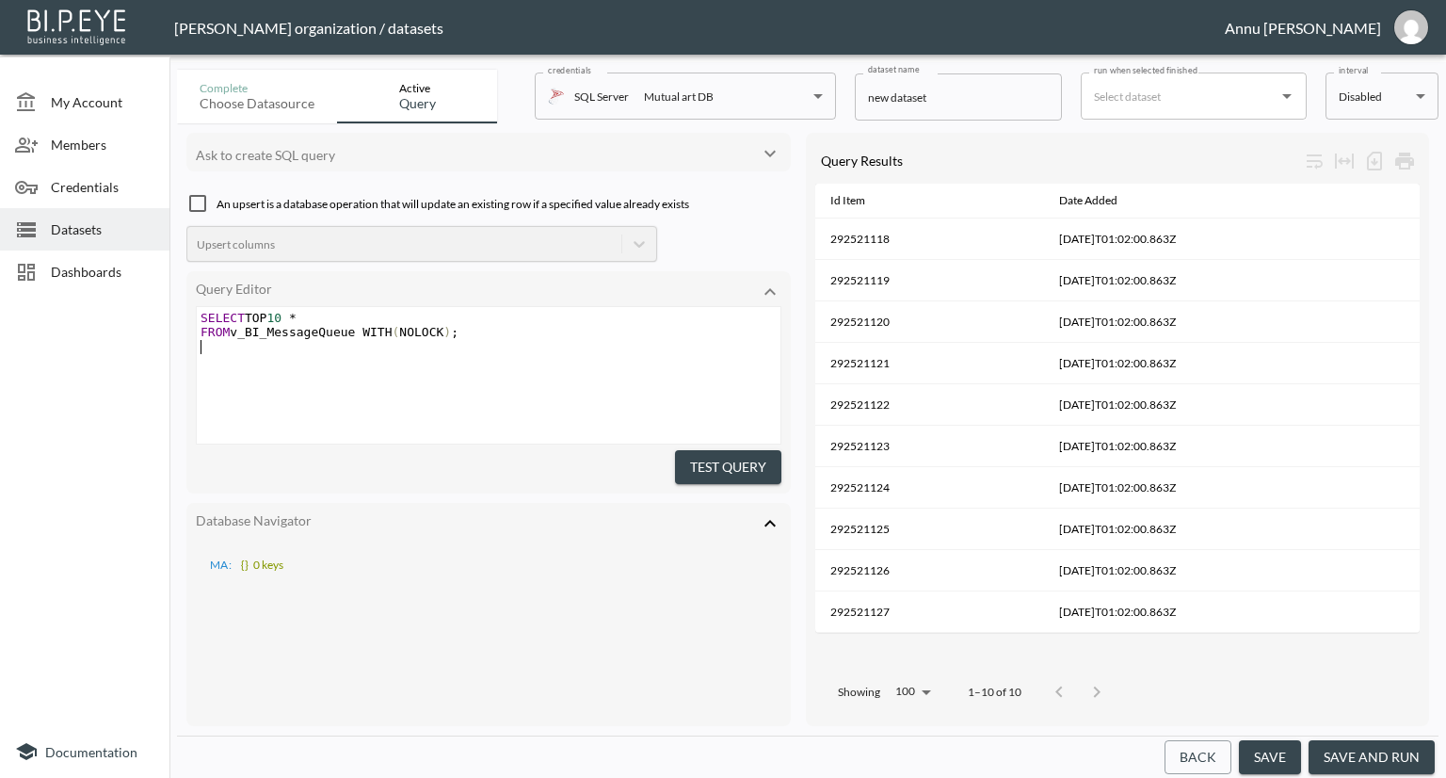
type textarea "SELECT TOP 10 * FROM v_BI_MessageQueue WITH (NOLOCK);"
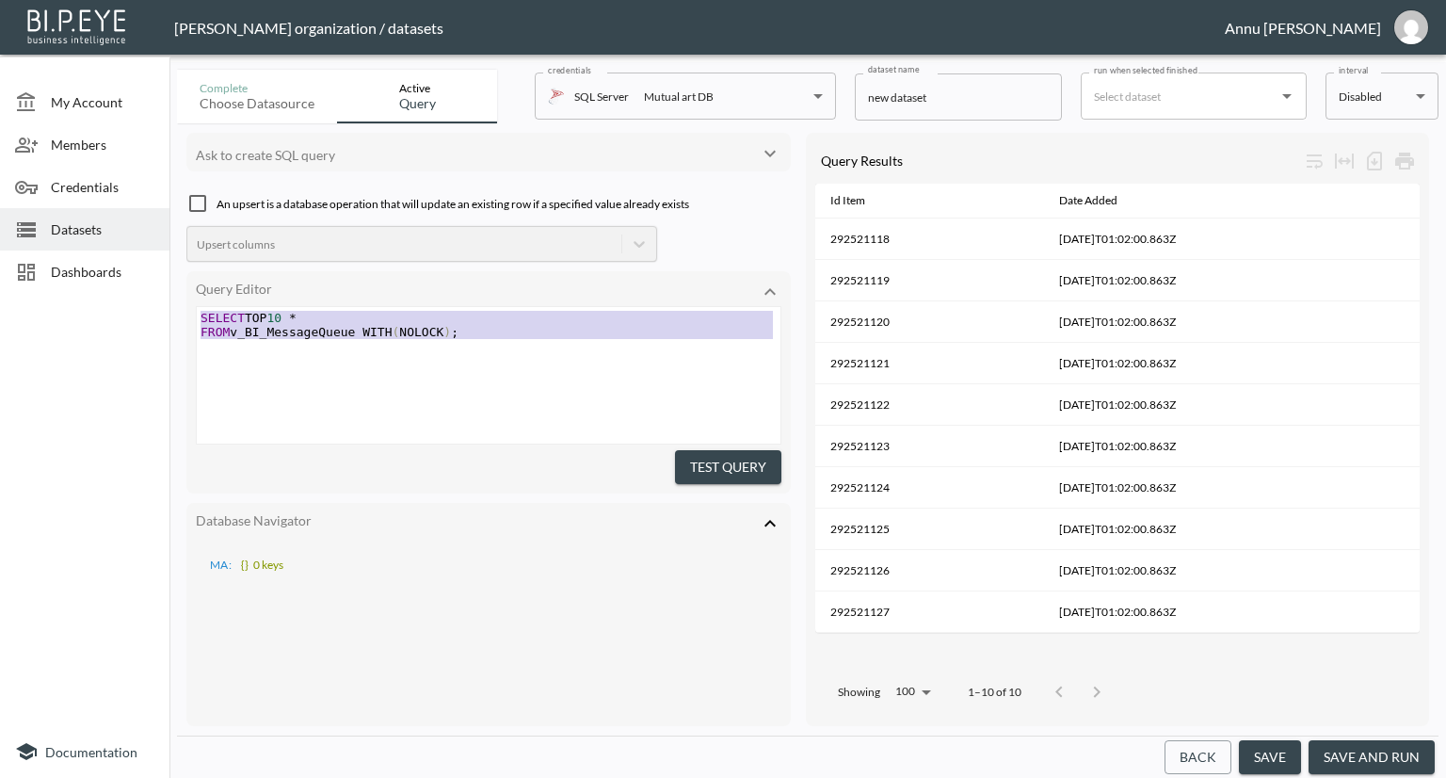
drag, startPoint x: 426, startPoint y: 372, endPoint x: 53, endPoint y: 303, distance: 379.2
click at [53, 303] on div "My Account Members Credentials Datasets Dashboards Documentation Complete Choos…" at bounding box center [723, 389] width 1446 height 778
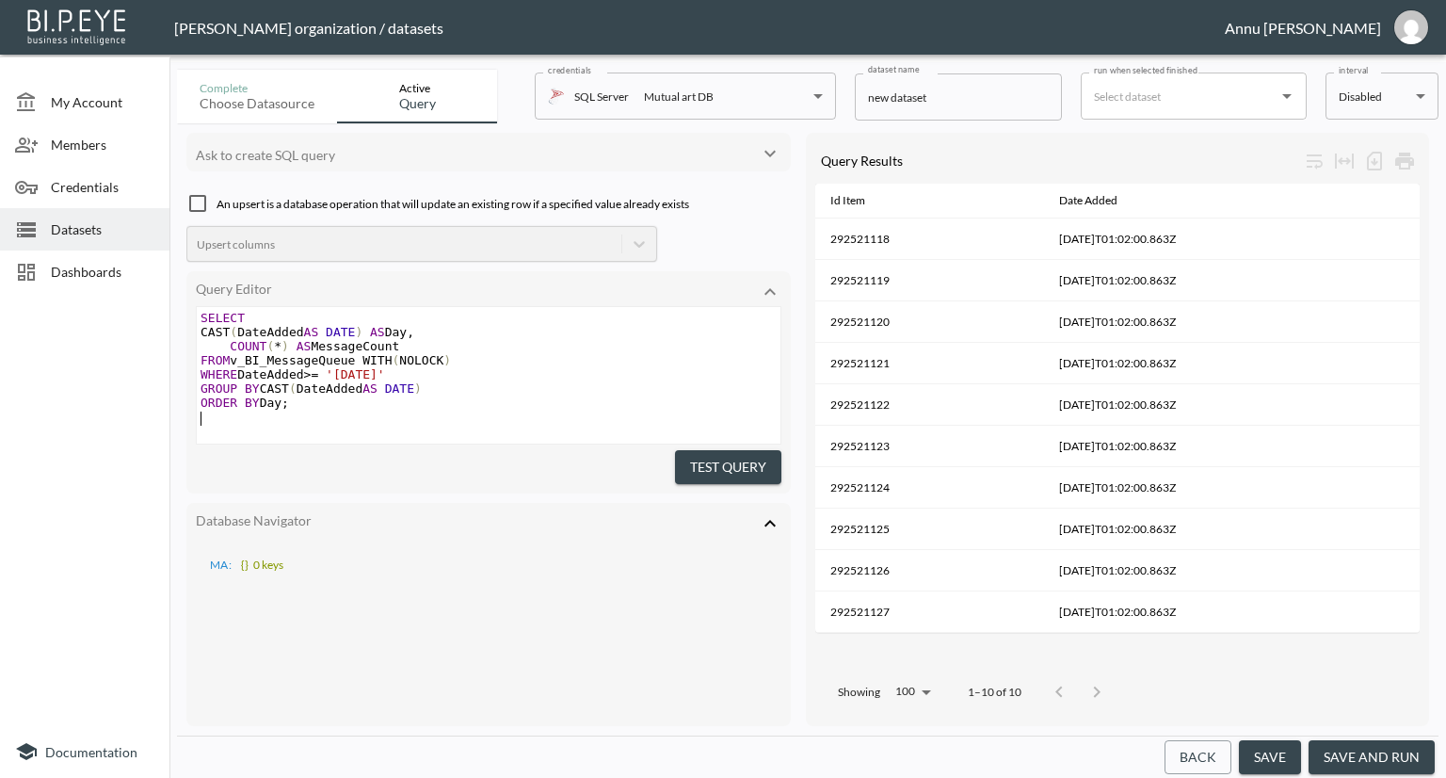
scroll to position [2, 0]
click at [742, 456] on button "Test Query" at bounding box center [728, 467] width 106 height 35
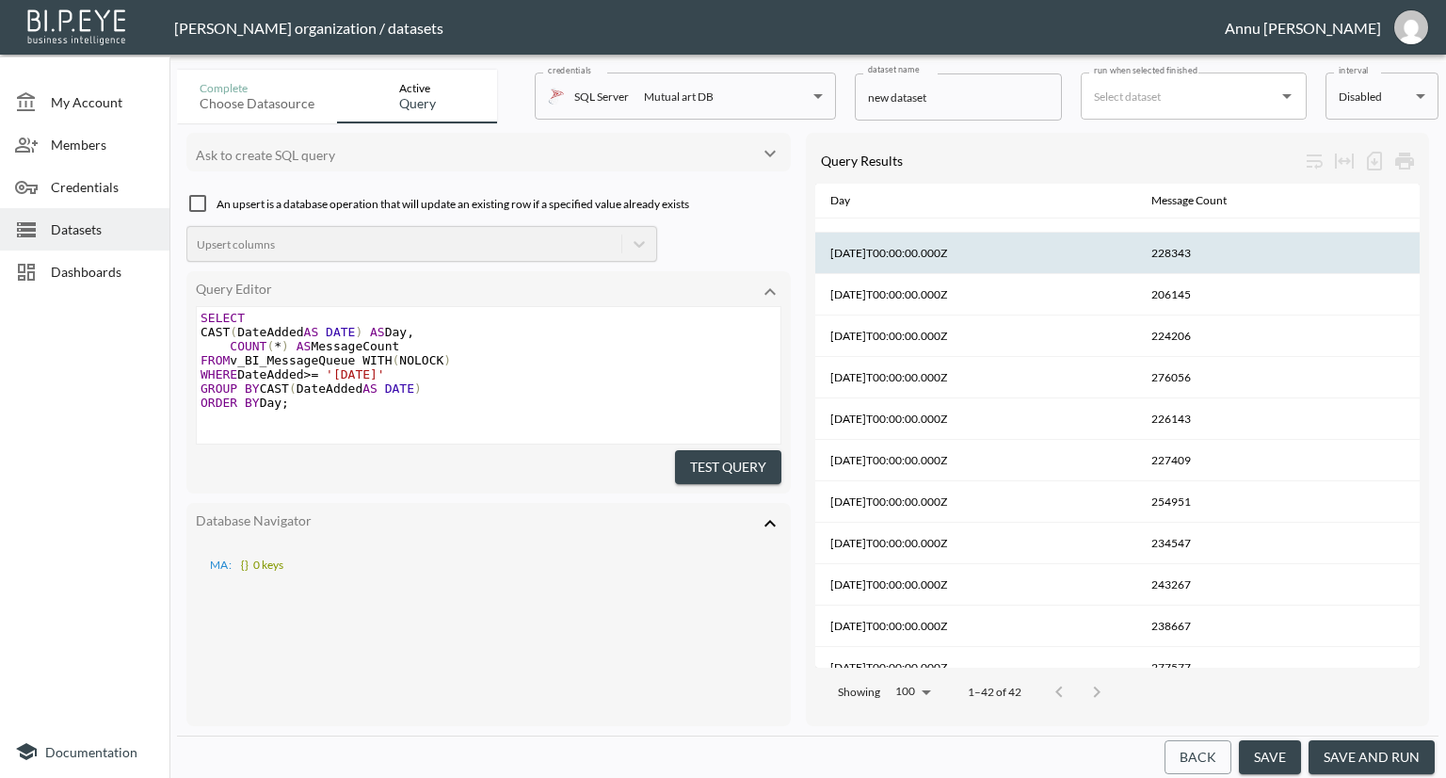
scroll to position [0, 0]
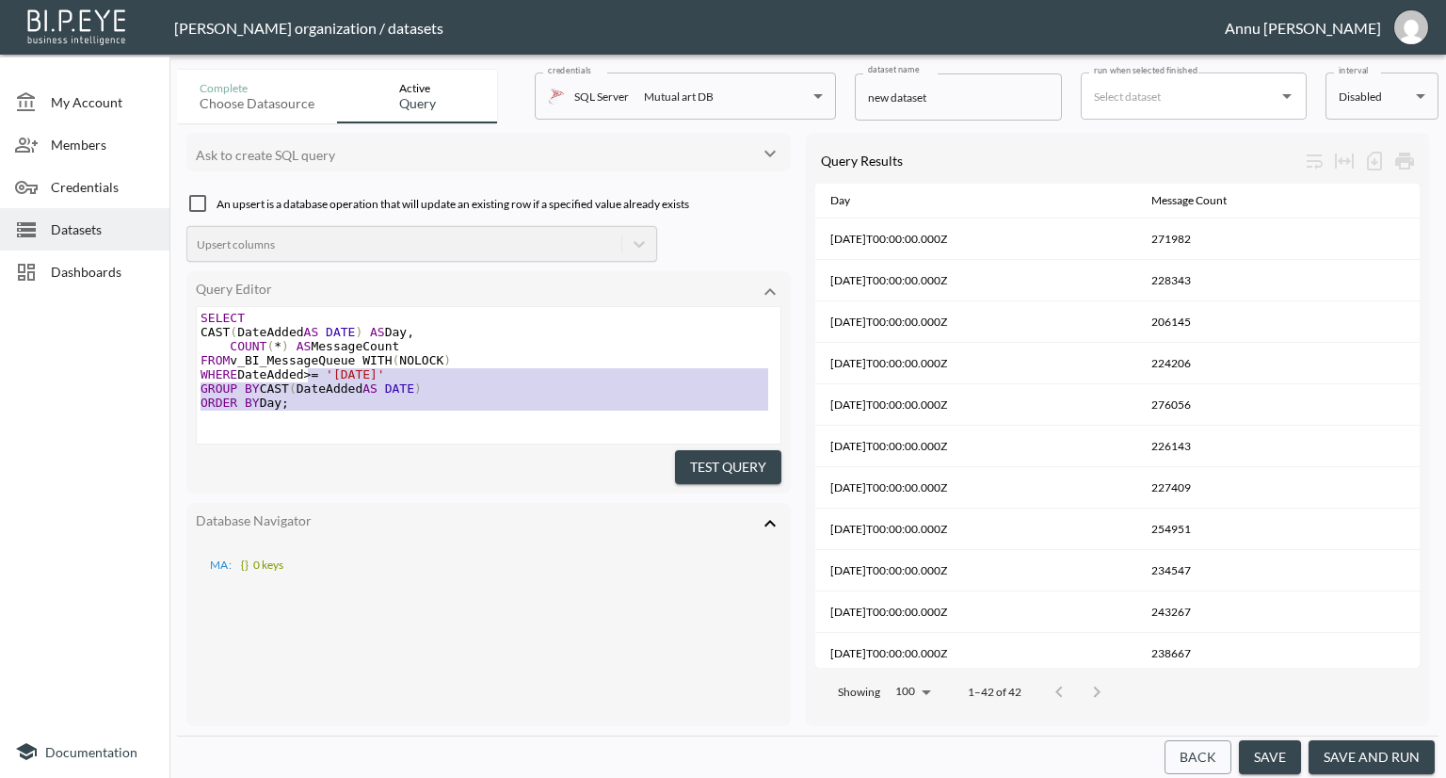
type textarea "SELECT CAST(DateAdded AS DATE) AS Day, COUNT(*) AS MessageCount FROM v_BI_Messa…"
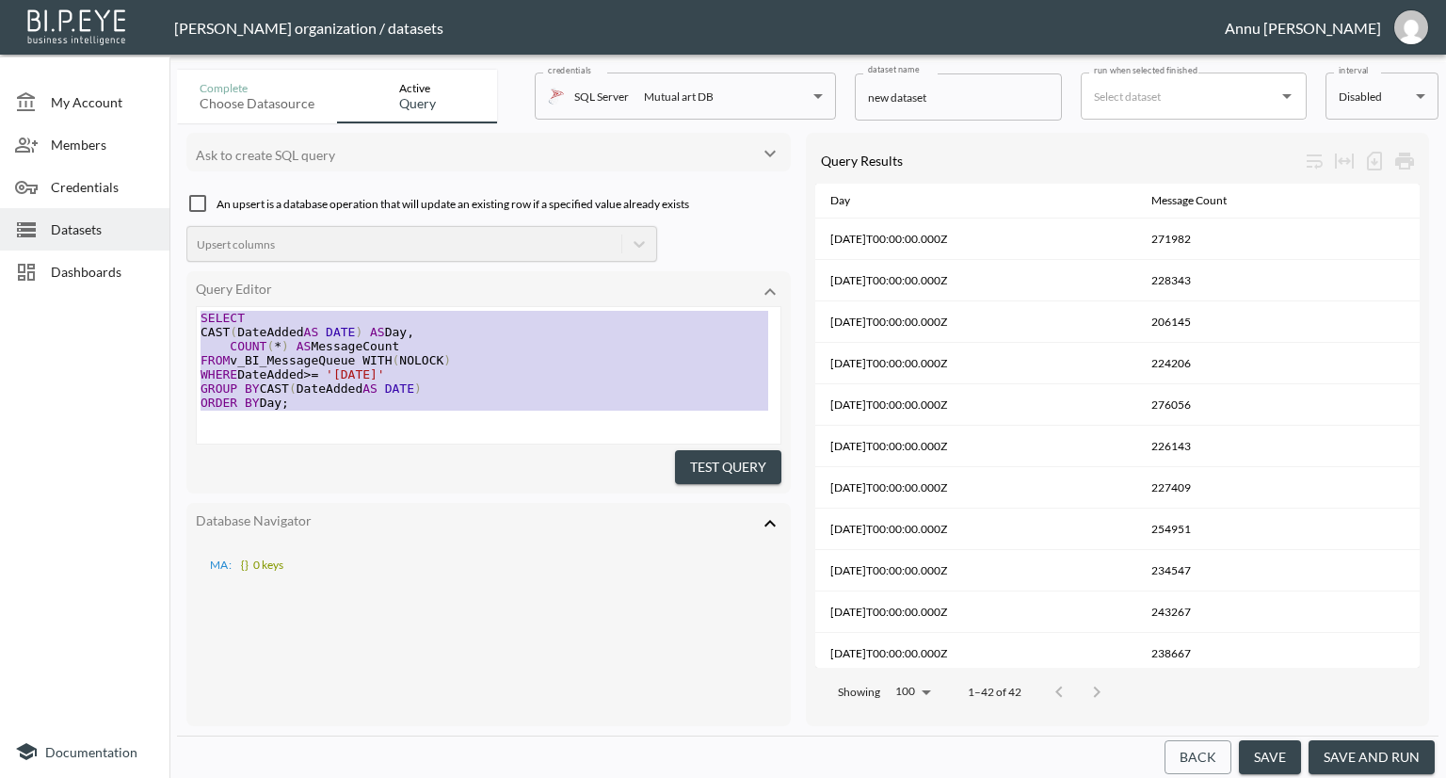
drag, startPoint x: 421, startPoint y: 399, endPoint x: 136, endPoint y: 313, distance: 298.2
click at [136, 313] on div "My Account Members Credentials Datasets Dashboards Documentation Complete Choos…" at bounding box center [723, 389] width 1446 height 778
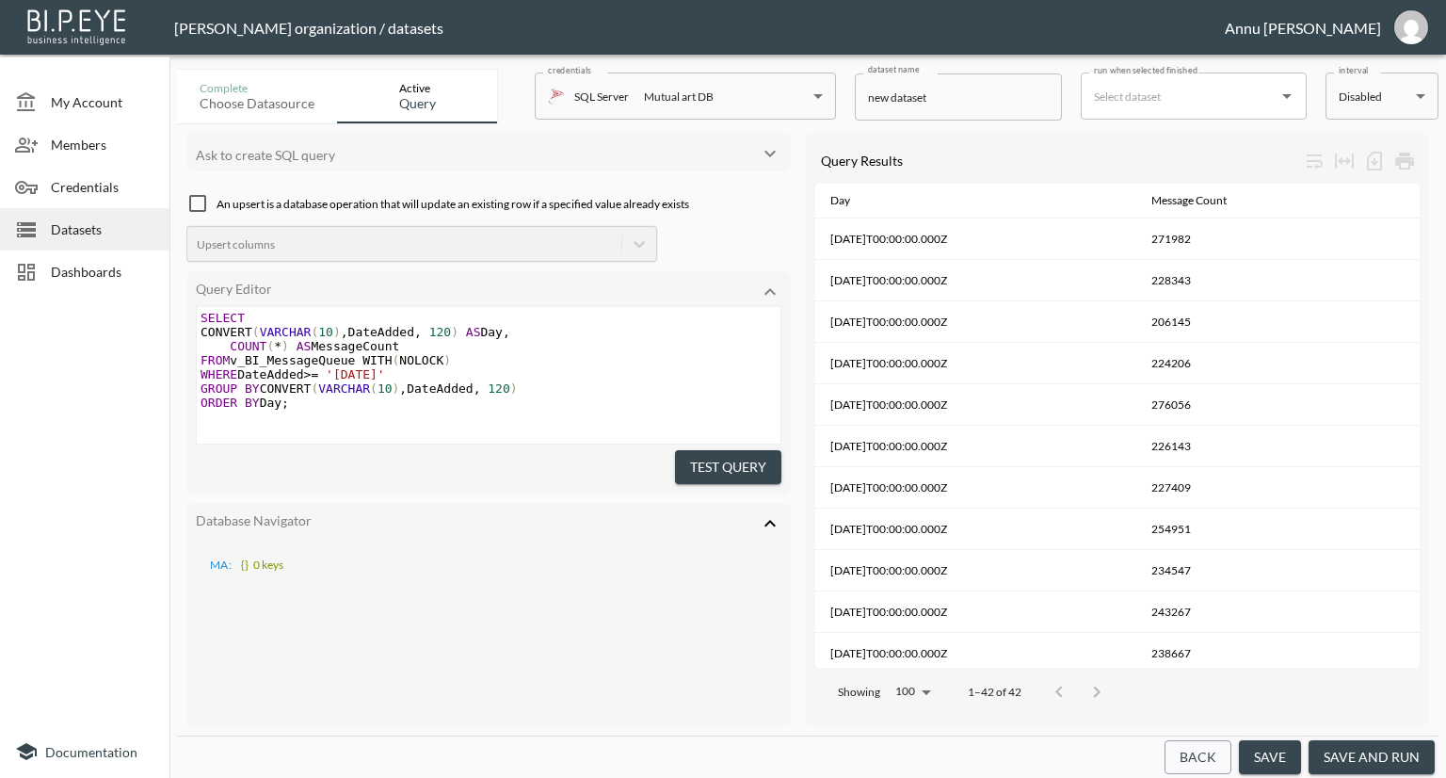
click at [692, 453] on button "Test Query" at bounding box center [728, 467] width 106 height 35
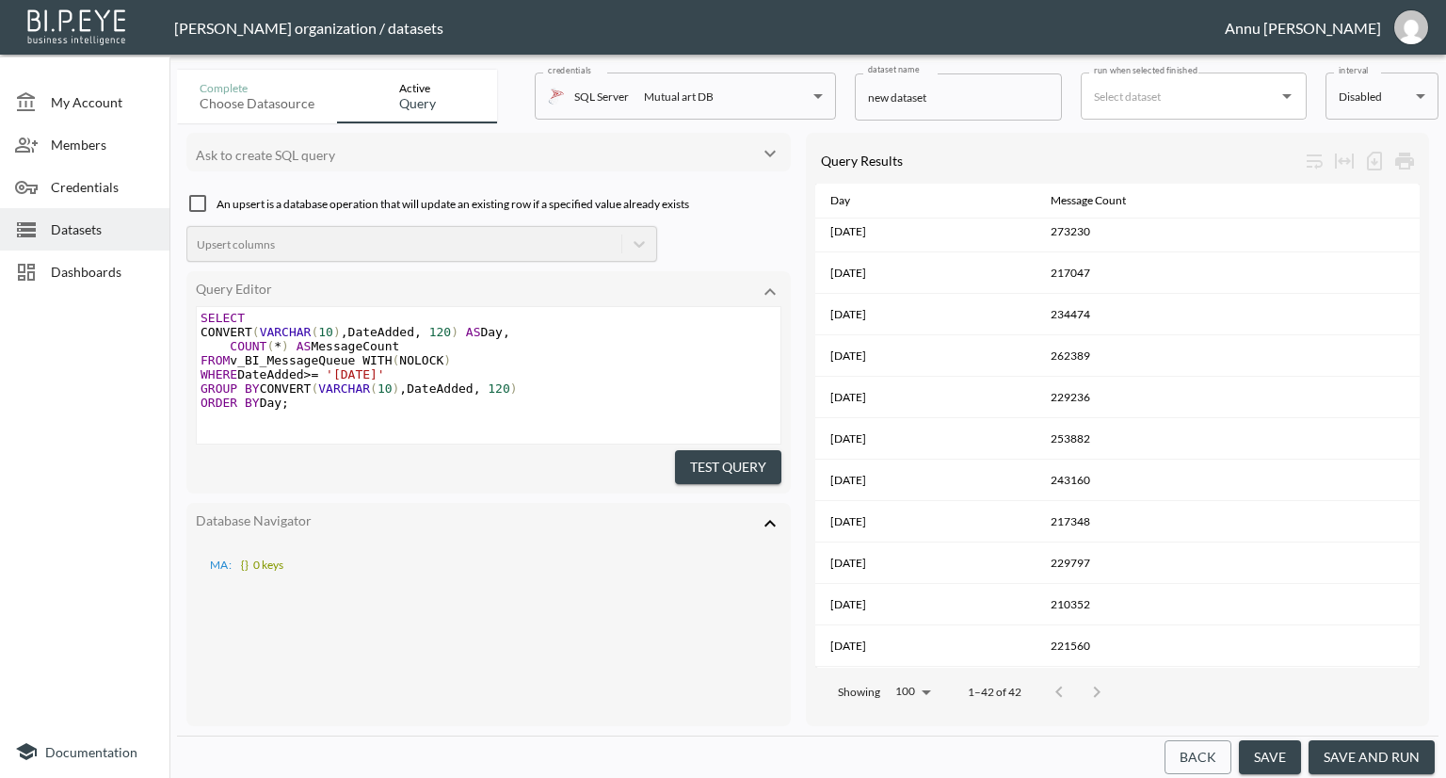
scroll to position [1301, 0]
click at [381, 367] on span "'[DATE]'" at bounding box center [355, 374] width 59 height 14
click at [1425, 749] on button "save and run" at bounding box center [1372, 757] width 126 height 35
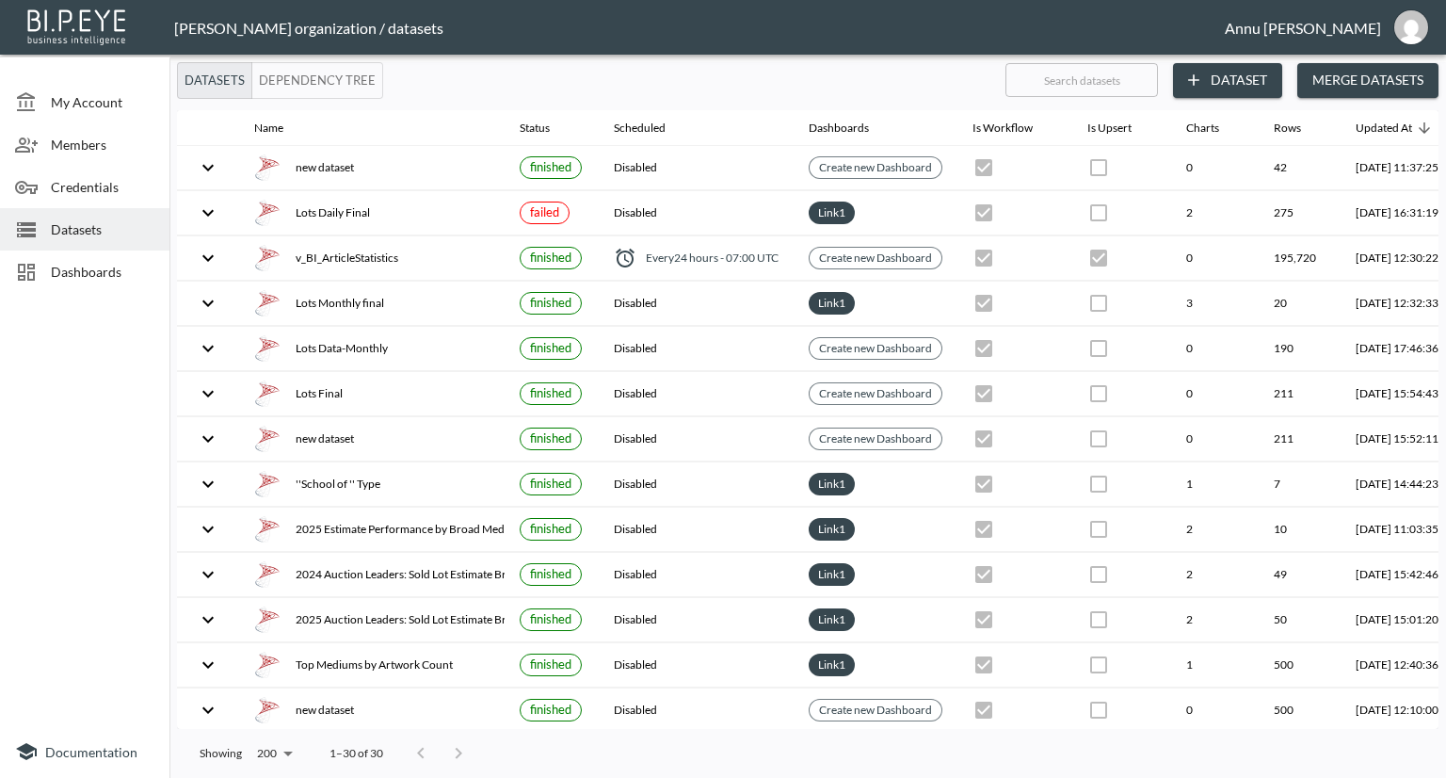
scroll to position [0, 110]
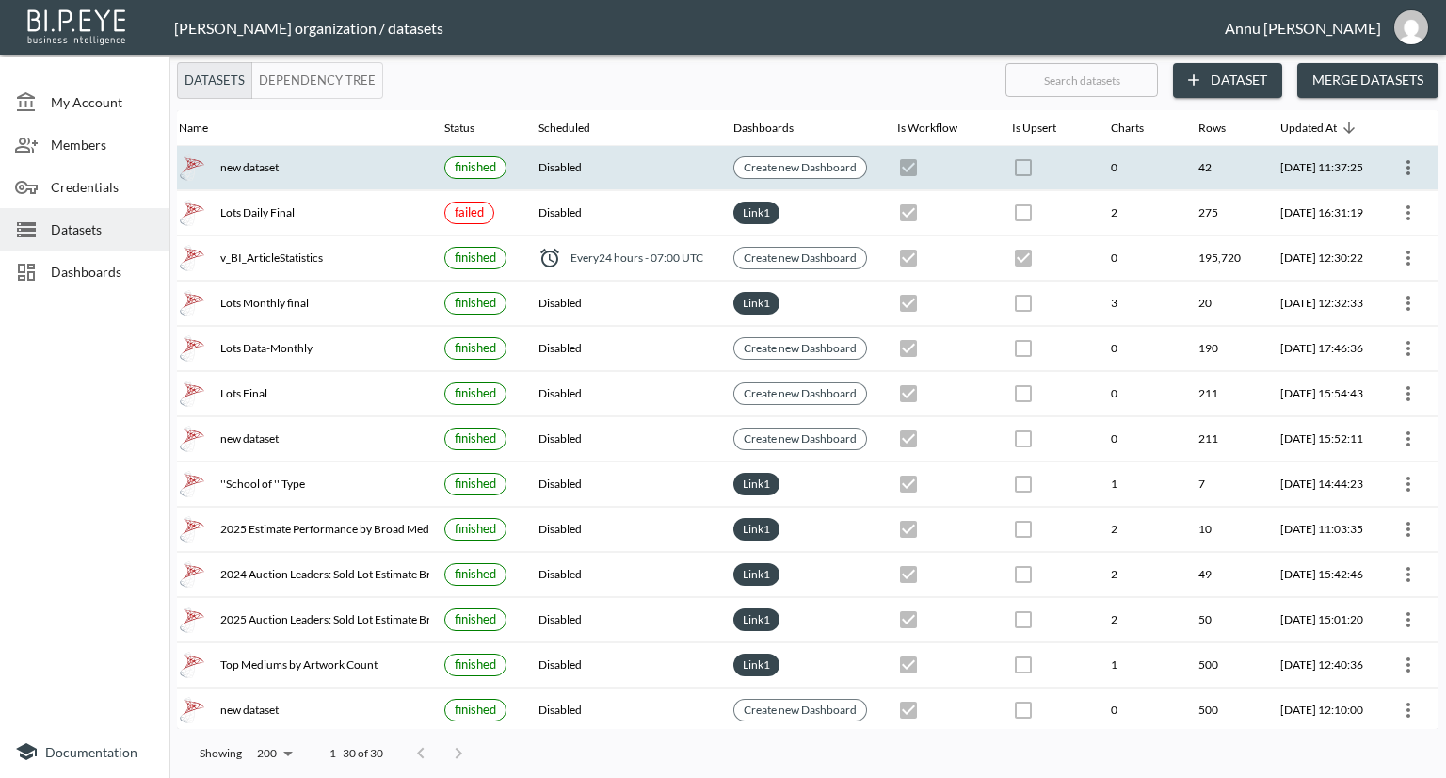
click at [1406, 159] on icon "more" at bounding box center [1408, 167] width 23 height 23
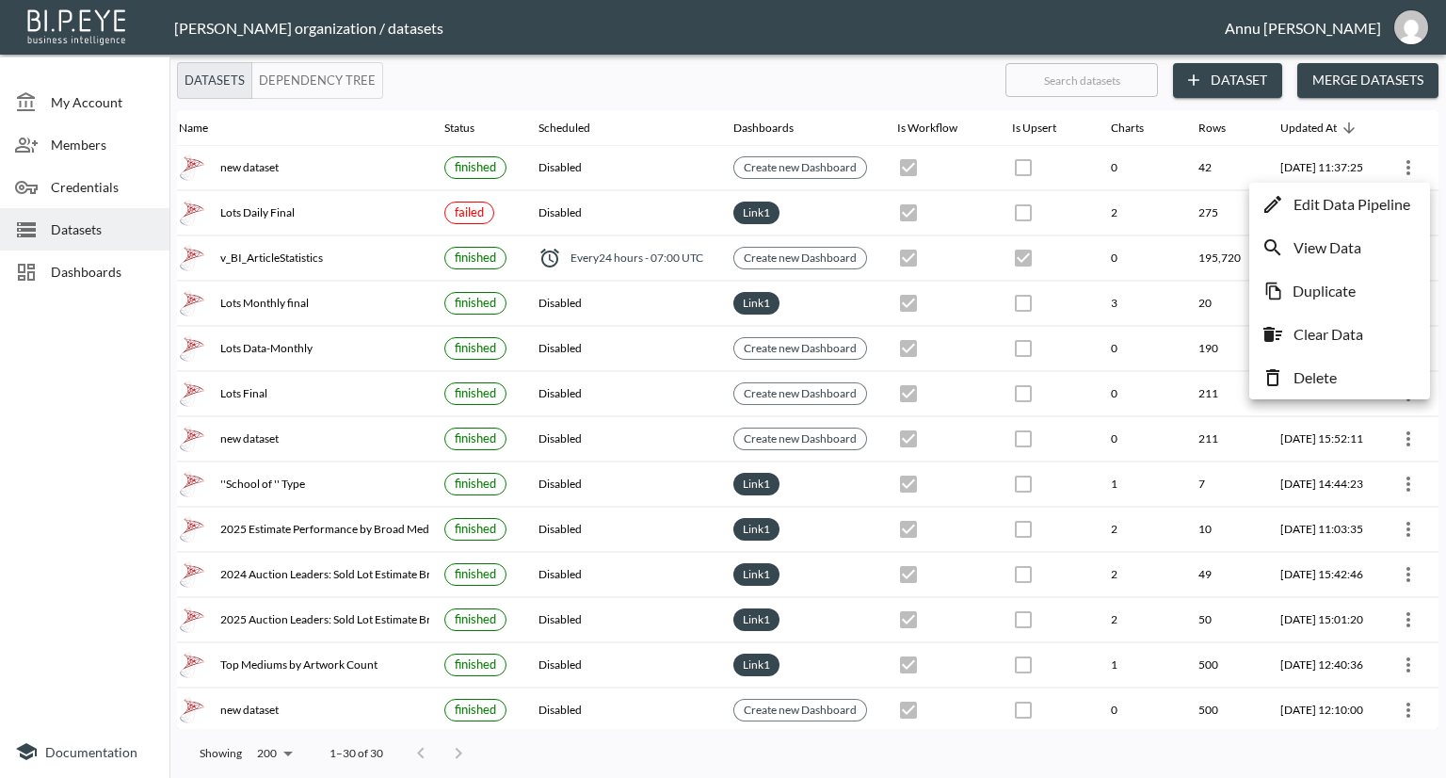
click at [1379, 204] on p "Edit Data Pipeline" at bounding box center [1352, 204] width 117 height 23
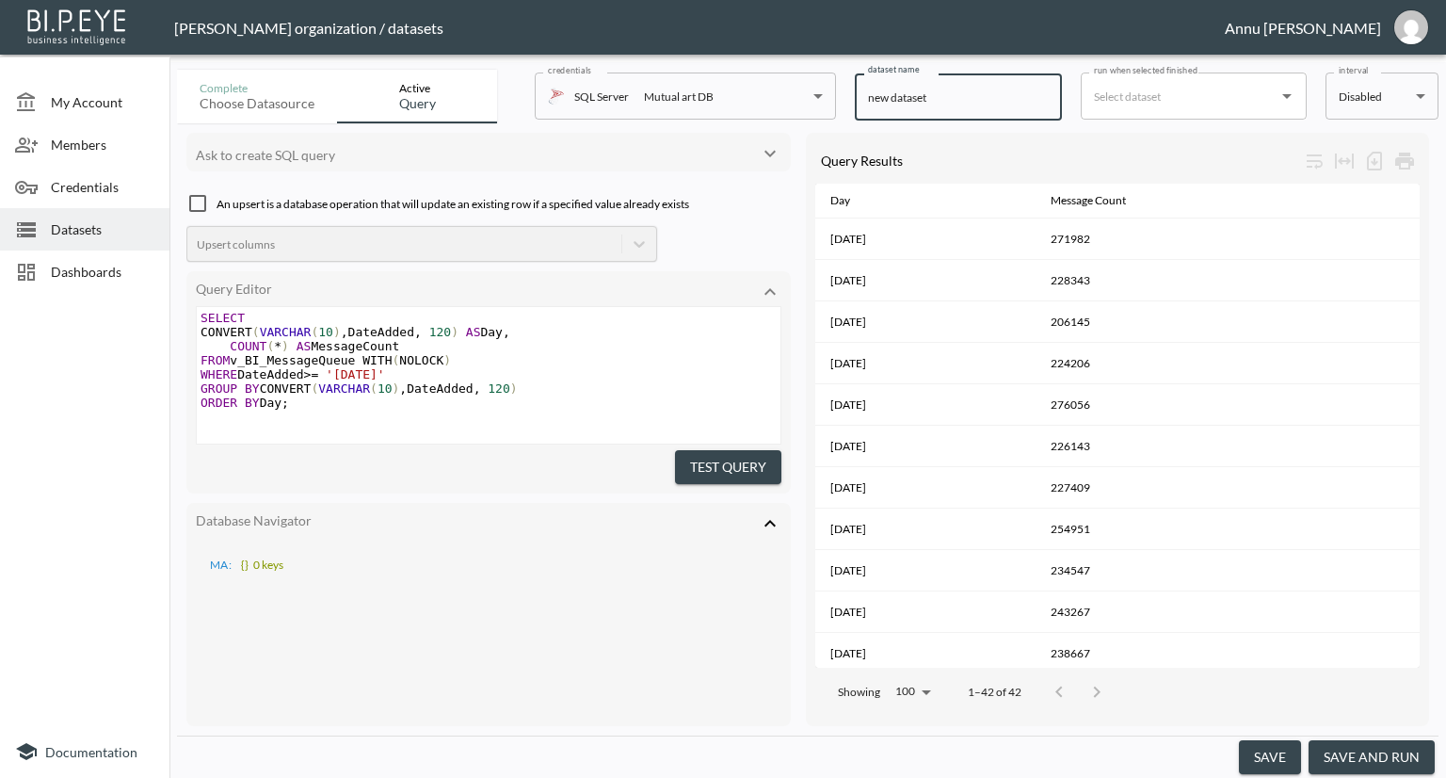
drag, startPoint x: 944, startPoint y: 106, endPoint x: 846, endPoint y: 95, distance: 98.6
click at [846, 95] on div "Complete Choose datasource Active Query credentials SQL Server Mutual art DB 82…" at bounding box center [808, 92] width 1262 height 61
click at [960, 95] on input "Alerts Sent-Daily trends" at bounding box center [958, 96] width 207 height 47
type input "Alerts Sent-Daily Trends"
click at [1276, 751] on button "save" at bounding box center [1270, 757] width 62 height 35
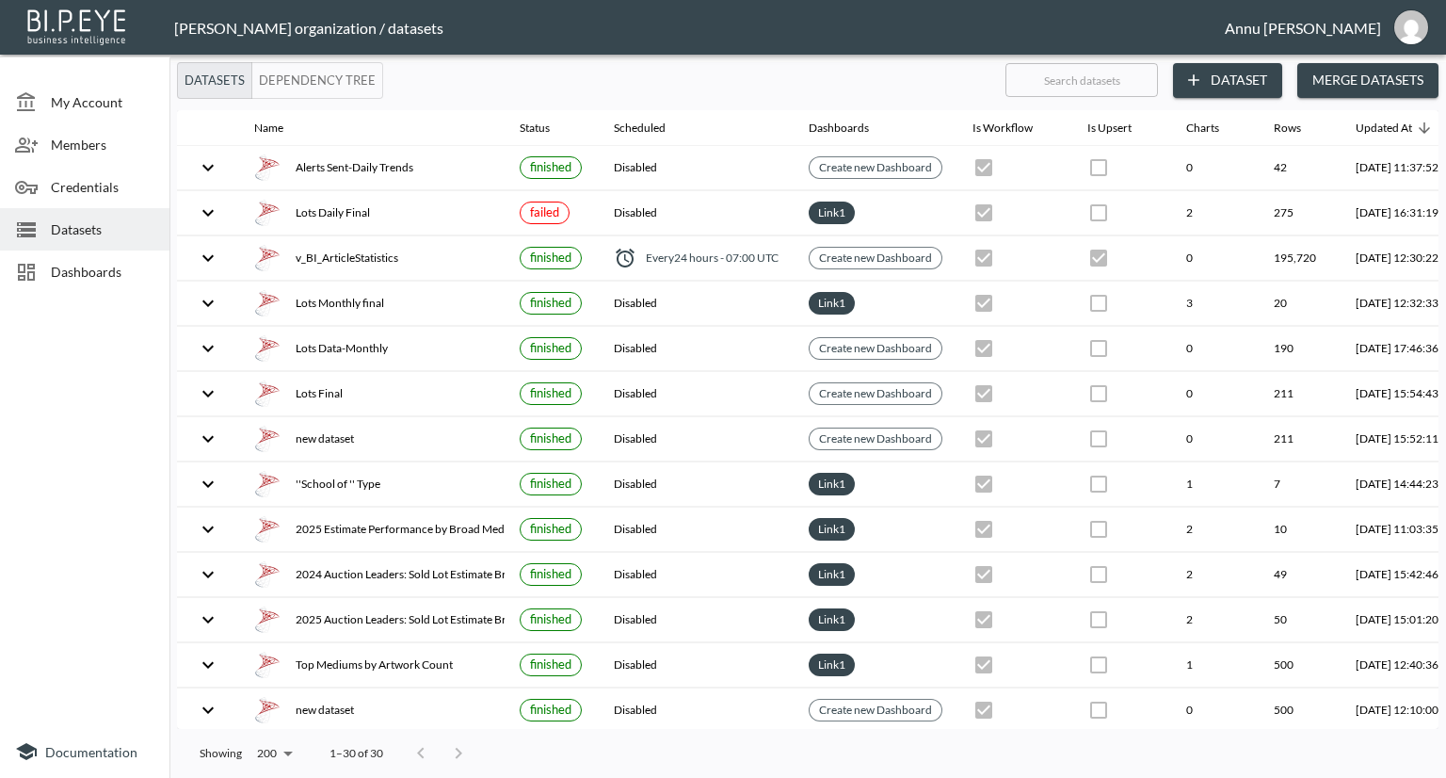
click at [128, 257] on div "Dashboards" at bounding box center [84, 271] width 169 height 42
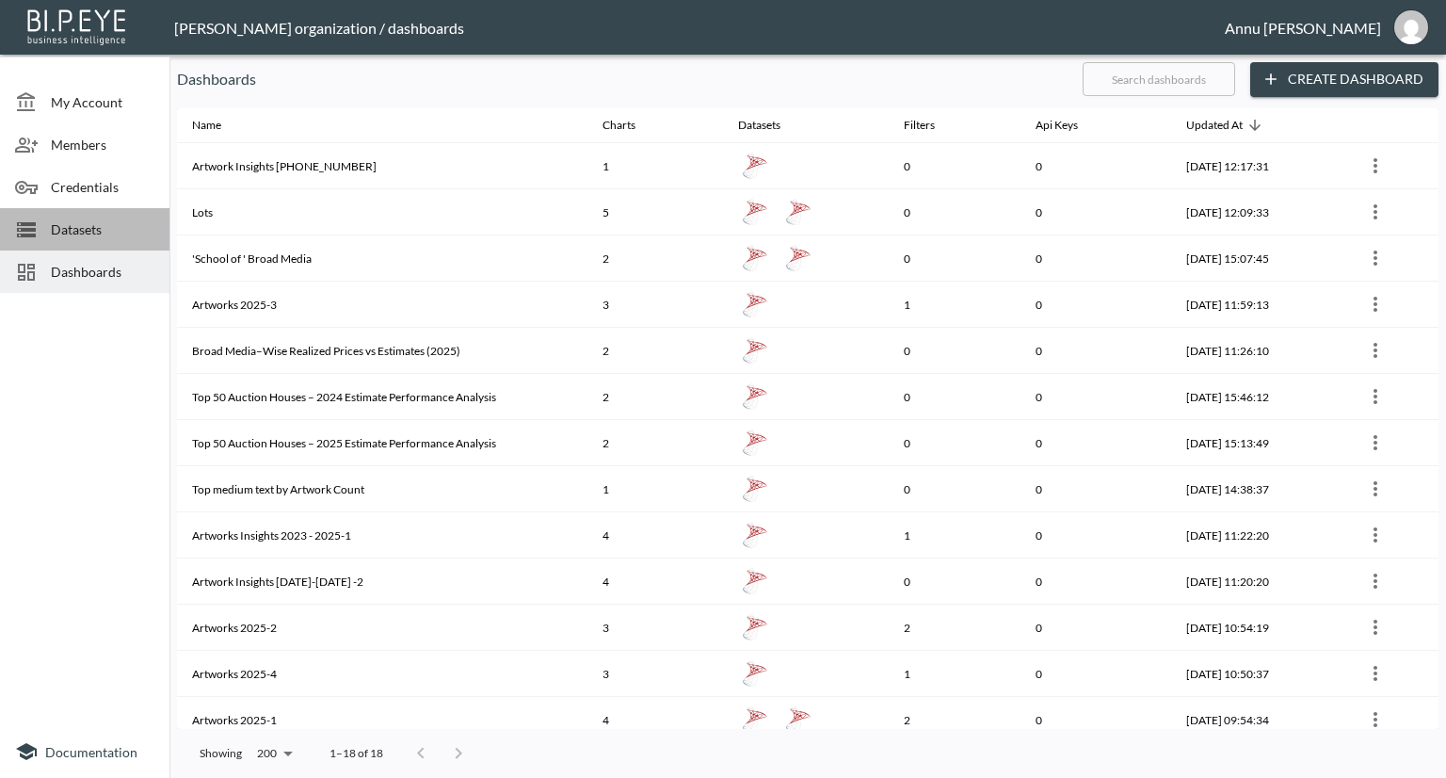
click at [100, 231] on span "Datasets" at bounding box center [103, 229] width 104 height 20
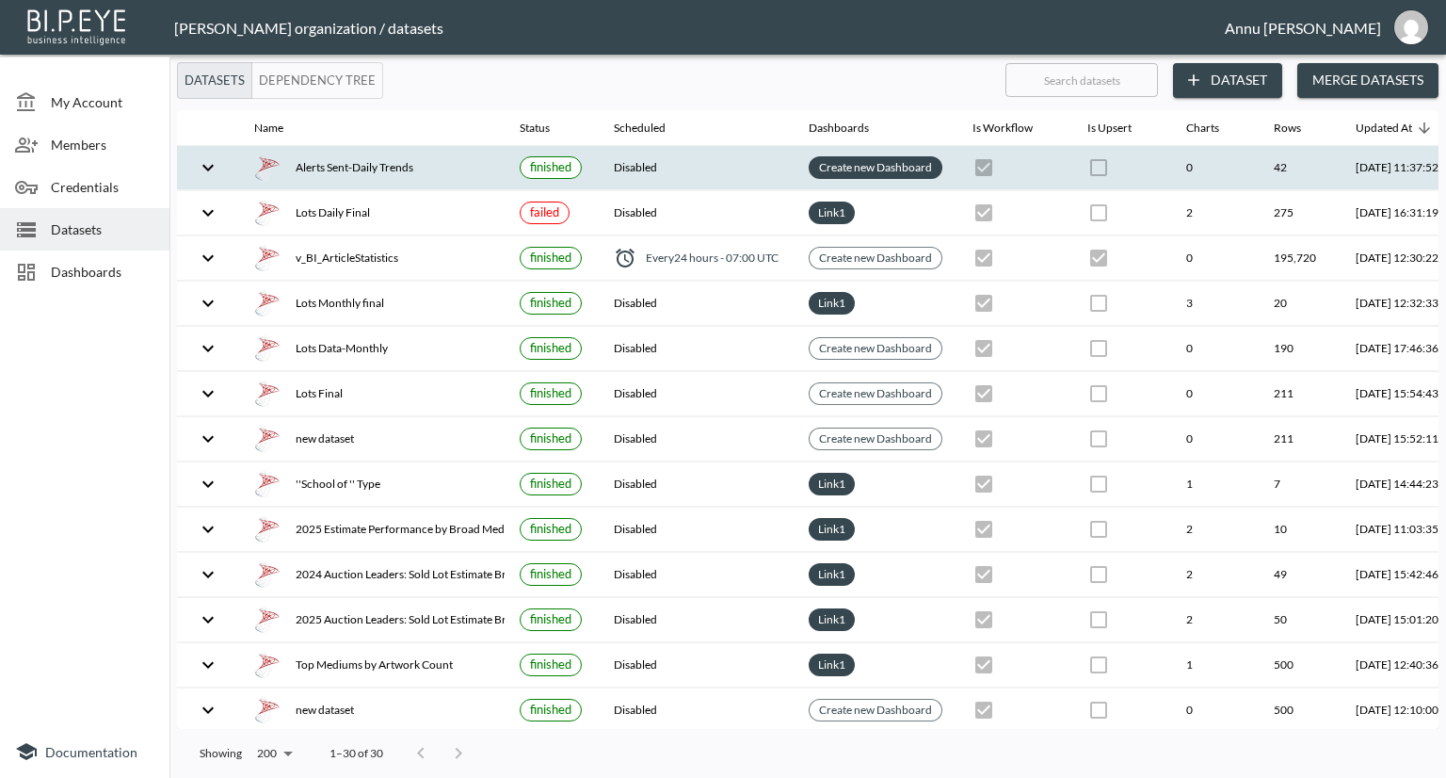
click at [853, 169] on link "Create new Dashboard" at bounding box center [875, 167] width 121 height 22
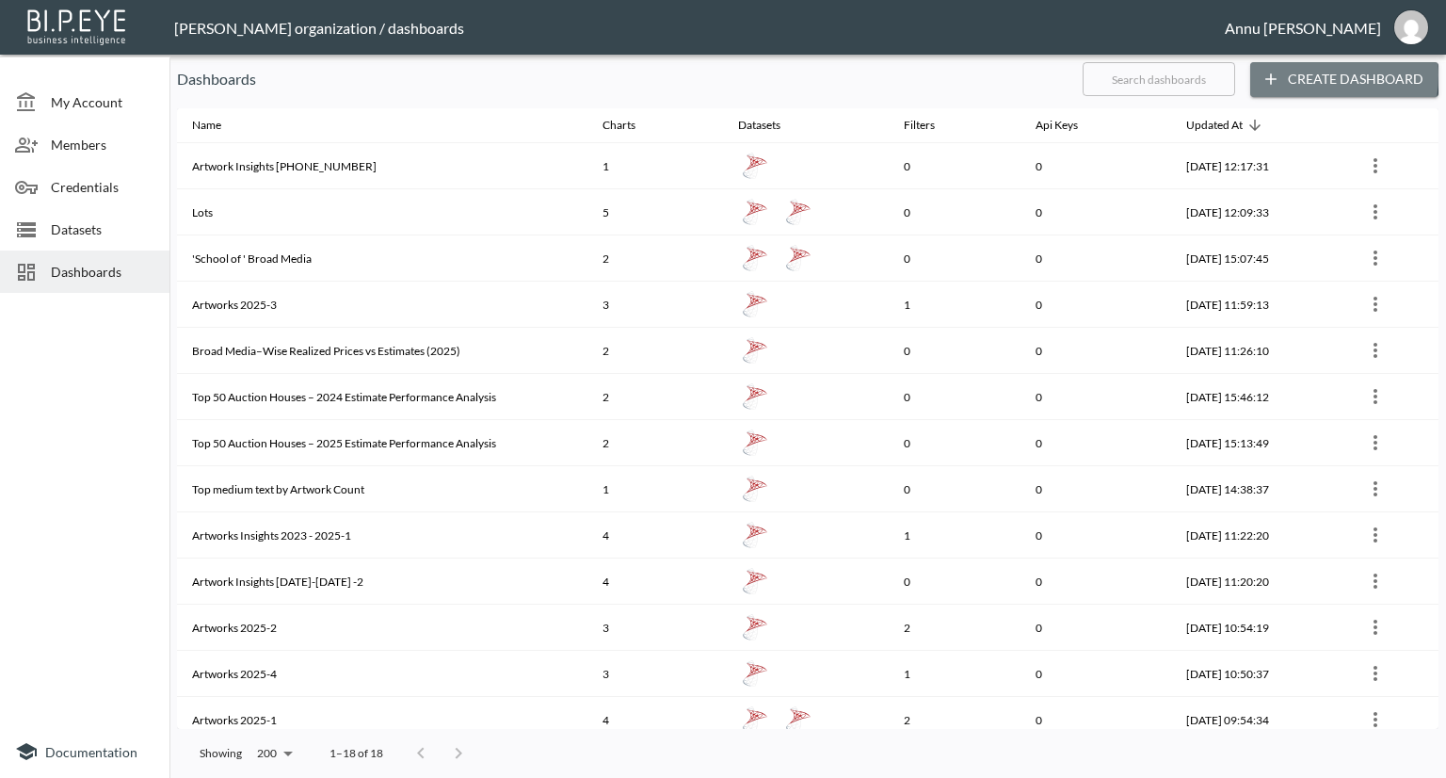
click at [1299, 75] on button "Create Dashboard" at bounding box center [1344, 79] width 188 height 35
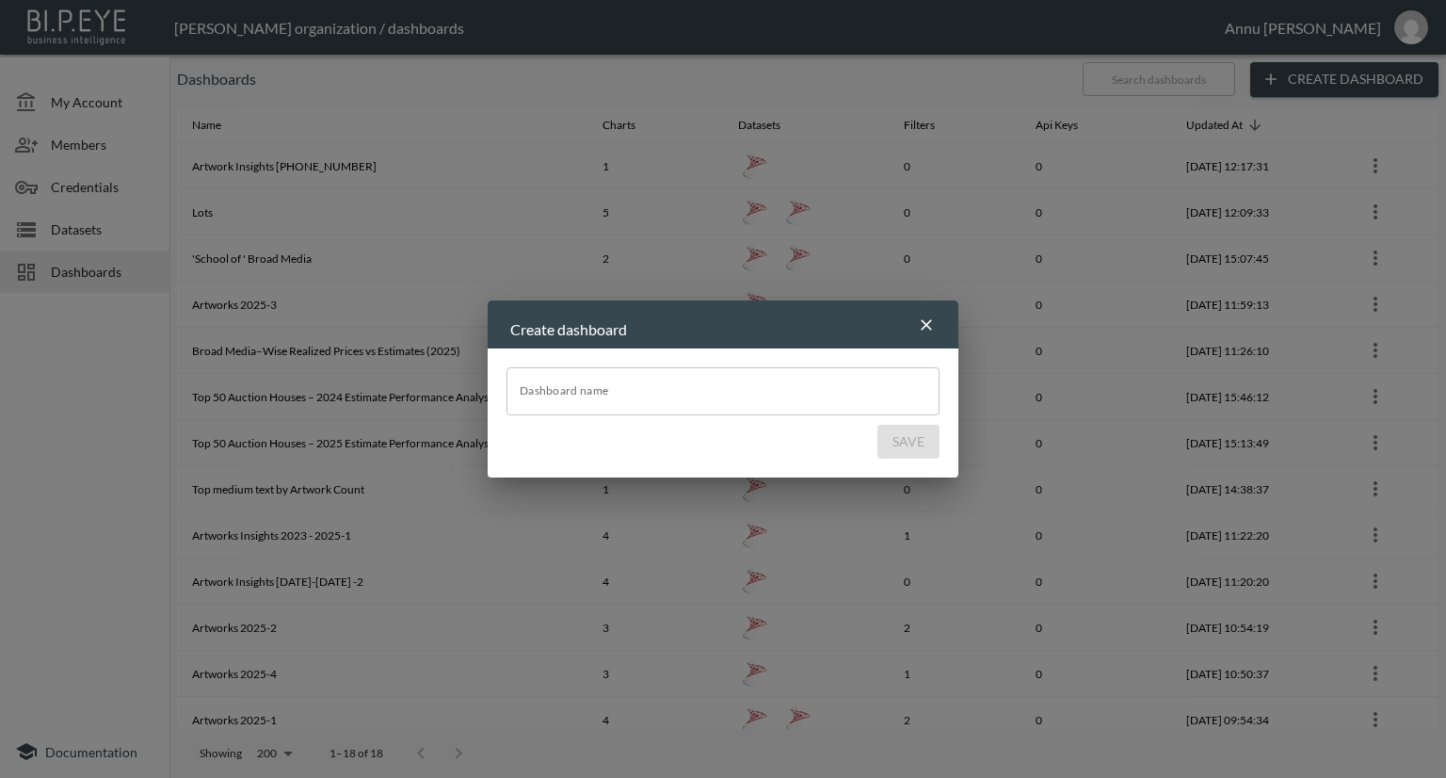
click at [674, 394] on input "Dashboard name" at bounding box center [723, 390] width 433 height 47
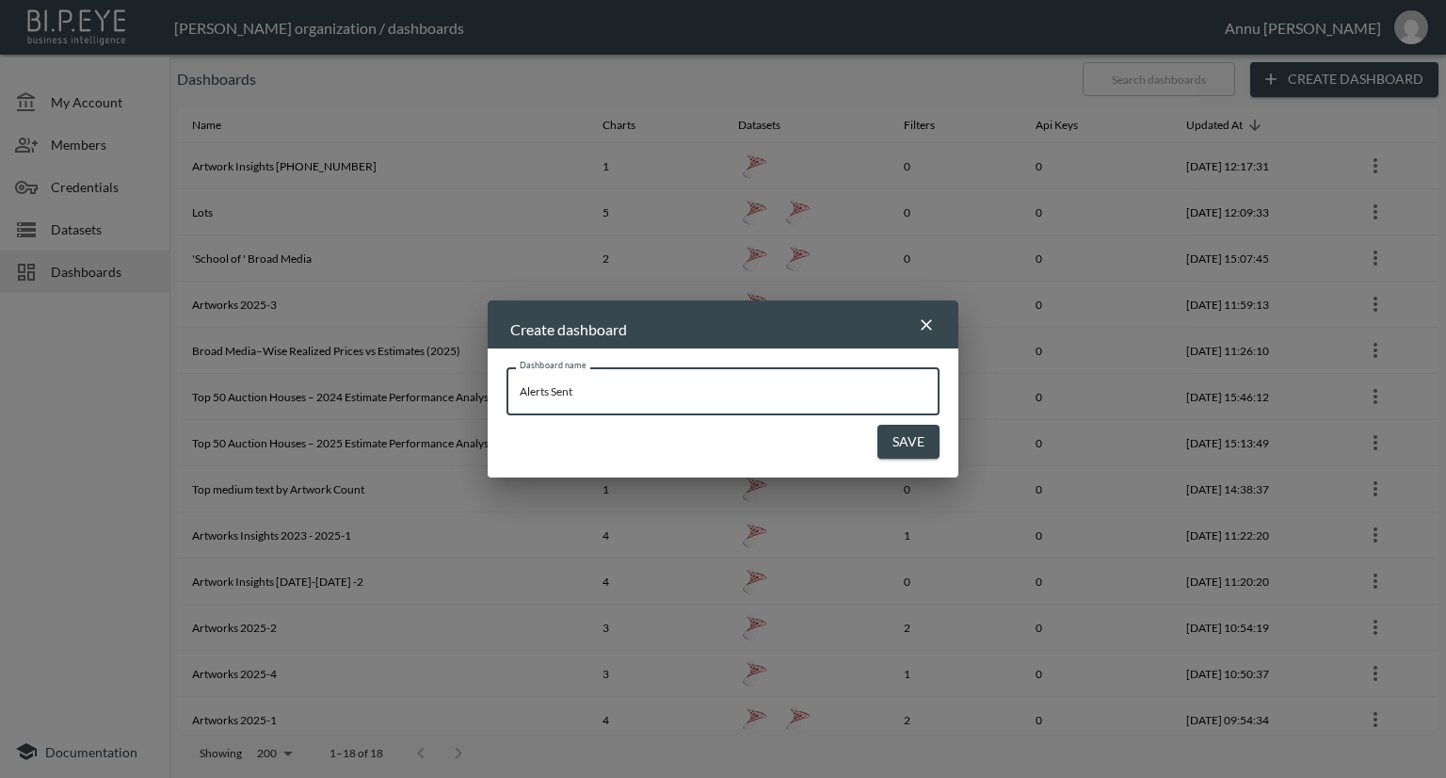
type input "Alerts Sent"
click at [904, 442] on button "Save" at bounding box center [909, 442] width 62 height 35
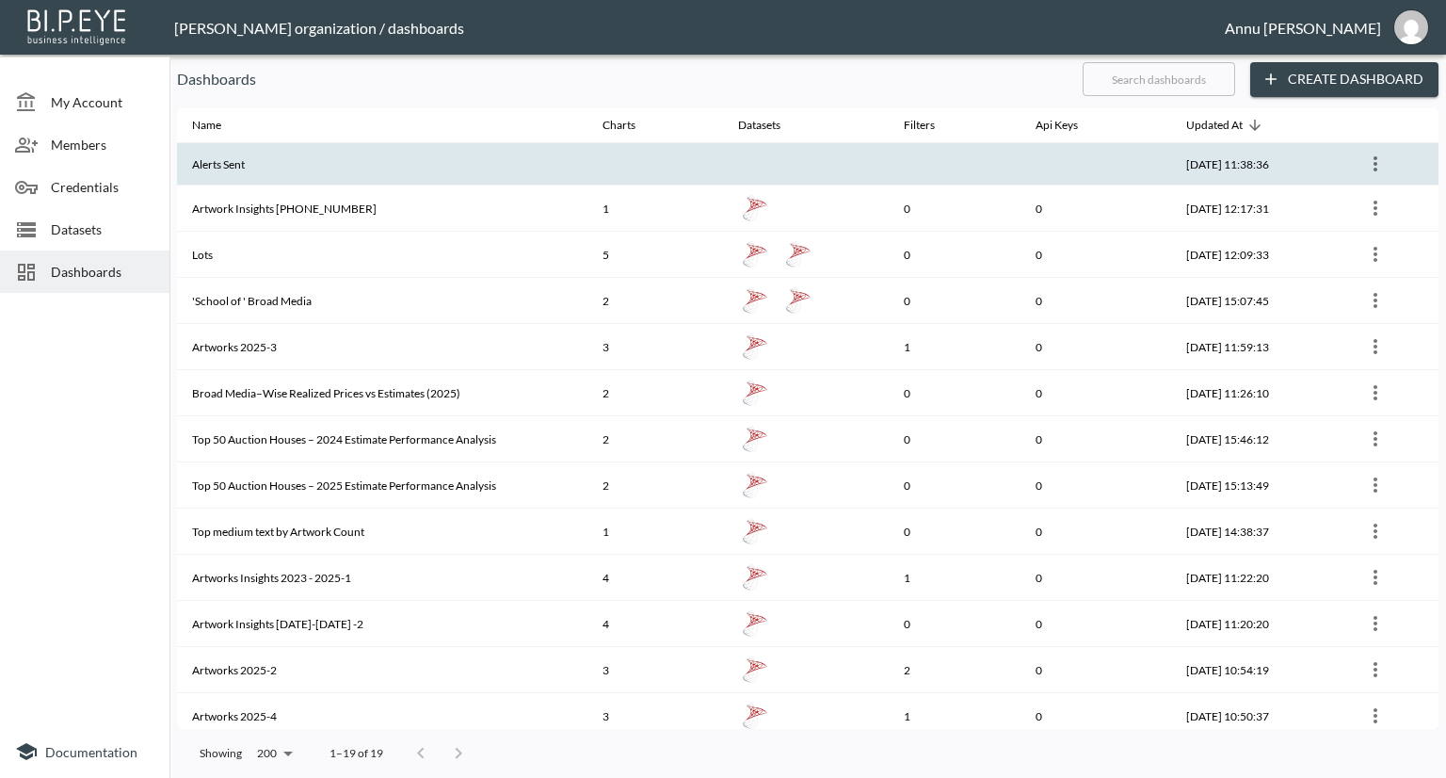
click at [487, 176] on th "Alerts Sent" at bounding box center [382, 164] width 411 height 42
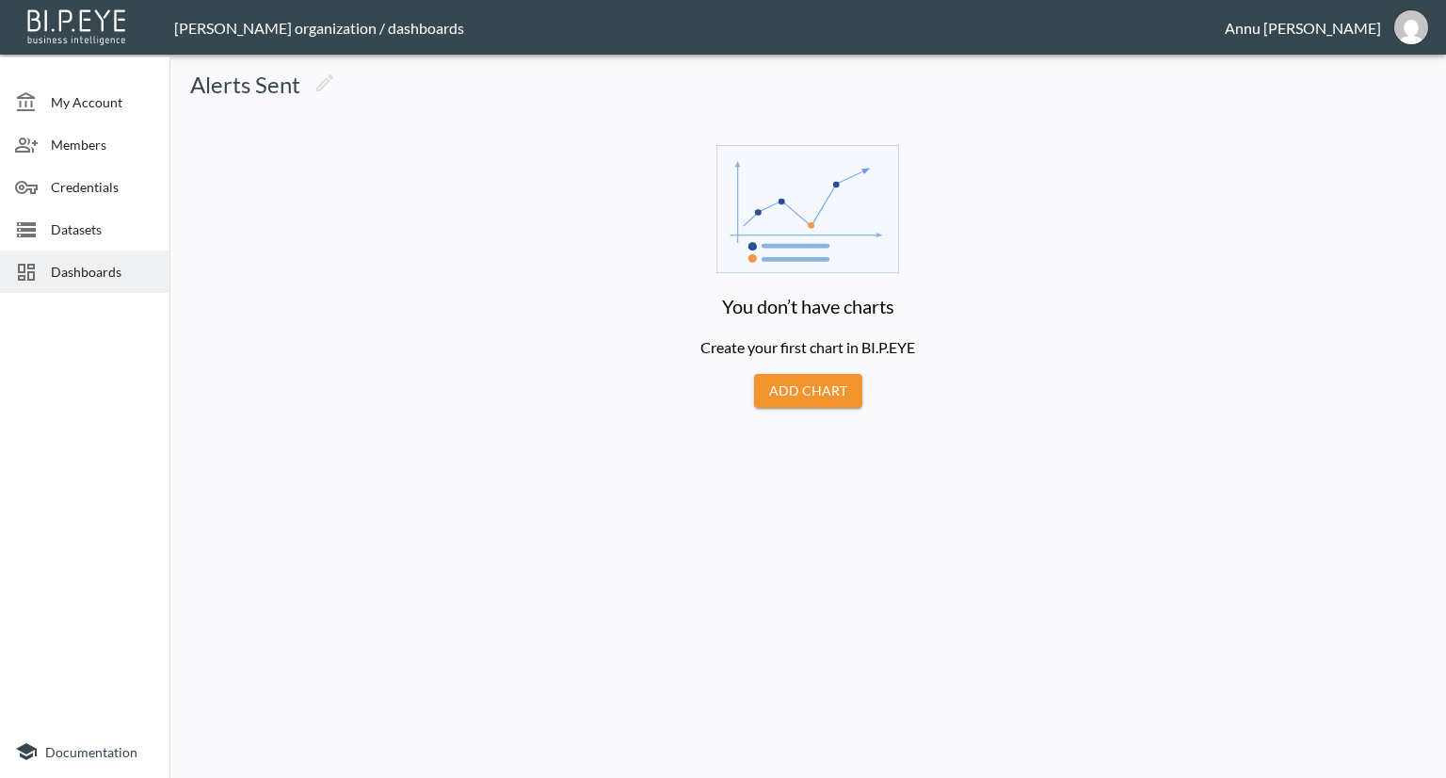
click at [815, 385] on button "Add Chart" at bounding box center [808, 391] width 108 height 35
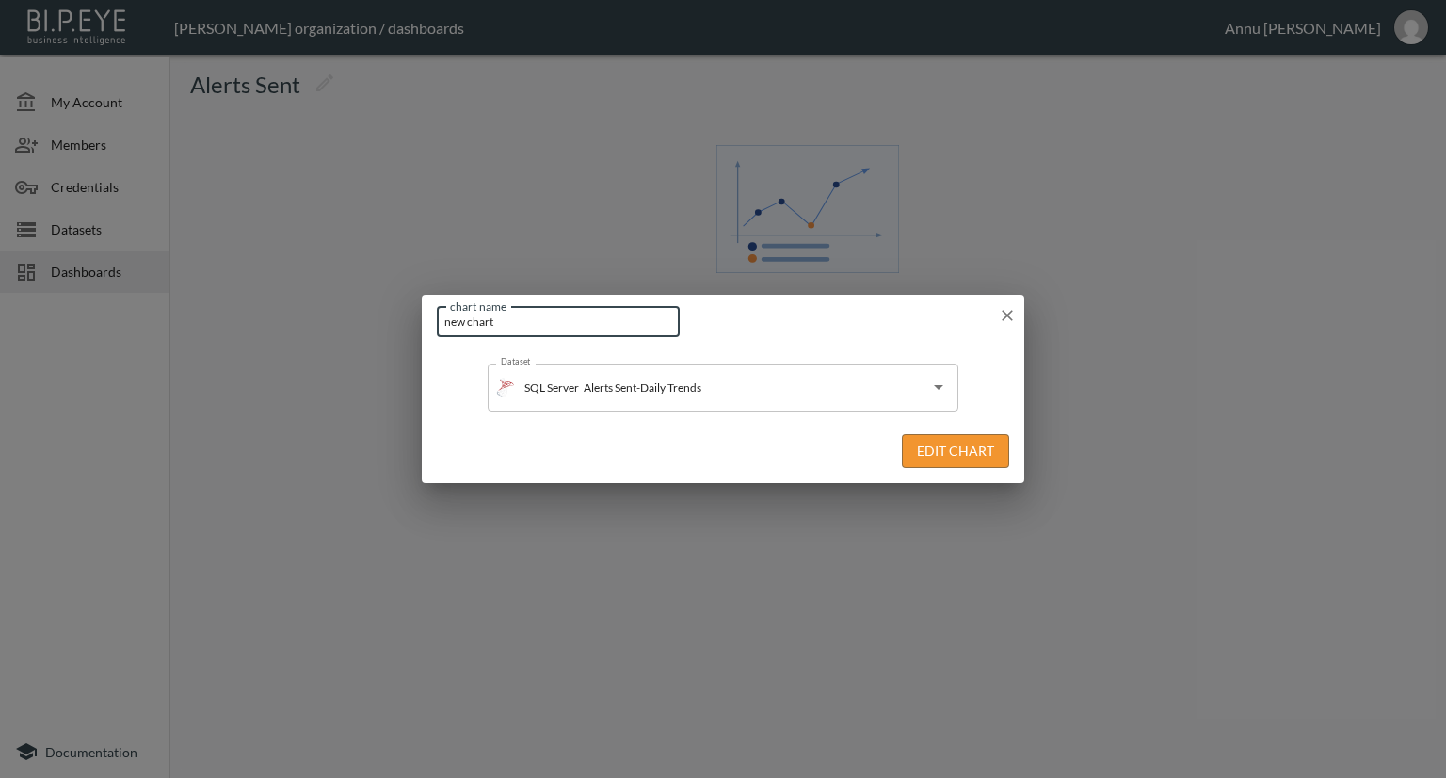
drag, startPoint x: 540, startPoint y: 321, endPoint x: 377, endPoint y: 323, distance: 163.9
click at [377, 323] on div "chart name new chart chart name Dataset SQL Server Alerts Sent-Daily Trends Dat…" at bounding box center [723, 389] width 1446 height 778
type input "A"
type input "Alerts Sent-Daily Trends"
click at [931, 448] on button "Edit Chart" at bounding box center [955, 451] width 107 height 35
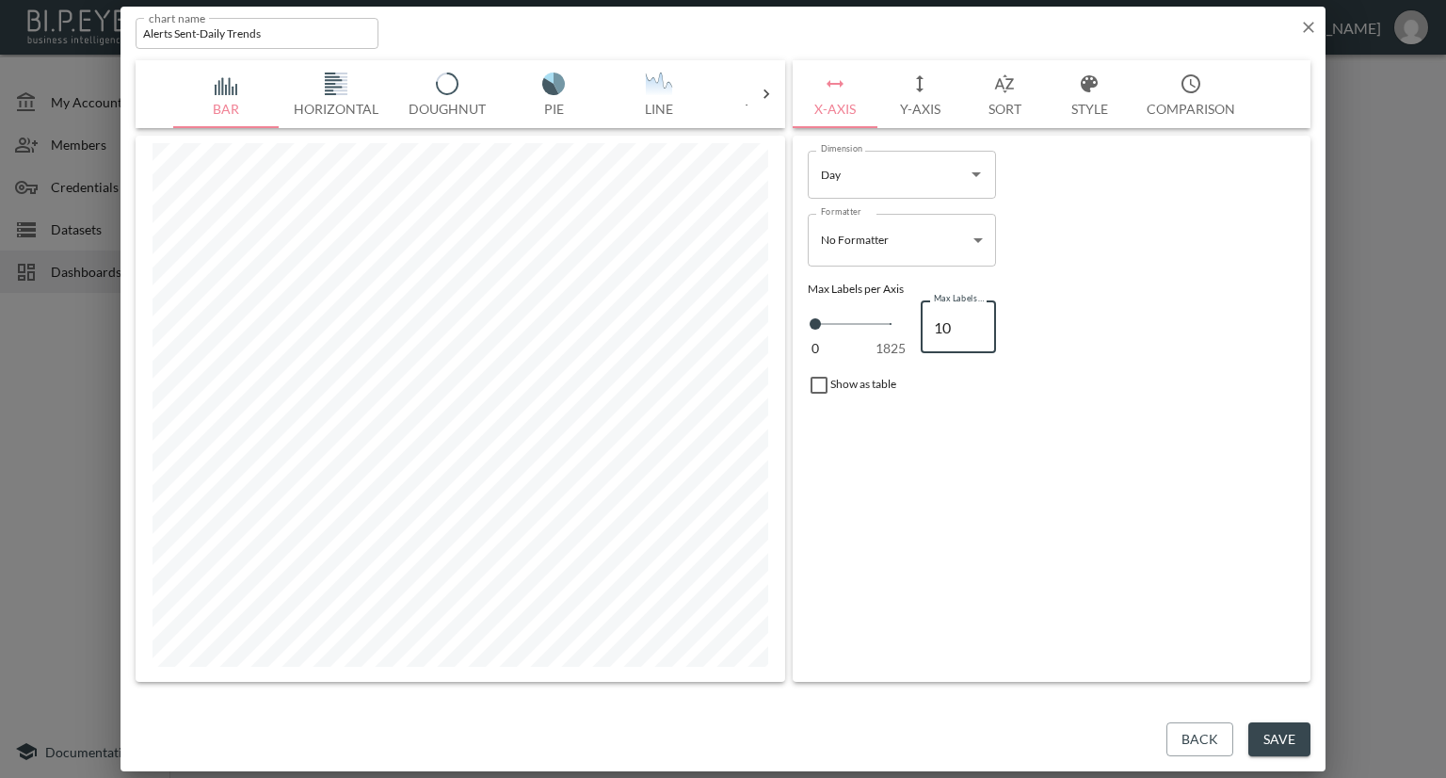
drag, startPoint x: 965, startPoint y: 318, endPoint x: 923, endPoint y: 326, distance: 43.0
click at [923, 326] on input "10" at bounding box center [958, 326] width 75 height 53
type input "1"
type input "10"
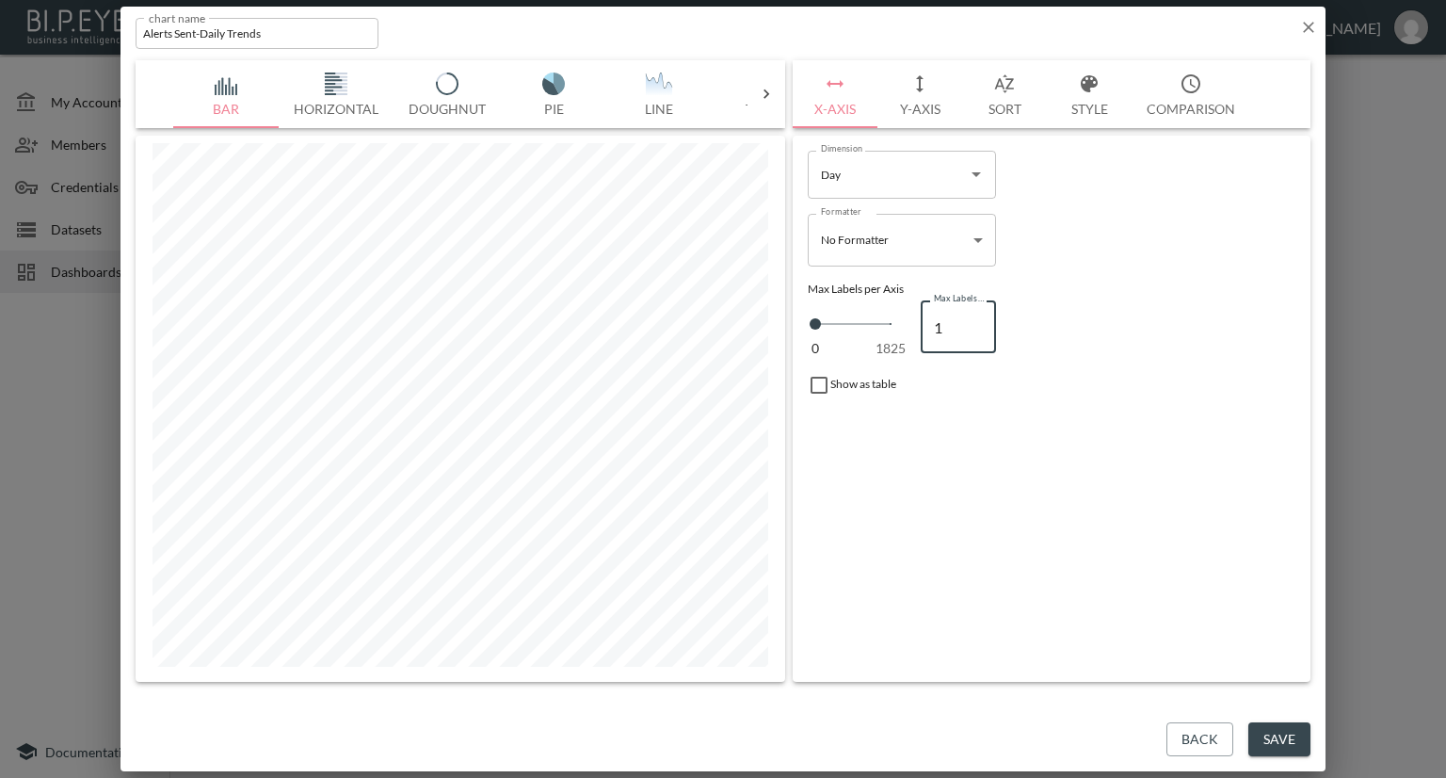
type input "10"
type input "100"
click at [915, 102] on button "Y-Axis" at bounding box center [920, 94] width 85 height 68
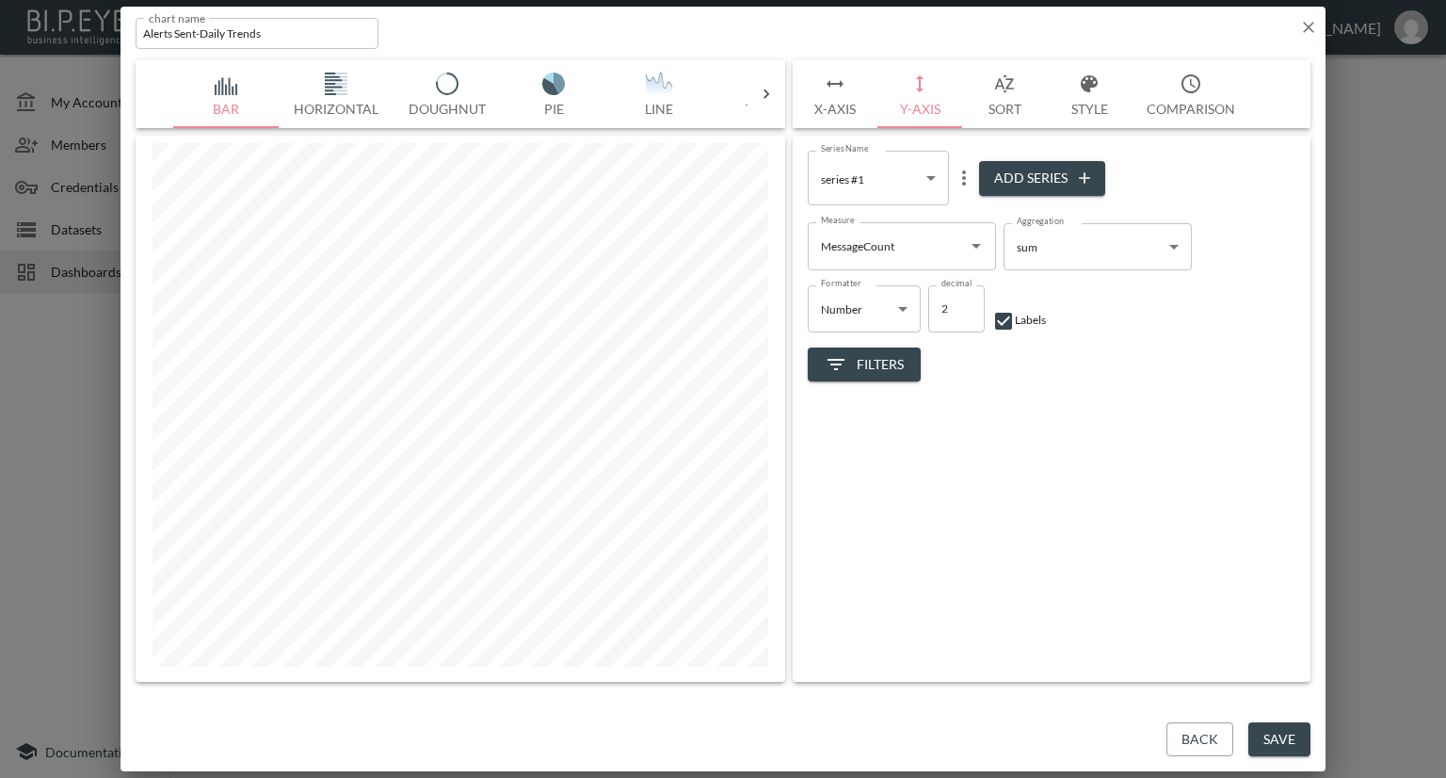
click at [930, 178] on body "BI.P.EYE, Interactive Analytics Dashboards - app [PERSON_NAME] organization / d…" at bounding box center [723, 389] width 1446 height 778
click at [1092, 450] on div at bounding box center [723, 389] width 1446 height 778
click at [1067, 254] on body "BI.P.EYE, Interactive Analytics Dashboards - app [PERSON_NAME] organization / d…" at bounding box center [723, 389] width 1446 height 778
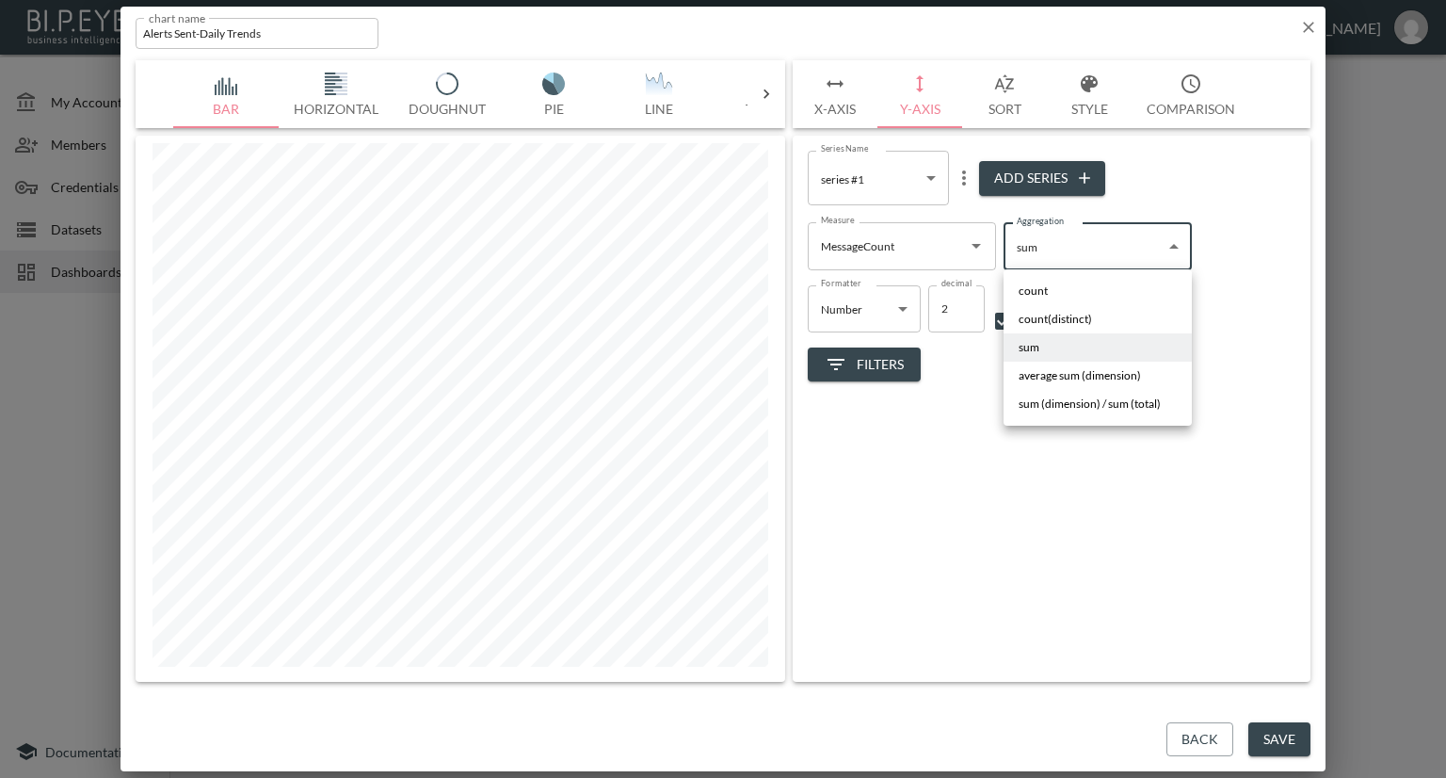
click at [1079, 321] on span "count(distinct)" at bounding box center [1055, 319] width 73 height 17
click at [1092, 250] on body "BI.P.EYE, Interactive Analytics Dashboards - app [PERSON_NAME] organization / d…" at bounding box center [723, 389] width 1446 height 778
click at [1075, 344] on li "sum" at bounding box center [1098, 347] width 188 height 28
type input "sum"
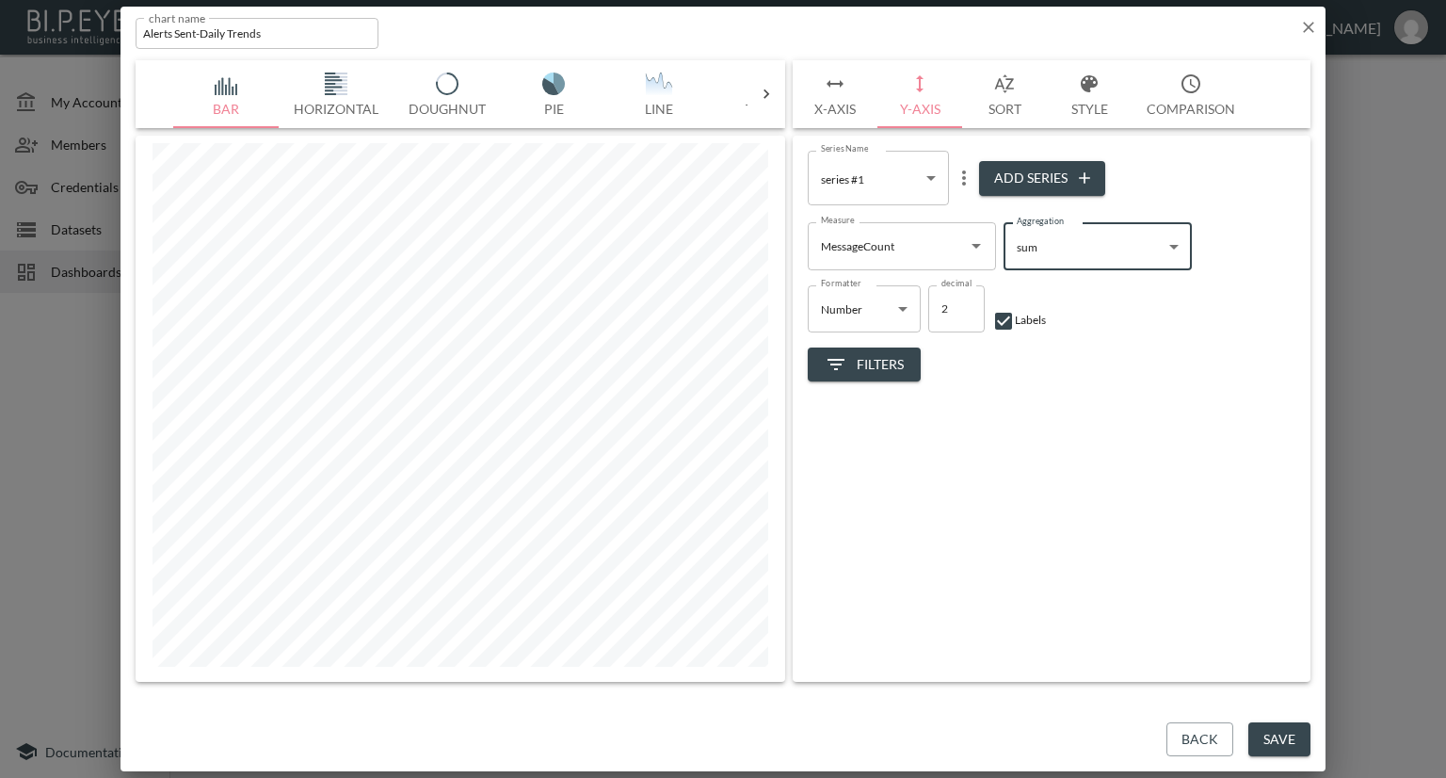
click at [1303, 733] on button "Save" at bounding box center [1280, 739] width 62 height 35
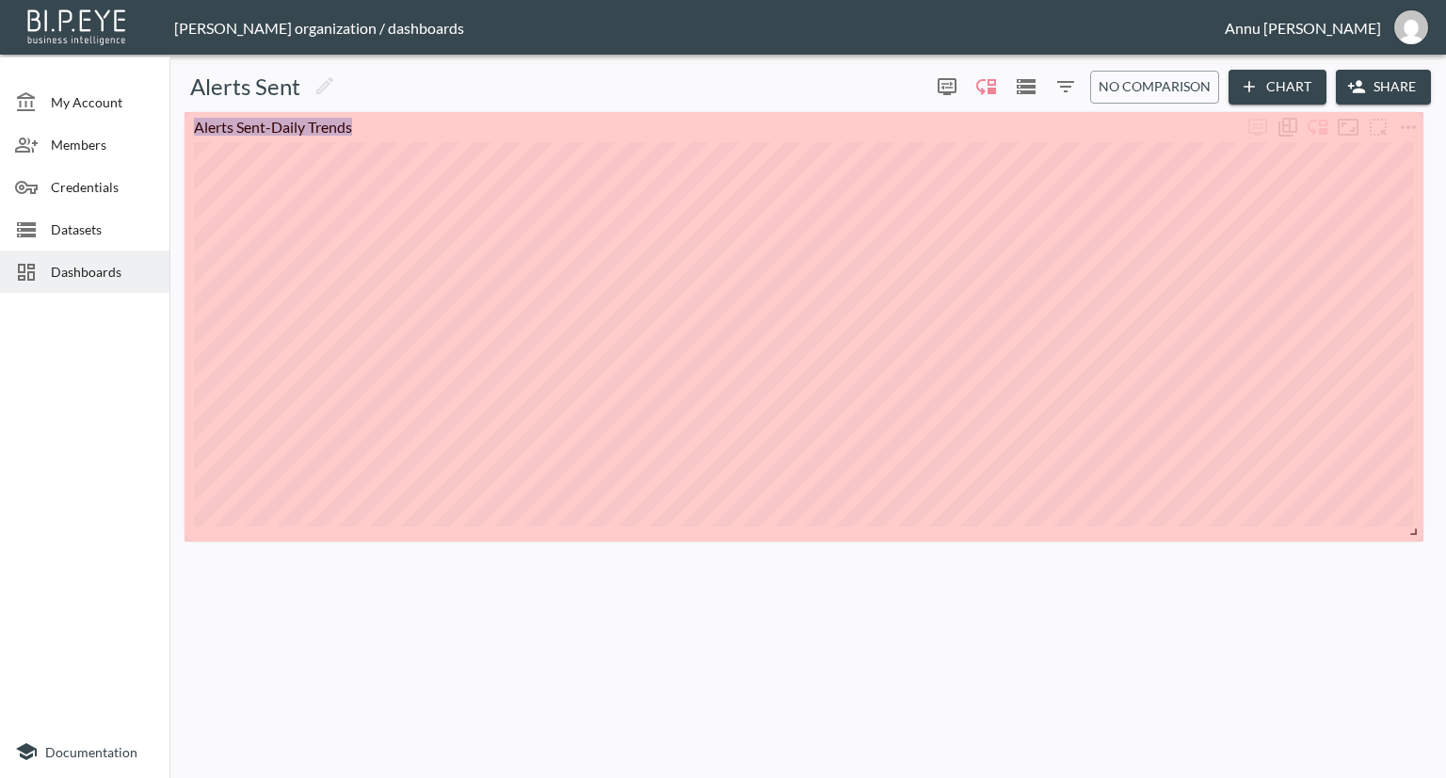
drag, startPoint x: 477, startPoint y: 224, endPoint x: 1439, endPoint y: 529, distance: 1008.7
click at [1439, 529] on div "Alerts Sent 0 0 No comparison Chart Share Alerts Sent-Daily Trends" at bounding box center [807, 420] width 1277 height 716
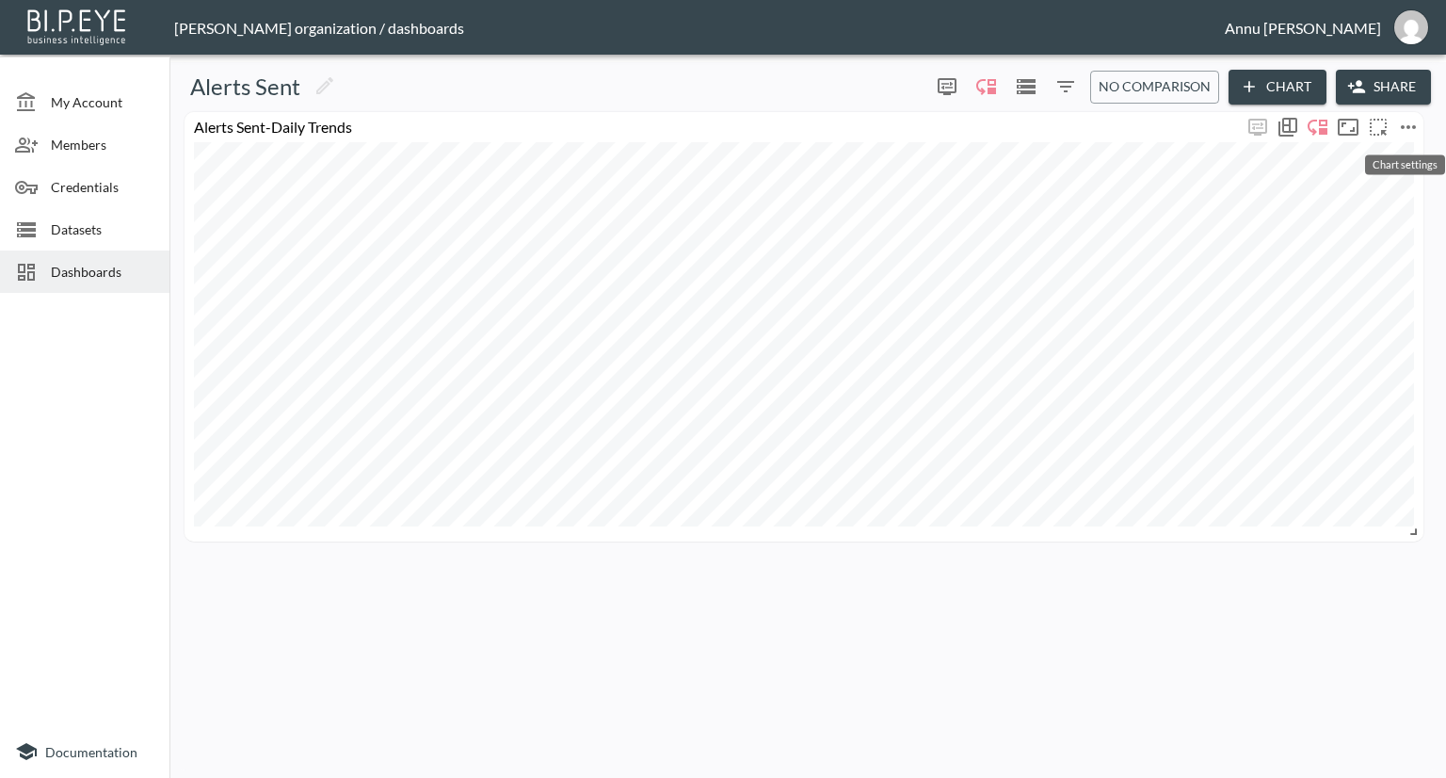
click at [1399, 124] on icon "more" at bounding box center [1408, 127] width 23 height 23
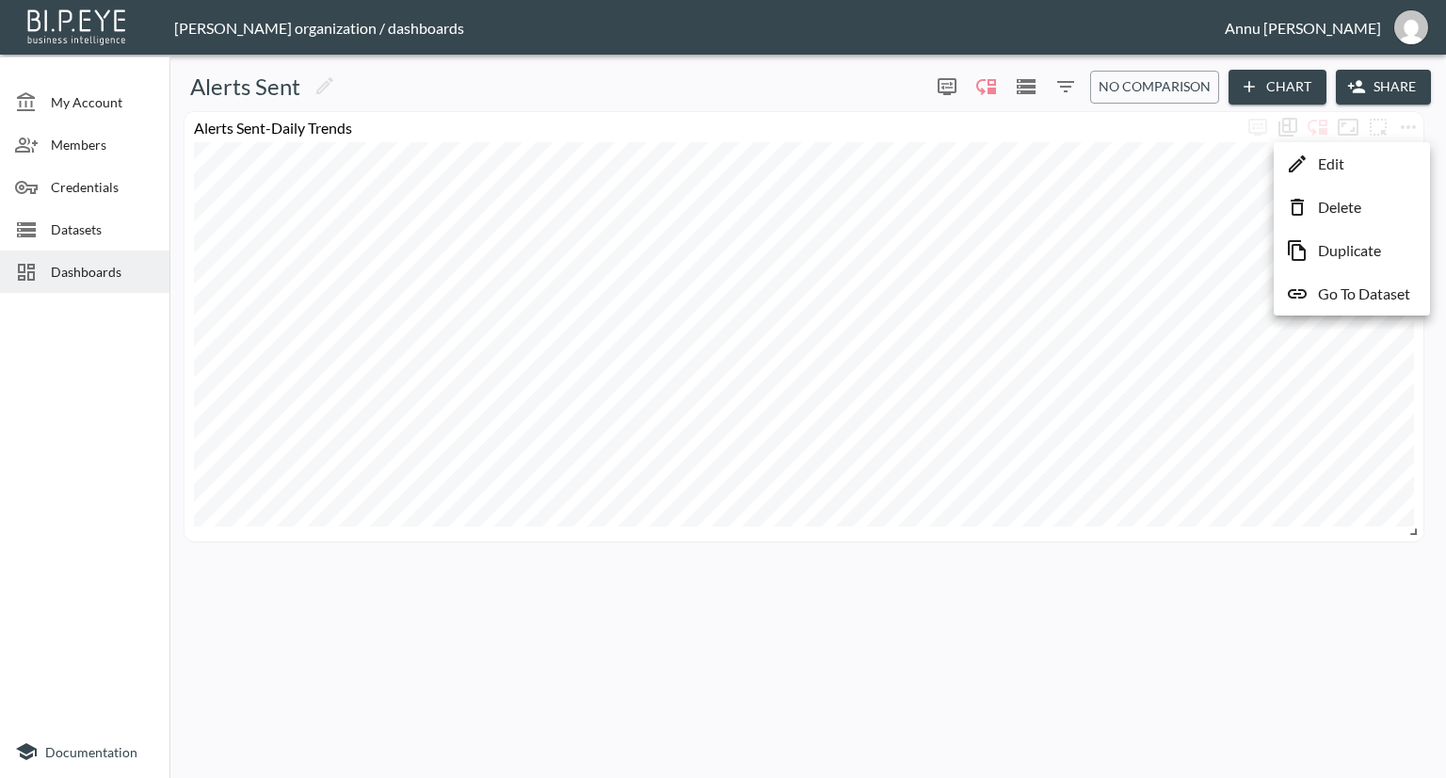
click at [1338, 170] on p "Edit" at bounding box center [1331, 164] width 26 height 23
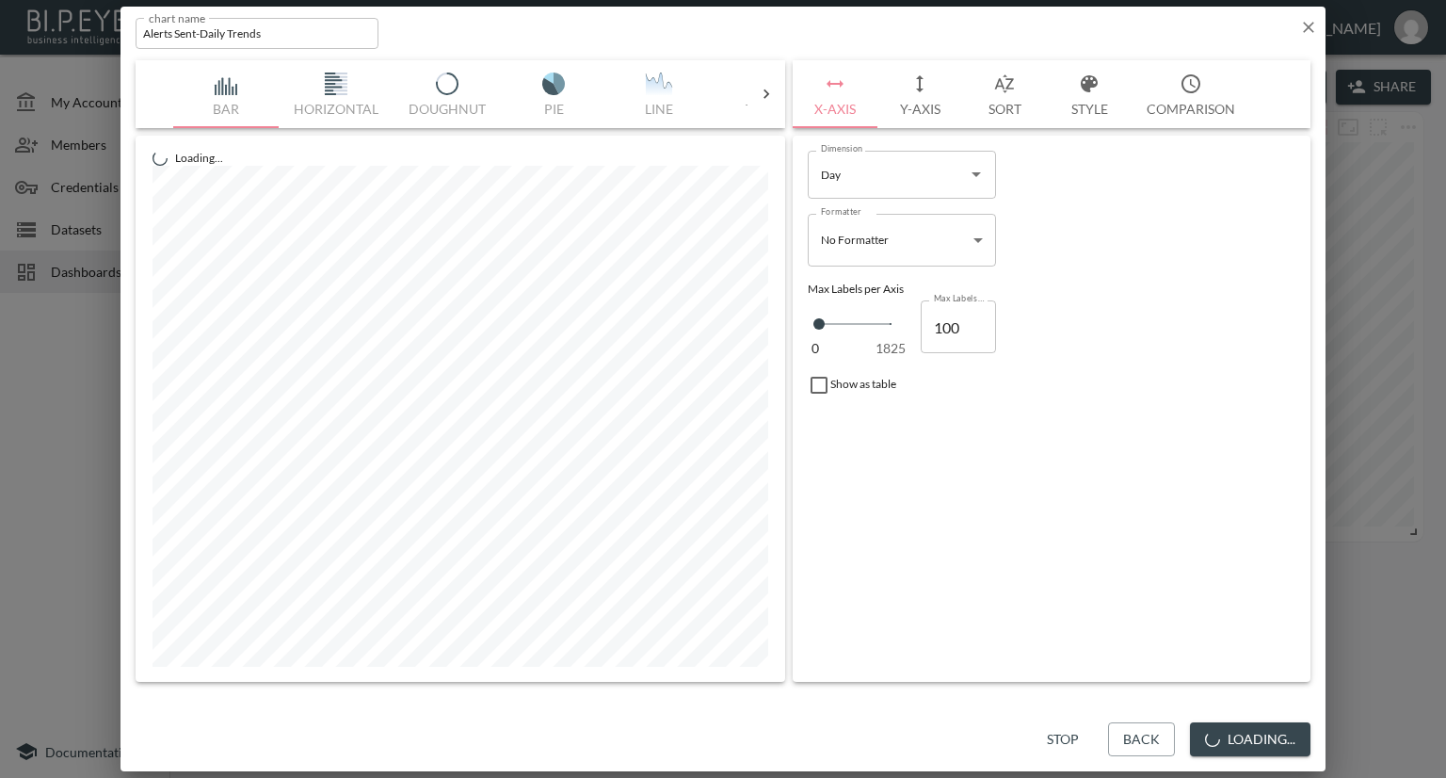
click at [999, 108] on button "Sort" at bounding box center [1004, 94] width 85 height 68
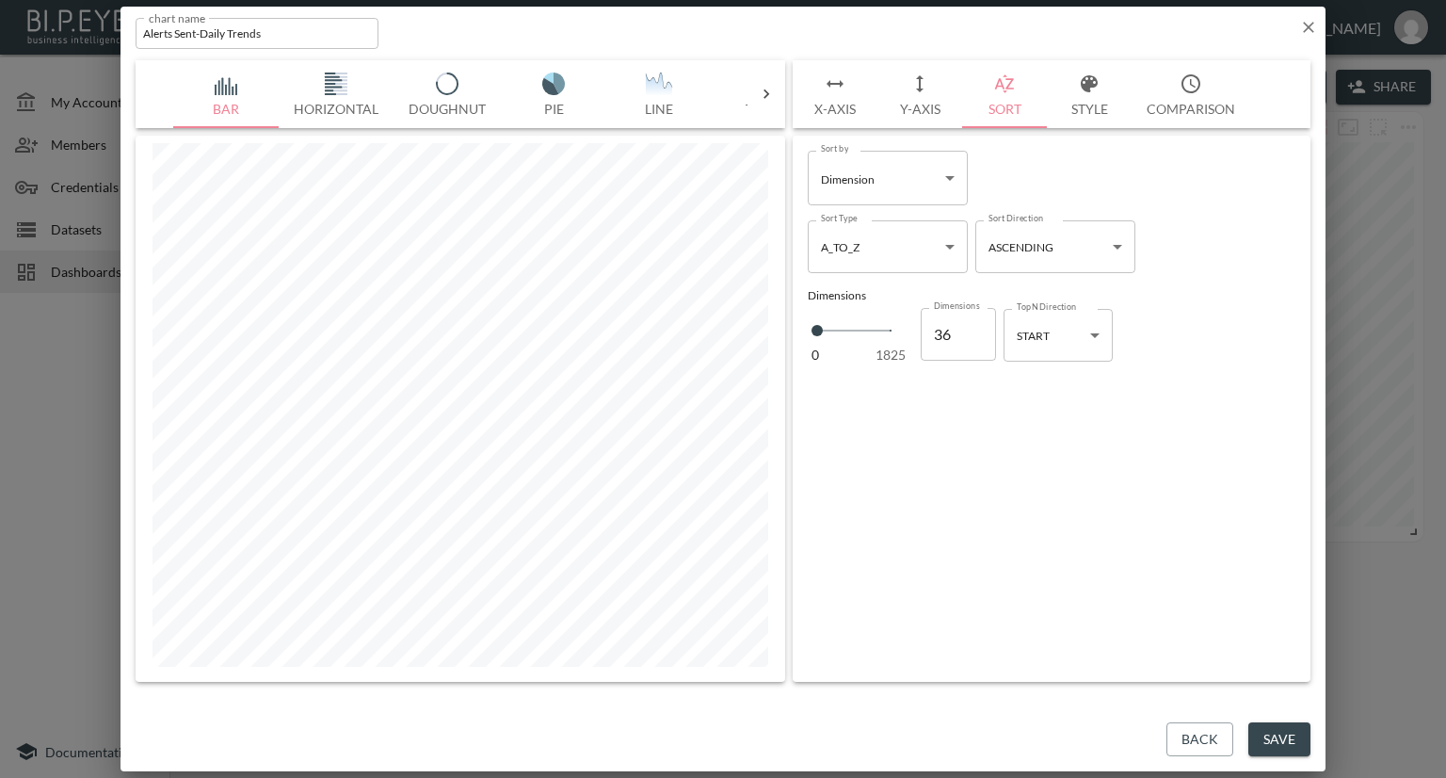
click at [1085, 329] on body "BI.P.EYE, Interactive Analytics Dashboards - app [PERSON_NAME] organization / d…" at bounding box center [723, 389] width 1446 height 778
click at [1051, 411] on li "END" at bounding box center [1058, 411] width 109 height 28
type input "end"
click at [1261, 741] on button "Save" at bounding box center [1280, 739] width 62 height 35
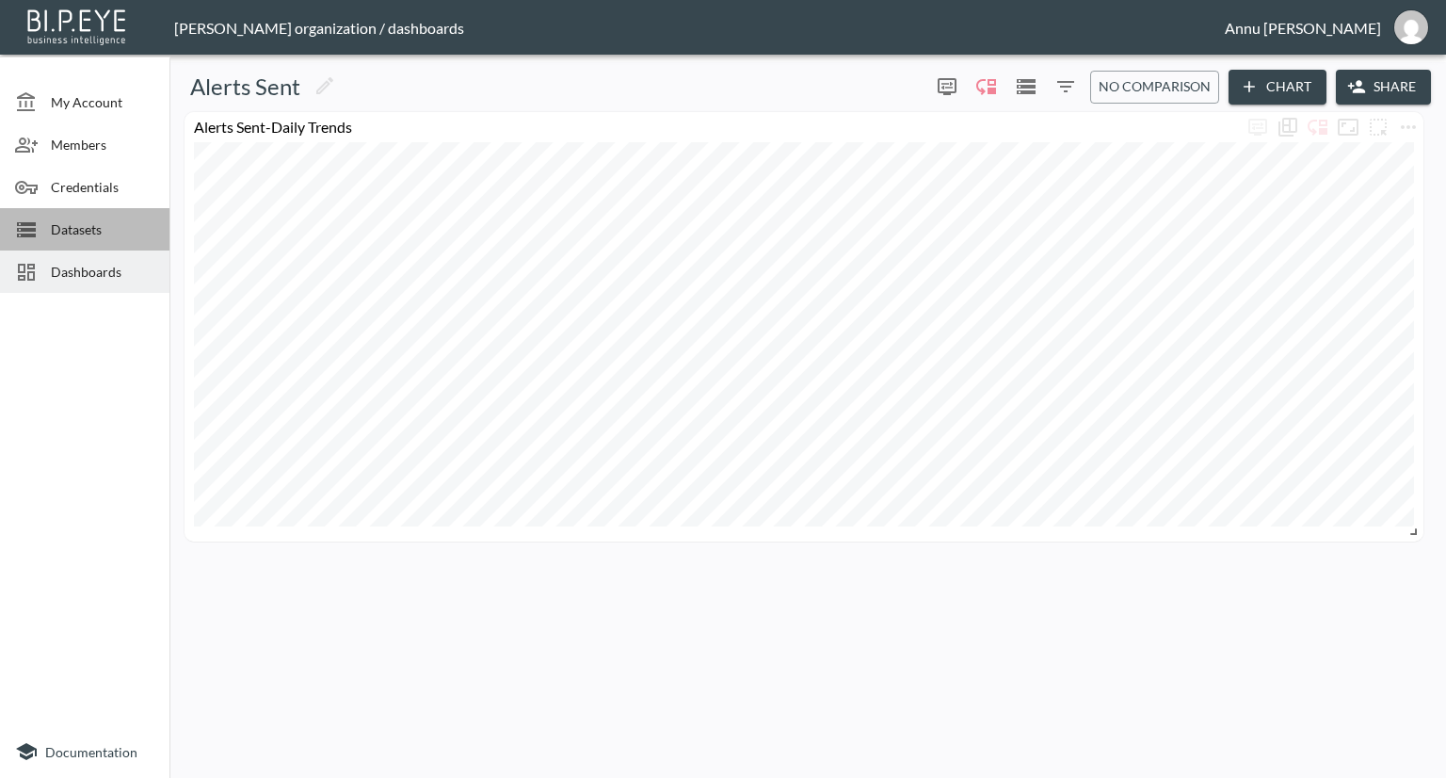
click at [98, 215] on div "Datasets" at bounding box center [84, 229] width 169 height 42
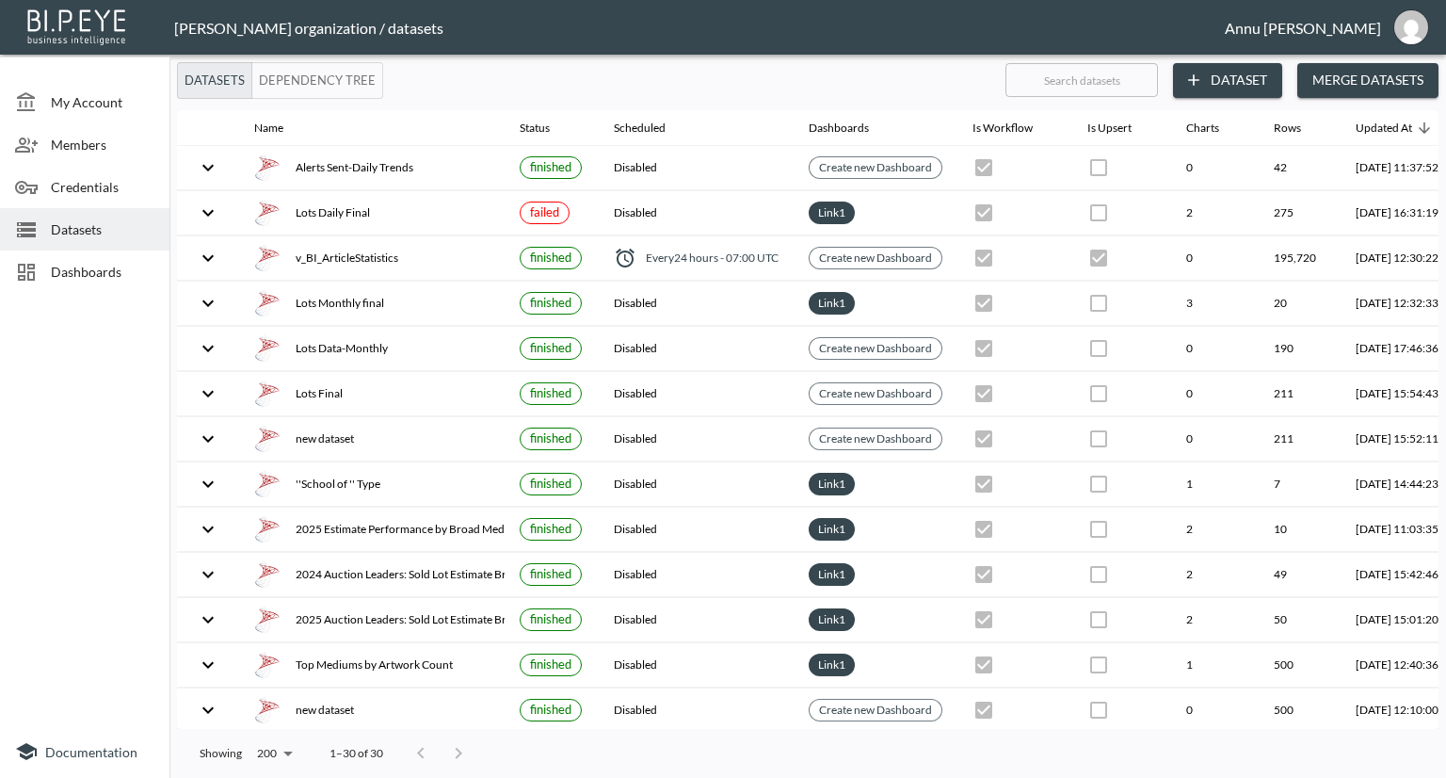
click at [1248, 73] on button "Dataset" at bounding box center [1227, 80] width 109 height 35
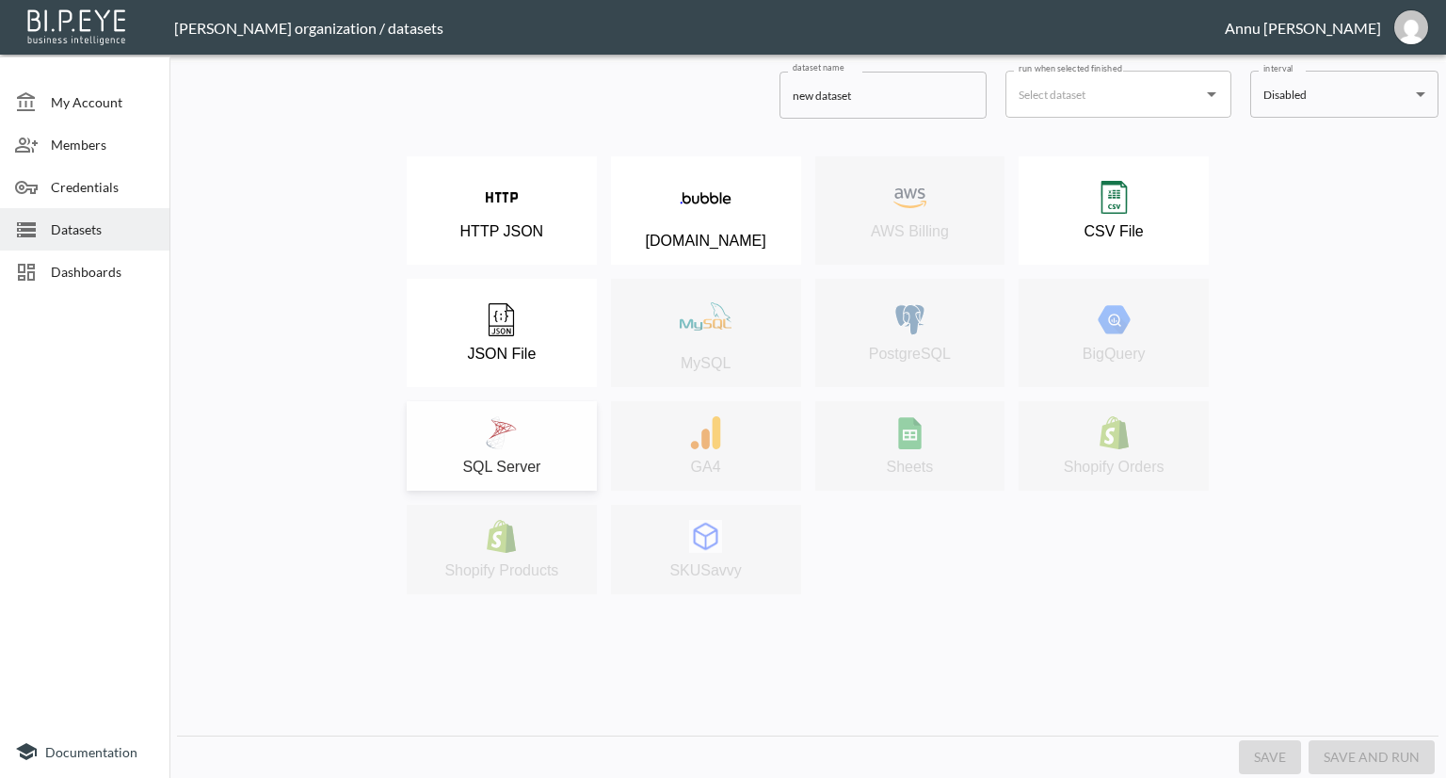
click at [502, 433] on img at bounding box center [501, 432] width 33 height 33
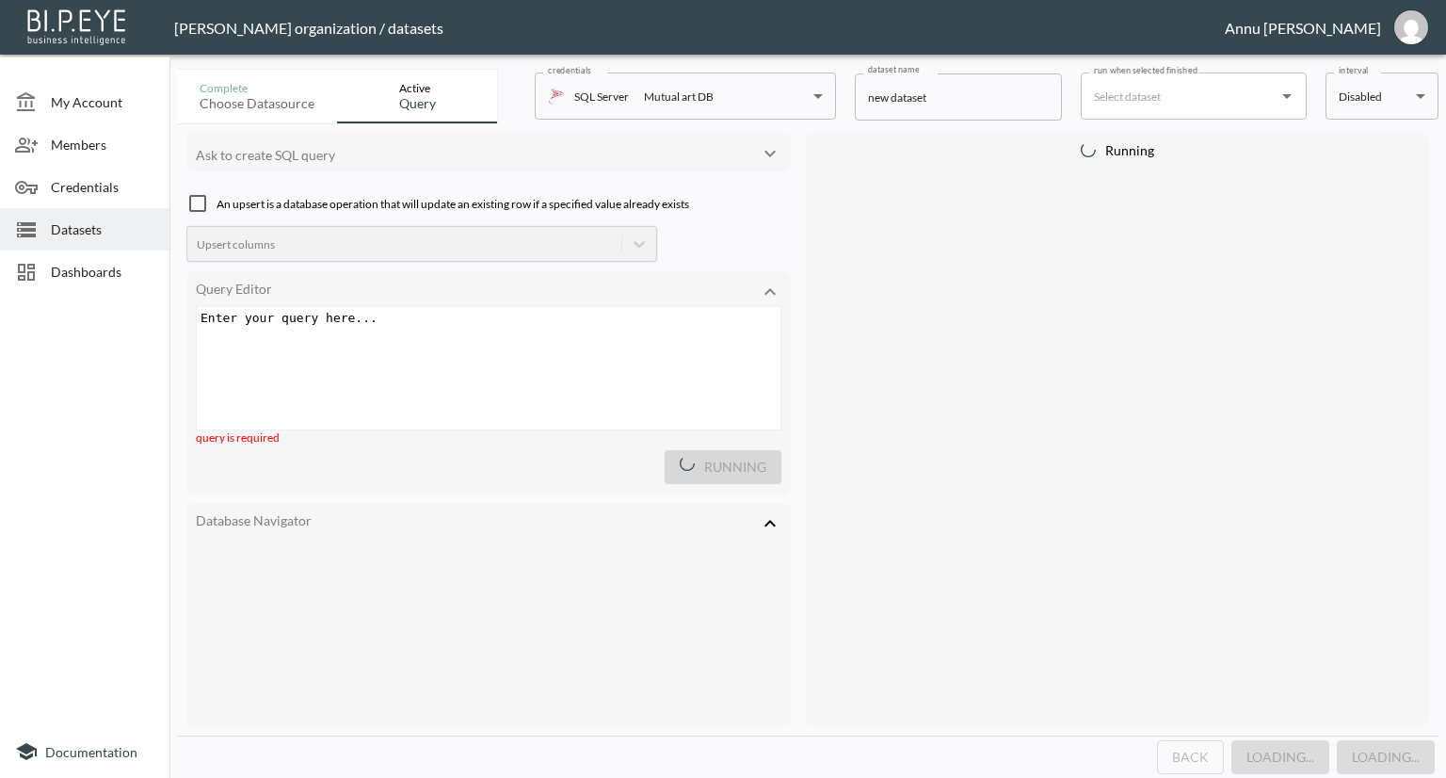
click at [438, 332] on div "Enter your query here... xxxxxxxxxx ​" at bounding box center [512, 391] width 631 height 169
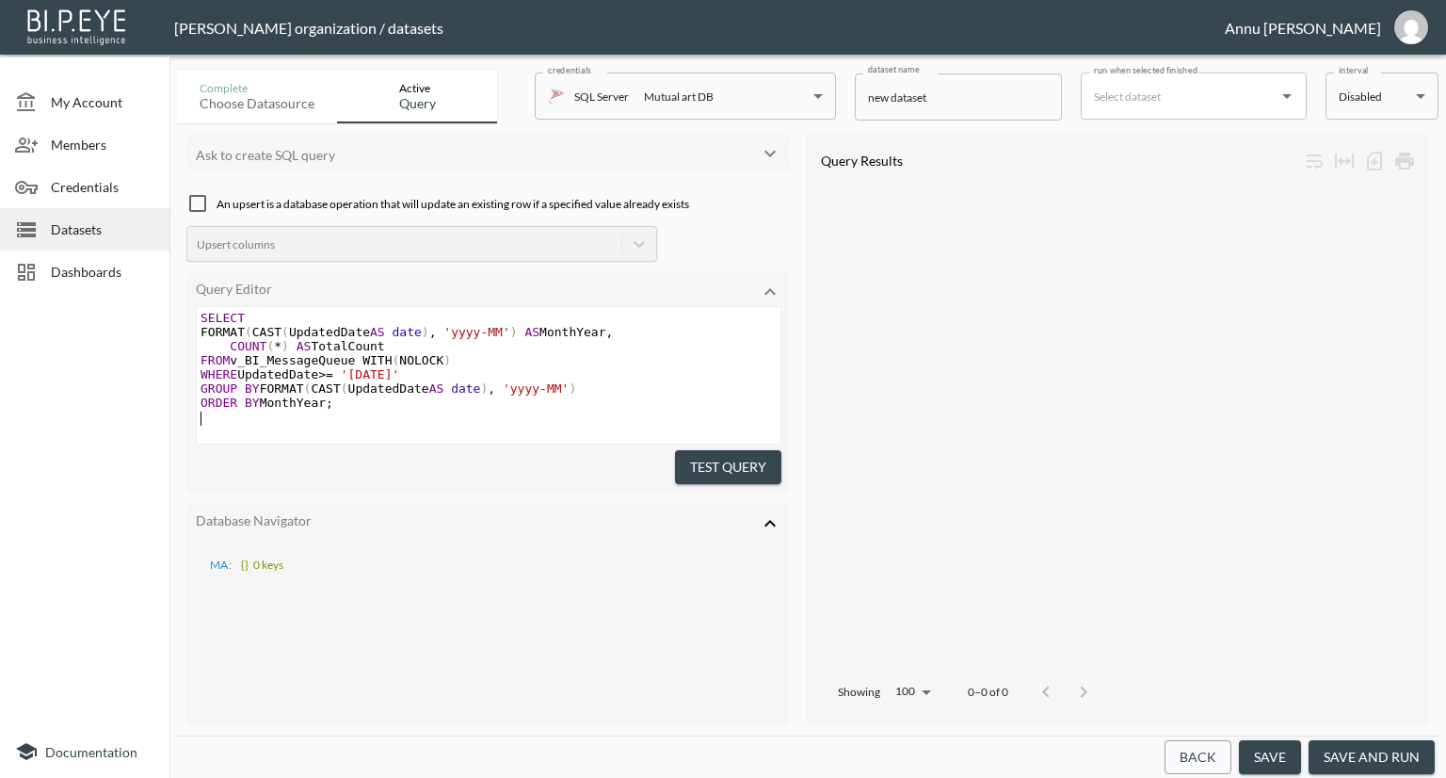
scroll to position [1, 0]
click at [723, 465] on button "Test Query" at bounding box center [728, 467] width 106 height 35
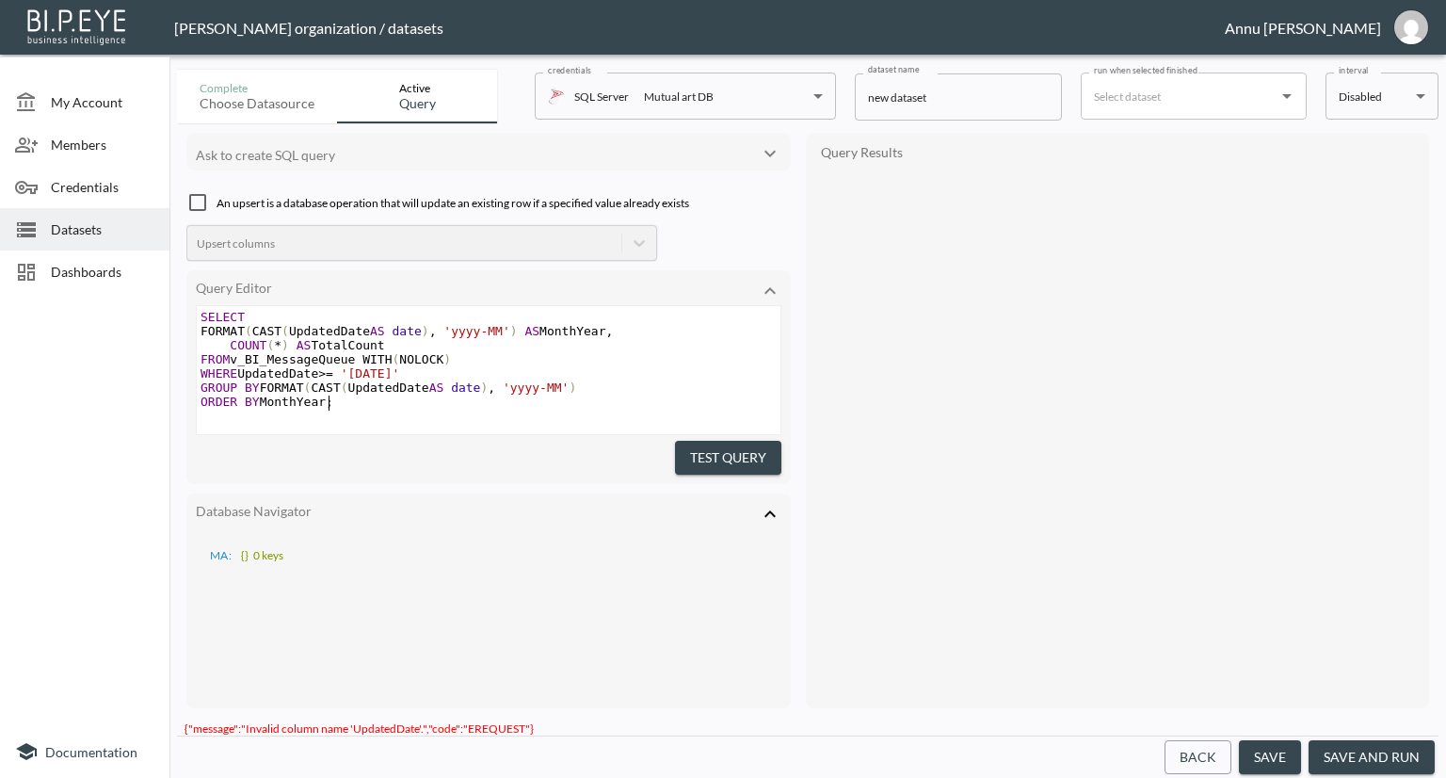
type textarea "FORMAT(CAST(UpdatedDate AS date), 'yyyy-MM') AS MonthYear, COUNT(*) AS TotalCou…"
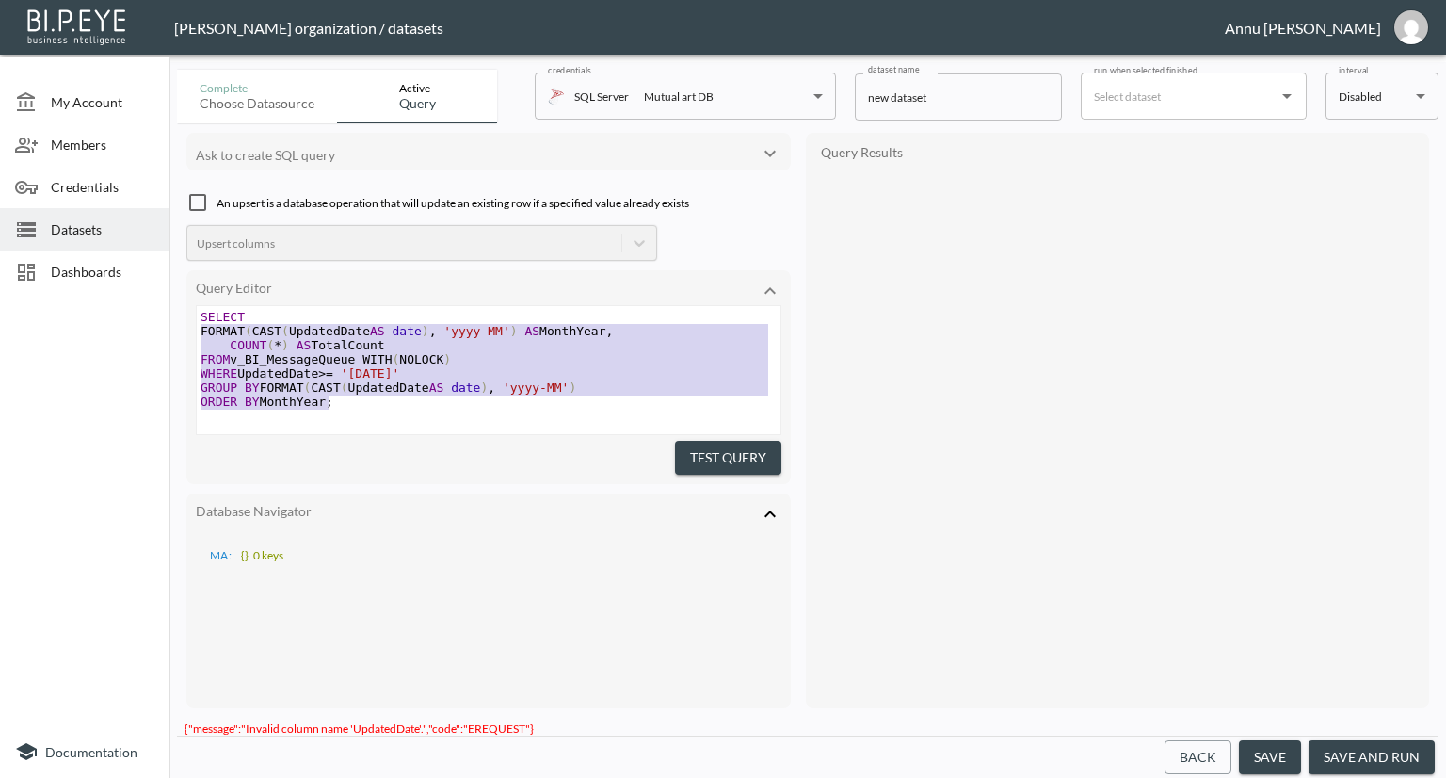
drag, startPoint x: 348, startPoint y: 405, endPoint x: 143, endPoint y: 326, distance: 220.0
click at [143, 326] on div "My Account Members Credentials Datasets Dashboards Documentation Complete Choos…" at bounding box center [723, 389] width 1446 height 778
click at [141, 317] on div at bounding box center [84, 512] width 169 height 425
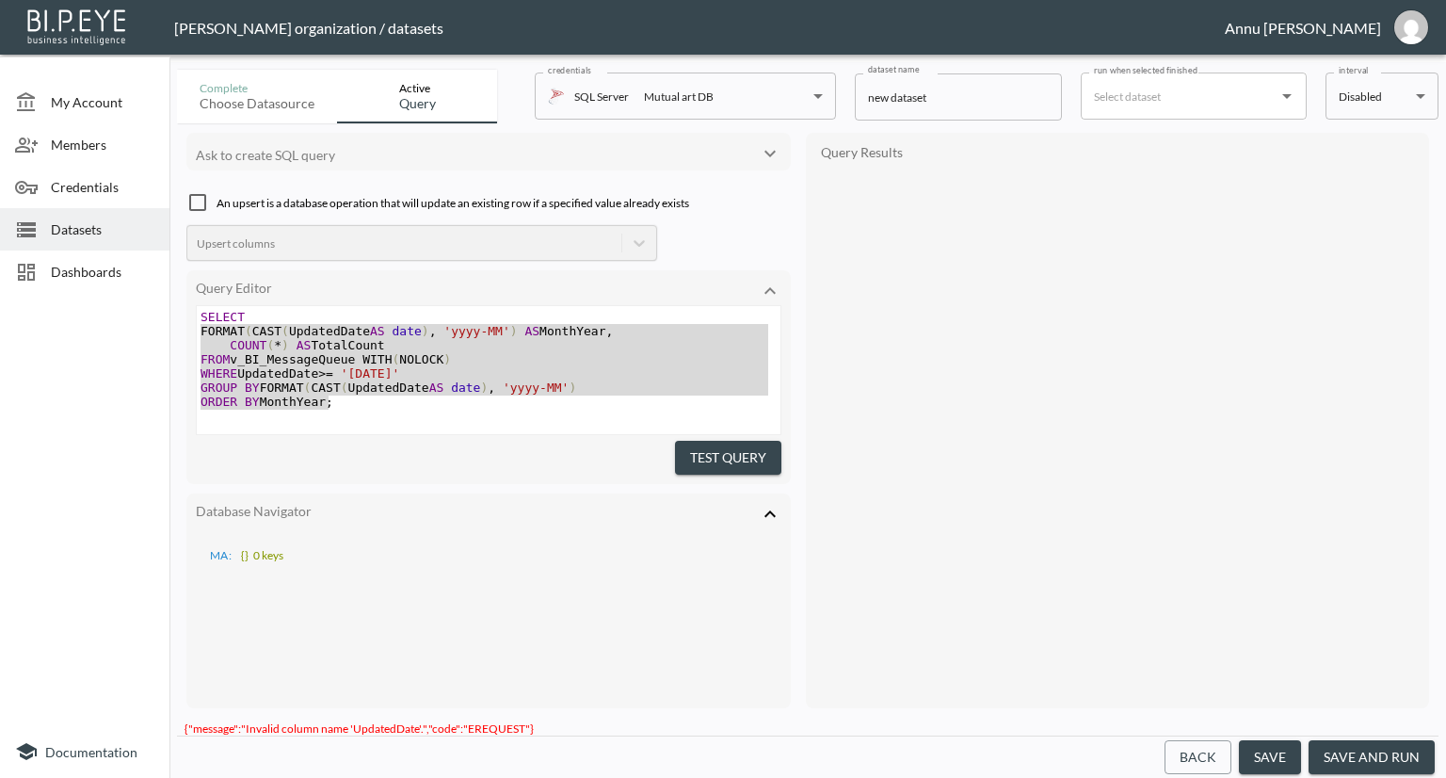
click at [331, 443] on div "Test Query" at bounding box center [489, 455] width 586 height 40
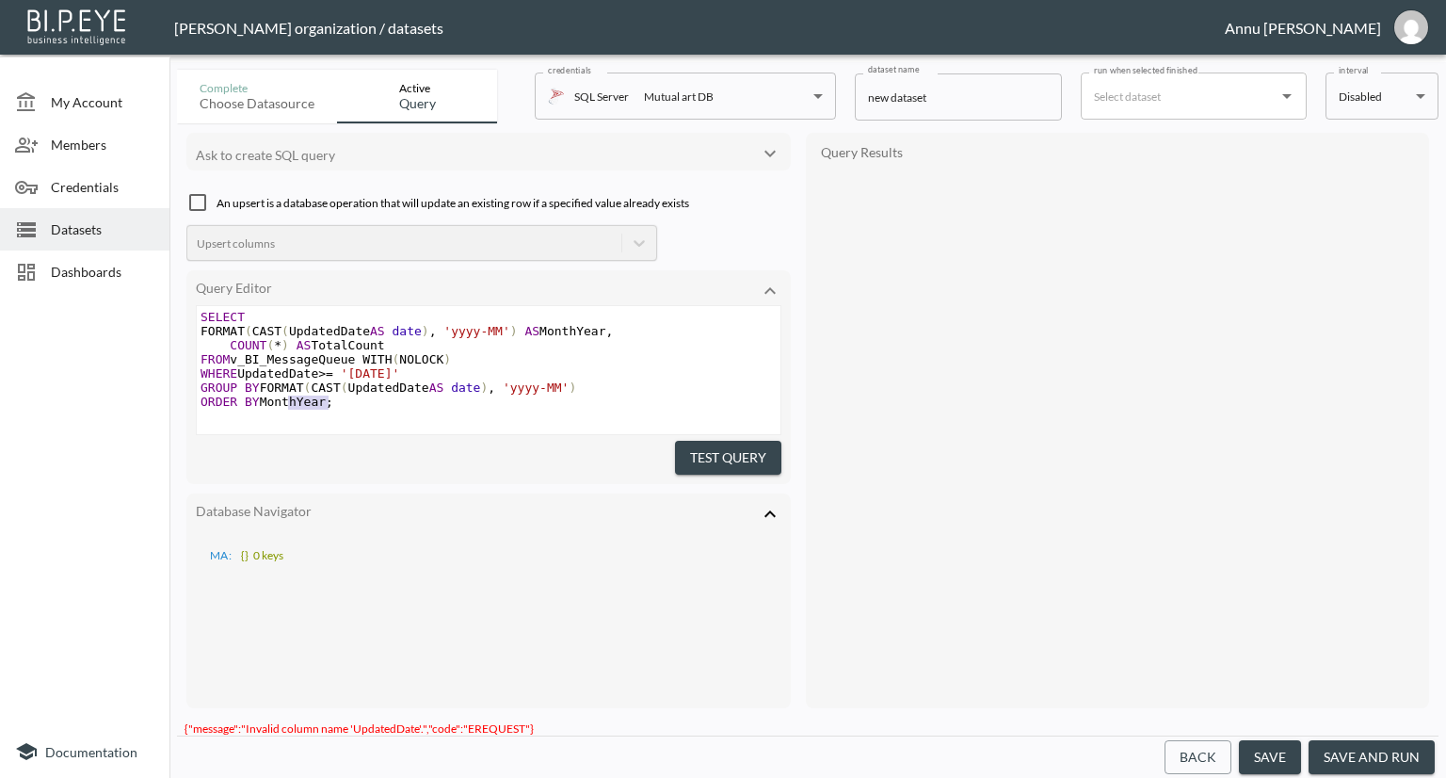
type textarea "r;"
drag, startPoint x: 337, startPoint y: 410, endPoint x: 392, endPoint y: 406, distance: 54.7
click at [392, 406] on div "SELECT FORMAT ( CAST ( UpdatedDate AS date ) , 'yyyy-MM' ) AS MonthYear , COUNT…" at bounding box center [489, 366] width 584 height 113
click at [385, 409] on div "SELECT FORMAT ( CAST ( UpdatedDate AS date ) , 'yyyy-MM' ) AS MonthYear , COUNT…" at bounding box center [489, 369] width 584 height 127
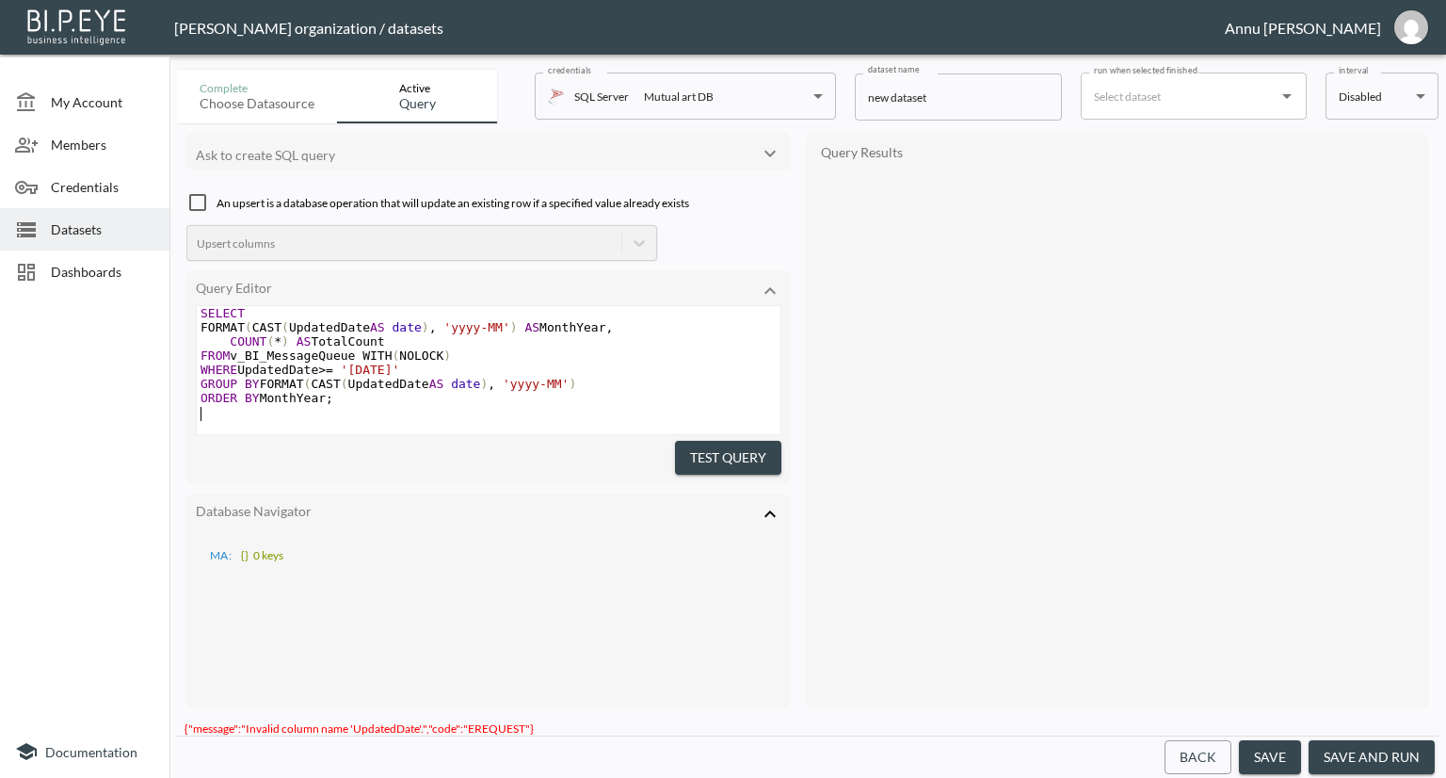
scroll to position [23, 0]
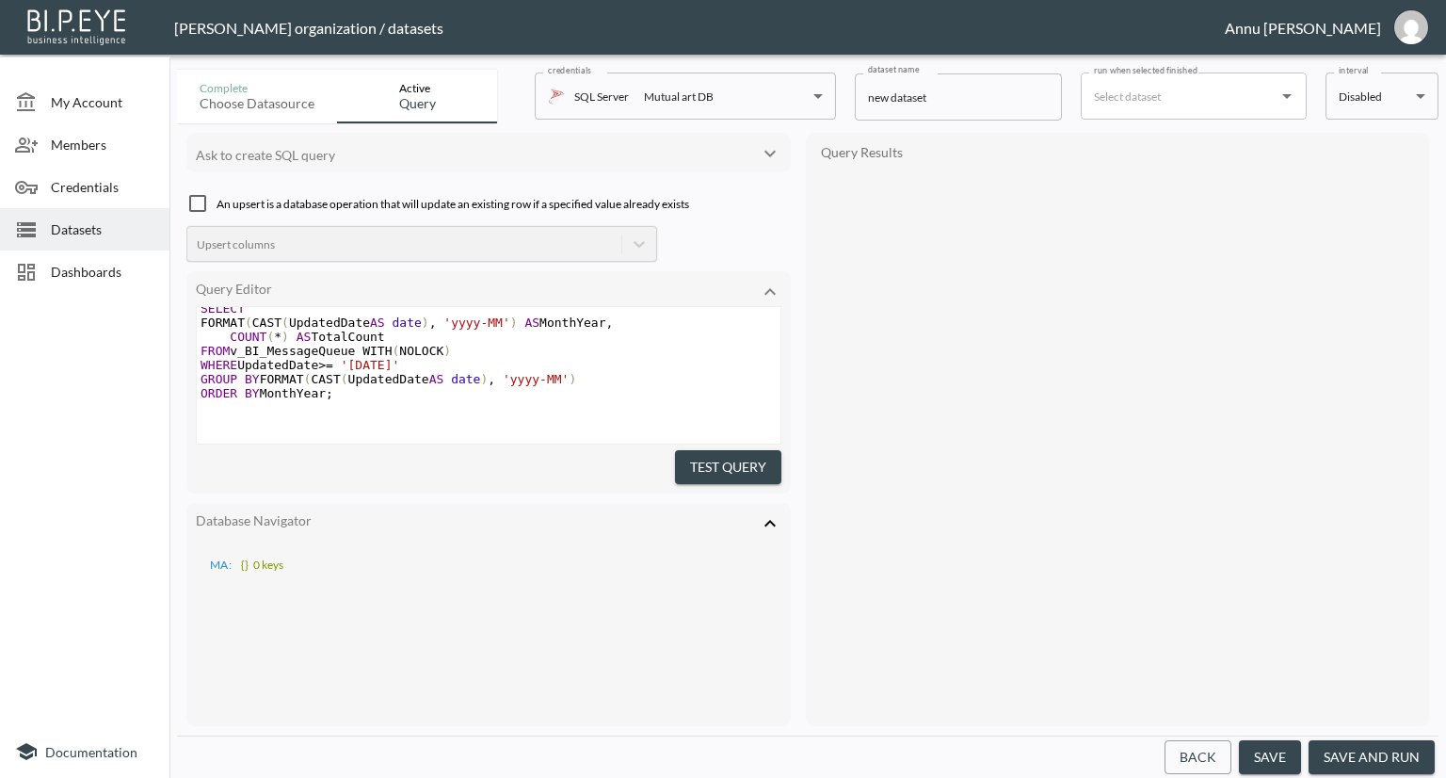
paste textarea "e"
type textarea "v_BI_MessageQueue"
drag, startPoint x: 347, startPoint y: 338, endPoint x: 234, endPoint y: 338, distance: 112.1
click at [234, 344] on span "FROM v_BI_MessageQueue WITH ( NOLOCK )" at bounding box center [326, 351] width 250 height 14
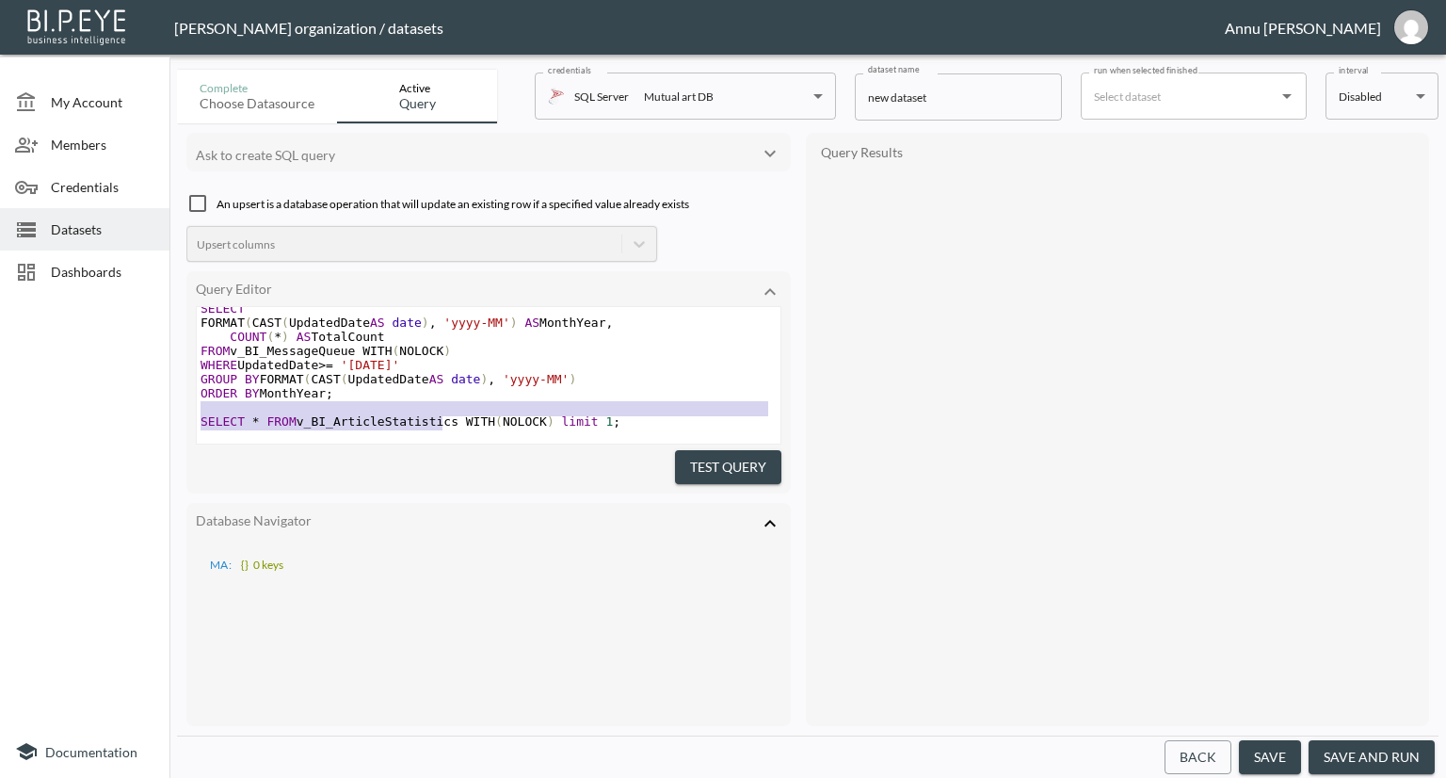
type textarea "v_BI_ArticleStatistics"
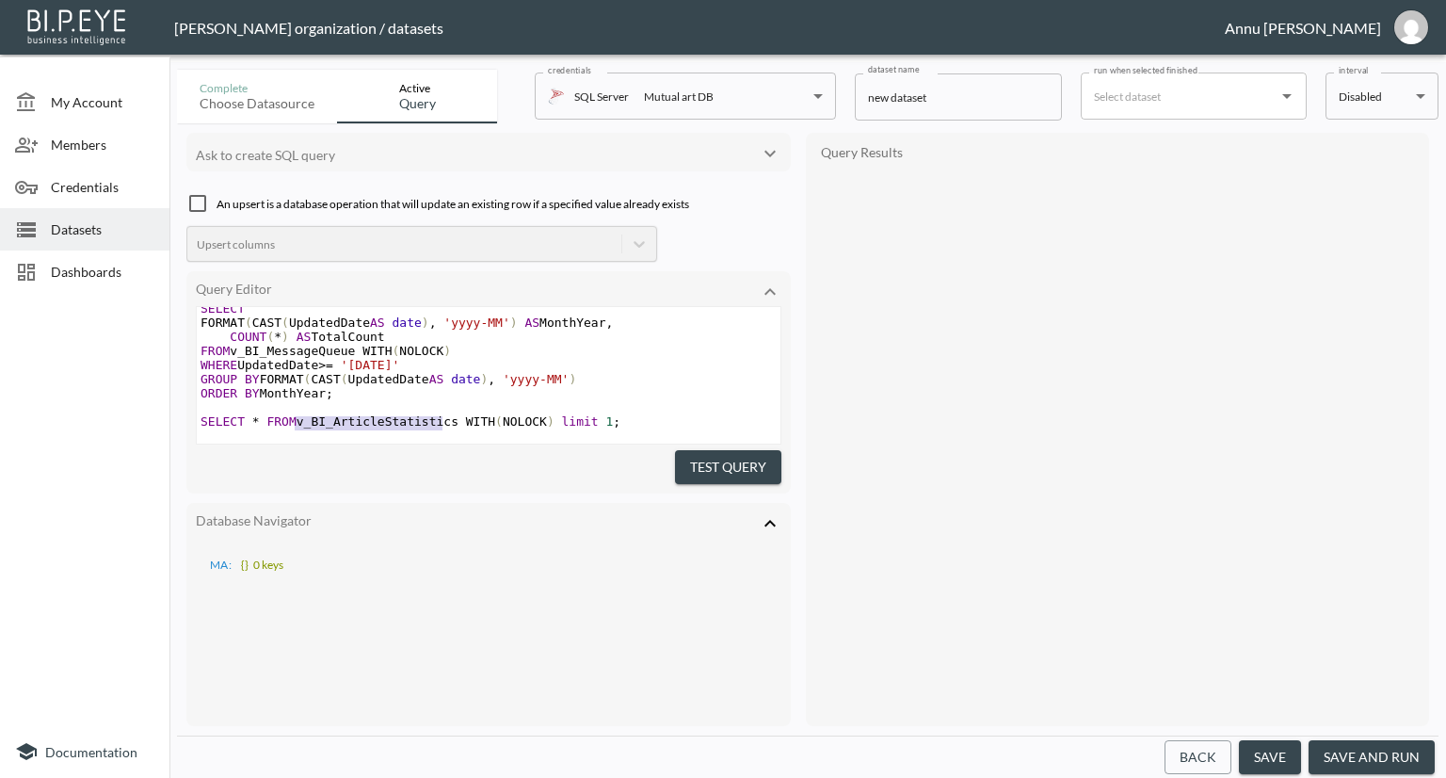
drag, startPoint x: 440, startPoint y: 410, endPoint x: 293, endPoint y: 411, distance: 146.9
click at [293, 414] on span "SELECT * FROM v_BI_ArticleStatistics WITH ( NOLOCK ) limit 1 ;" at bounding box center [411, 421] width 420 height 14
paste textarea
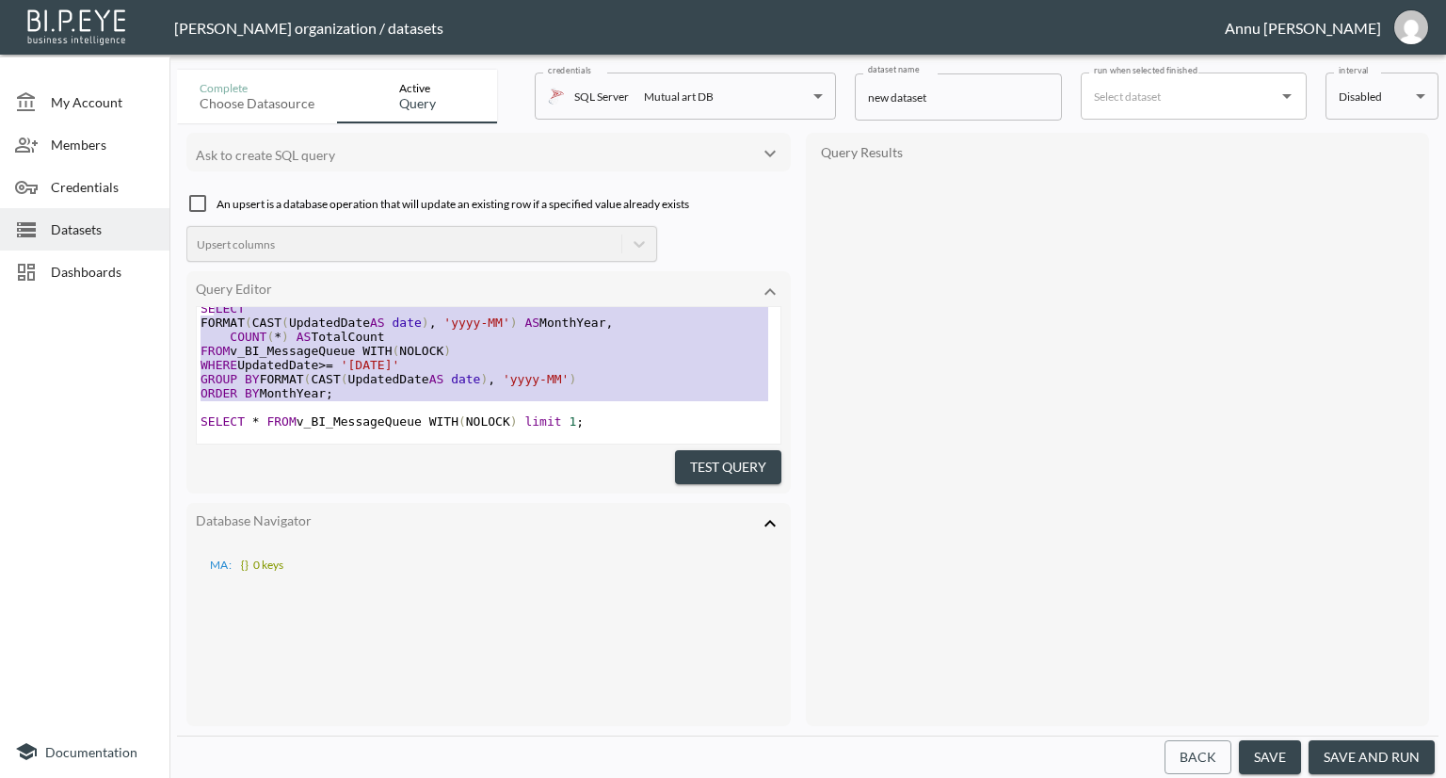
type textarea "SELECT FORMAT(CAST(UpdatedDate AS date), 'yyyy-MM') AS MonthYear, COUNT(*) AS T…"
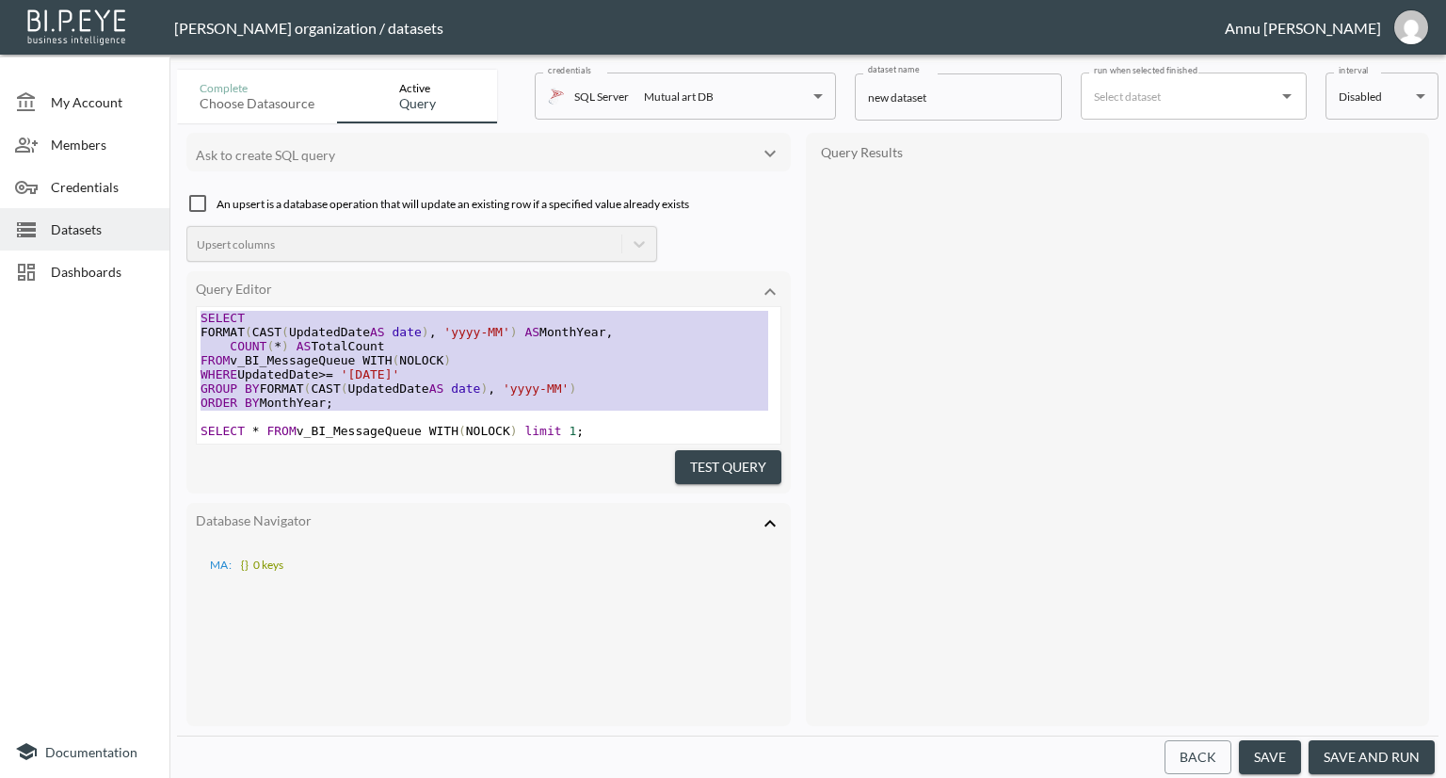
drag, startPoint x: 363, startPoint y: 396, endPoint x: 184, endPoint y: 276, distance: 216.5
click at [184, 276] on div "Ask to create SQL query An upsert is a database operation that will update an e…" at bounding box center [808, 429] width 1262 height 612
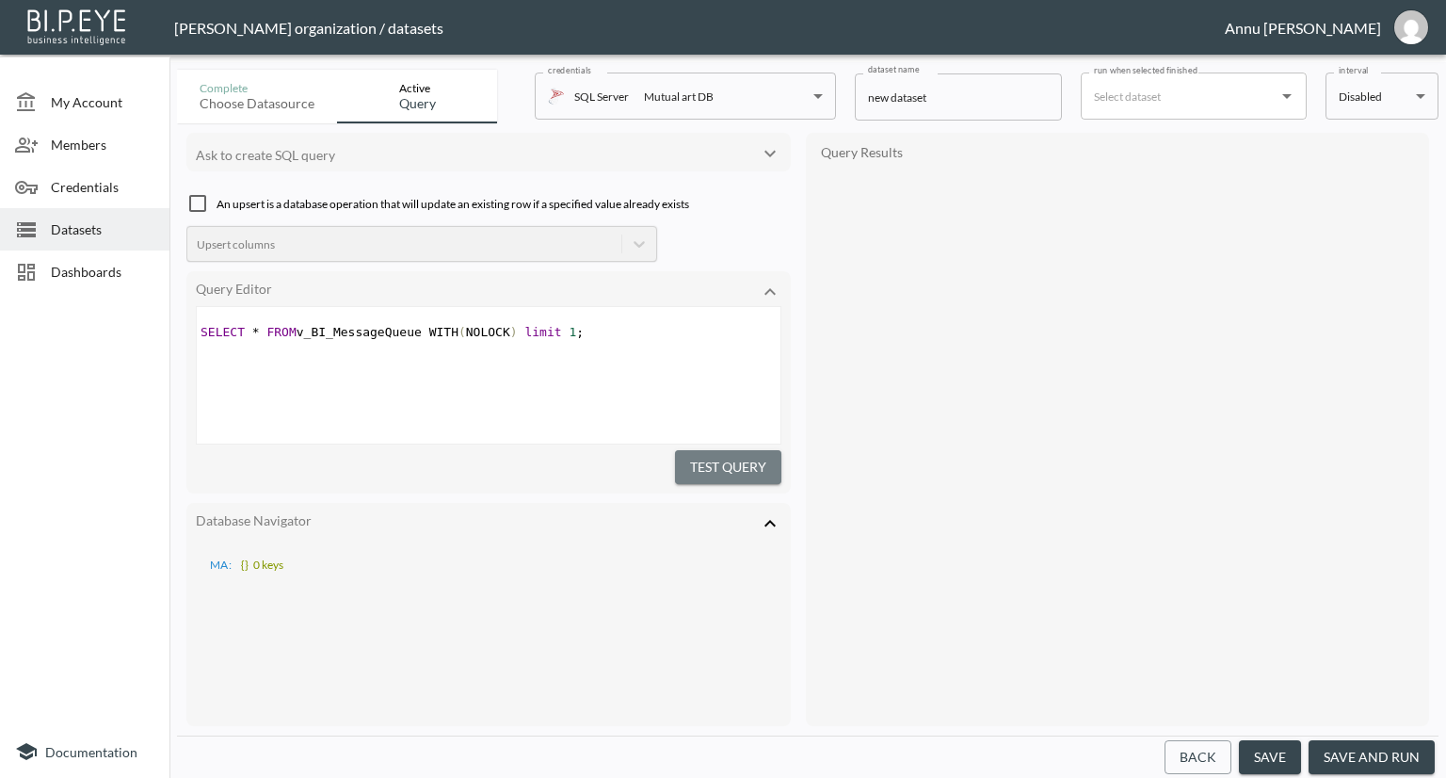
drag, startPoint x: 695, startPoint y: 460, endPoint x: 791, endPoint y: 441, distance: 98.1
click at [696, 460] on button "Test Query" at bounding box center [728, 467] width 106 height 35
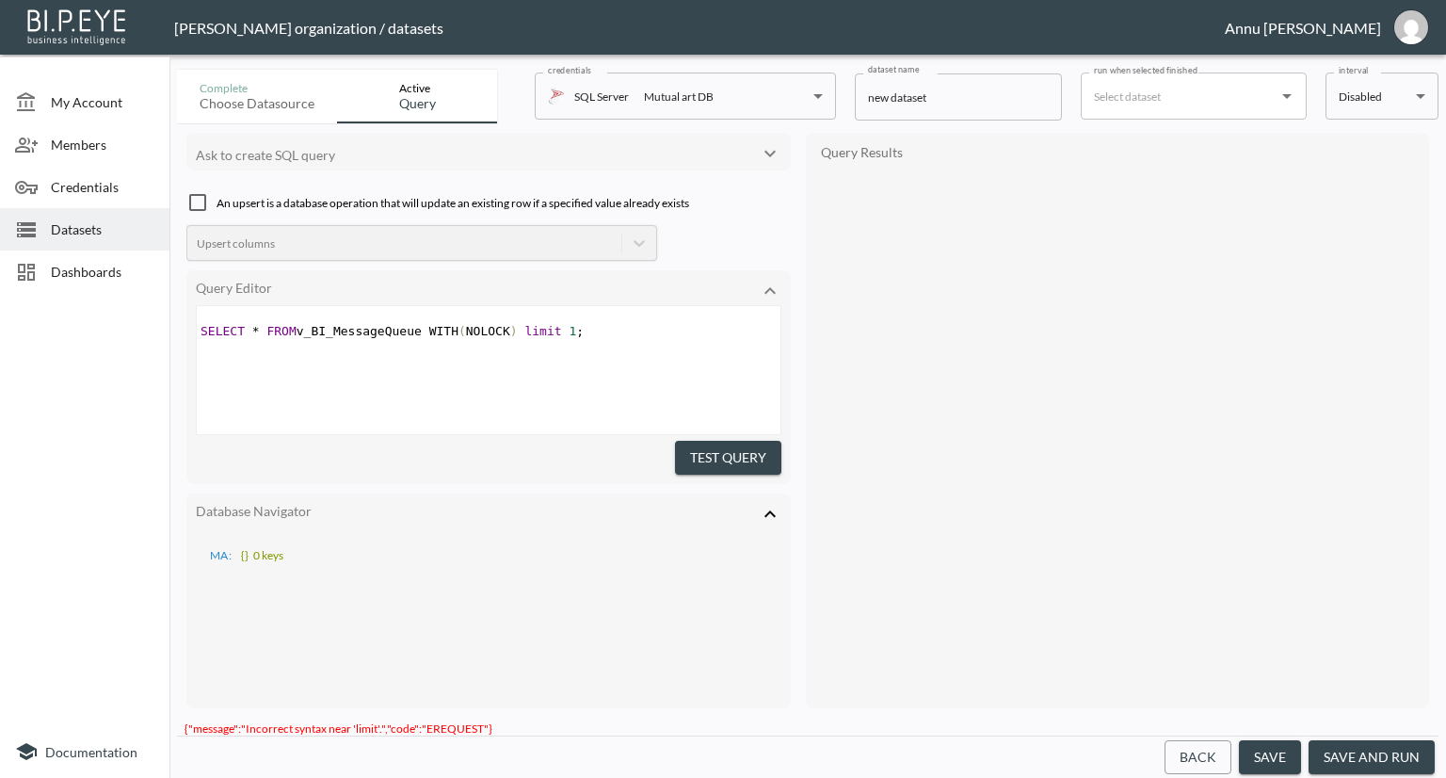
click at [576, 329] on span ";" at bounding box center [580, 331] width 8 height 14
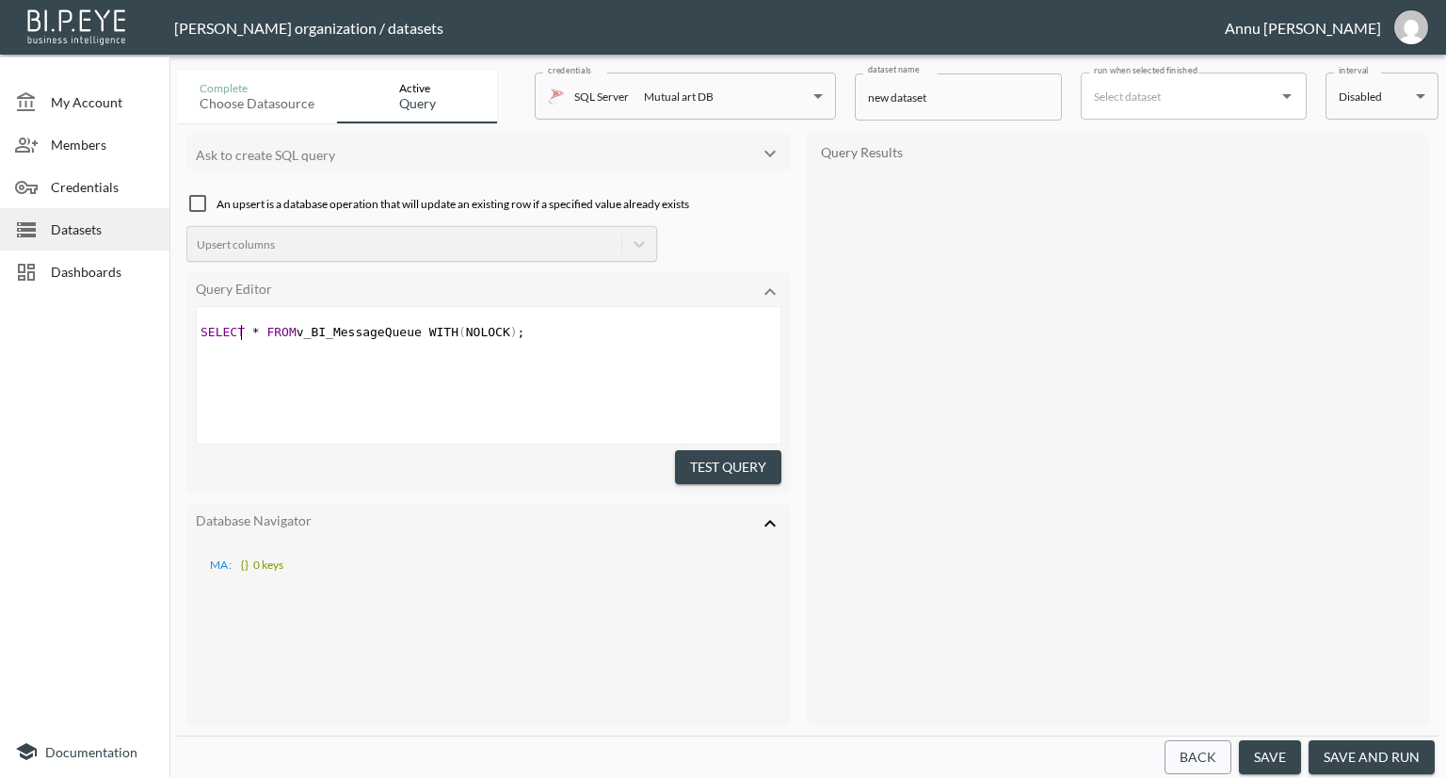
drag, startPoint x: 242, startPoint y: 329, endPoint x: 417, endPoint y: 317, distance: 175.5
click at [244, 329] on span "SELECT * FROM v_BI_MessageQueue WITH ( NOLOCK ) ;" at bounding box center [363, 332] width 325 height 14
type textarea "top 10"
click at [689, 468] on button "Test Query" at bounding box center [728, 467] width 106 height 35
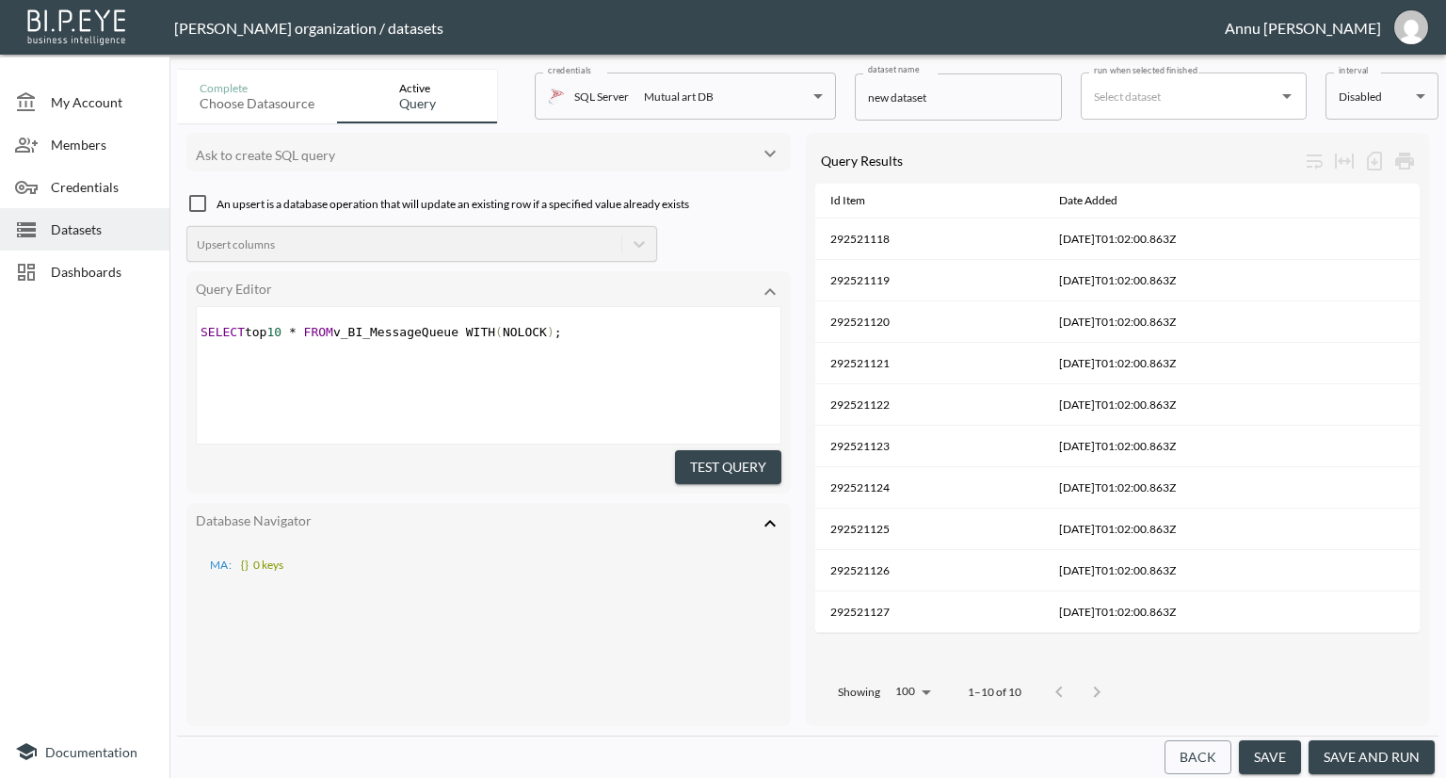
type textarea "SELECT top 10 * FROM v_BI_MessageQueue WITH (NOLOCK);"
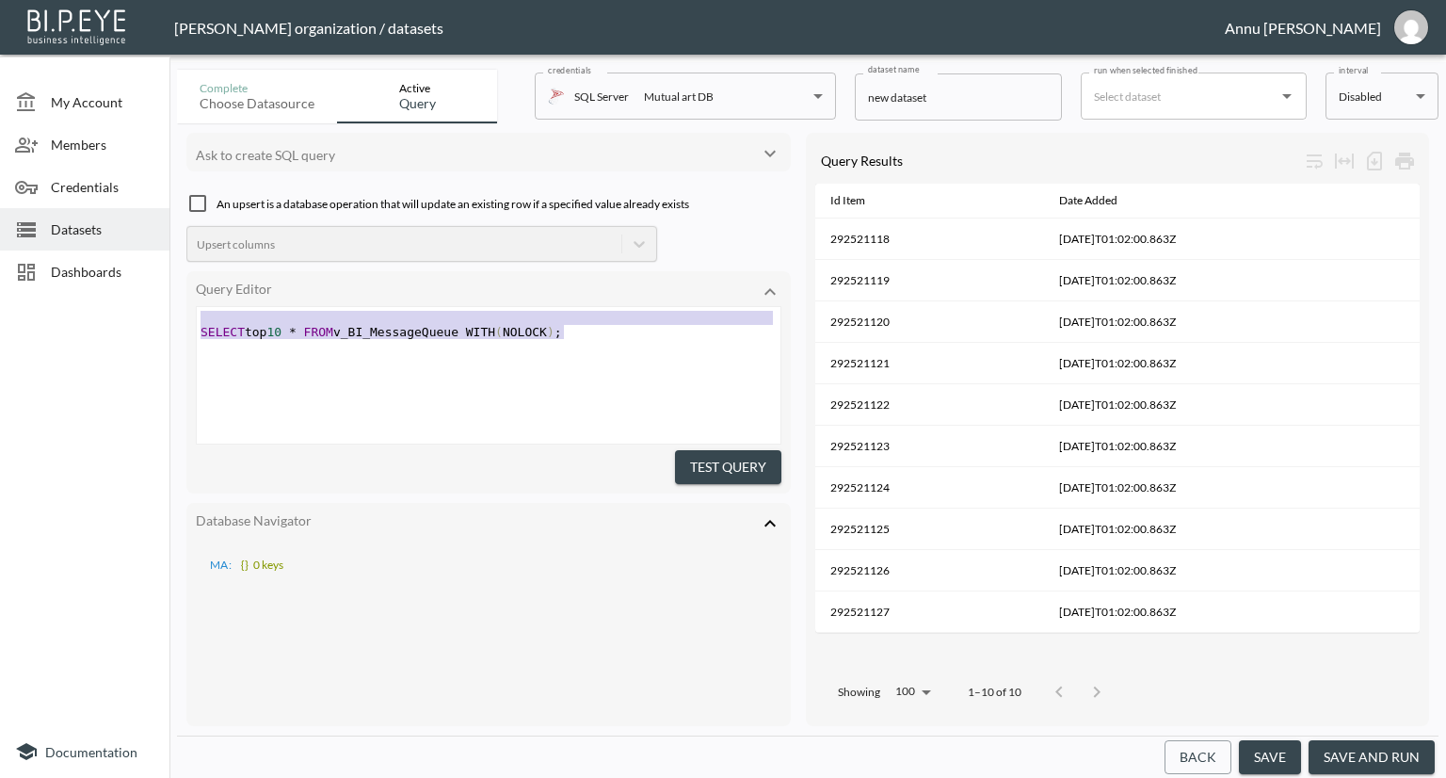
drag, startPoint x: 589, startPoint y: 336, endPoint x: 123, endPoint y: 300, distance: 466.5
click at [123, 300] on div "My Account Members Credentials Datasets Dashboards Documentation Complete Choos…" at bounding box center [723, 389] width 1446 height 778
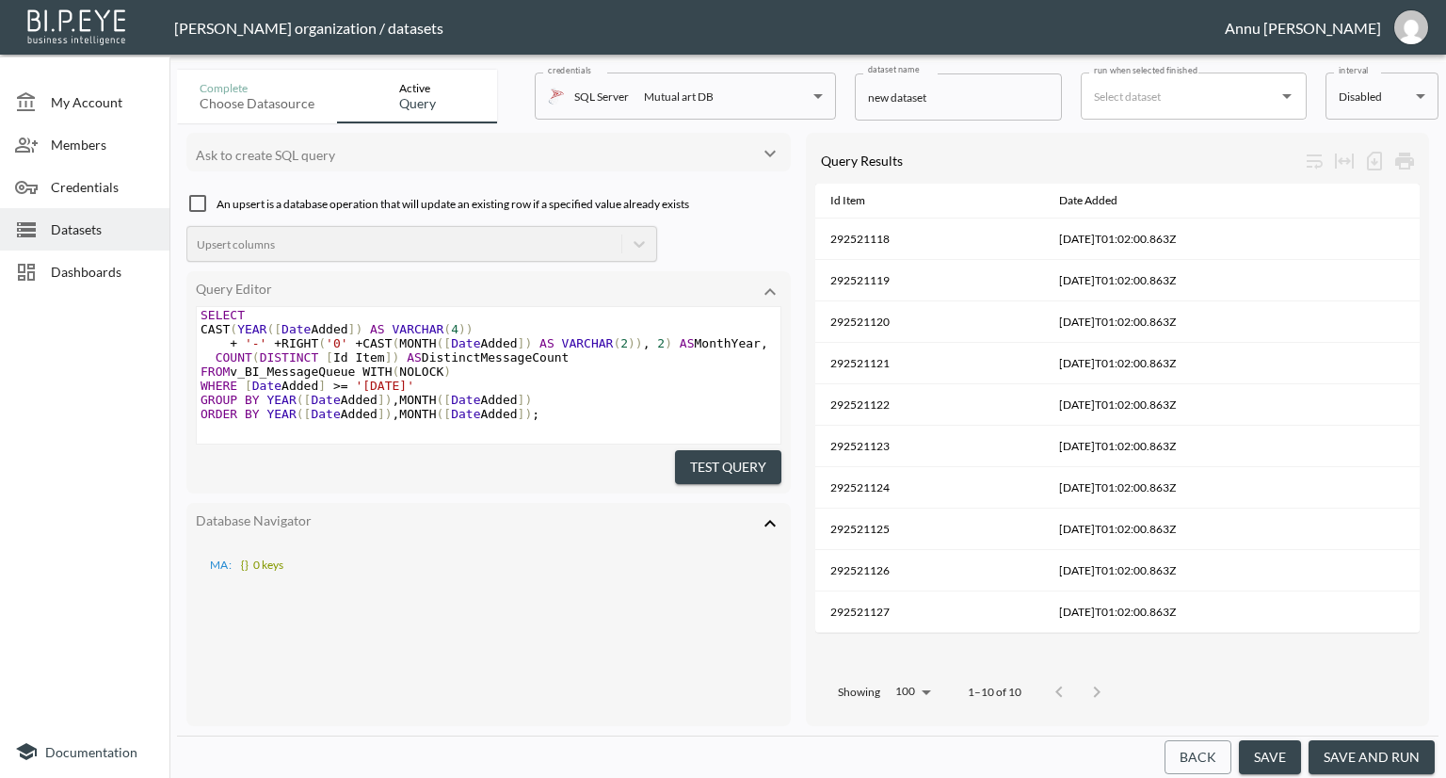
scroll to position [0, 0]
click at [734, 479] on div "Query Editor SELECT top 10 * FROM v_BI_MessageQueue WITH (NOLOCK); x SELECT CAS…" at bounding box center [488, 382] width 605 height 222
click at [734, 468] on button "Test Query" at bounding box center [728, 467] width 106 height 35
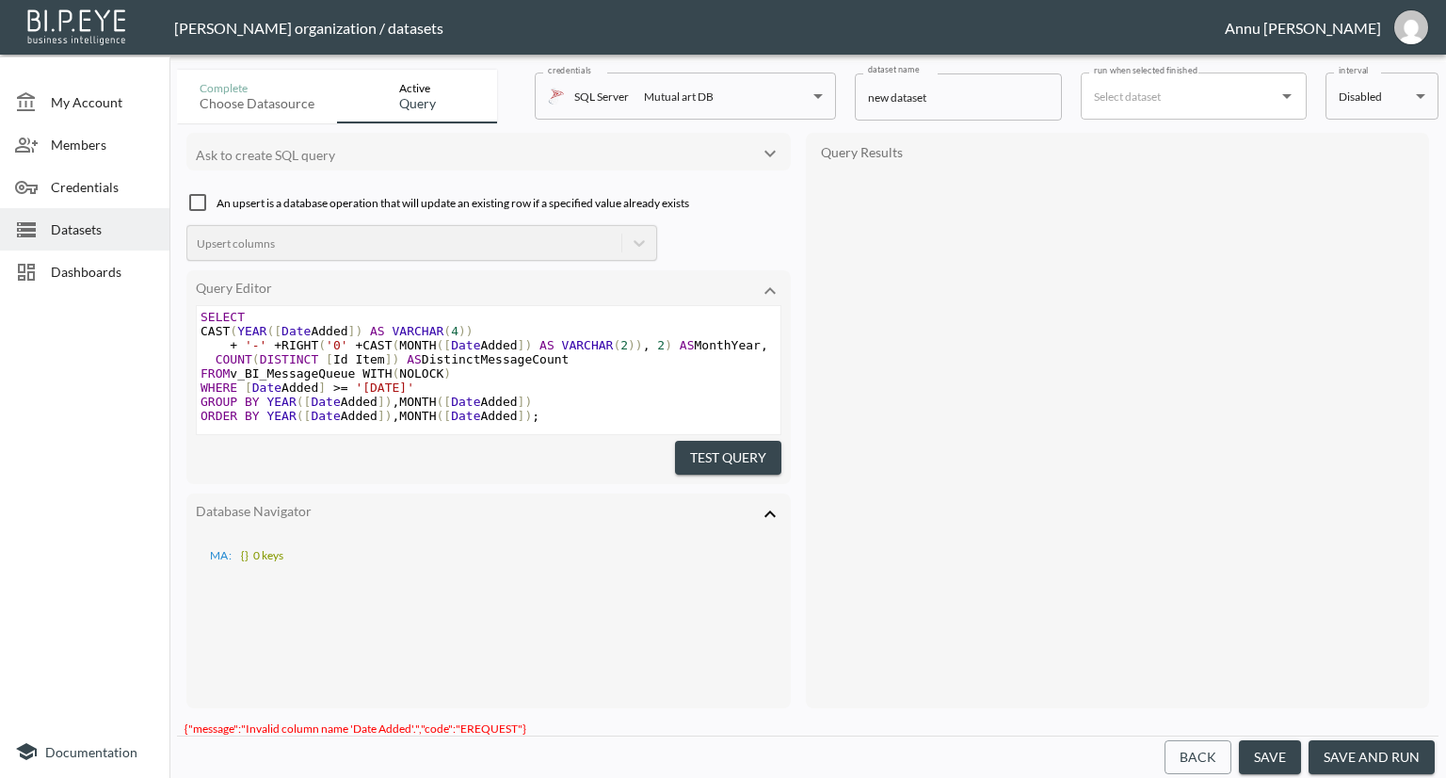
scroll to position [1, 0]
click at [323, 329] on span "CAST ( YEAR ([ Date Added ]) AS VARCHAR ( 4 ))" at bounding box center [337, 331] width 273 height 14
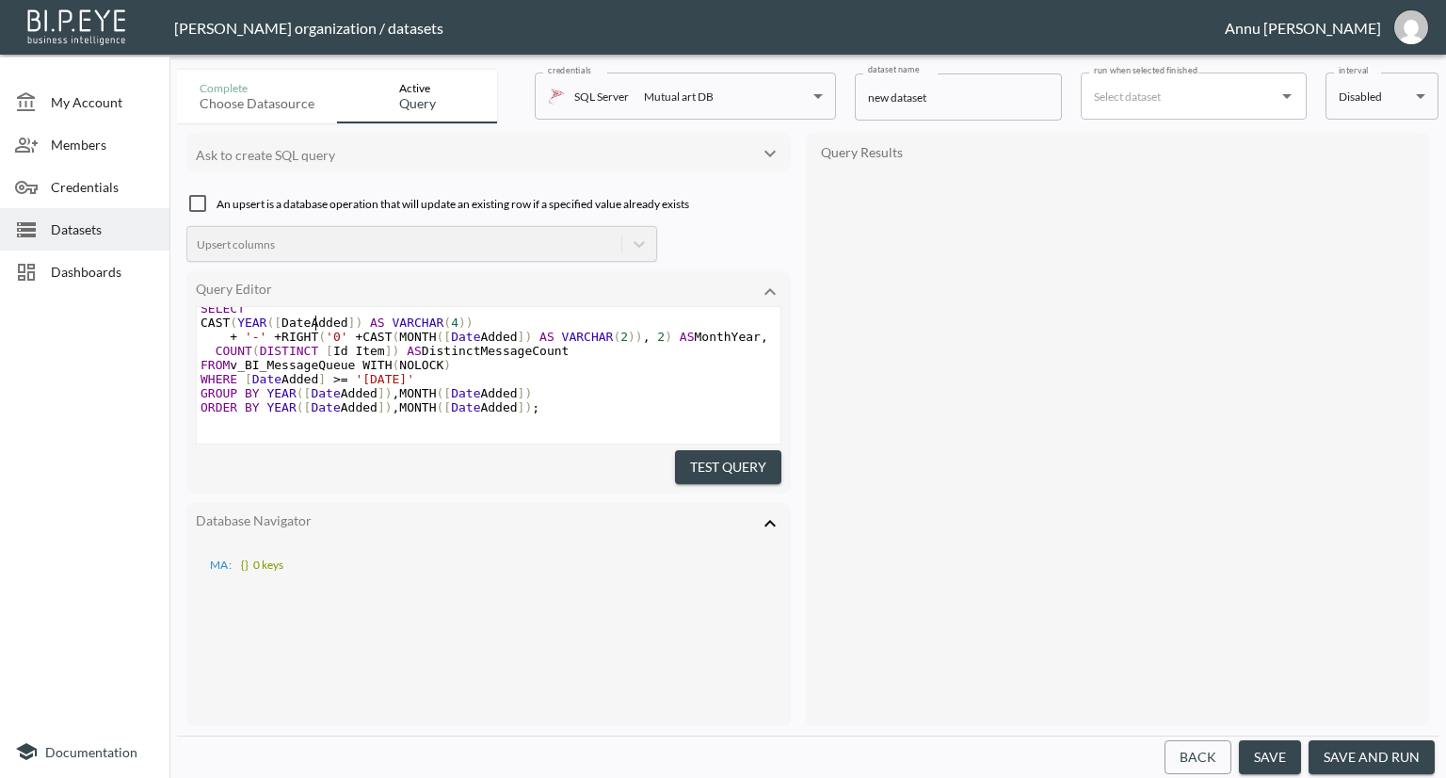
scroll to position [30, 0]
click at [279, 372] on span "WHERE [ Date Added ] >= '[DATE]'" at bounding box center [308, 379] width 214 height 14
click at [335, 386] on span "GROUP BY YEAR ([ Date Added ]) , MONTH ([ Date Added ])" at bounding box center [366, 393] width 331 height 14
click at [333, 400] on span "ORDER BY YEAR ([ Date Added ]) , MONTH ([ Date Added ]) ;" at bounding box center [370, 407] width 339 height 14
click at [471, 386] on span "GROUP BY YEAR ([ DateAdded ]) , MONTH ([ Date Added ])" at bounding box center [366, 393] width 331 height 14
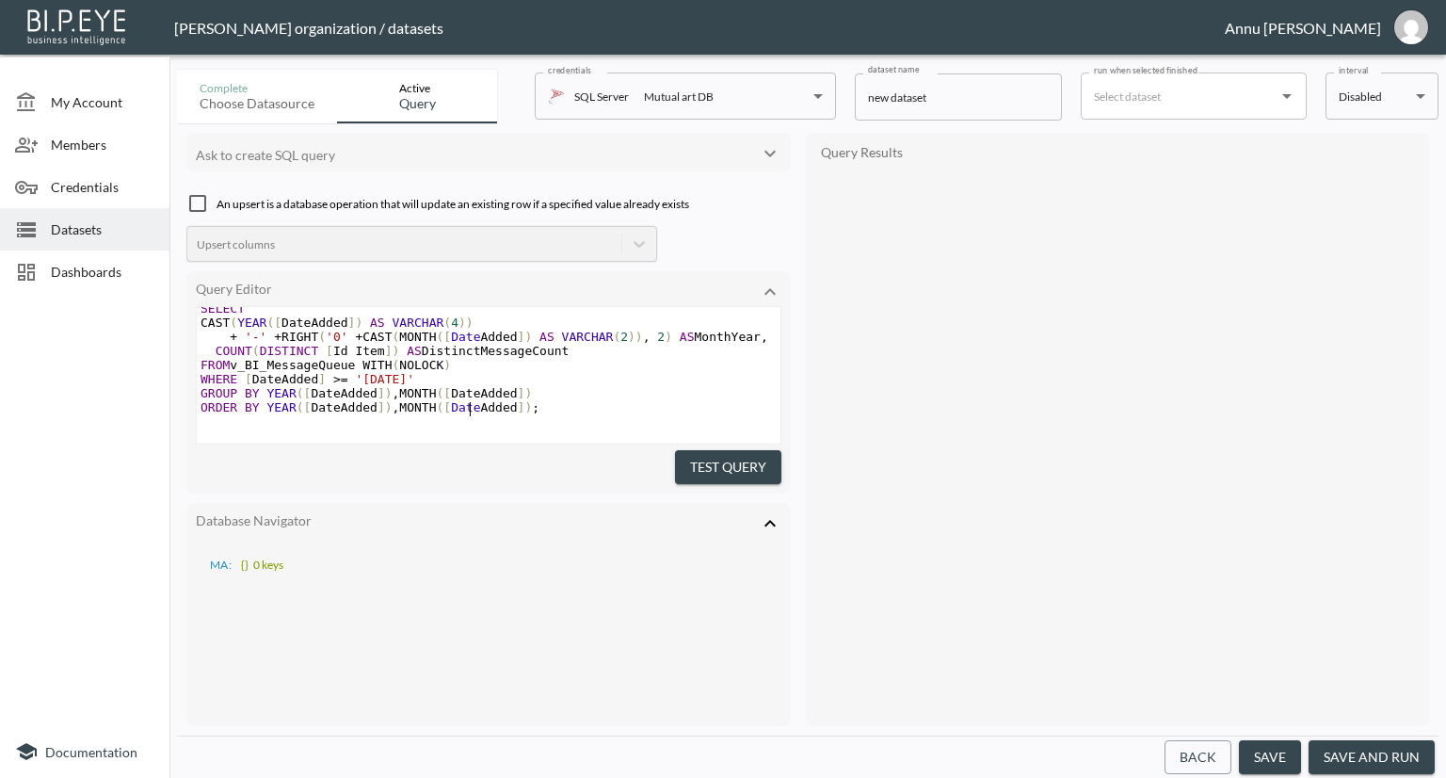
click at [471, 400] on span "ORDER BY YEAR ([ DateAdded ]) , MONTH ([ Date Added ]) ;" at bounding box center [370, 407] width 339 height 14
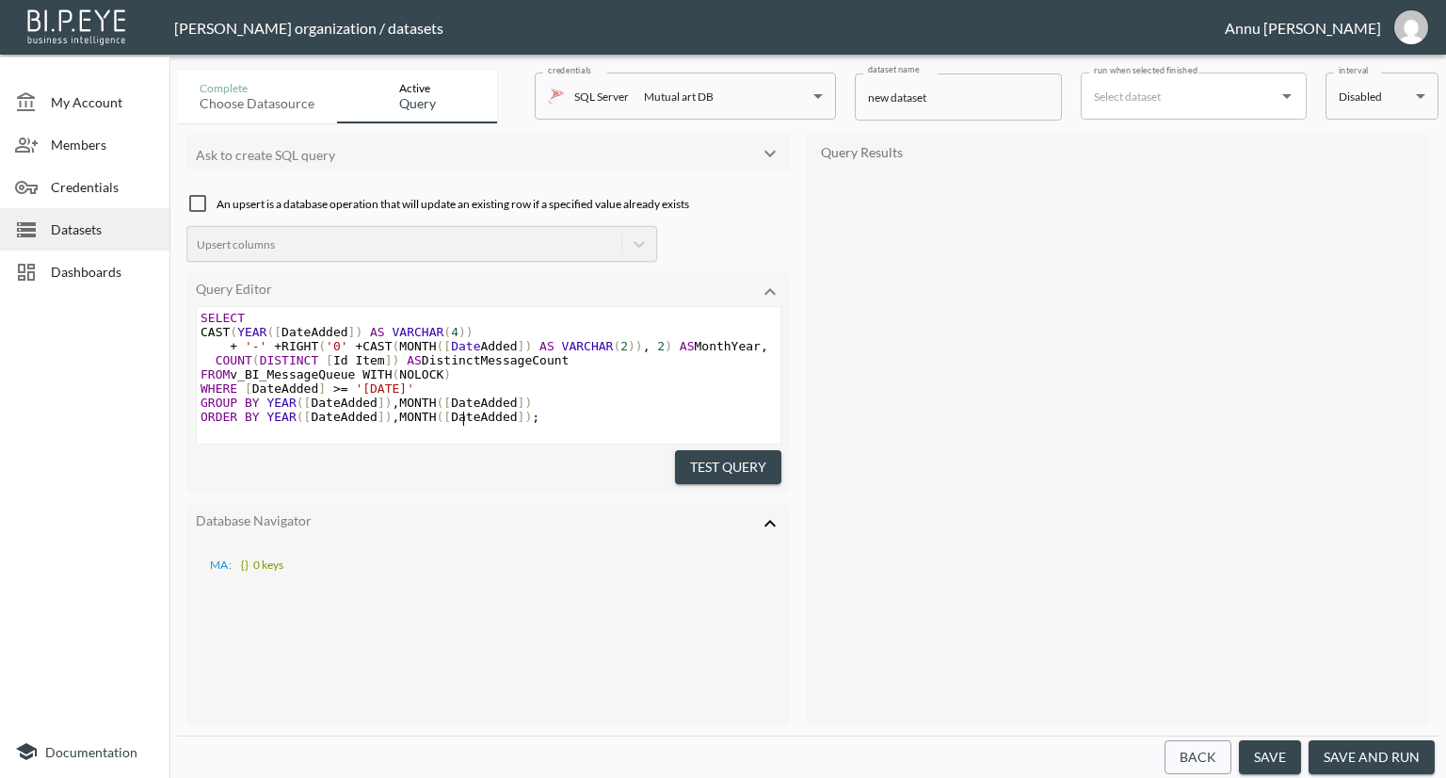
click at [474, 346] on span "+ '-' + RIGHT ( '0' + CAST ( MONTH ([ Date Added ]) AS VARCHAR ( 2 )) , 2 ) AS …" at bounding box center [485, 346] width 568 height 14
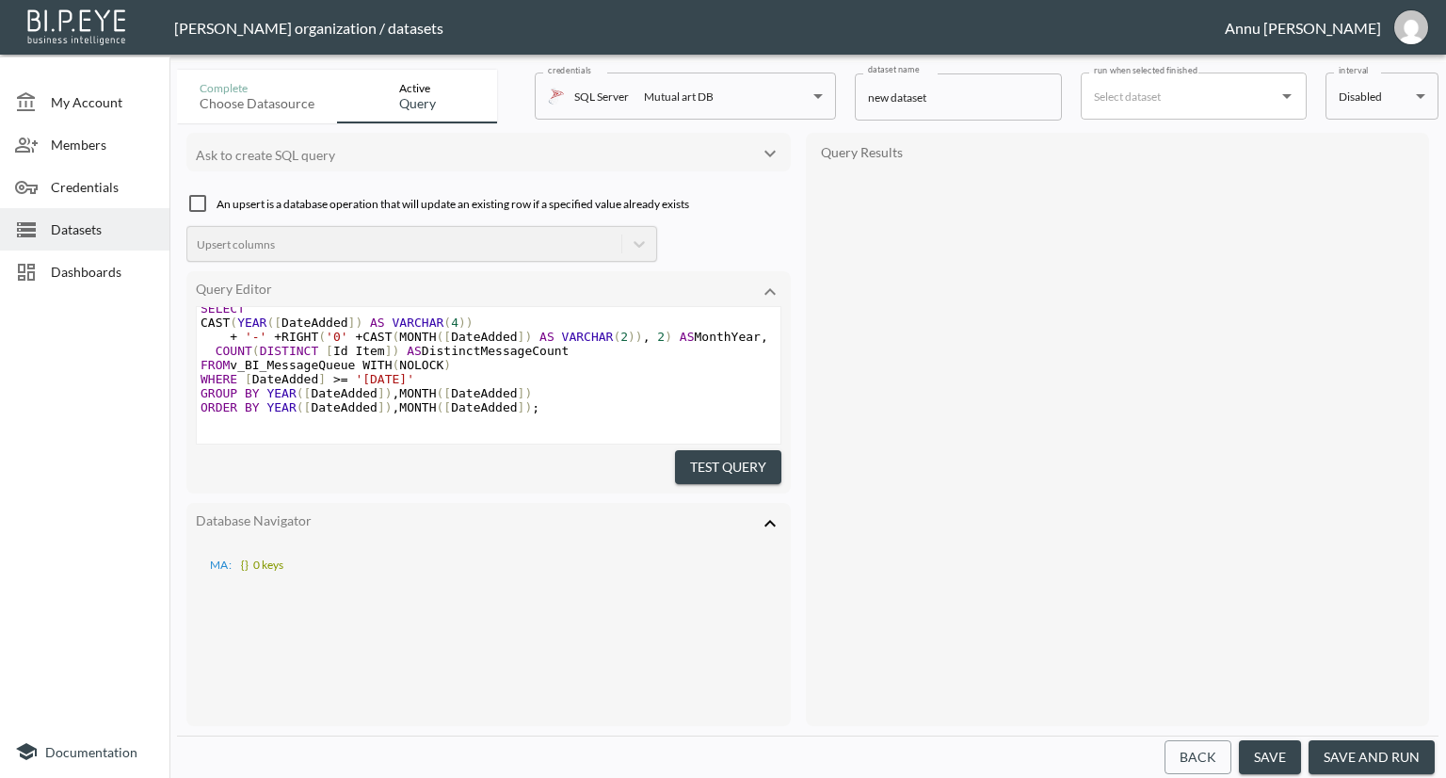
scroll to position [31, 0]
click at [742, 461] on button "Test Query" at bounding box center [728, 467] width 106 height 35
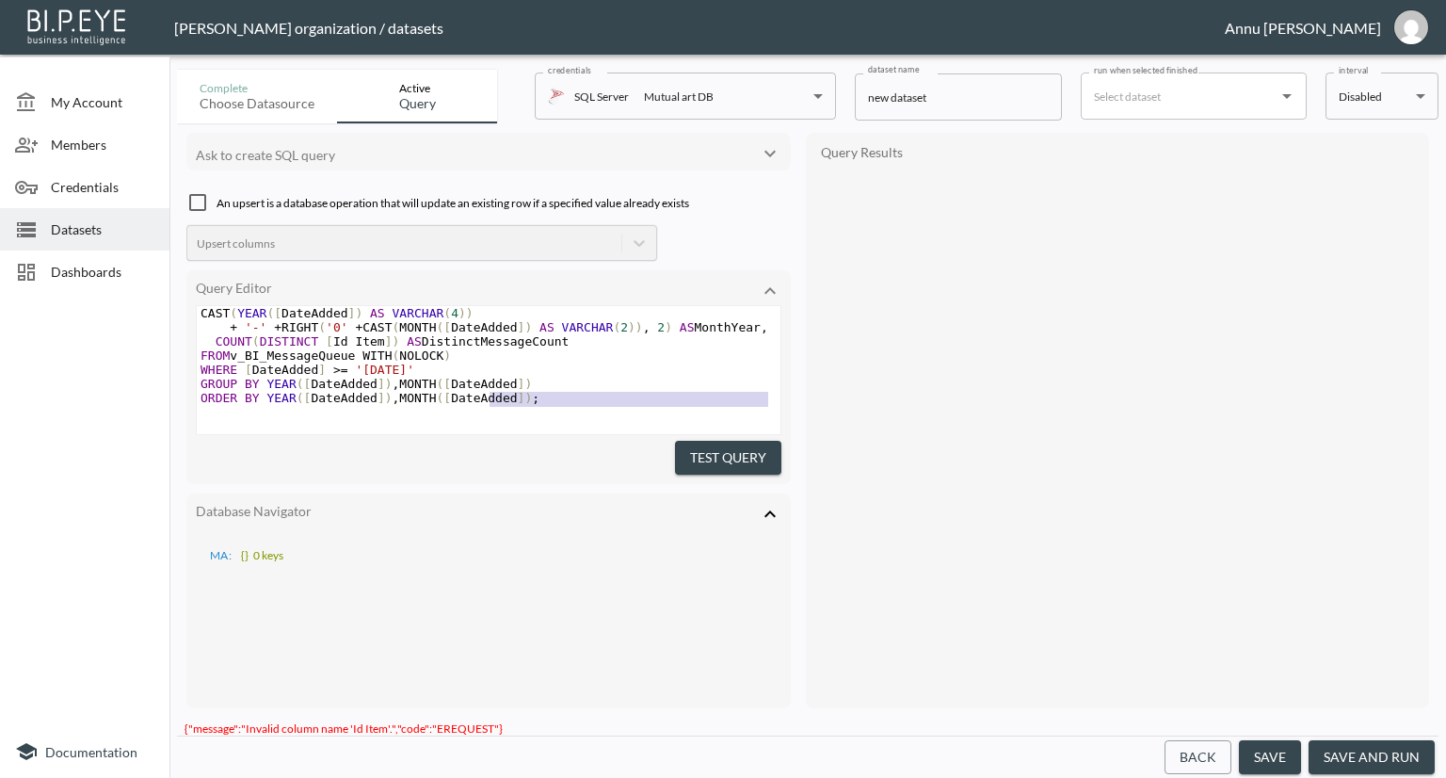
scroll to position [0, 0]
type textarea "SELECT CAST(YEAR([DateAdded]) AS VARCHAR(4)) + '-' + RIGHT('0' + CAST(MONTH([Da…"
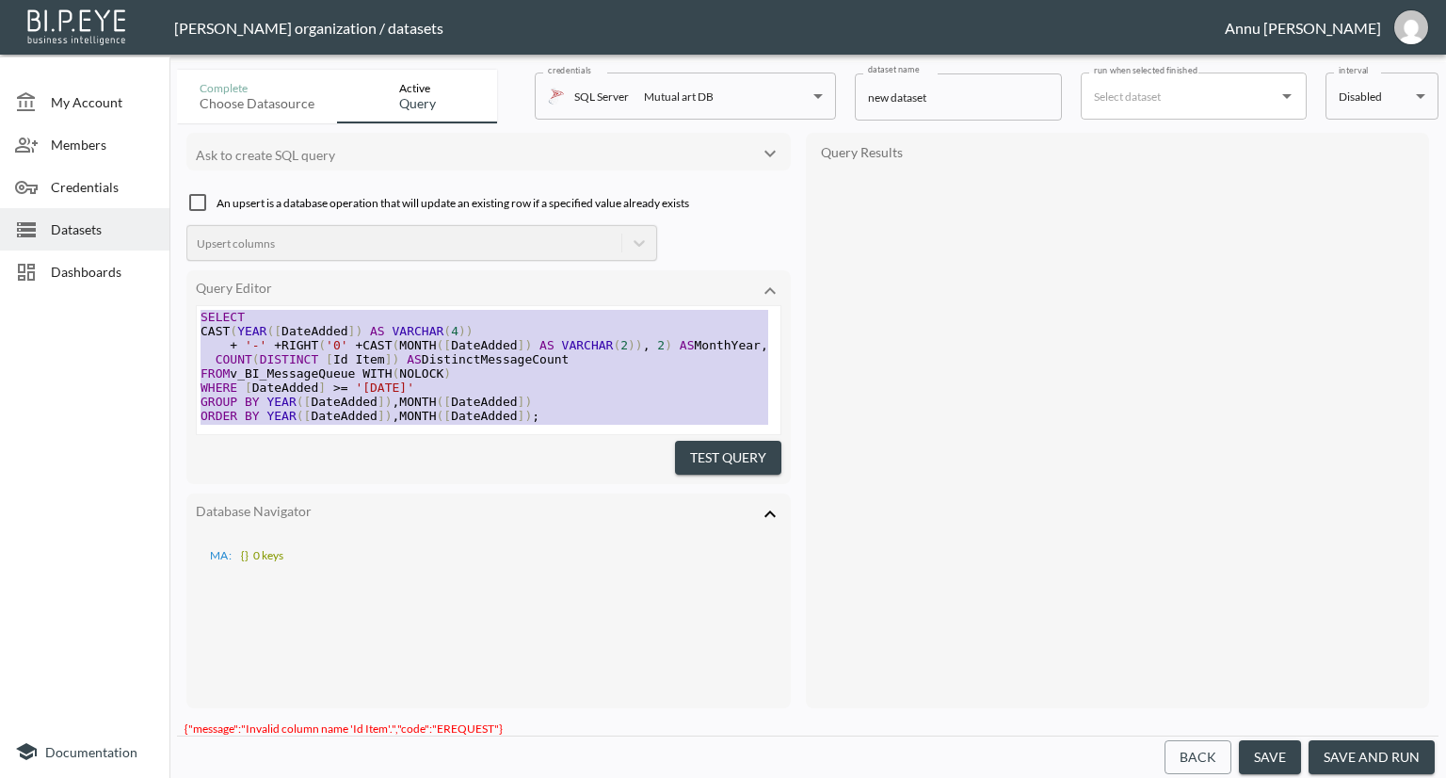
drag, startPoint x: 522, startPoint y: 387, endPoint x: 93, endPoint y: 248, distance: 450.5
click at [93, 248] on div "My Account Members Credentials Datasets Dashboards Documentation Complete Choos…" at bounding box center [723, 389] width 1446 height 778
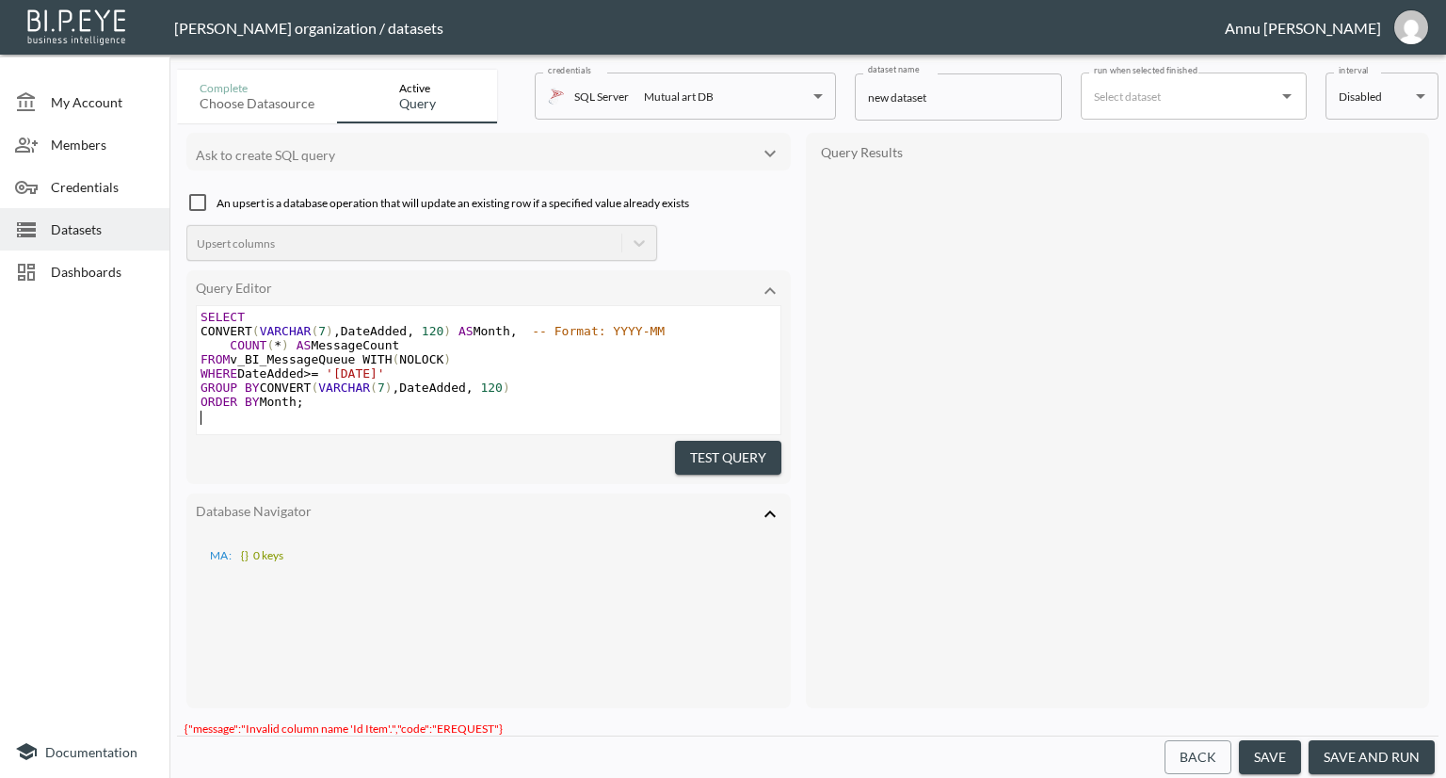
scroll to position [8, 0]
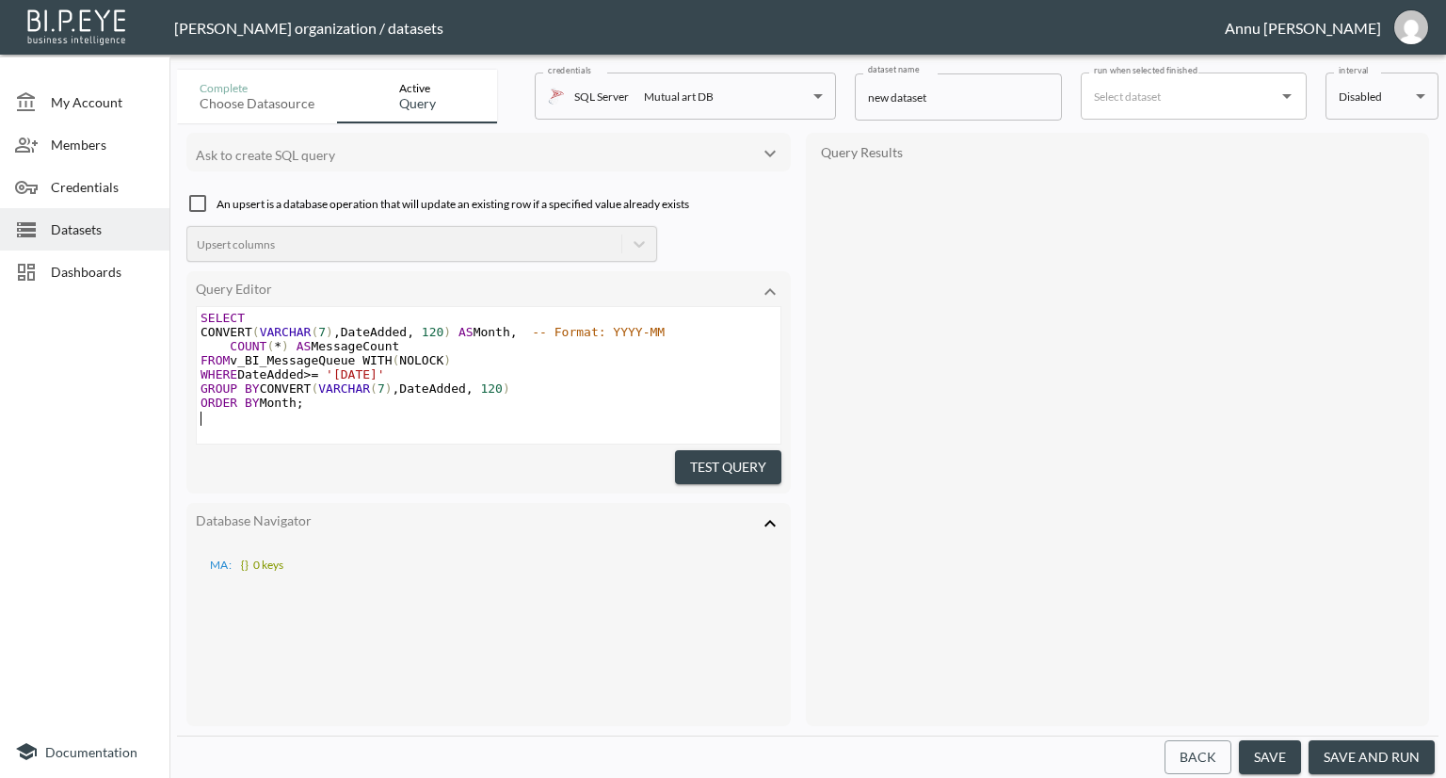
click at [707, 469] on button "Test Query" at bounding box center [728, 467] width 106 height 35
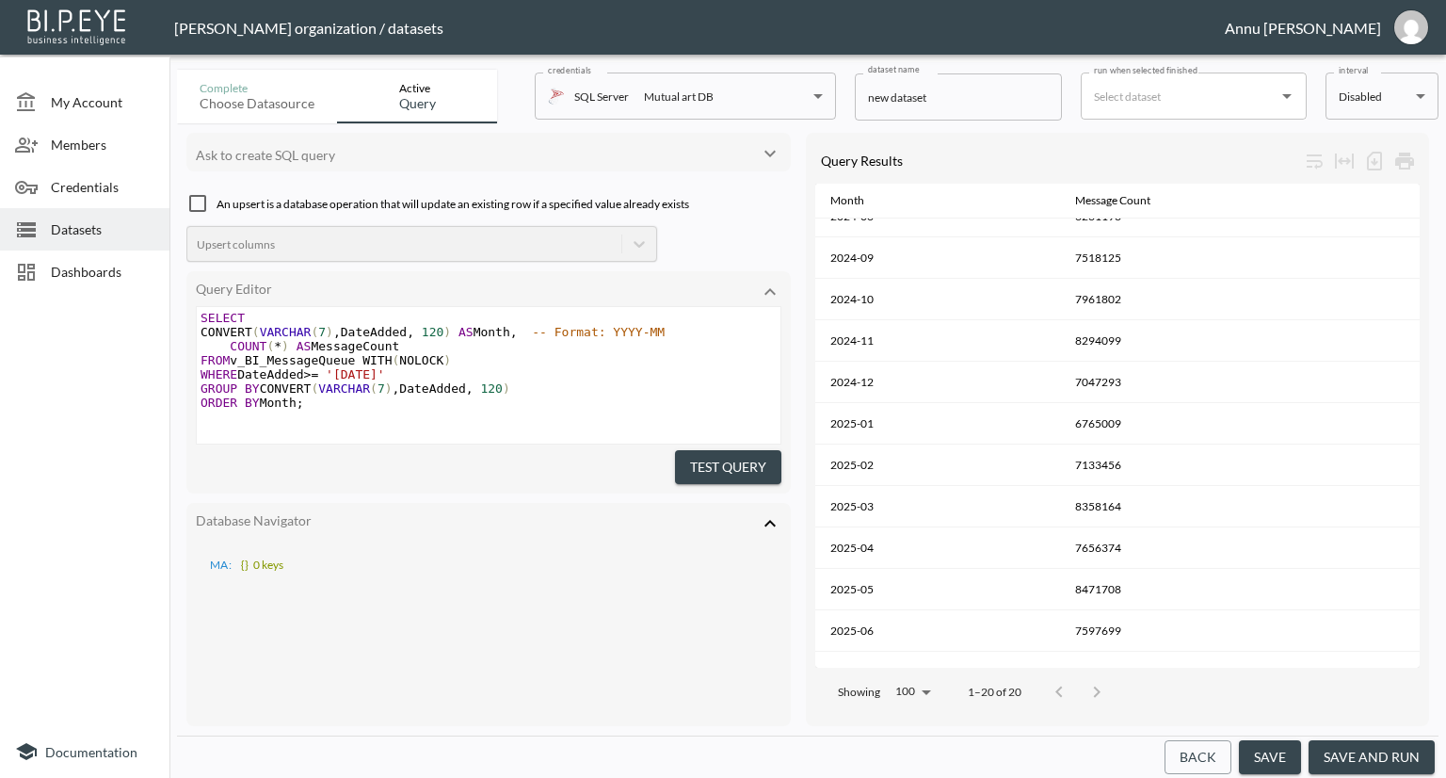
scroll to position [390, 0]
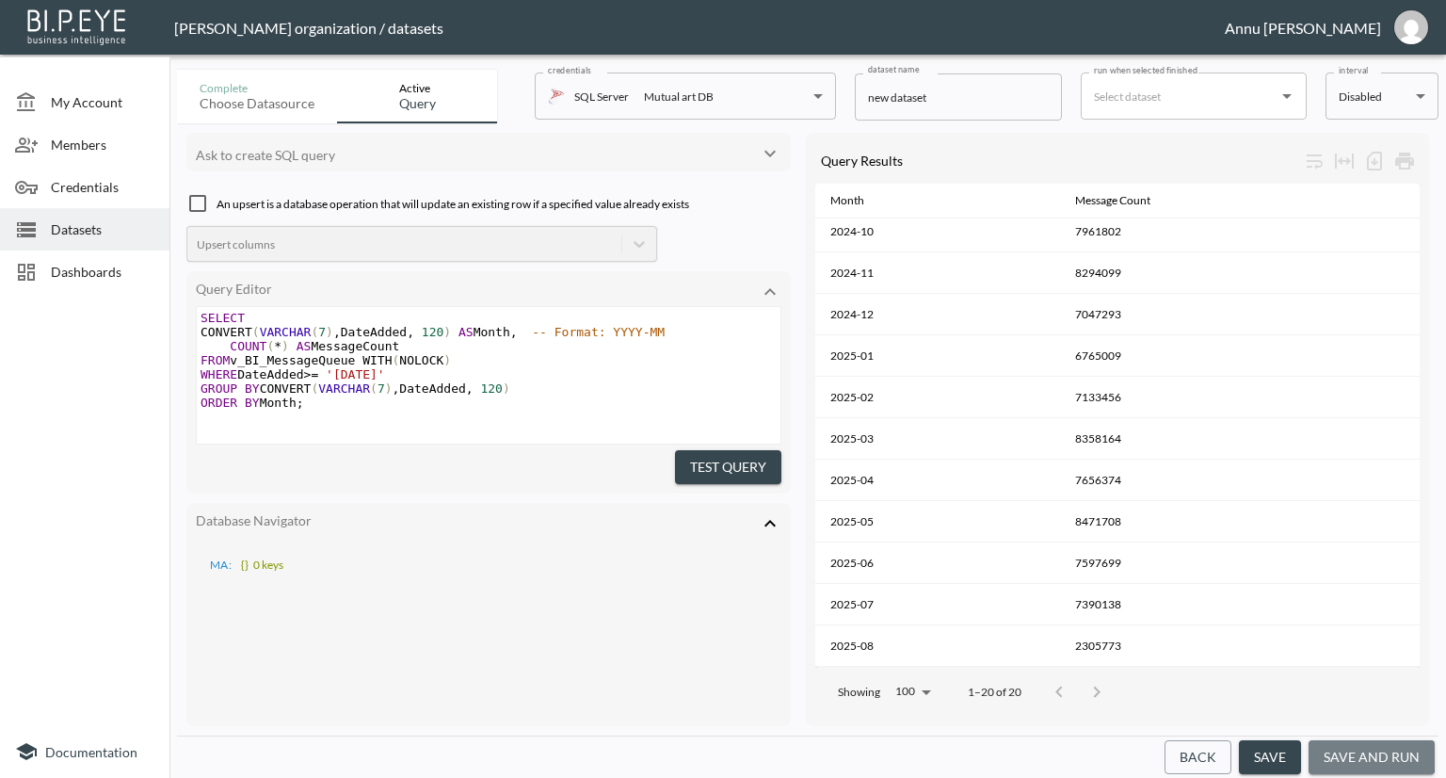
click at [1359, 747] on button "save and run" at bounding box center [1372, 757] width 126 height 35
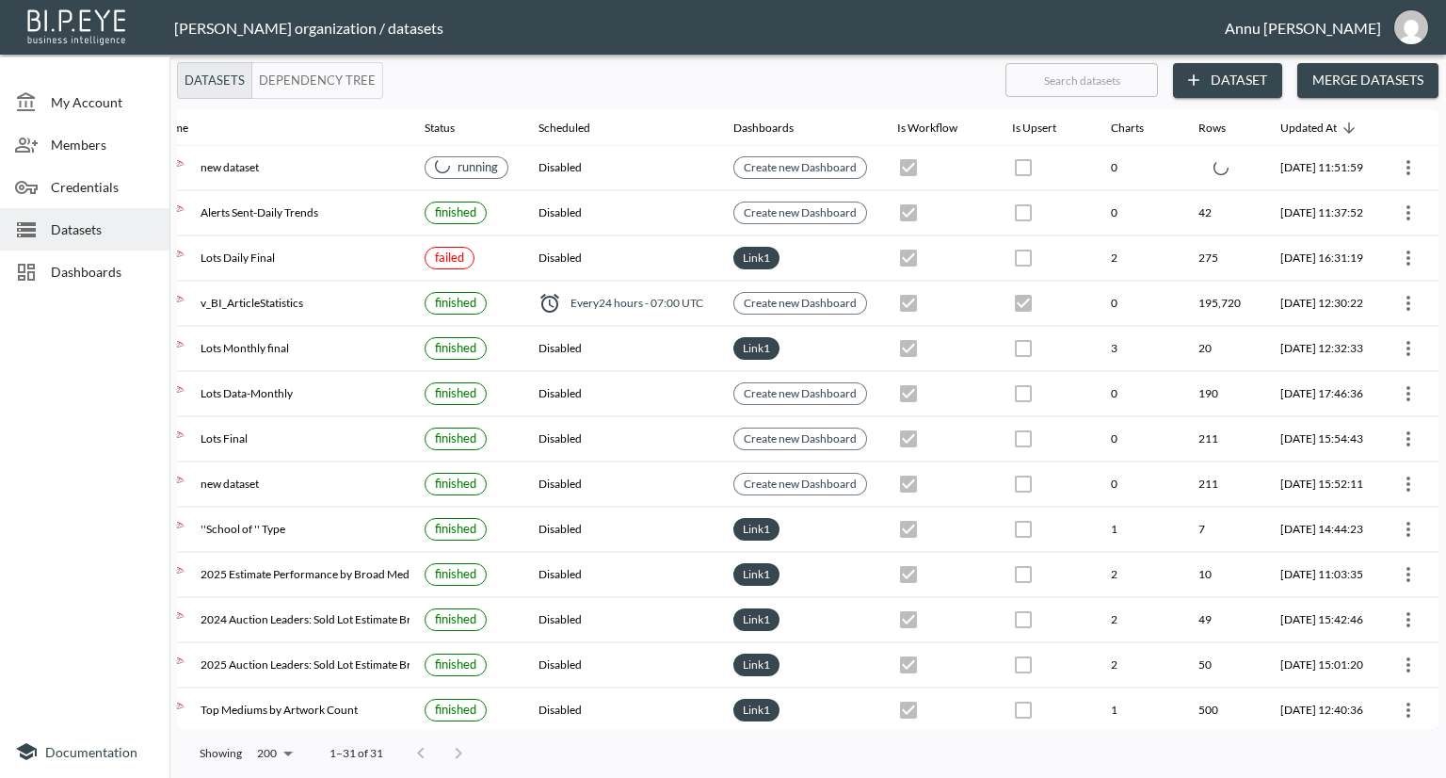
scroll to position [0, 110]
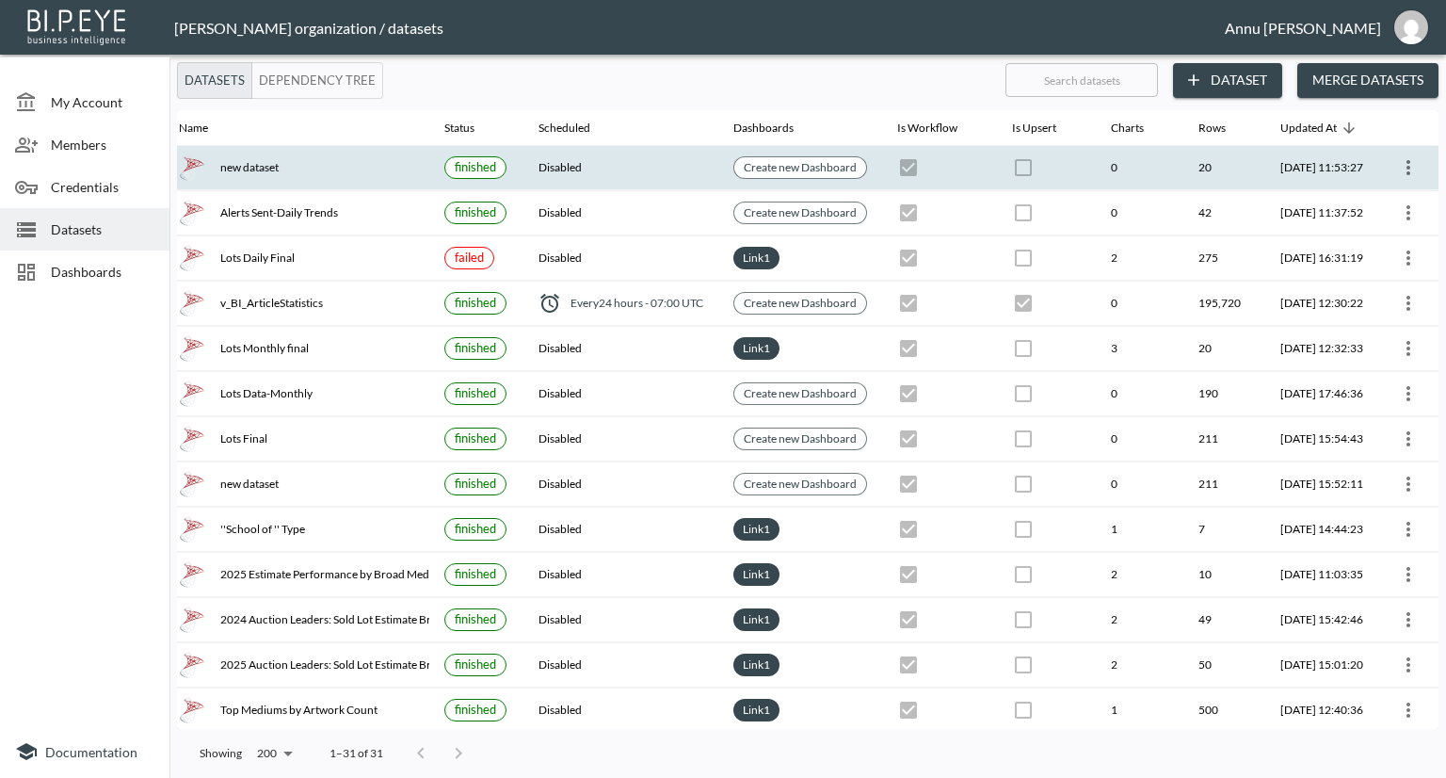
click at [1403, 159] on icon "more" at bounding box center [1408, 167] width 23 height 23
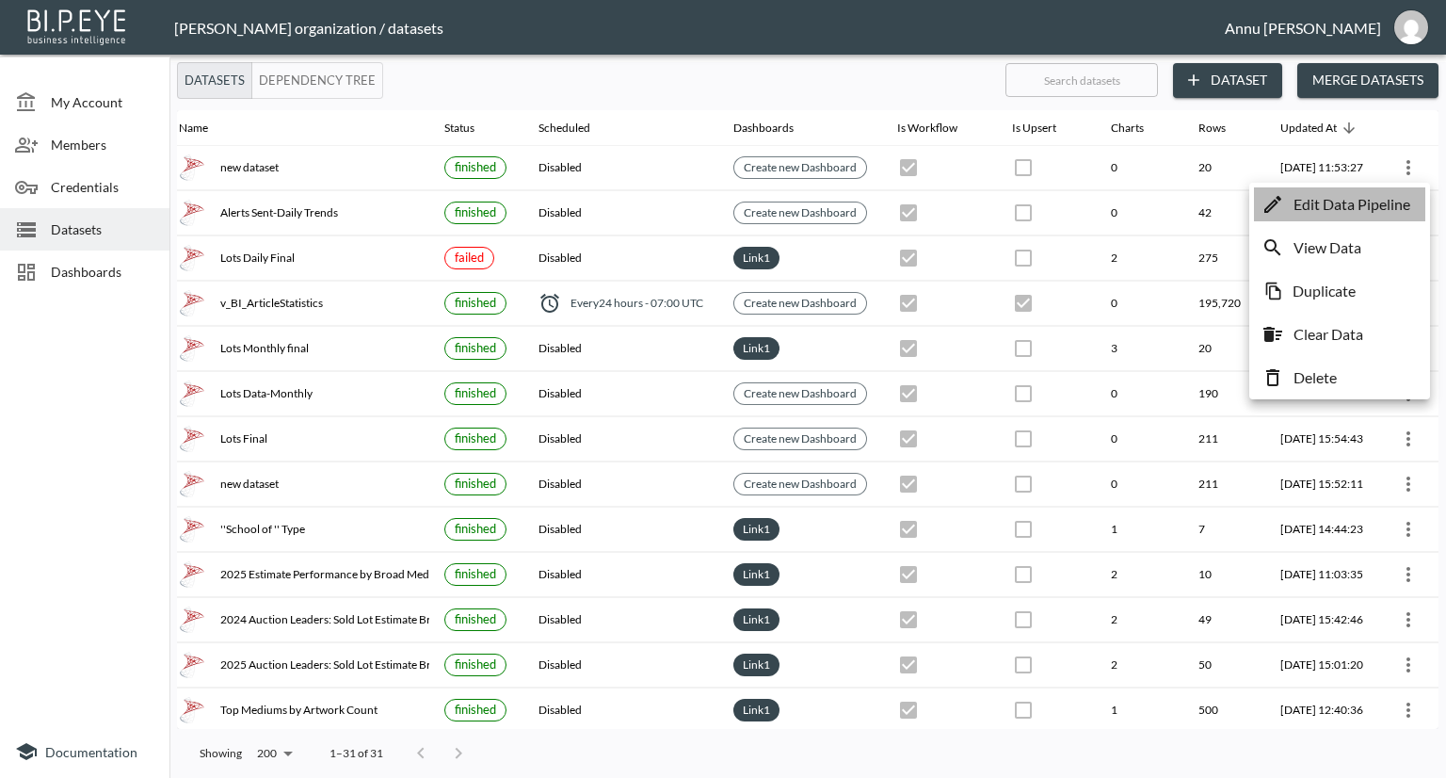
click at [1363, 201] on p "Edit Data Pipeline" at bounding box center [1352, 204] width 117 height 23
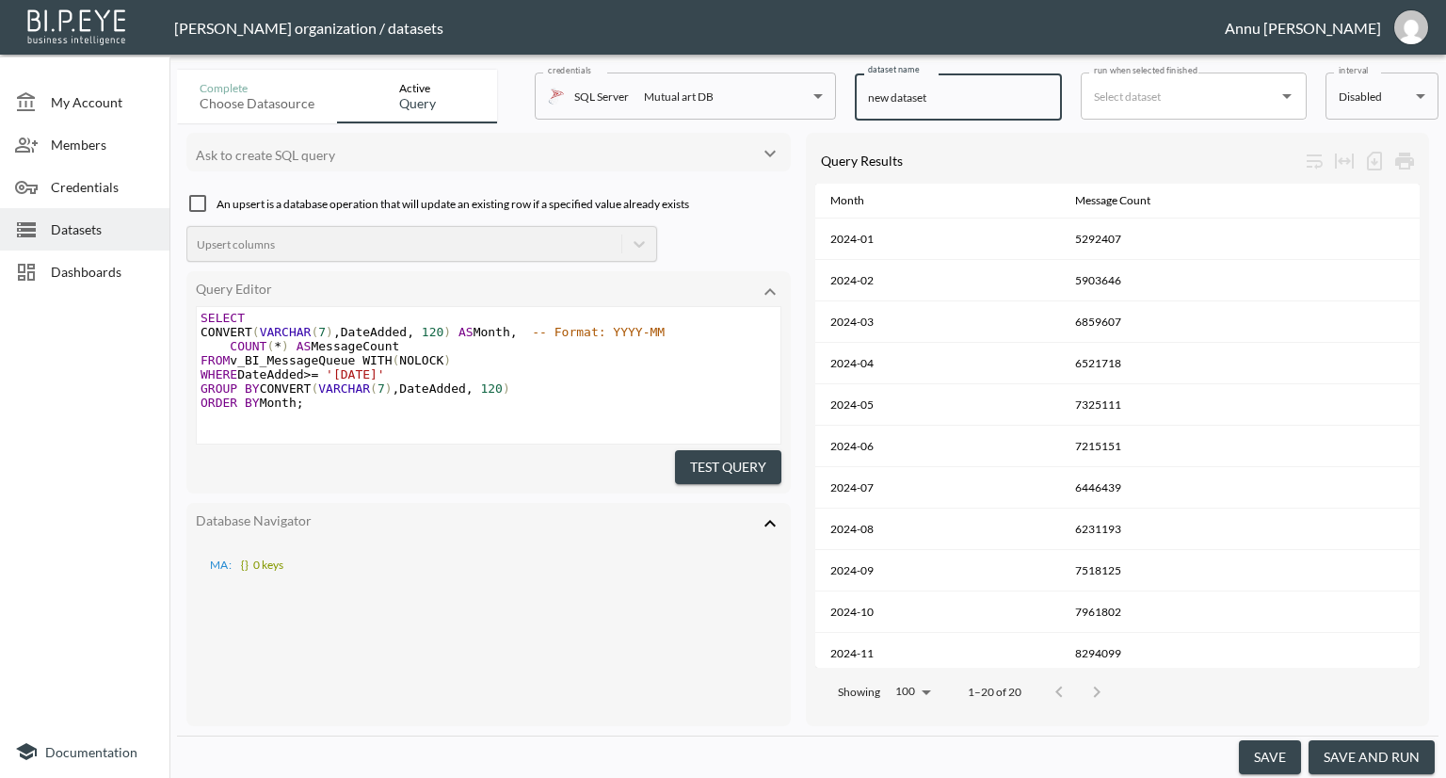
click at [830, 97] on div "Complete Choose datasource Active Query credentials SQL Server Mutual art DB 82…" at bounding box center [808, 92] width 1262 height 61
type input "Alerts-Monthly Trends"
click at [1275, 752] on button "save" at bounding box center [1270, 757] width 62 height 35
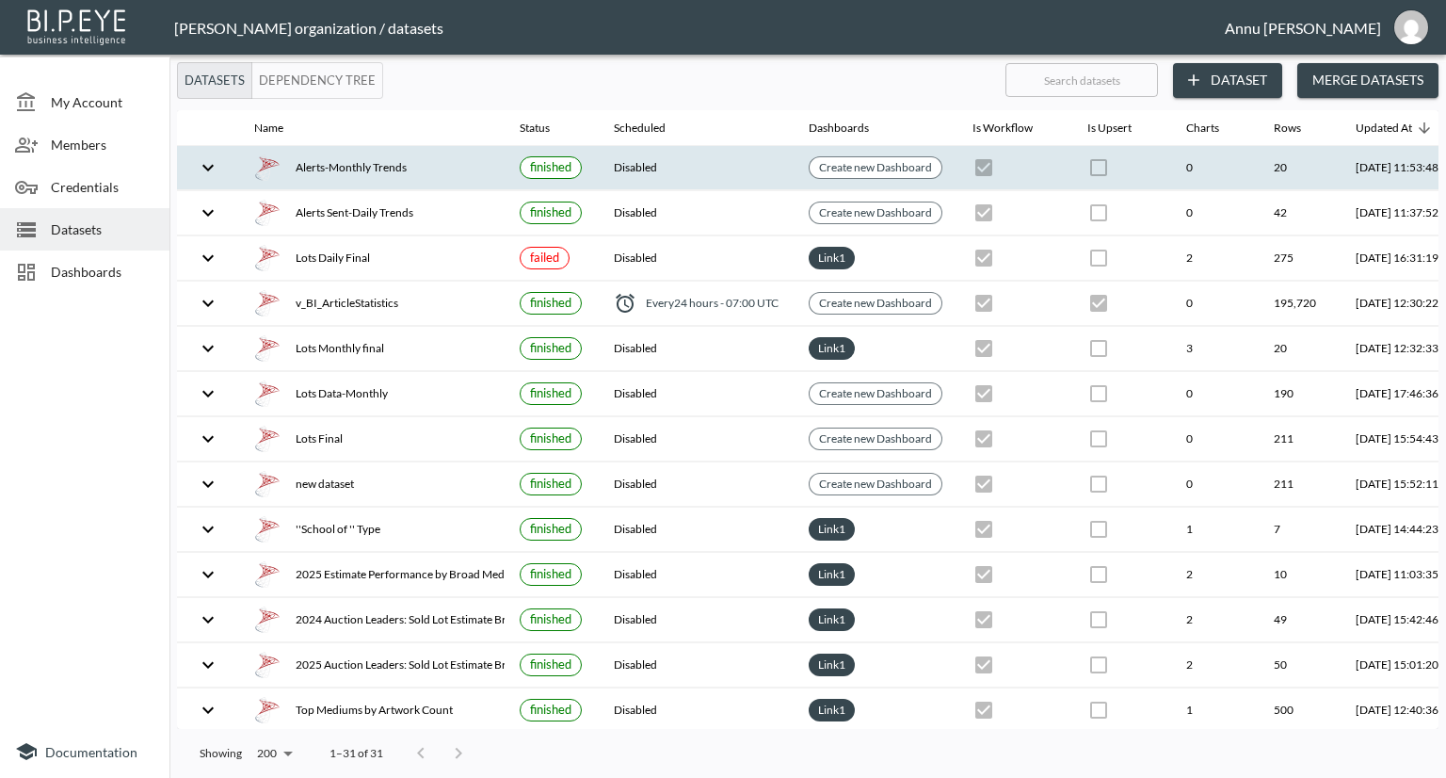
click at [436, 167] on div "Alerts-Monthly Trends" at bounding box center [371, 167] width 235 height 26
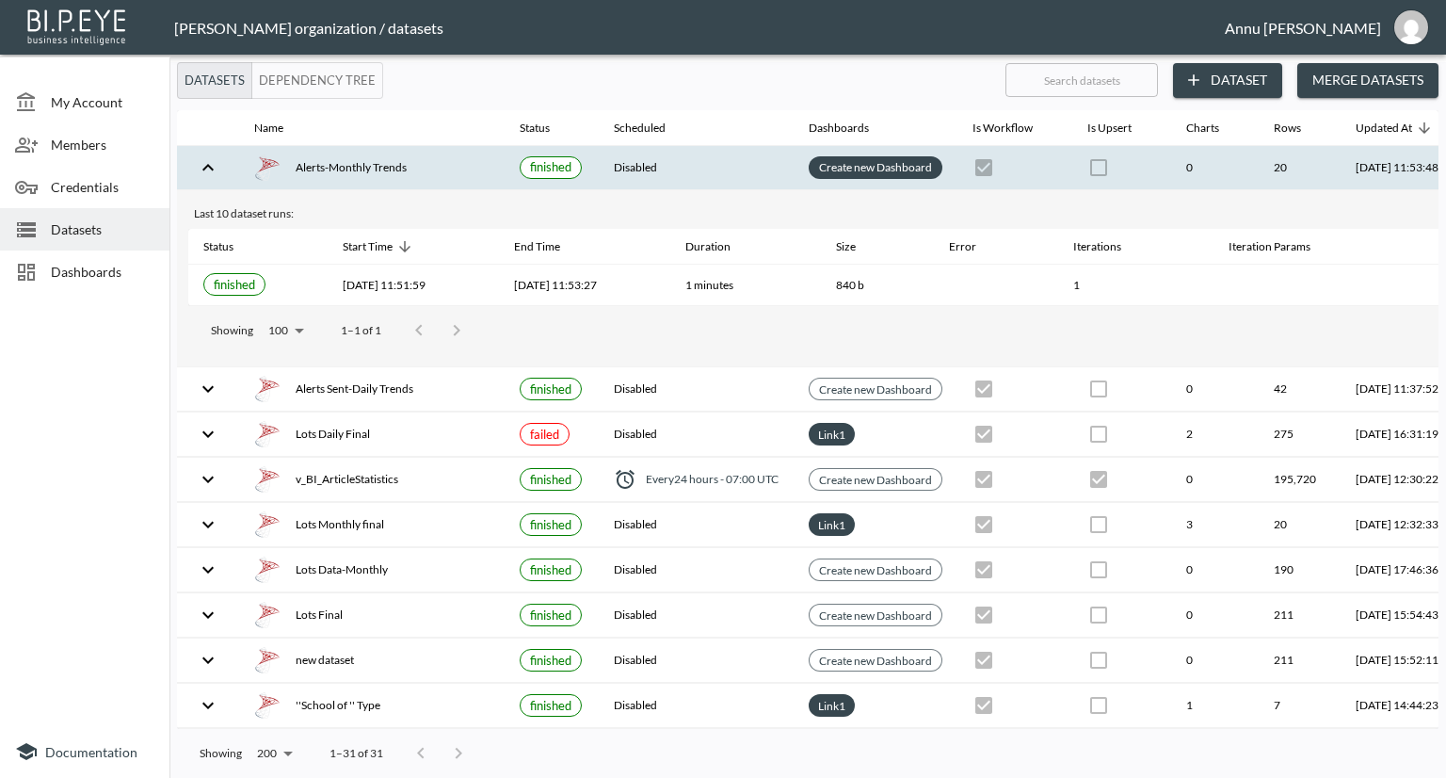
click at [878, 165] on link "Create new Dashboard" at bounding box center [875, 167] width 121 height 22
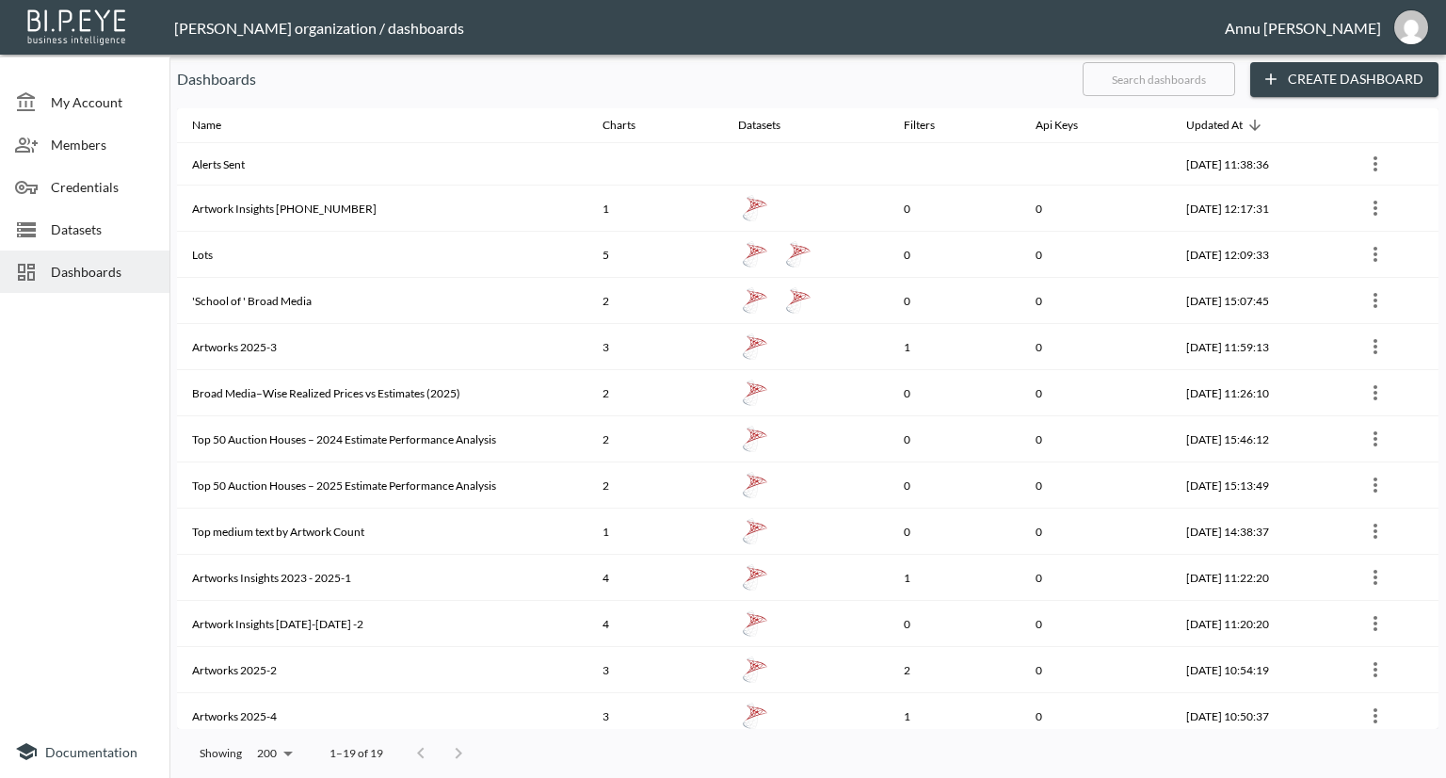
click at [1288, 75] on button "Create Dashboard" at bounding box center [1344, 79] width 188 height 35
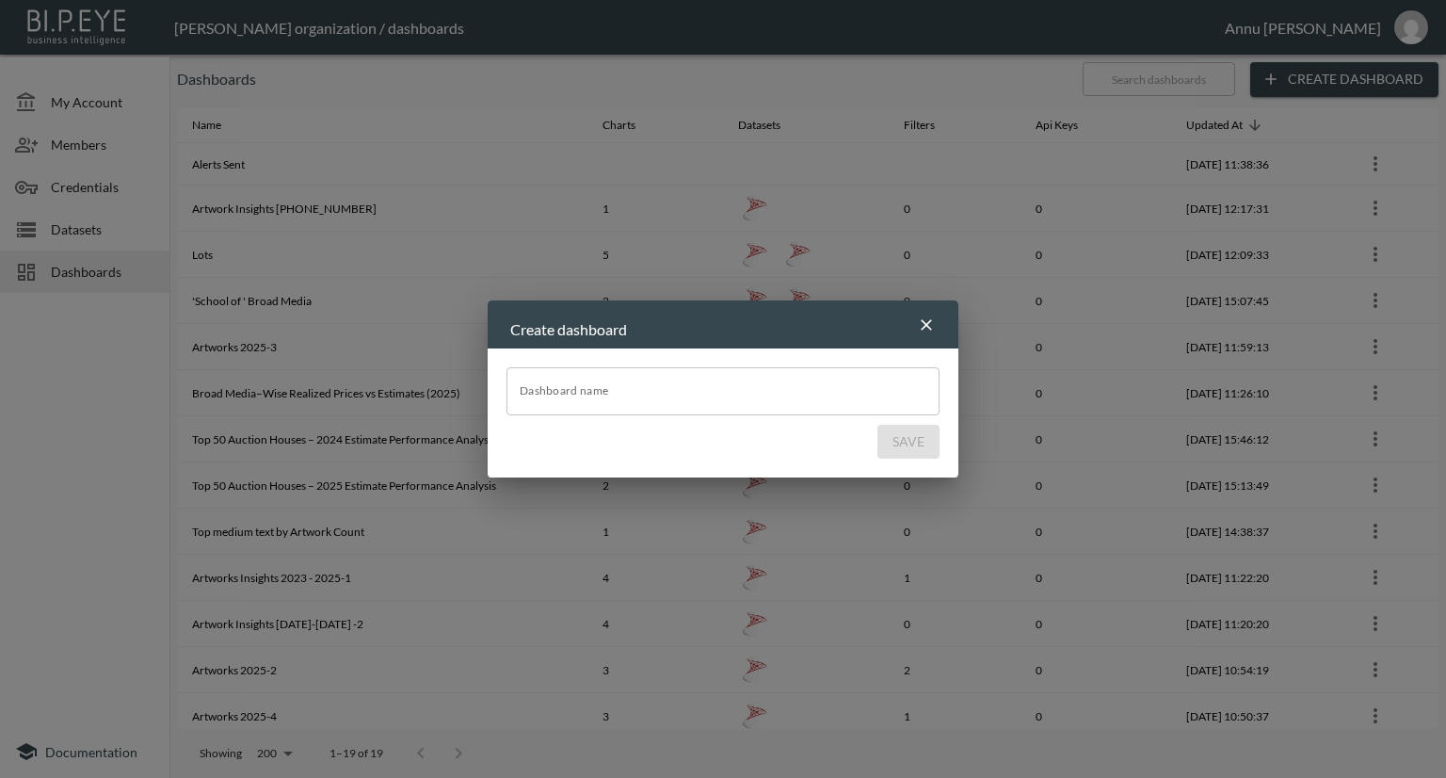
click at [925, 324] on icon "button" at bounding box center [926, 324] width 19 height 19
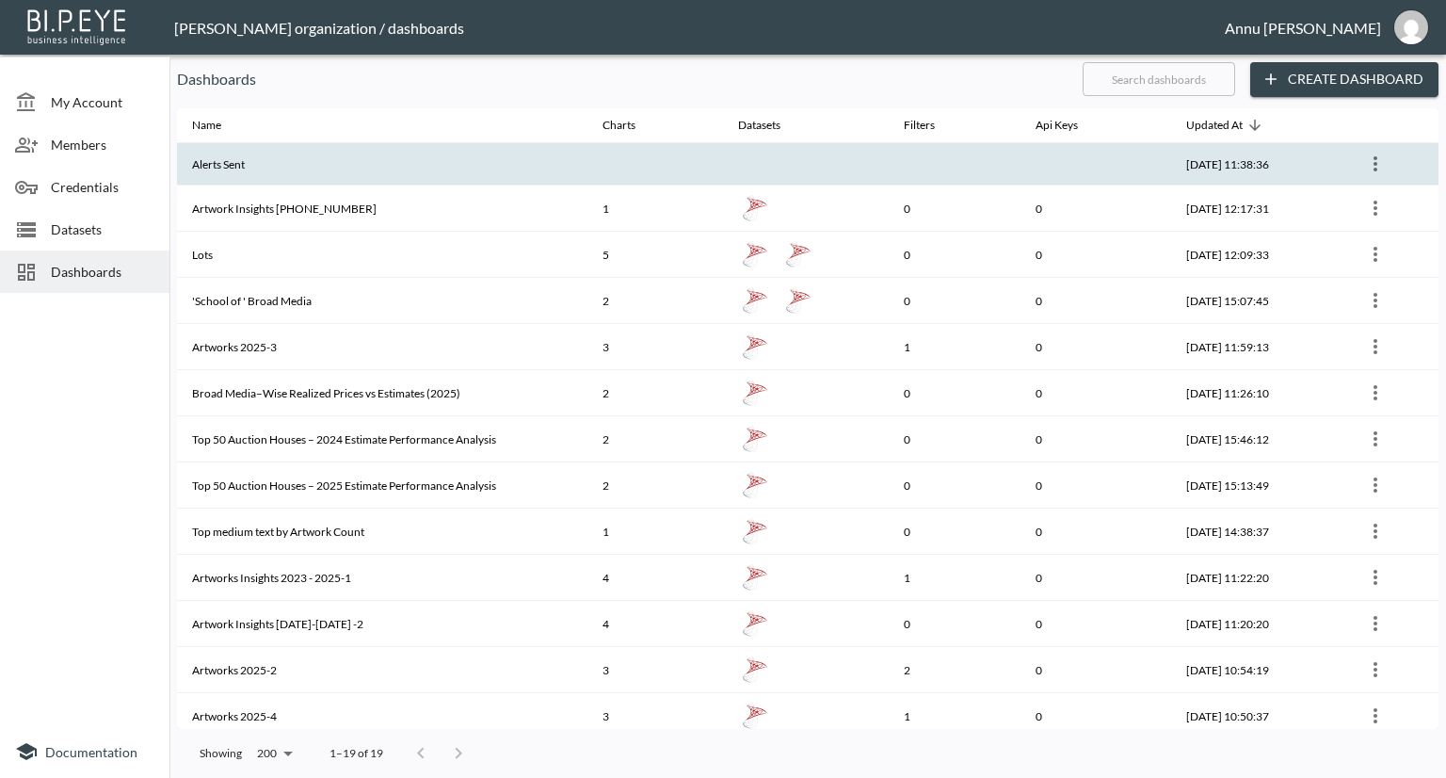
click at [435, 166] on th "Alerts Sent" at bounding box center [382, 164] width 411 height 42
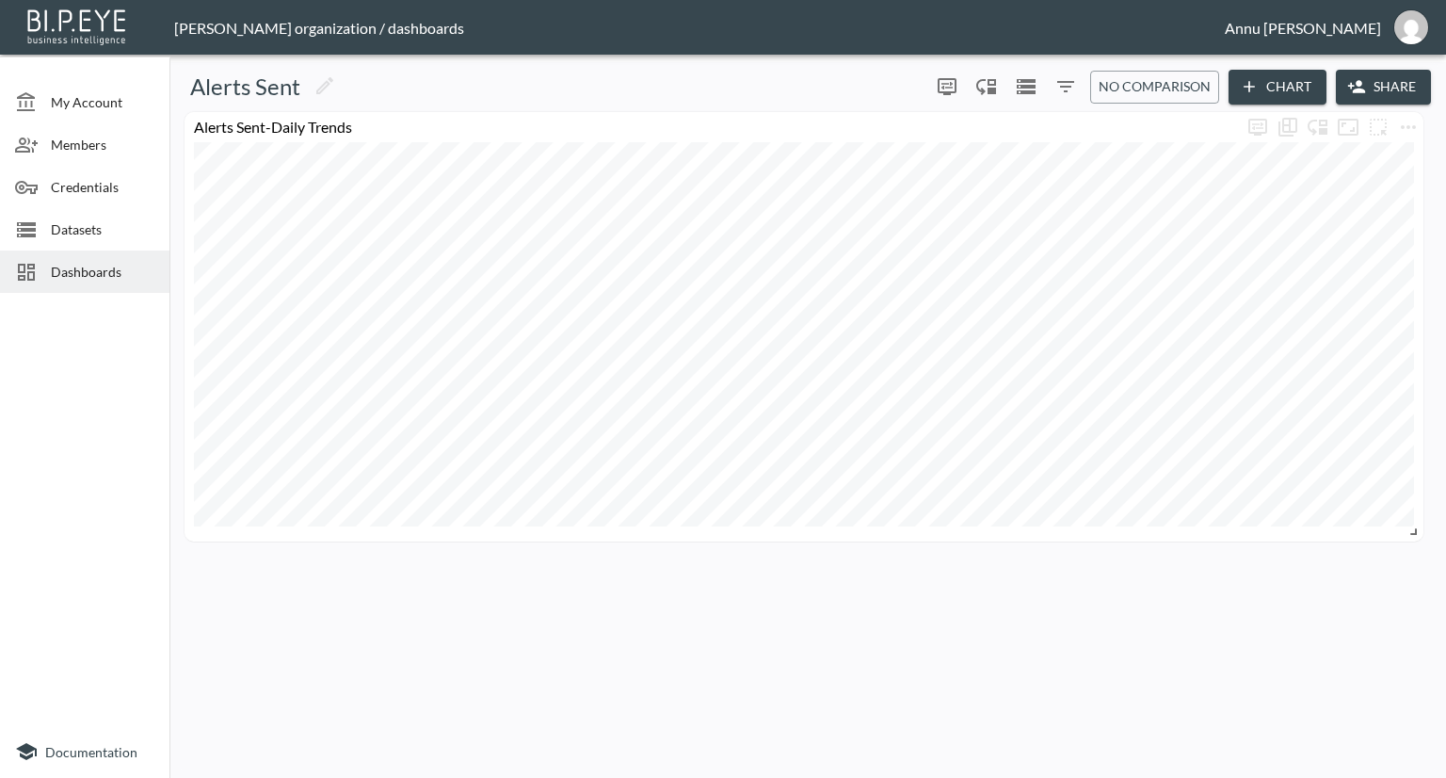
click at [1274, 88] on button "Chart" at bounding box center [1278, 87] width 98 height 35
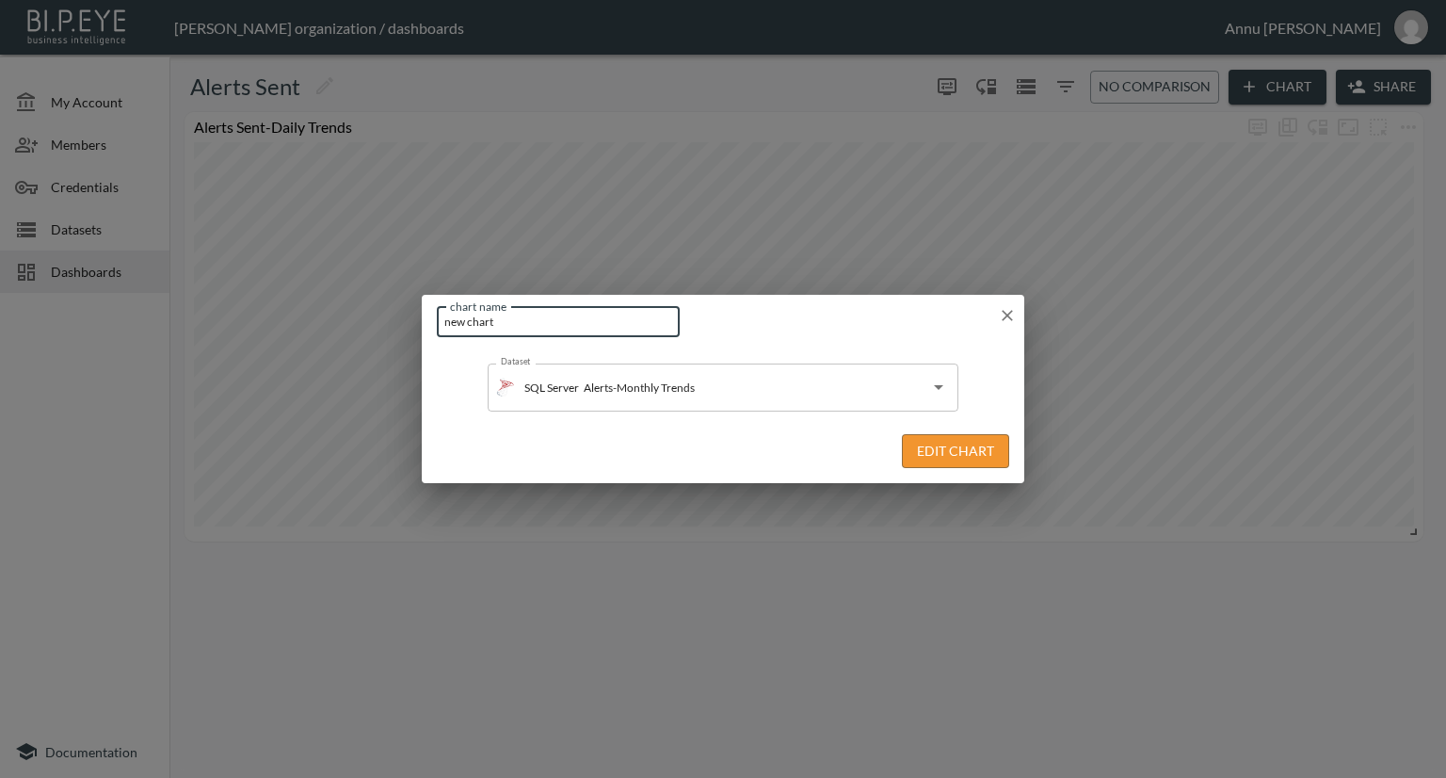
drag, startPoint x: 561, startPoint y: 327, endPoint x: 339, endPoint y: 328, distance: 222.2
click at [339, 328] on div "chart name new chart chart name Dataset SQL Server Alerts-Monthly Trends Datase…" at bounding box center [723, 389] width 1446 height 778
click at [528, 321] on input "Alerts Sent-Daily Trends" at bounding box center [558, 321] width 243 height 31
type input "Alerts Sent-Monthly Trends"
click at [970, 453] on button "Edit Chart" at bounding box center [955, 451] width 107 height 35
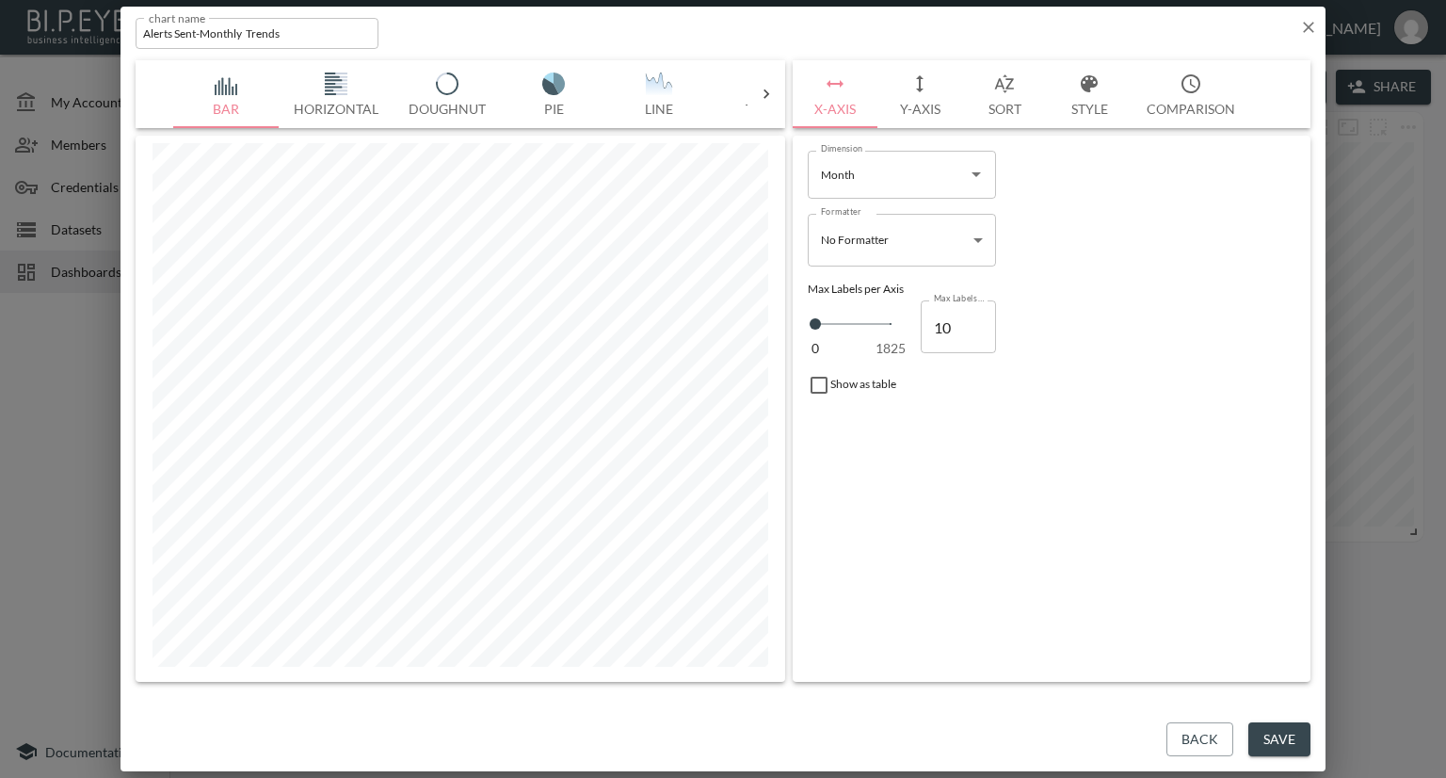
click at [974, 237] on body "BI.P.EYE, Interactive Analytics Dashboards - app [PERSON_NAME] organization / d…" at bounding box center [723, 389] width 1446 height 778
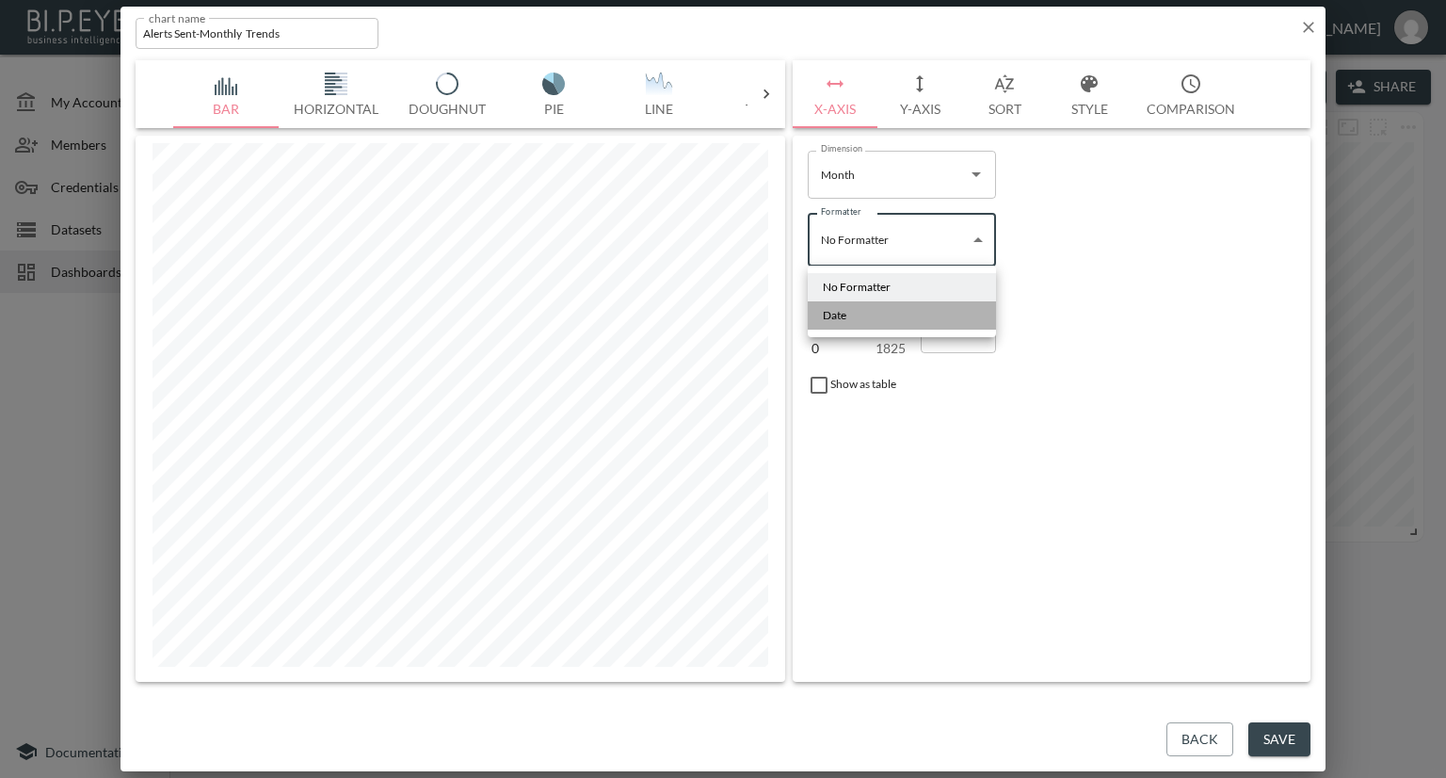
click at [896, 318] on li "Date" at bounding box center [902, 315] width 188 height 28
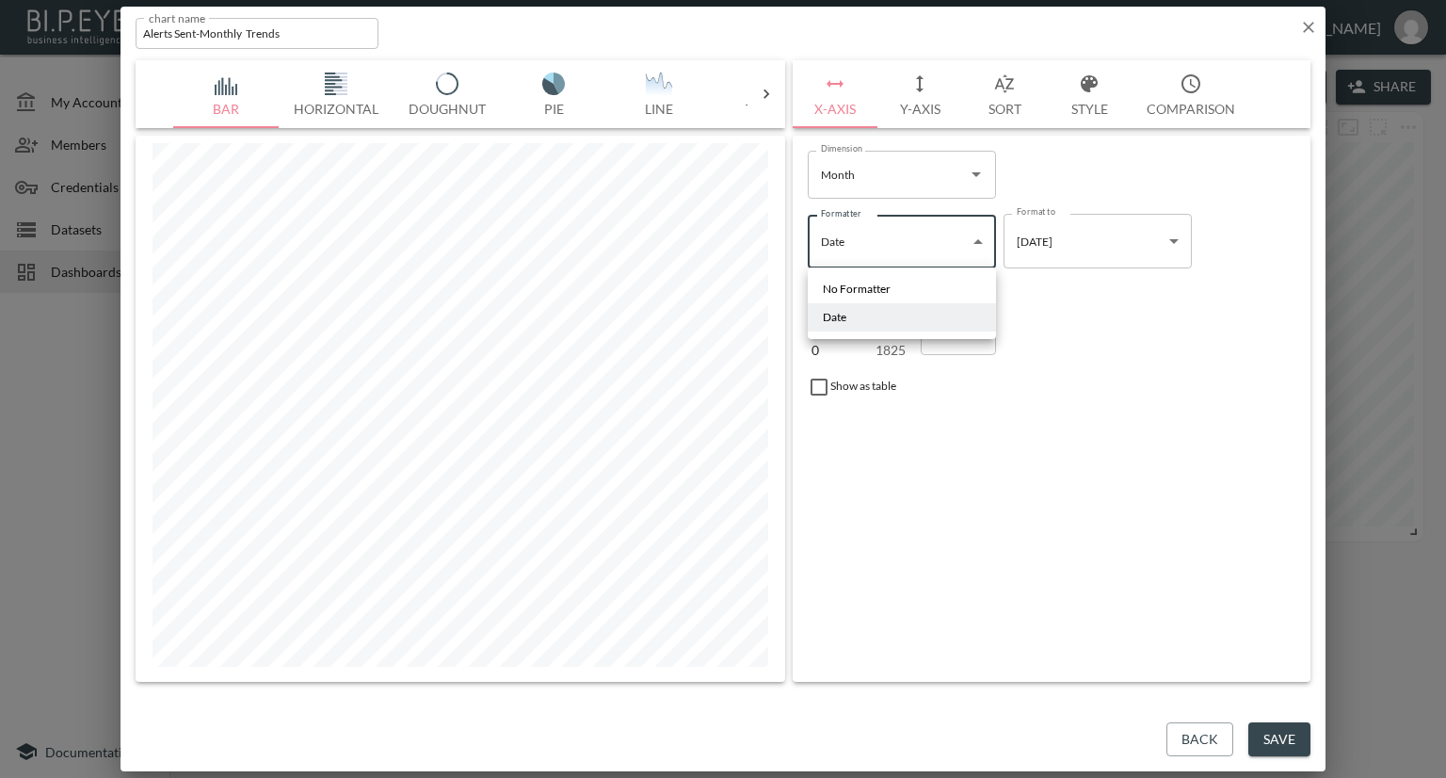
click at [837, 234] on body "BI.P.EYE, Interactive Analytics Dashboards - app [PERSON_NAME] organization / d…" at bounding box center [723, 389] width 1446 height 778
click at [851, 285] on span "No Formatter" at bounding box center [857, 289] width 68 height 17
click at [950, 237] on body "BI.P.EYE, Interactive Analytics Dashboards - app [PERSON_NAME] organization / d…" at bounding box center [723, 389] width 1446 height 778
click at [910, 317] on li "Date" at bounding box center [902, 315] width 188 height 28
type input "Date"
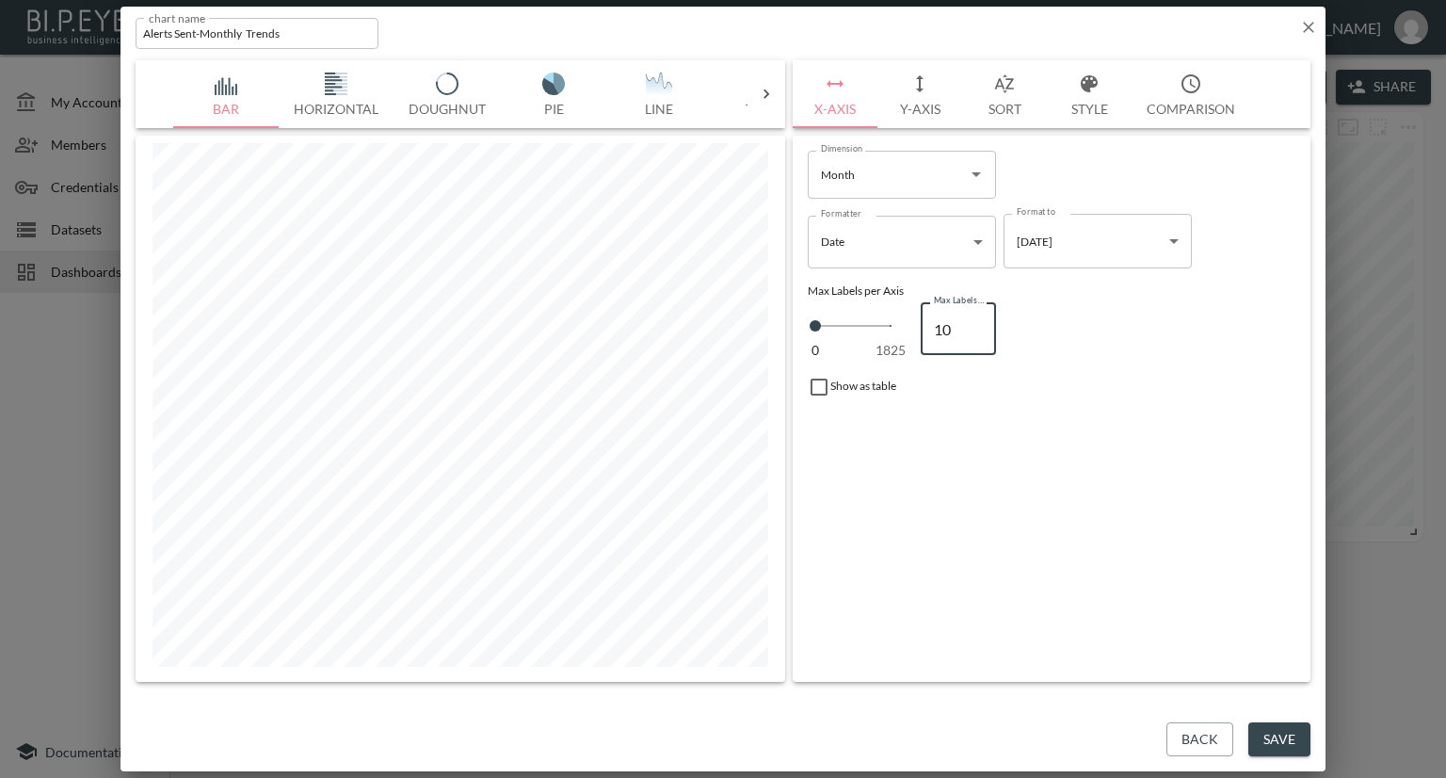
drag, startPoint x: 953, startPoint y: 325, endPoint x: 921, endPoint y: 331, distance: 32.5
click at [921, 331] on input "10" at bounding box center [958, 328] width 75 height 53
type input "1"
type input "10"
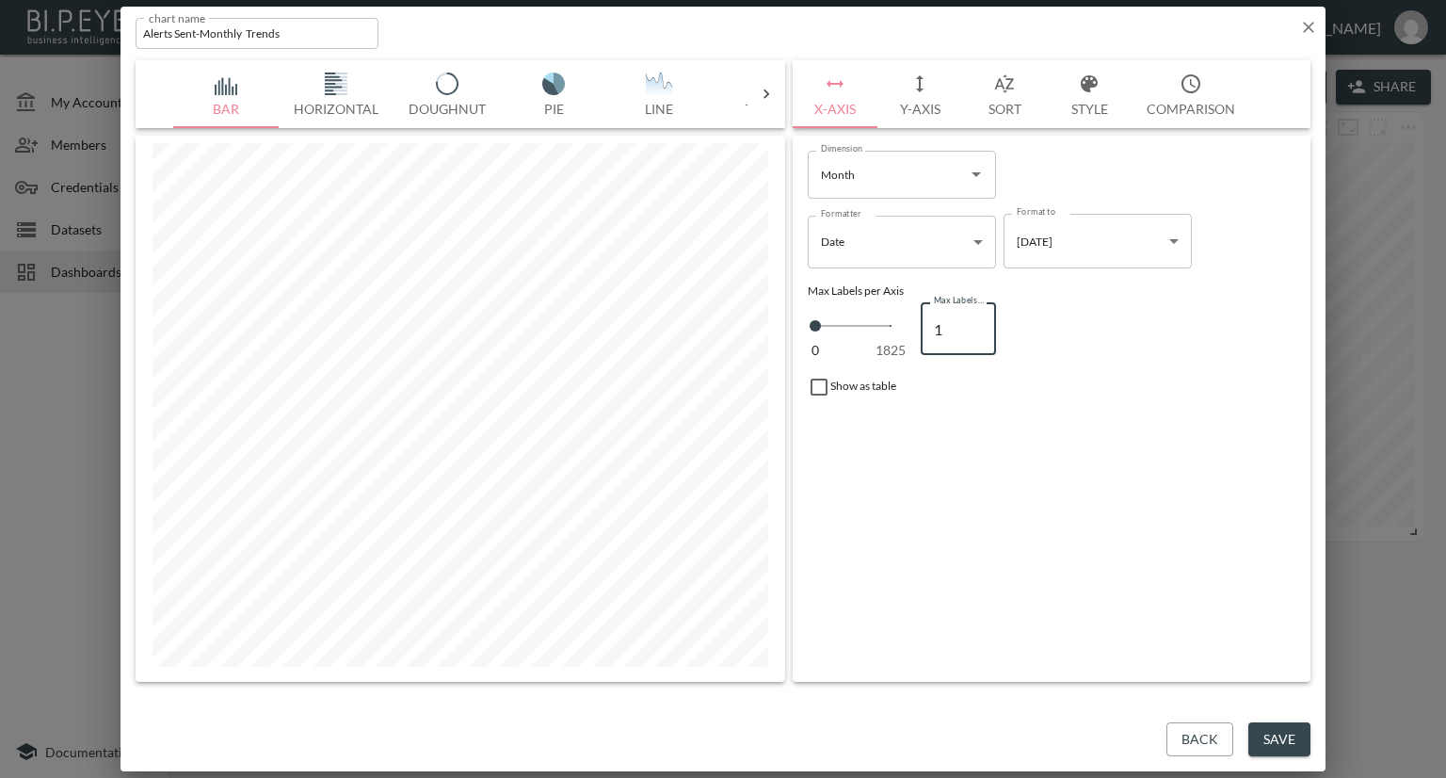
type input "10"
type input "100"
click at [928, 101] on button "Y-Axis" at bounding box center [920, 94] width 85 height 68
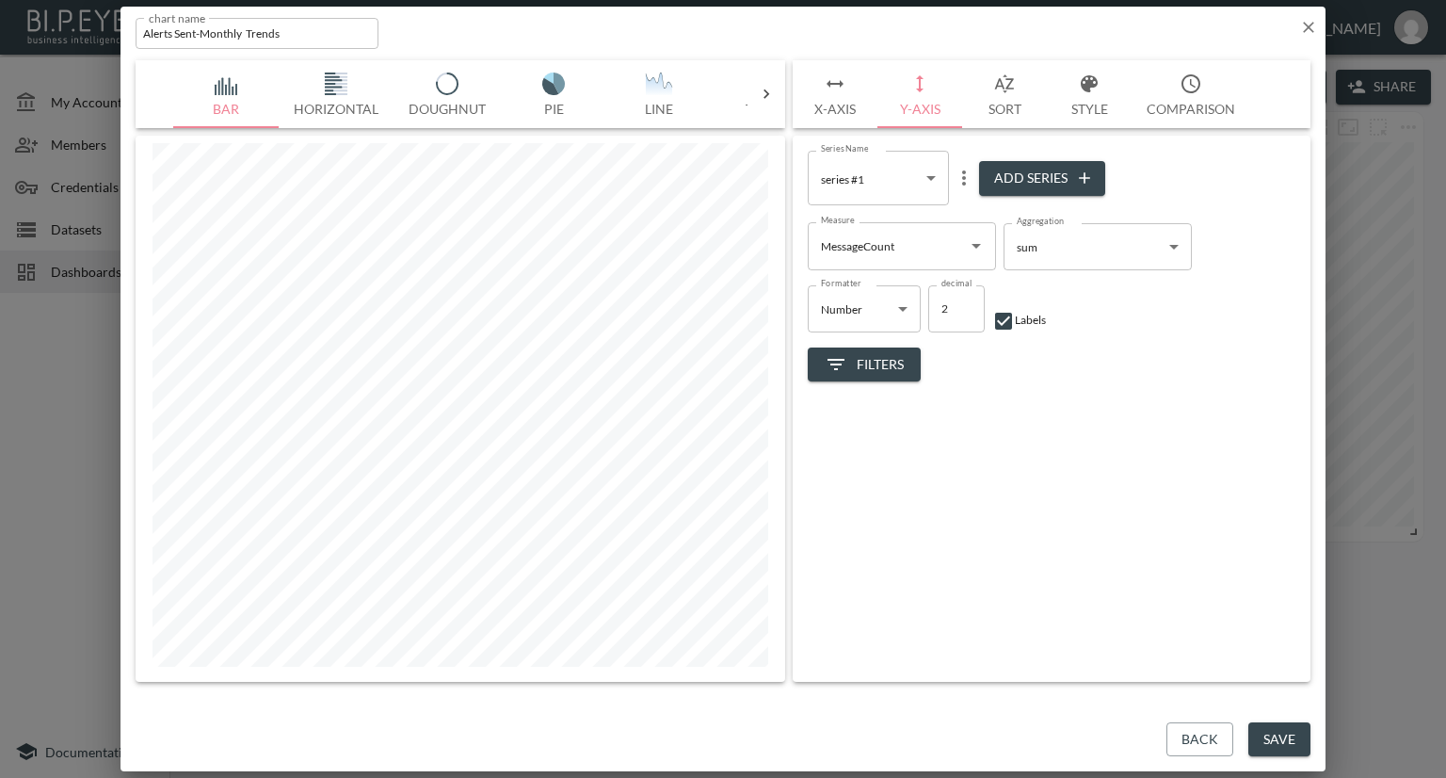
click at [1002, 105] on button "Sort" at bounding box center [1004, 94] width 85 height 68
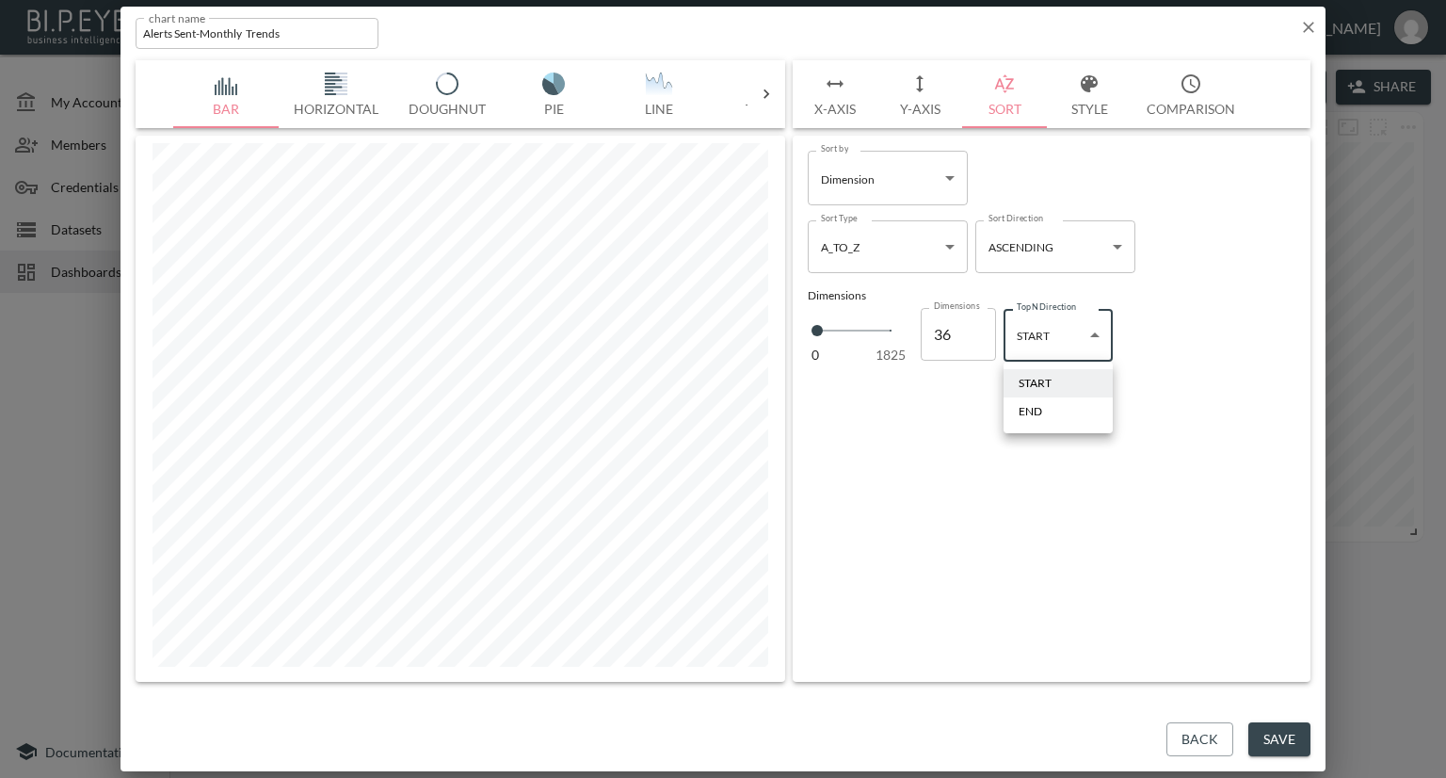
click at [1093, 334] on body "BI.P.EYE, Interactive Analytics Dashboards - app [PERSON_NAME] organization / d…" at bounding box center [723, 389] width 1446 height 778
click at [1064, 411] on li "END" at bounding box center [1058, 411] width 109 height 28
type input "end"
click at [1266, 750] on button "Save" at bounding box center [1280, 739] width 62 height 35
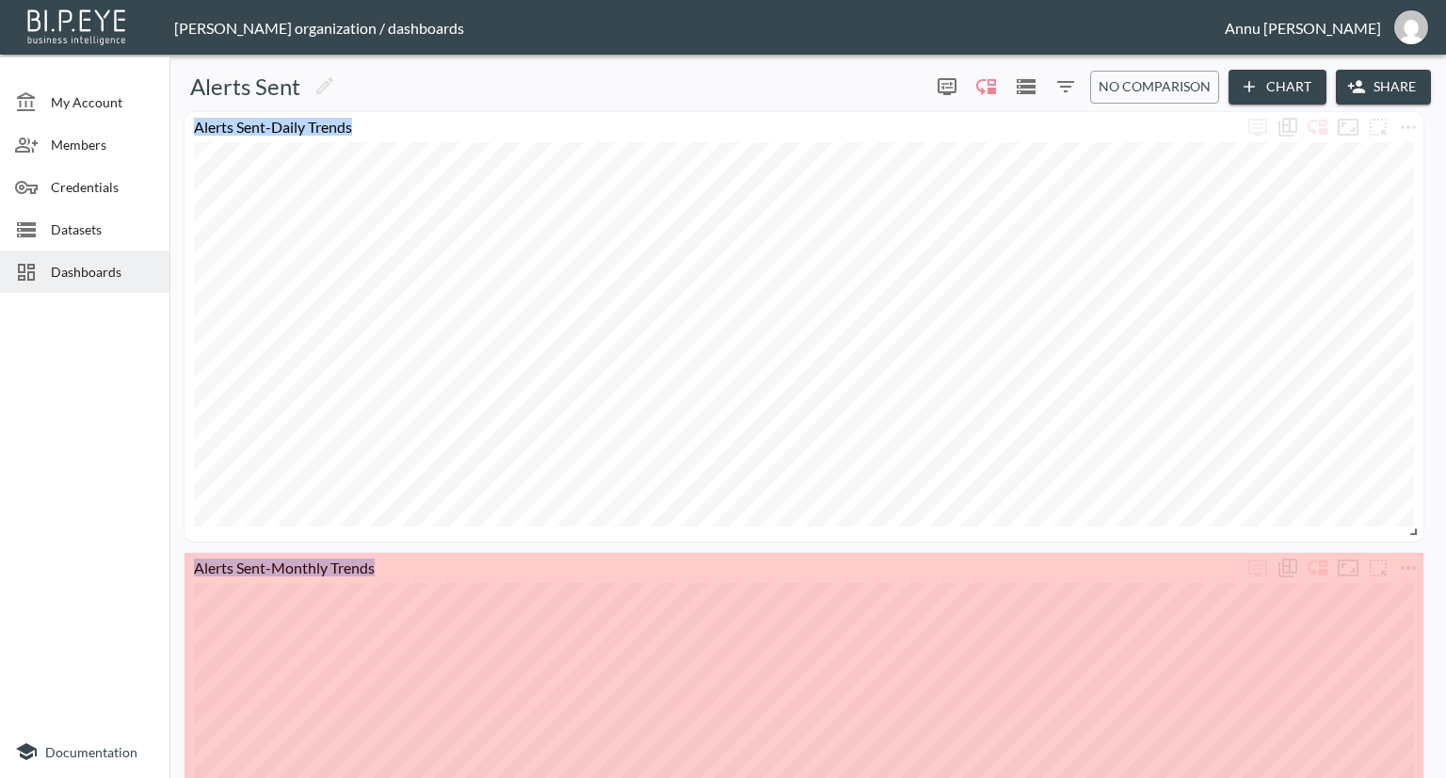
drag, startPoint x: 476, startPoint y: 668, endPoint x: 1420, endPoint y: 821, distance: 955.9
click at [1420, 777] on html "BI.P.EYE, Interactive Analytics Dashboards - app [PERSON_NAME] organization / d…" at bounding box center [723, 389] width 1446 height 778
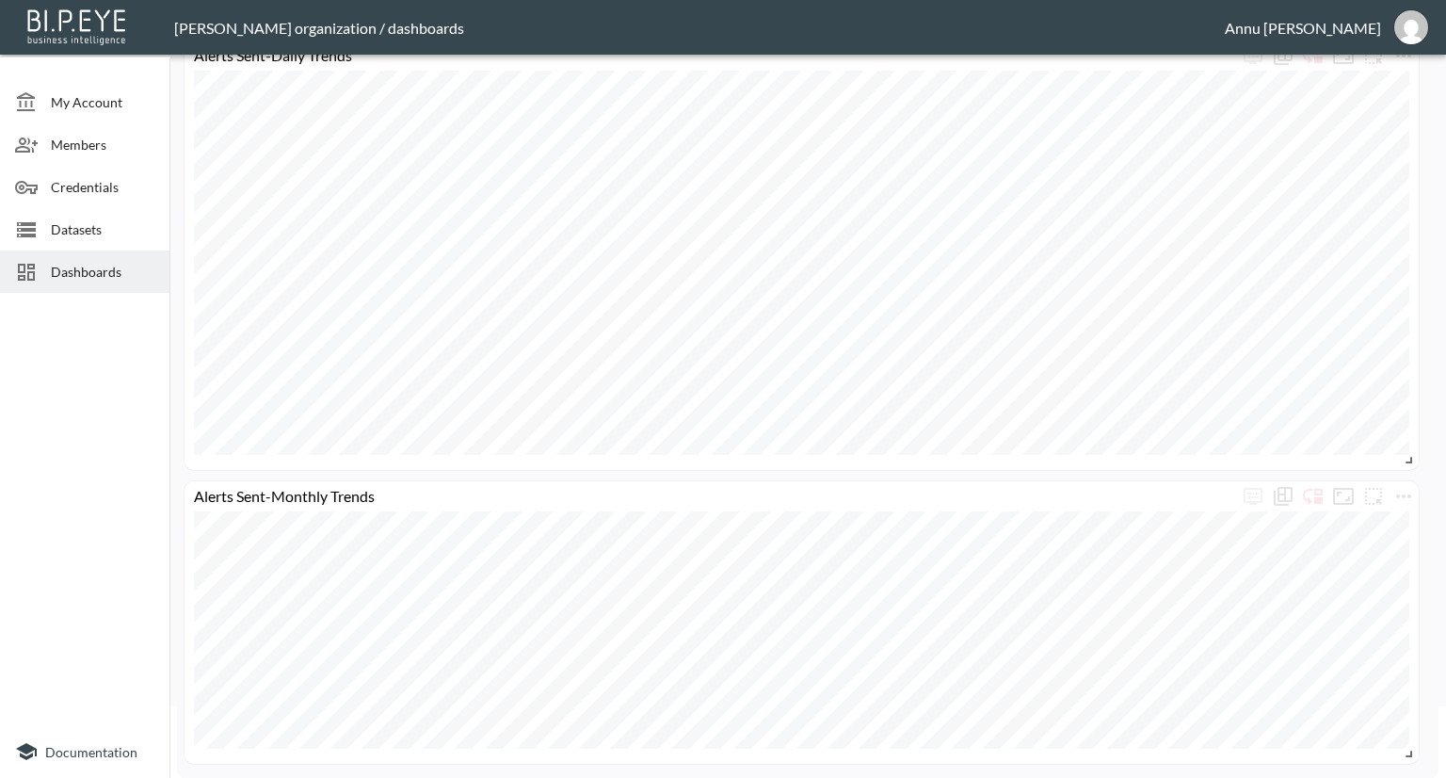
scroll to position [72, 0]
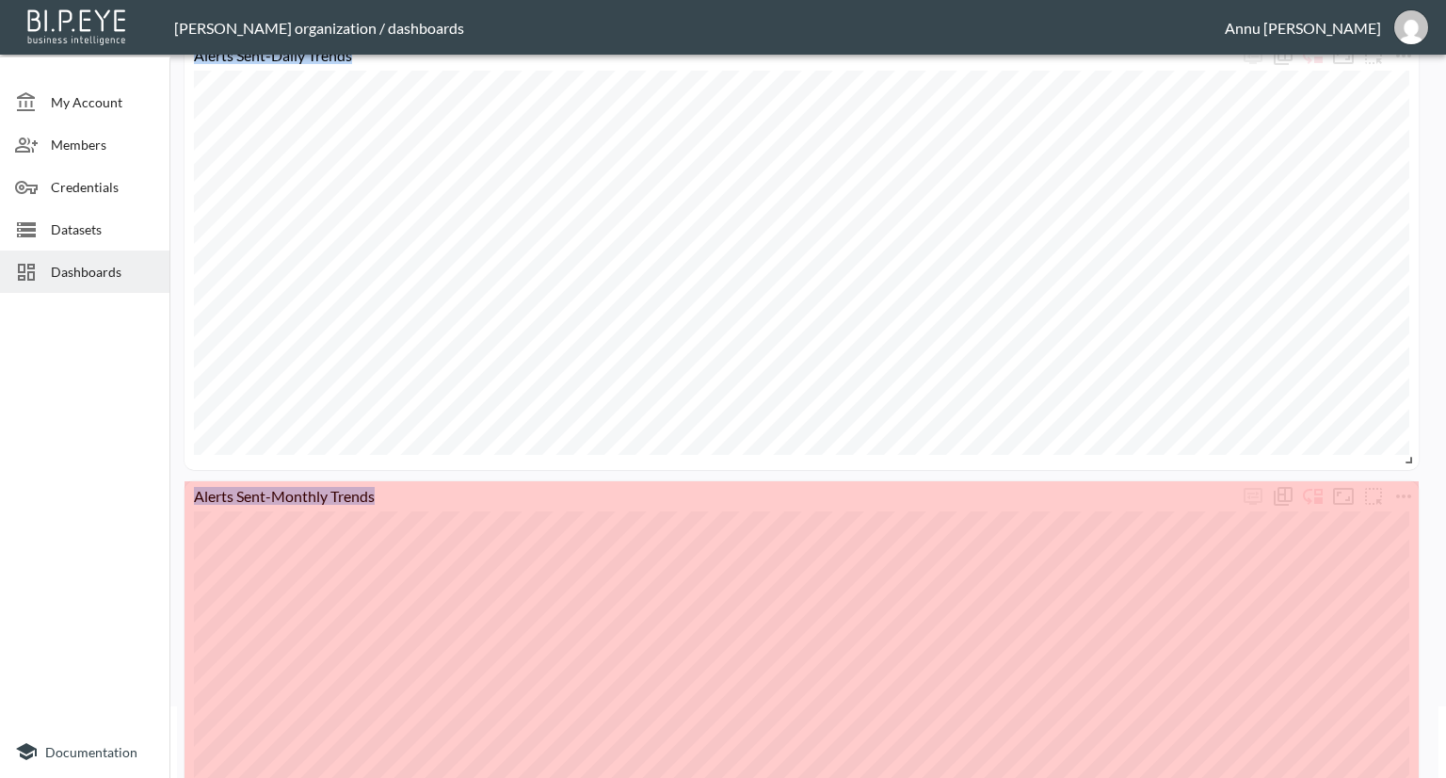
drag, startPoint x: 1410, startPoint y: 752, endPoint x: 1418, endPoint y: 798, distance: 46.0
click at [1418, 777] on html "BI.P.EYE, Interactive Analytics Dashboards - app [PERSON_NAME] organization / d…" at bounding box center [723, 389] width 1446 height 778
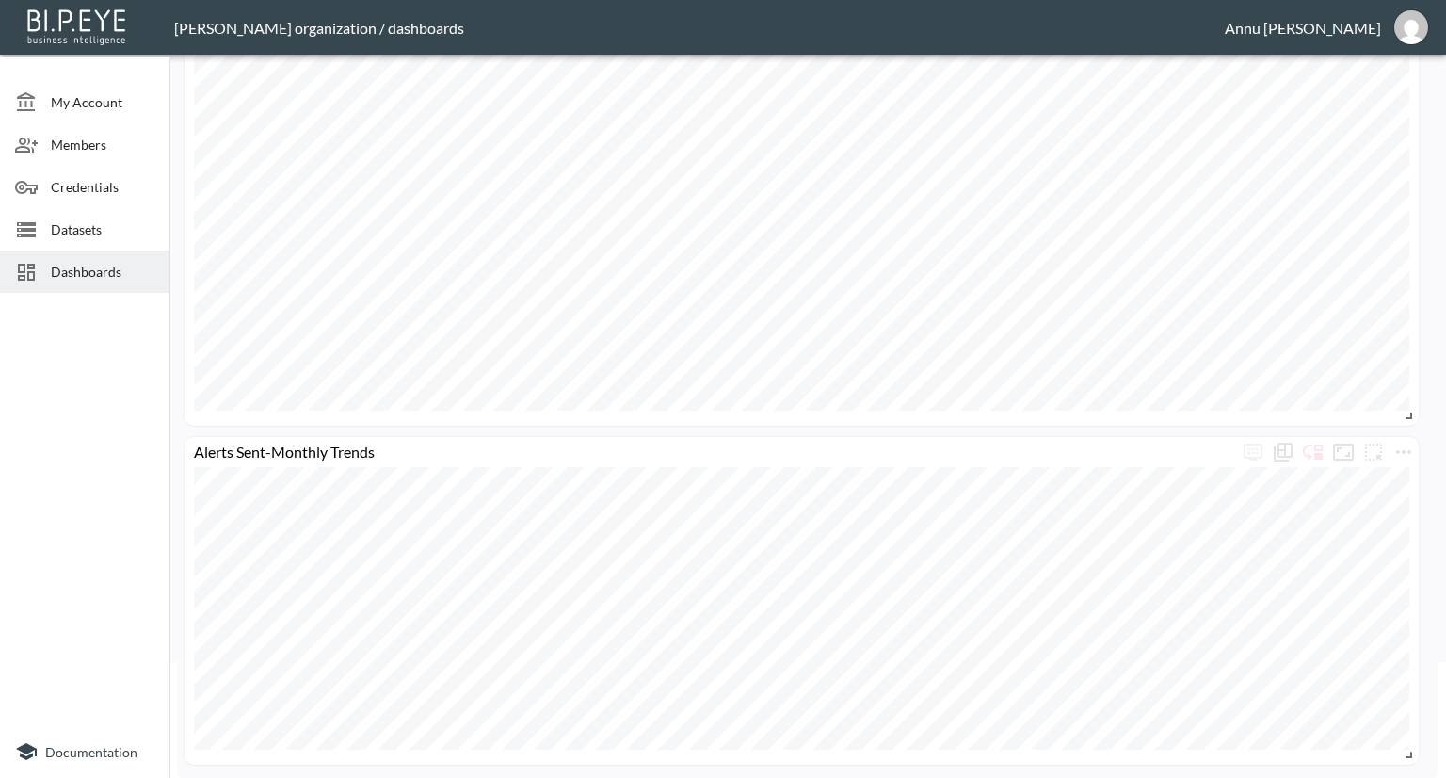
scroll to position [117, 0]
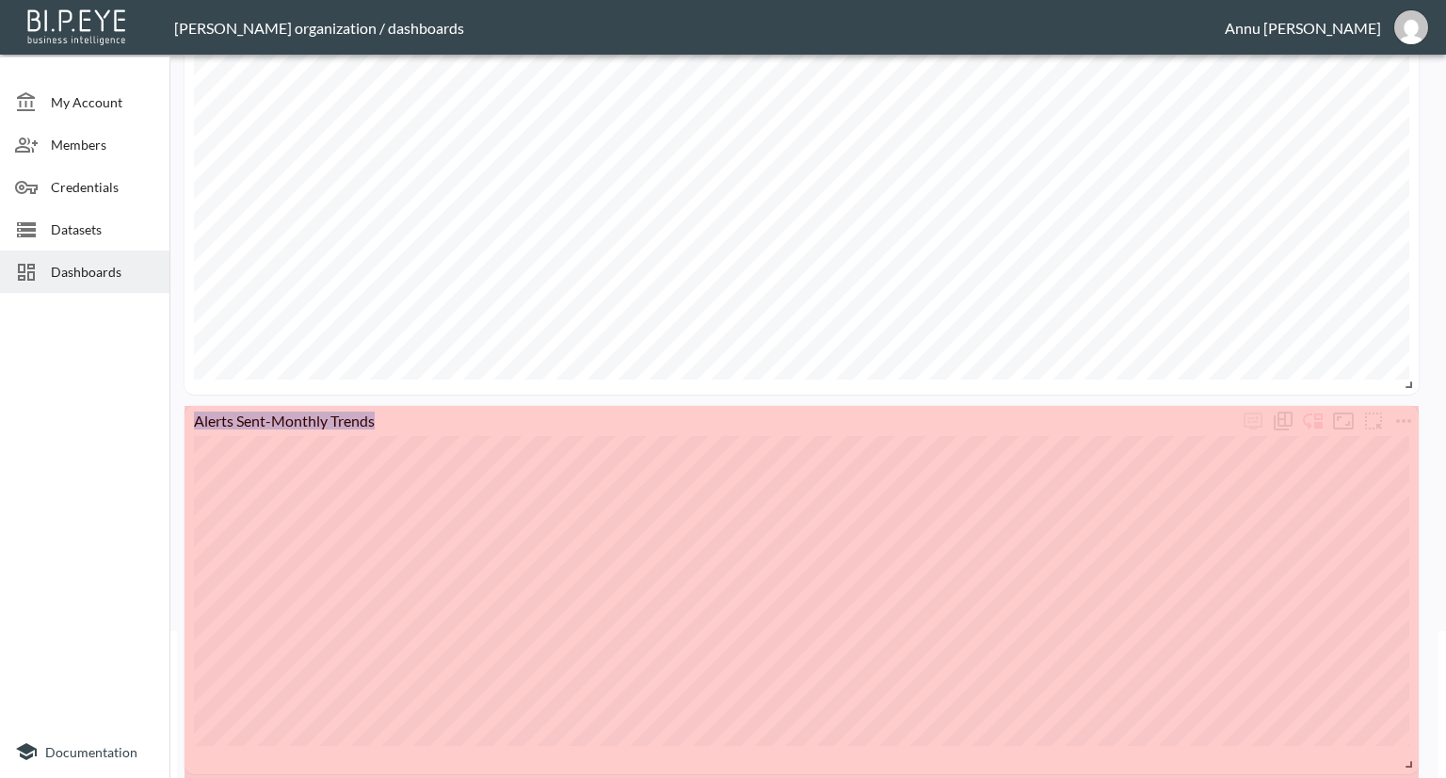
drag, startPoint x: 1408, startPoint y: 750, endPoint x: 1427, endPoint y: 769, distance: 26.6
click at [1427, 769] on div "Alerts Sent-Daily Trends Alerts Sent-Monthly Trends" at bounding box center [808, 372] width 1262 height 829
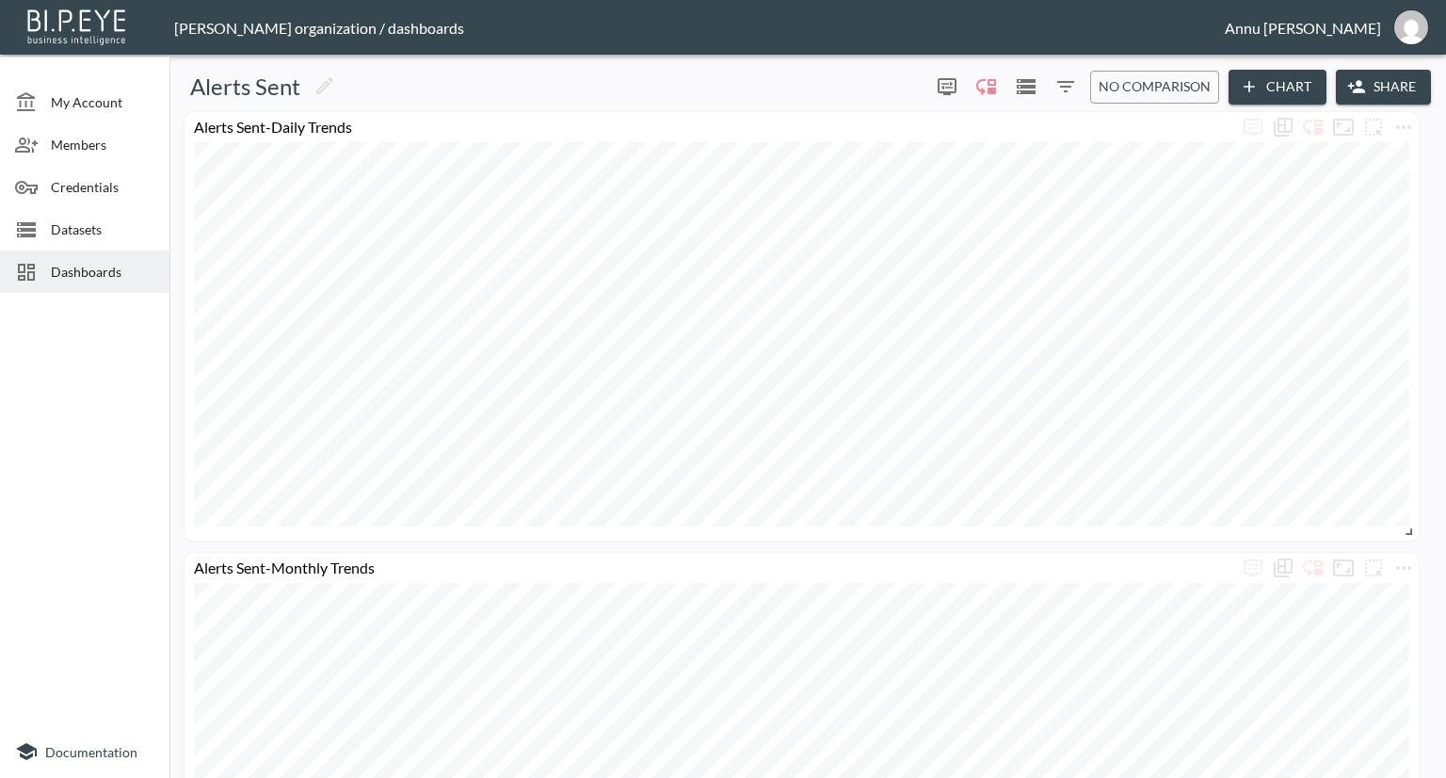
scroll to position [94, 0]
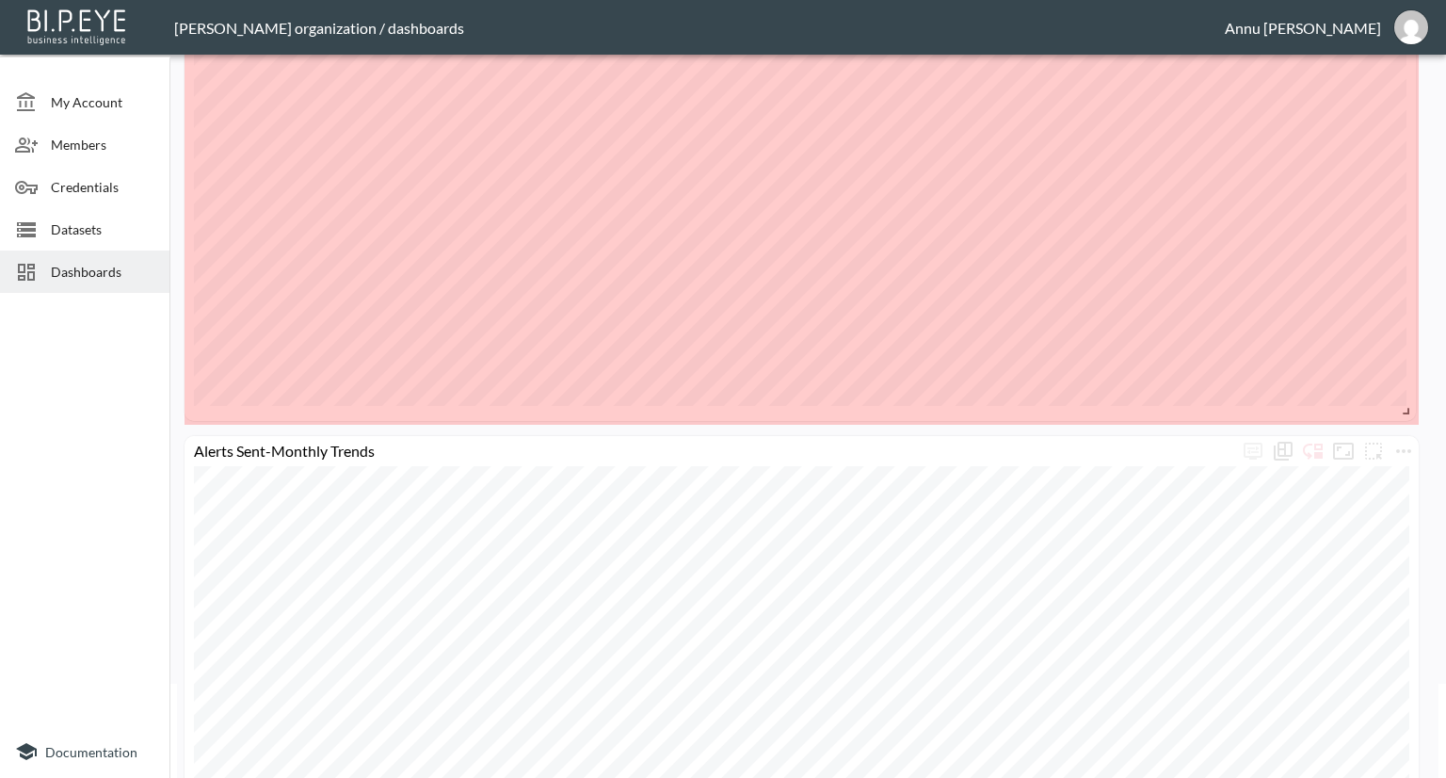
drag, startPoint x: 1406, startPoint y: 439, endPoint x: 1403, endPoint y: 412, distance: 26.5
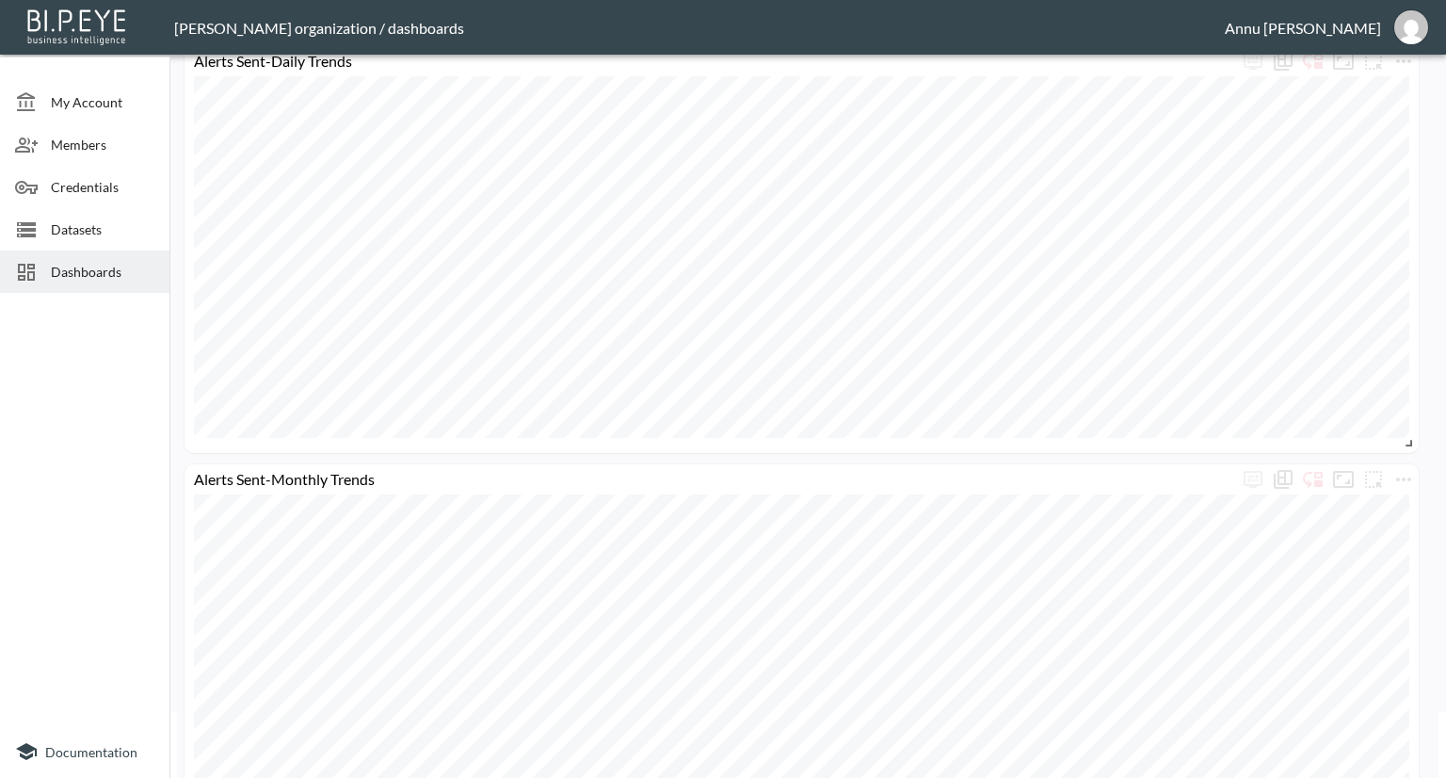
scroll to position [0, 0]
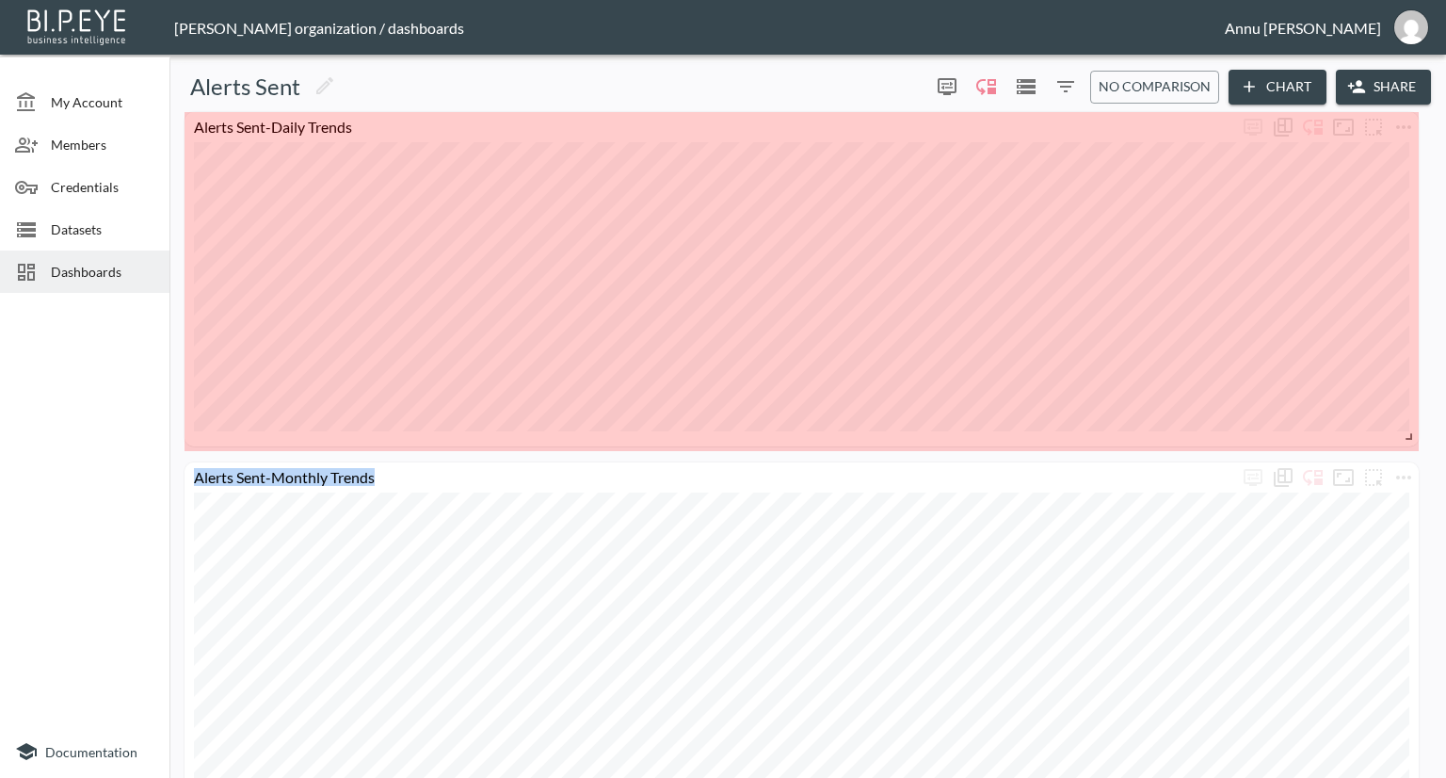
drag, startPoint x: 1412, startPoint y: 509, endPoint x: 1413, endPoint y: 437, distance: 72.5
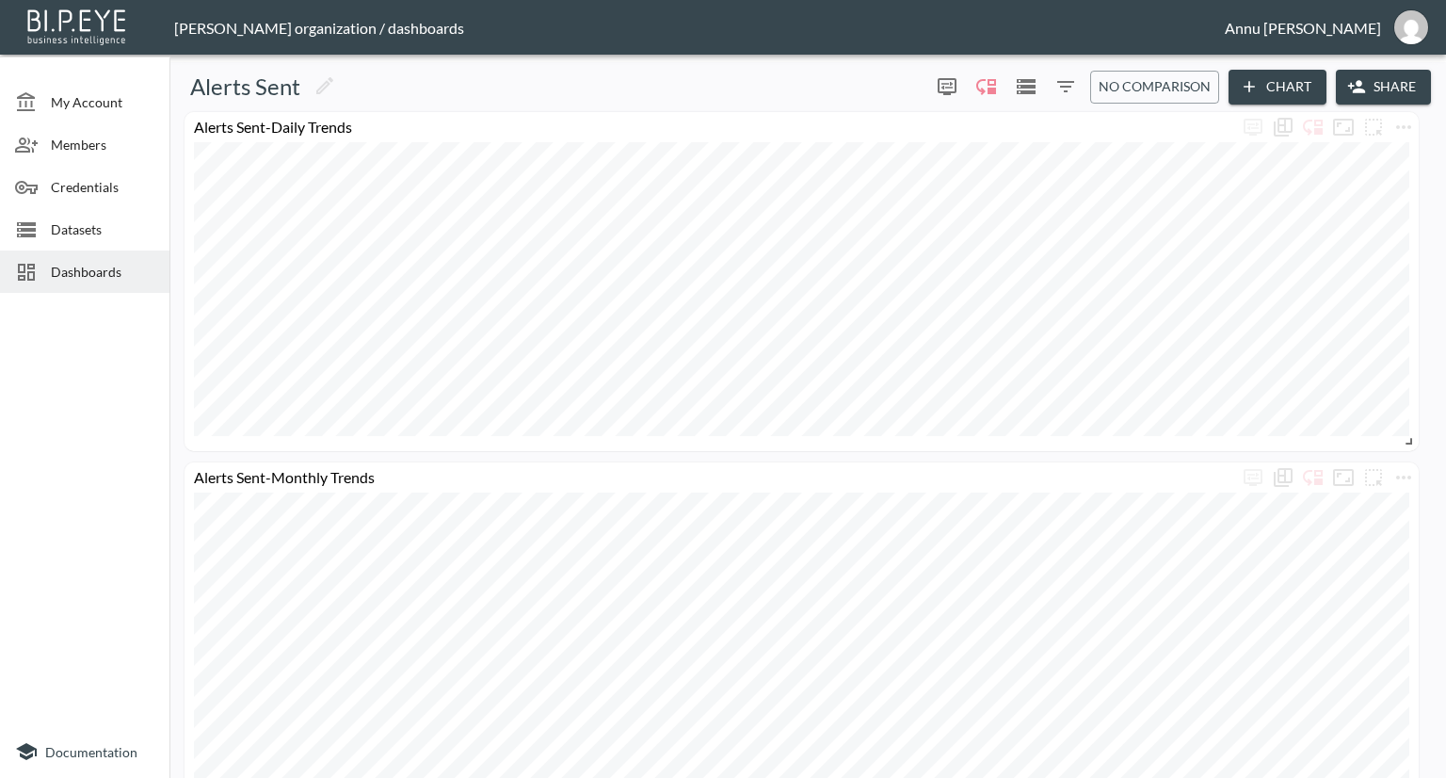
scroll to position [72, 0]
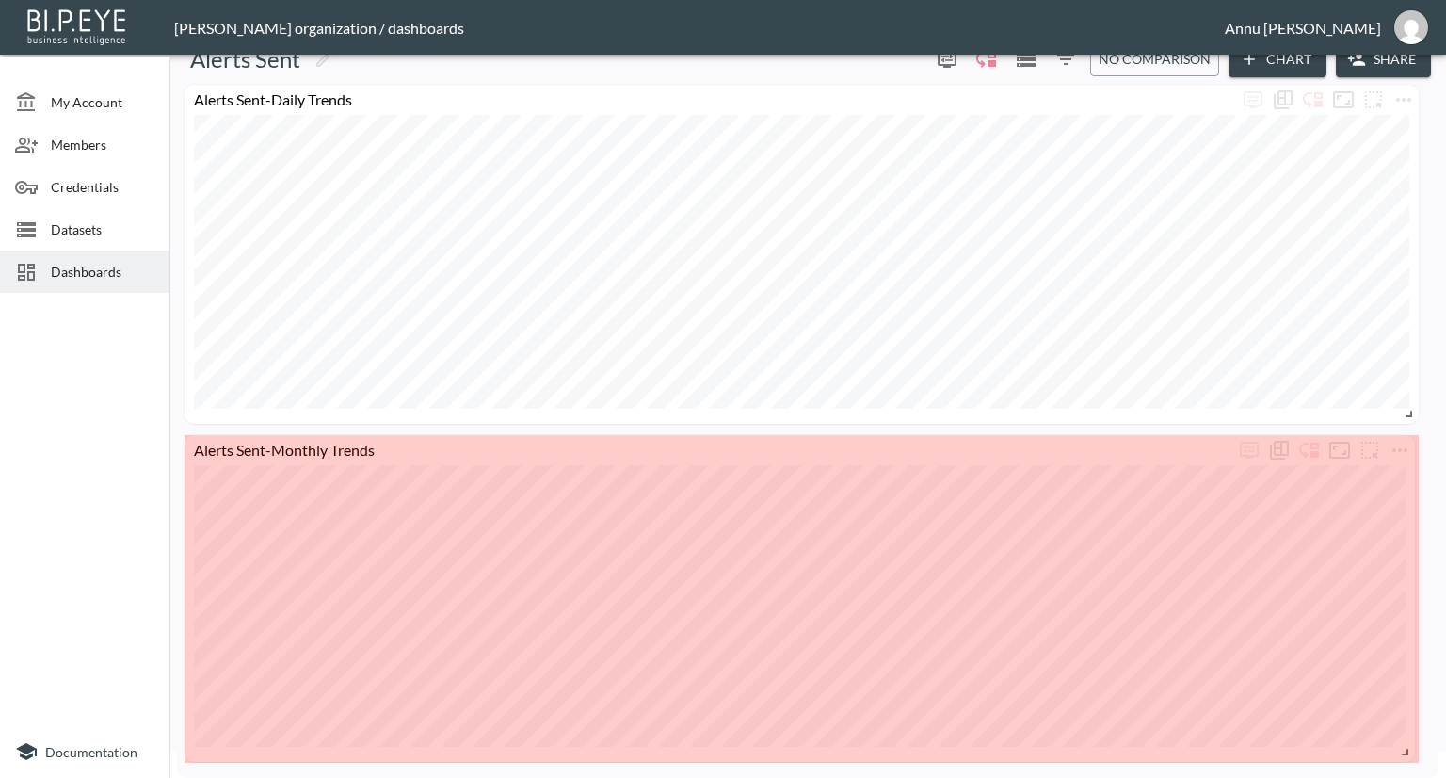
drag, startPoint x: 1412, startPoint y: 753, endPoint x: 1408, endPoint y: 736, distance: 17.4
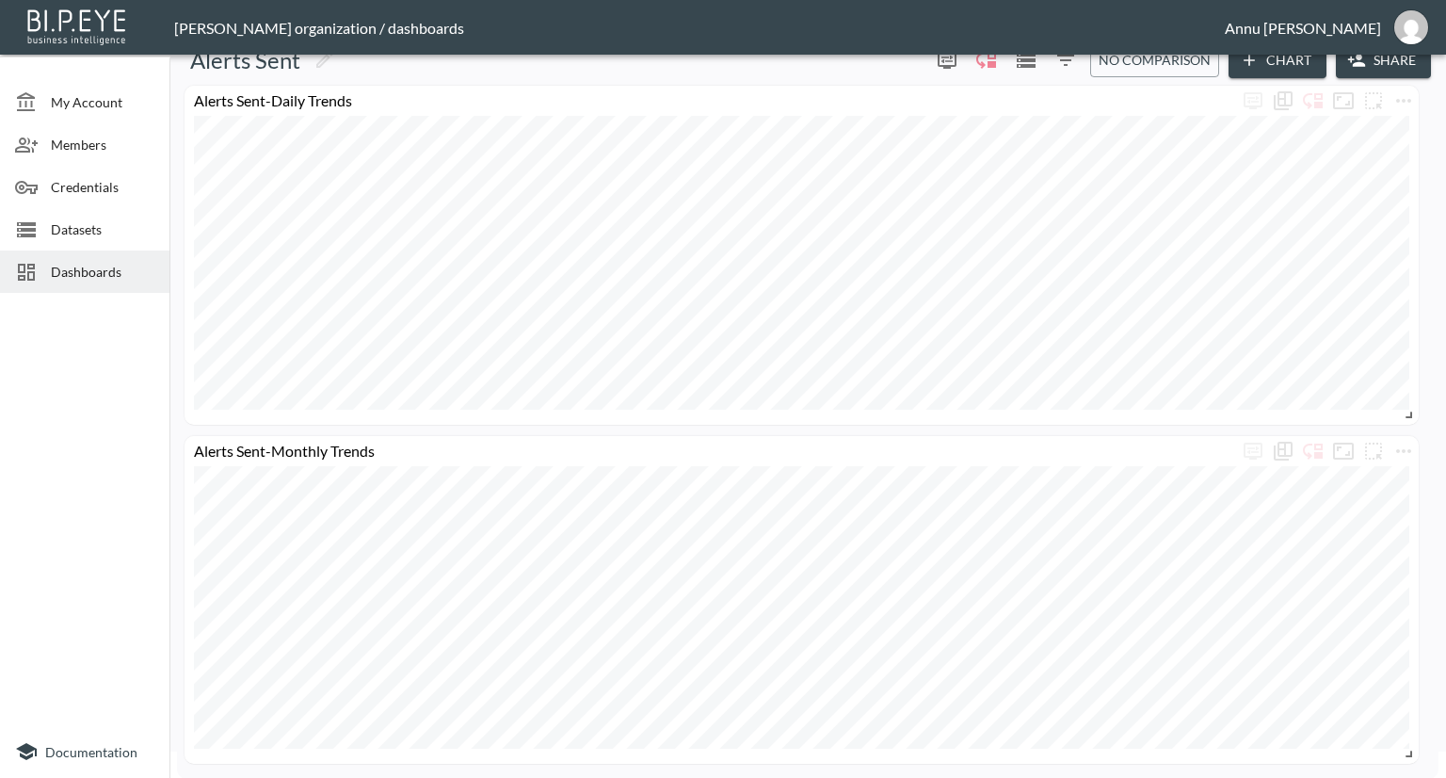
scroll to position [0, 0]
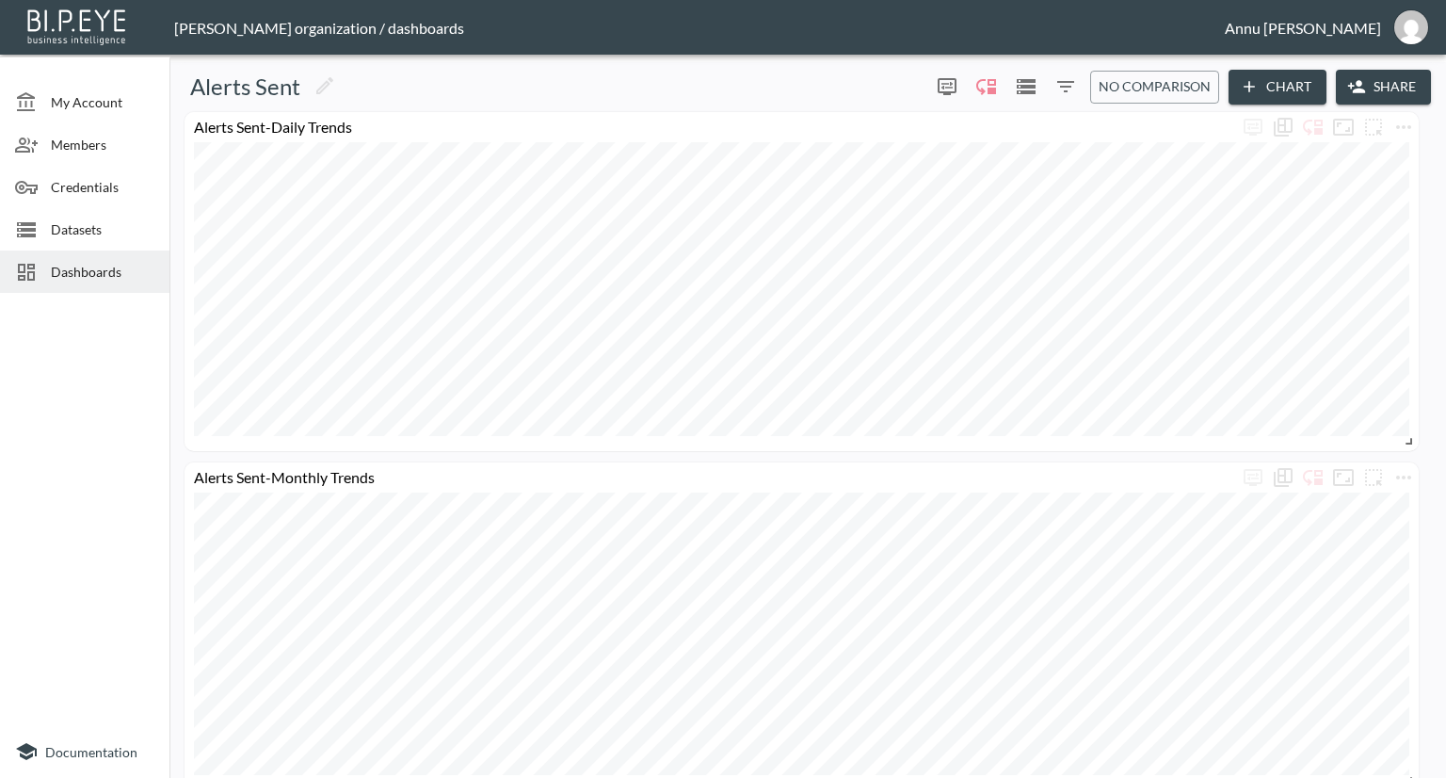
click at [97, 272] on span "Dashboards" at bounding box center [103, 272] width 104 height 20
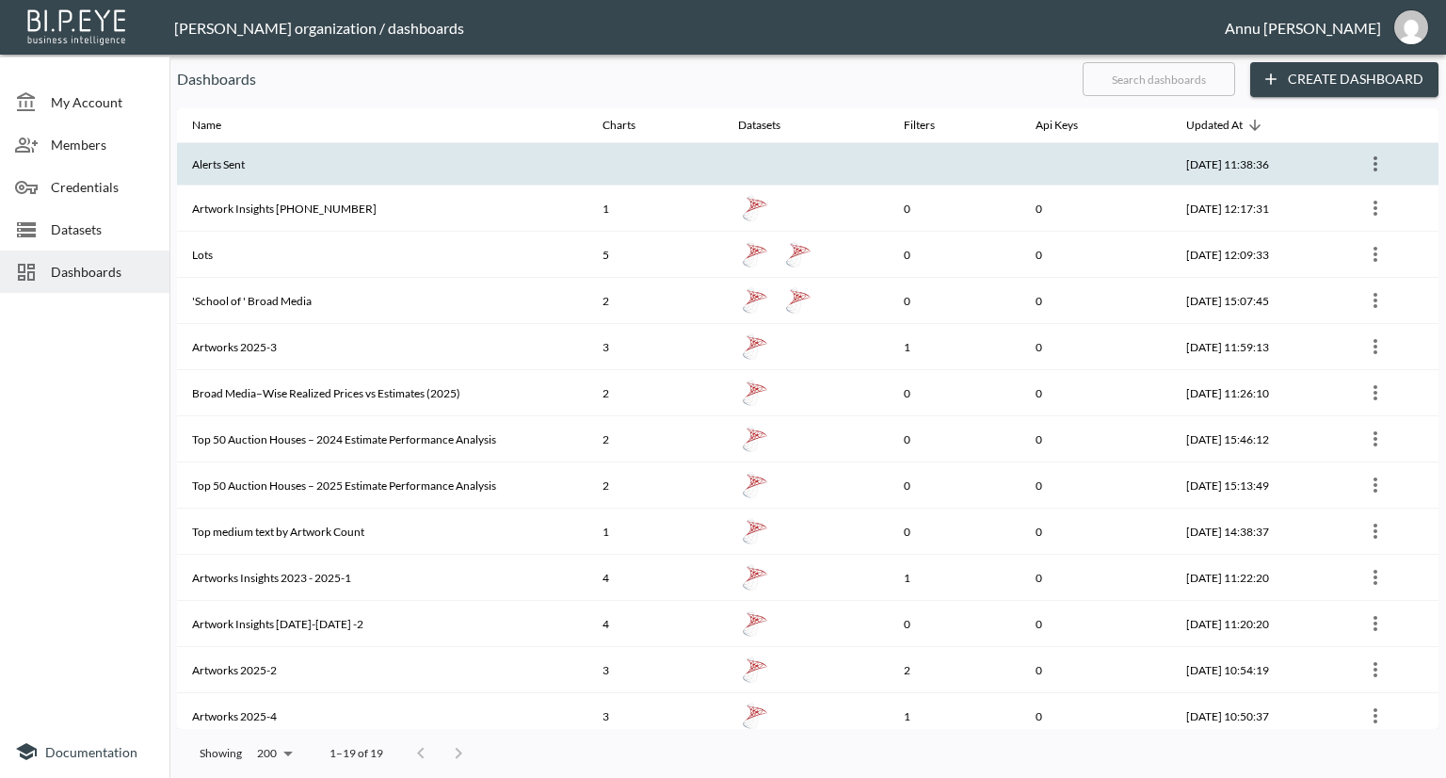
click at [418, 166] on th "Alerts Sent" at bounding box center [382, 164] width 411 height 42
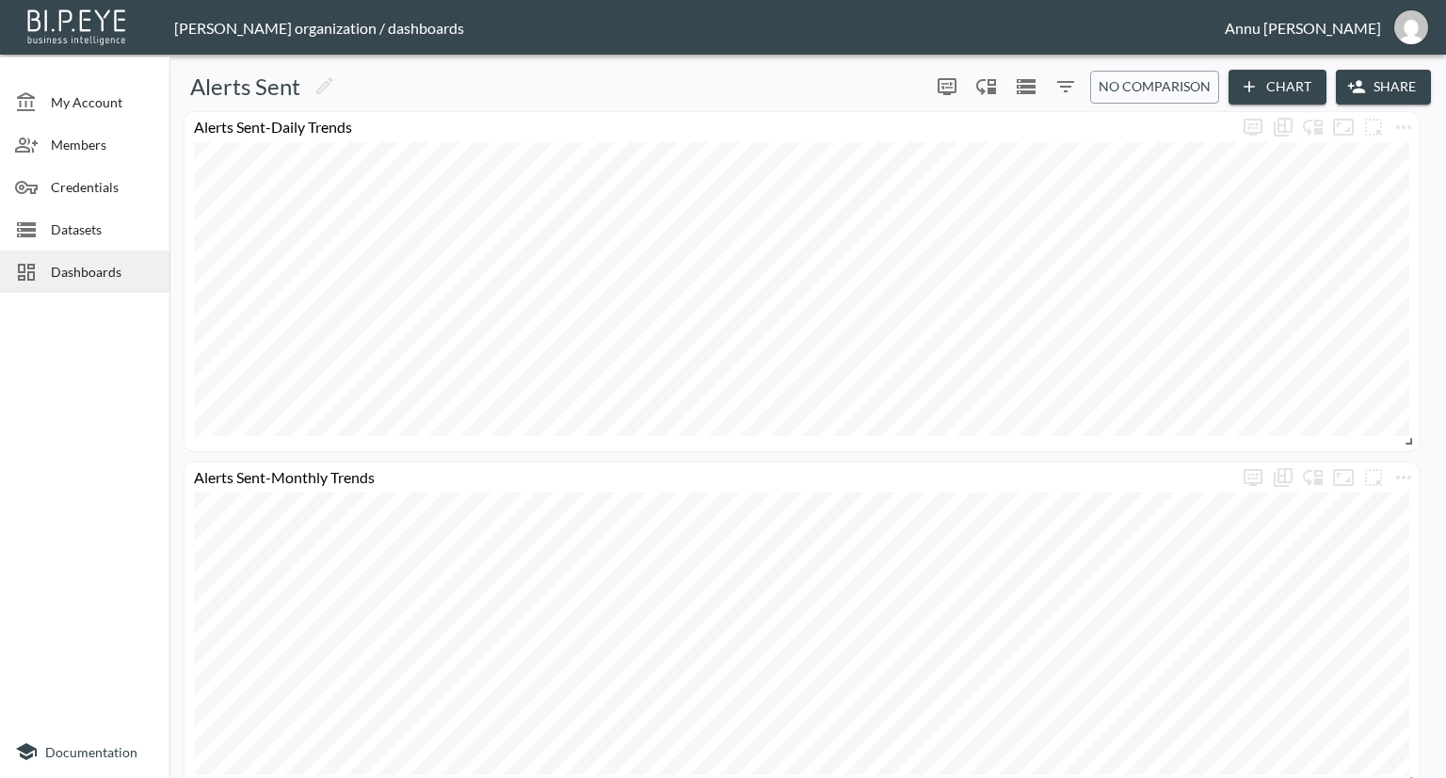
click at [90, 324] on div at bounding box center [84, 512] width 169 height 425
click at [90, 272] on span "Dashboards" at bounding box center [103, 272] width 104 height 20
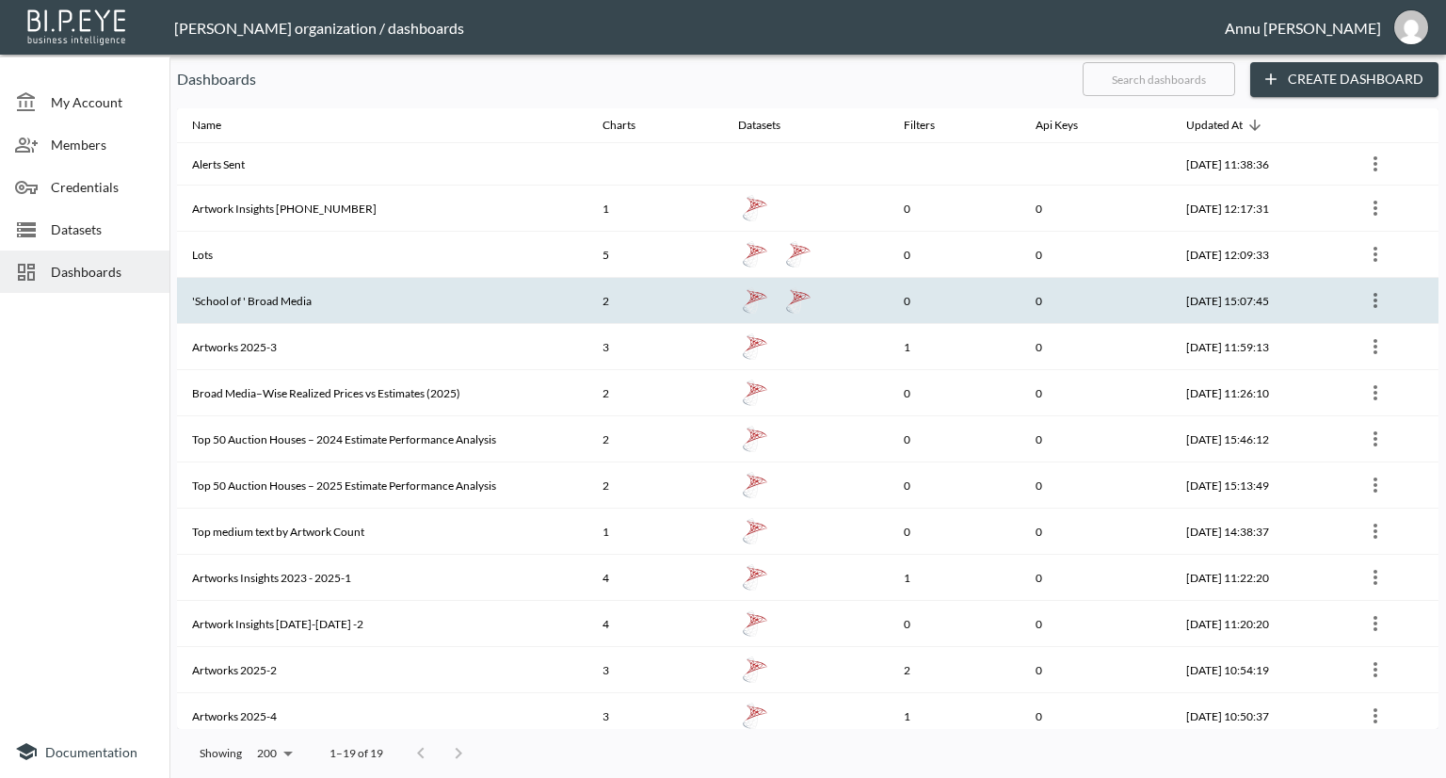
click at [303, 293] on th "'School of ' Broad Media" at bounding box center [382, 301] width 411 height 46
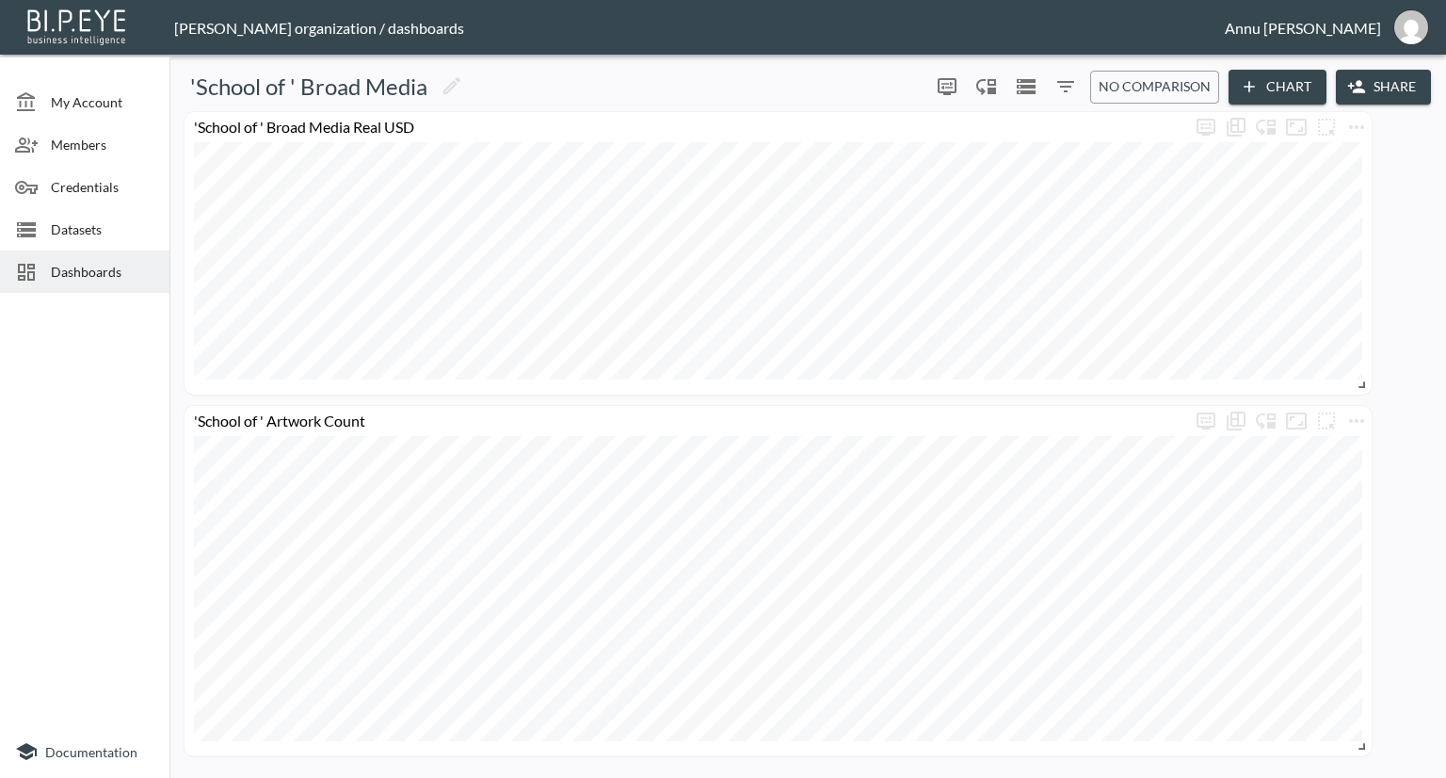
click at [92, 274] on span "Dashboards" at bounding box center [103, 272] width 104 height 20
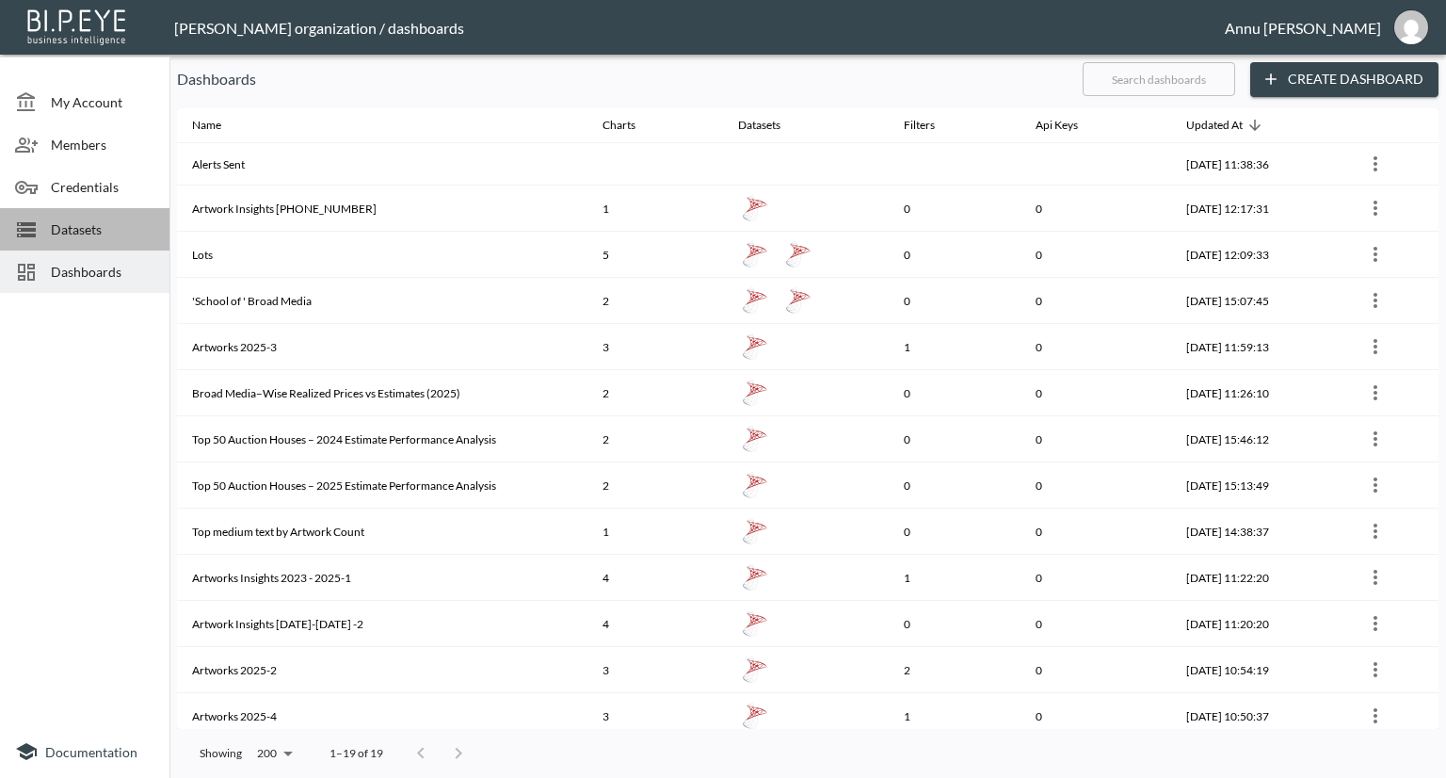
click at [93, 229] on span "Datasets" at bounding box center [103, 229] width 104 height 20
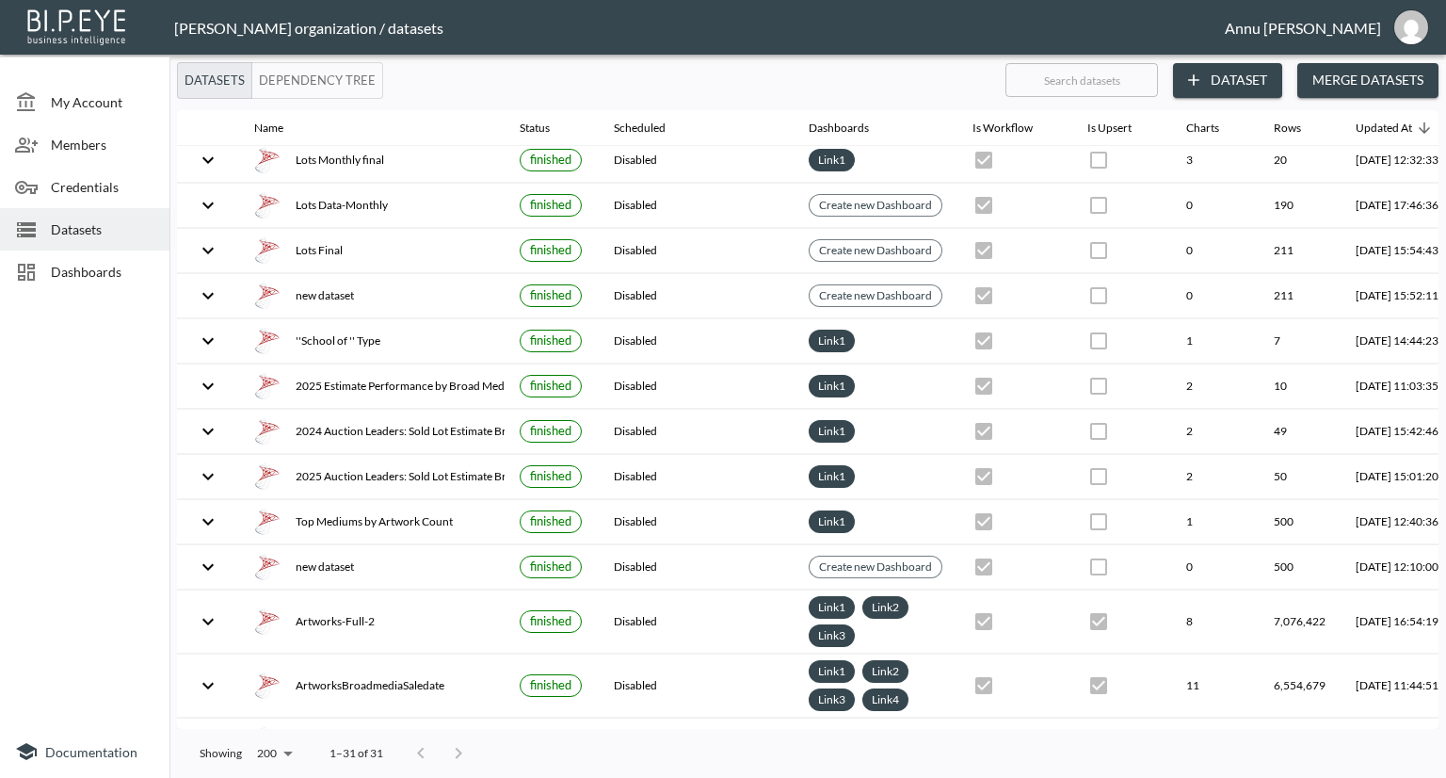
scroll to position [188, 110]
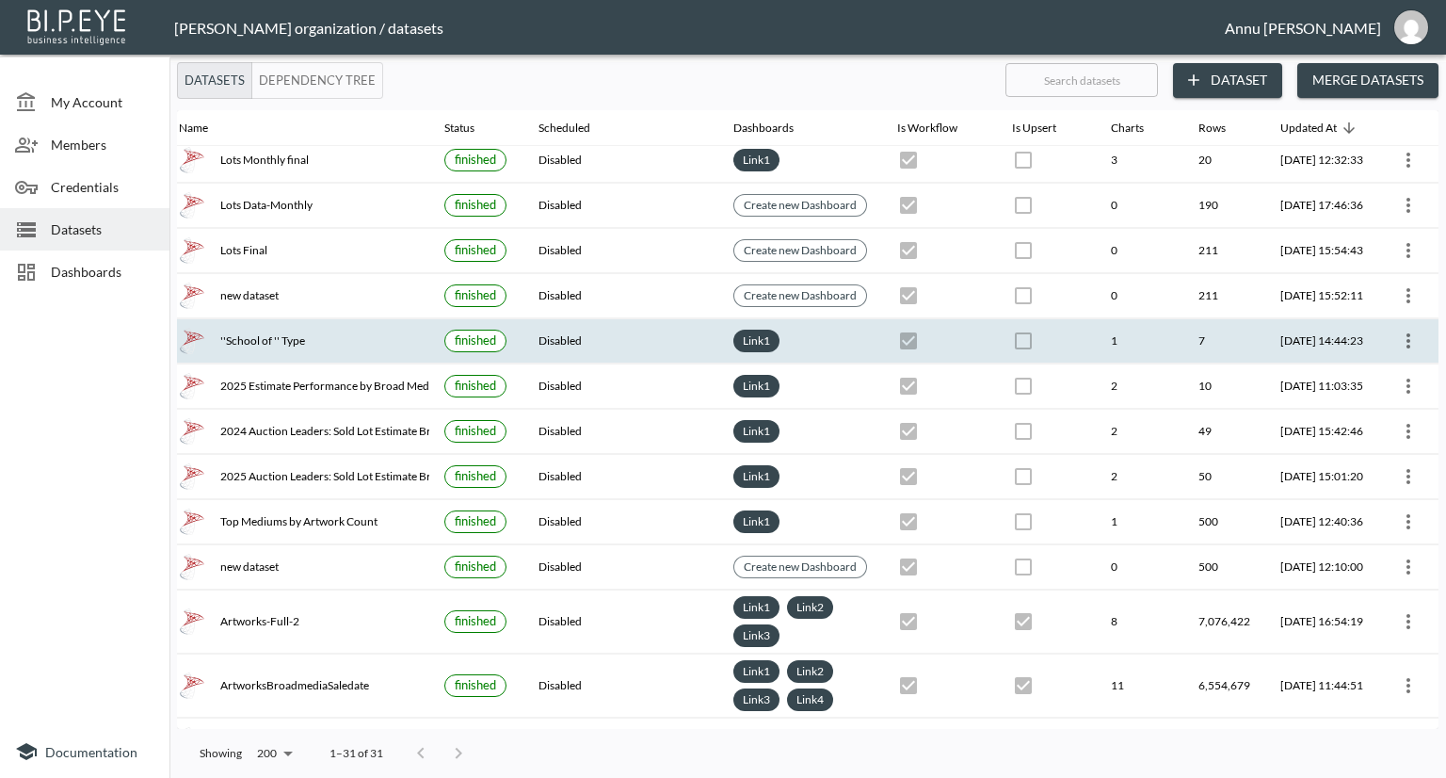
click at [1397, 338] on icon "more" at bounding box center [1408, 341] width 23 height 23
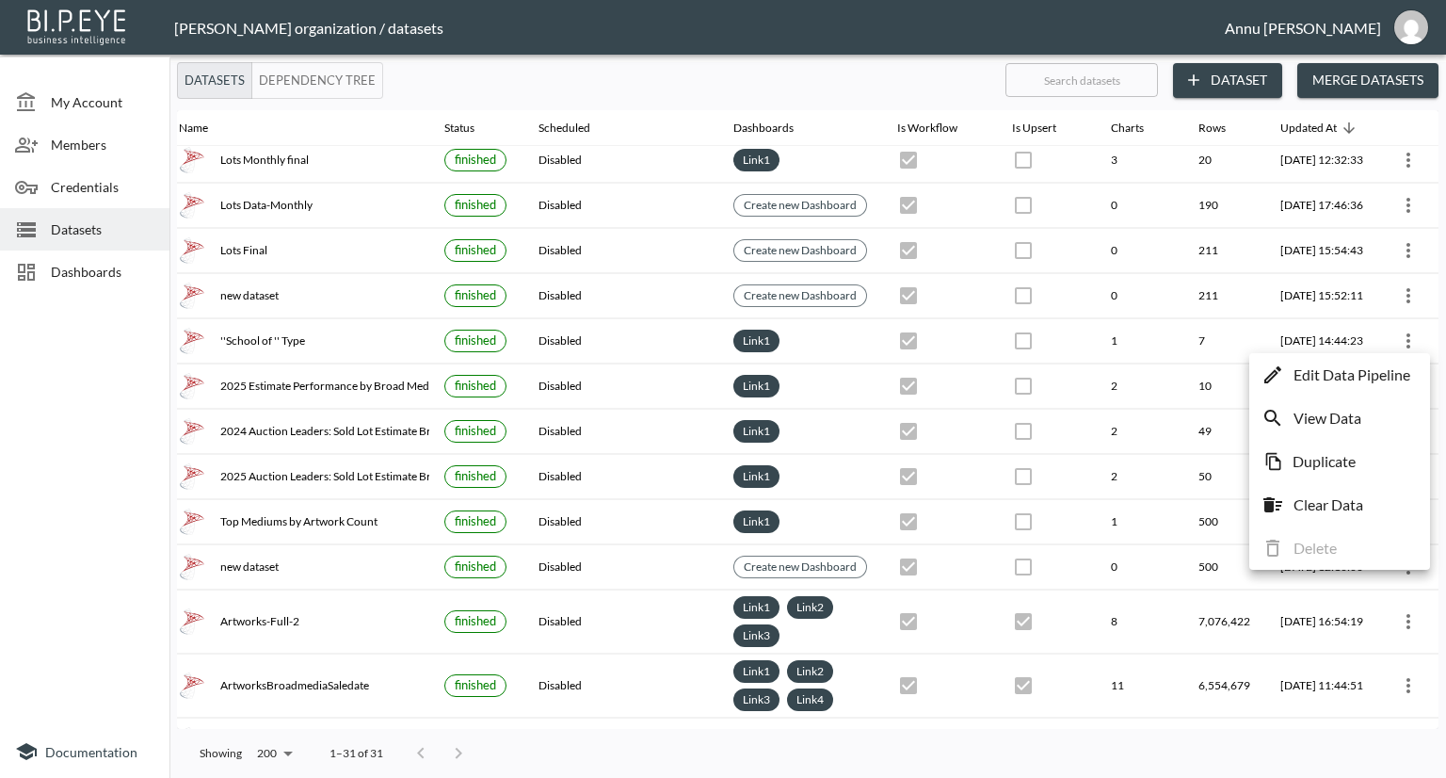
click at [1370, 366] on p "Edit Data Pipeline" at bounding box center [1352, 374] width 117 height 23
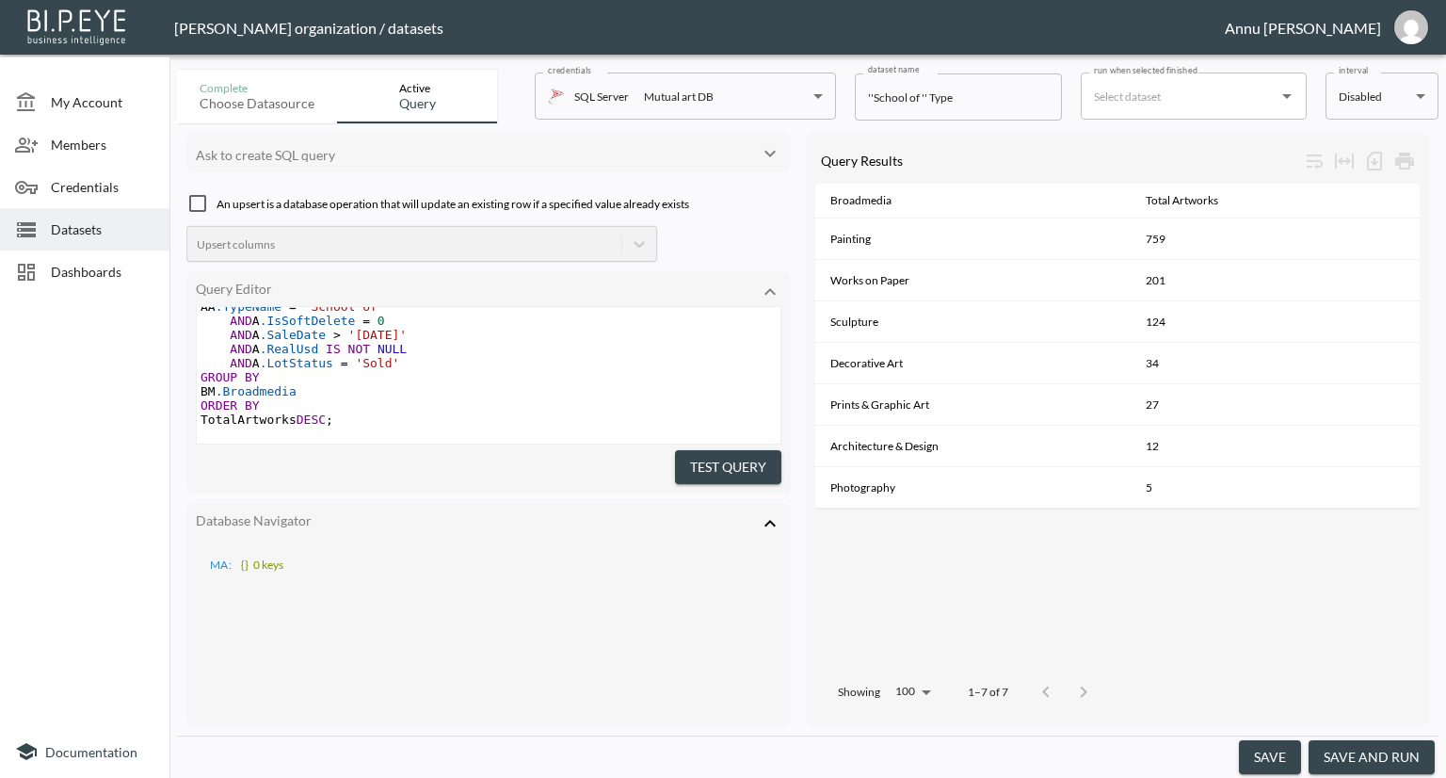
scroll to position [173, 0]
click at [83, 270] on span "Dashboards" at bounding box center [103, 272] width 104 height 20
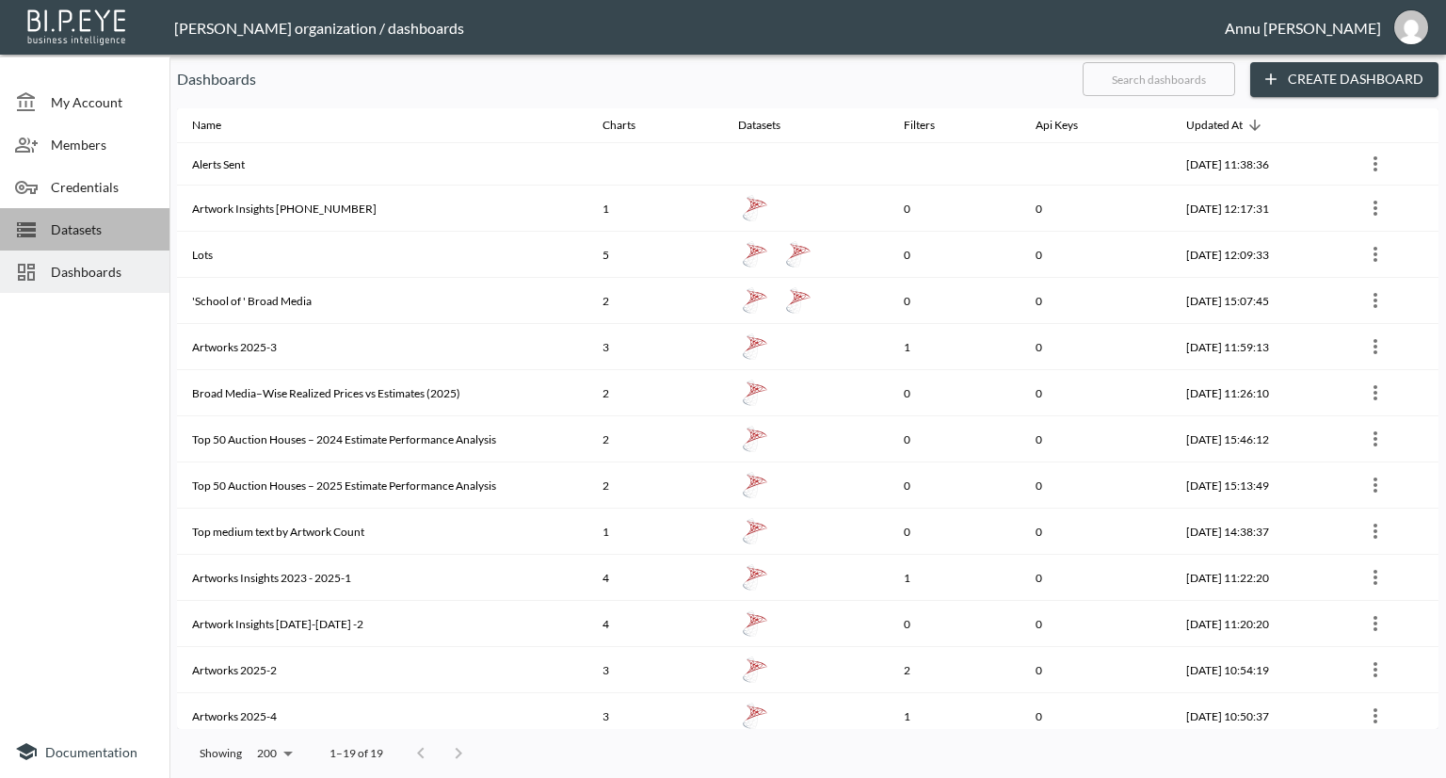
click at [103, 214] on div "Datasets" at bounding box center [84, 229] width 169 height 42
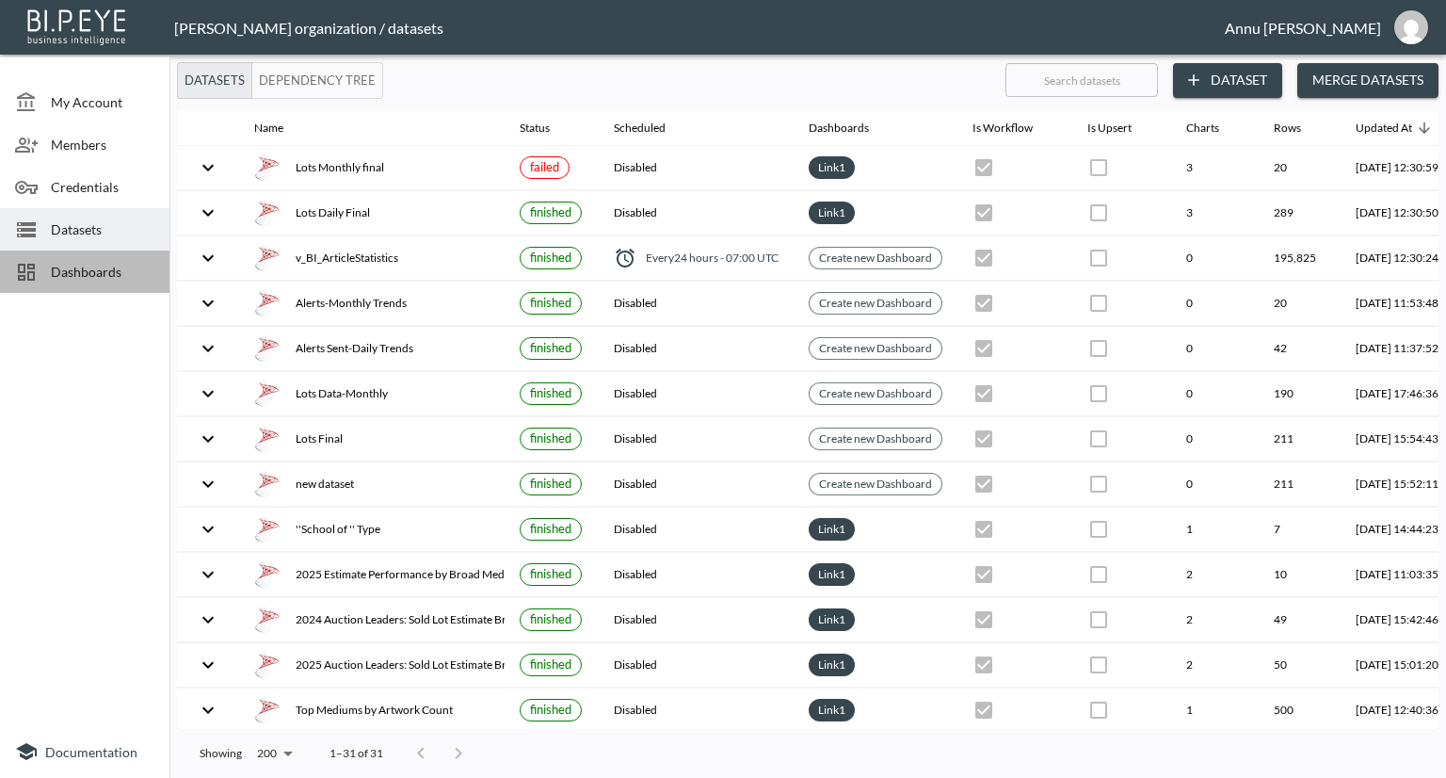
click at [51, 280] on span "Dashboards" at bounding box center [103, 272] width 104 height 20
